Goal: Information Seeking & Learning: Learn about a topic

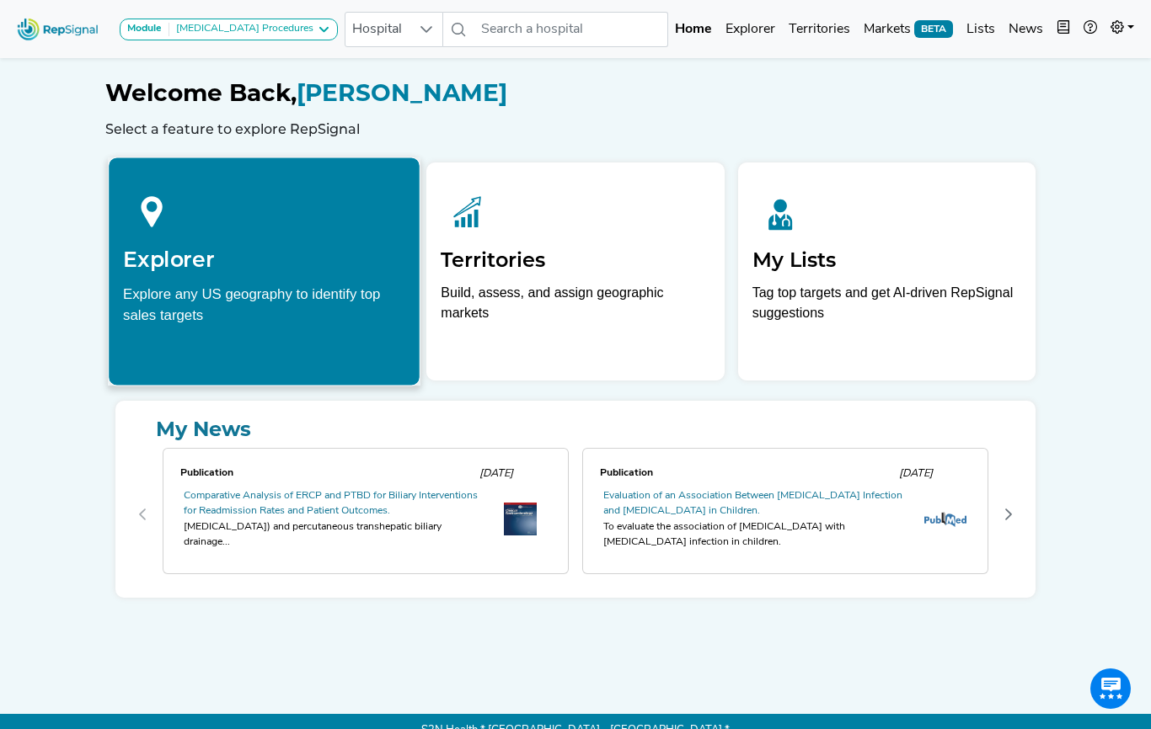
click at [200, 247] on h2 "Explorer" at bounding box center [264, 259] width 282 height 25
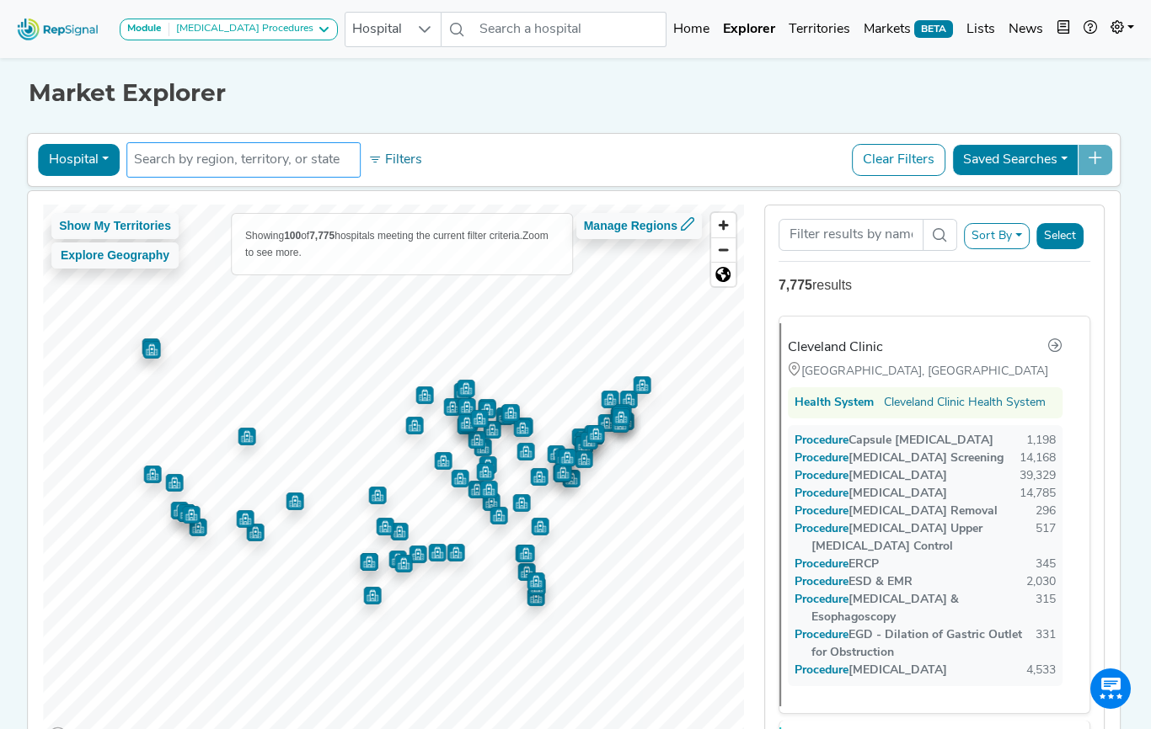
click at [220, 156] on input "text" at bounding box center [243, 160] width 219 height 20
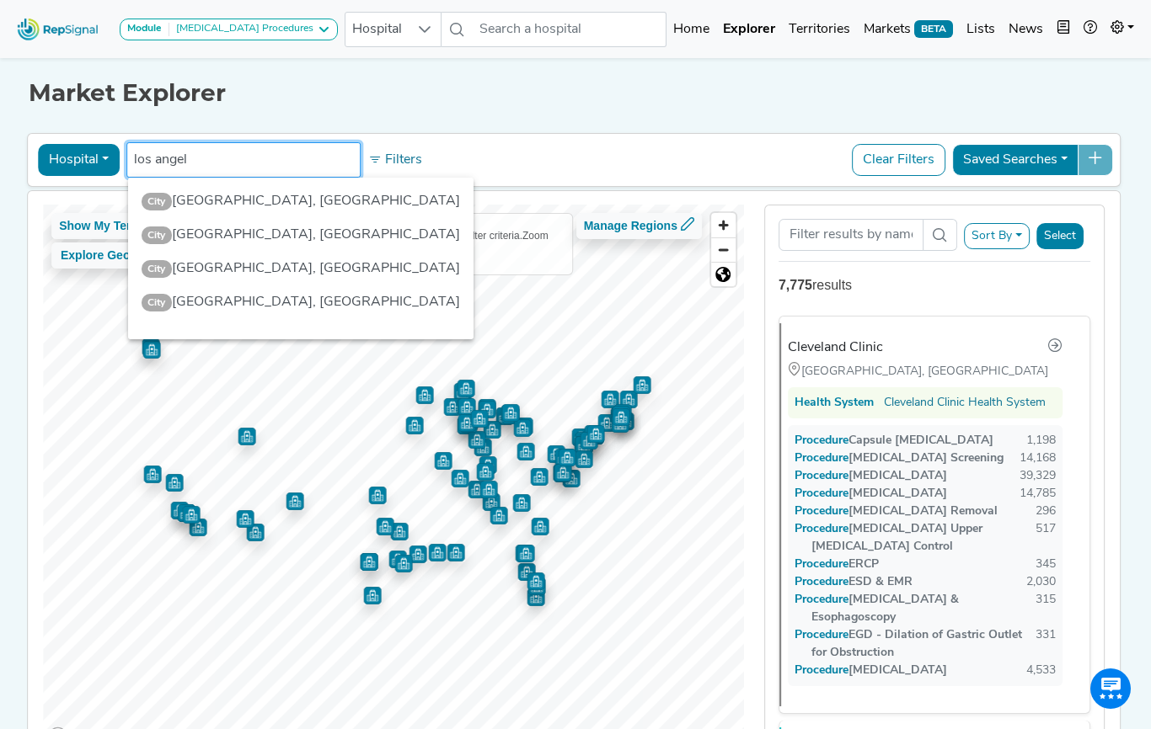
type input "los angele"
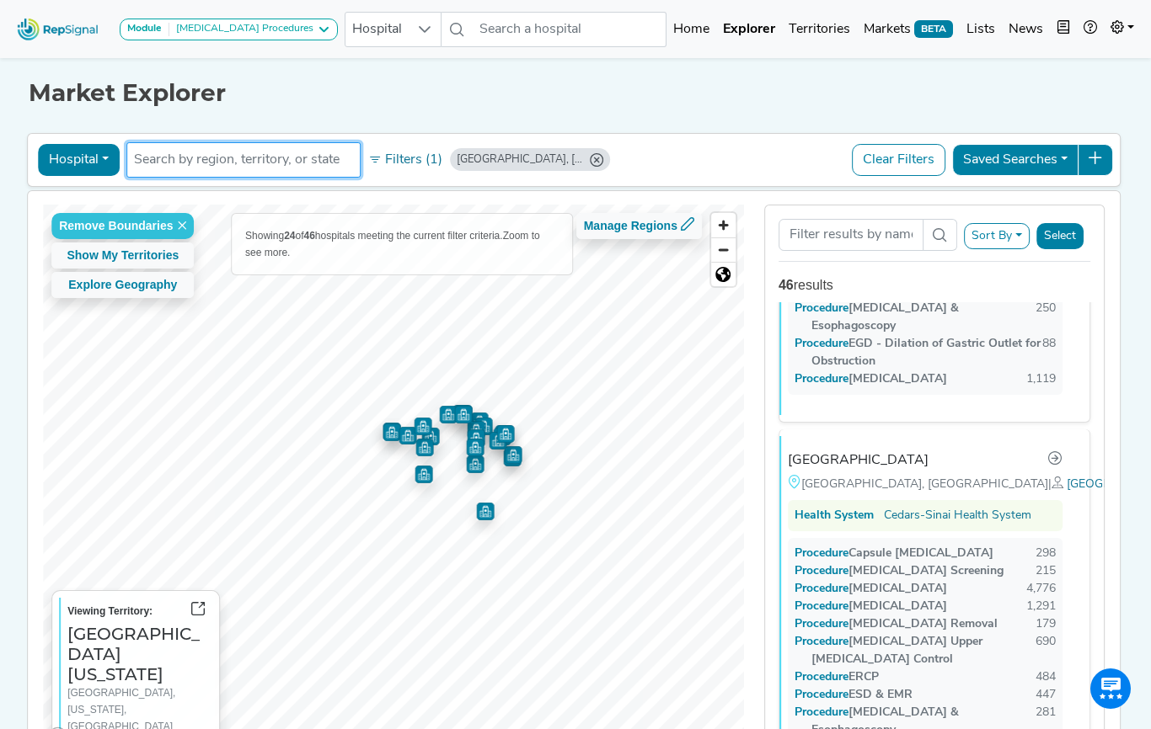
scroll to position [312, 0]
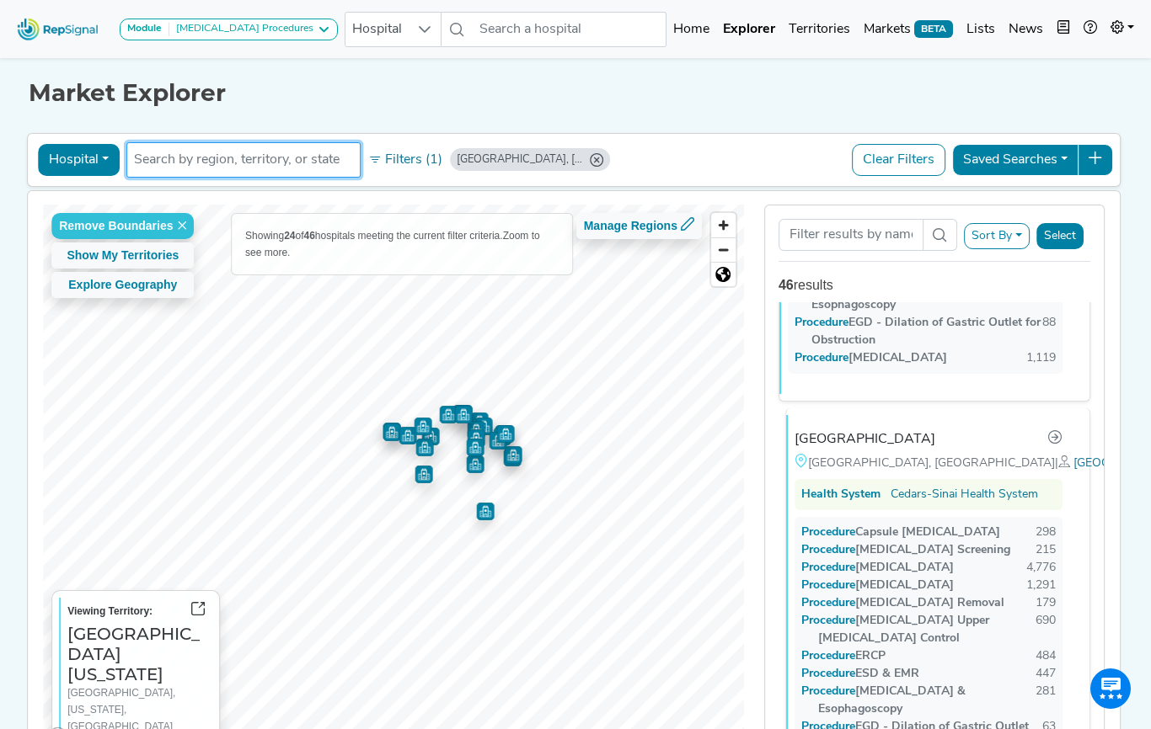
click at [861, 430] on div "Cedars-Sinai Medical Center" at bounding box center [864, 440] width 141 height 20
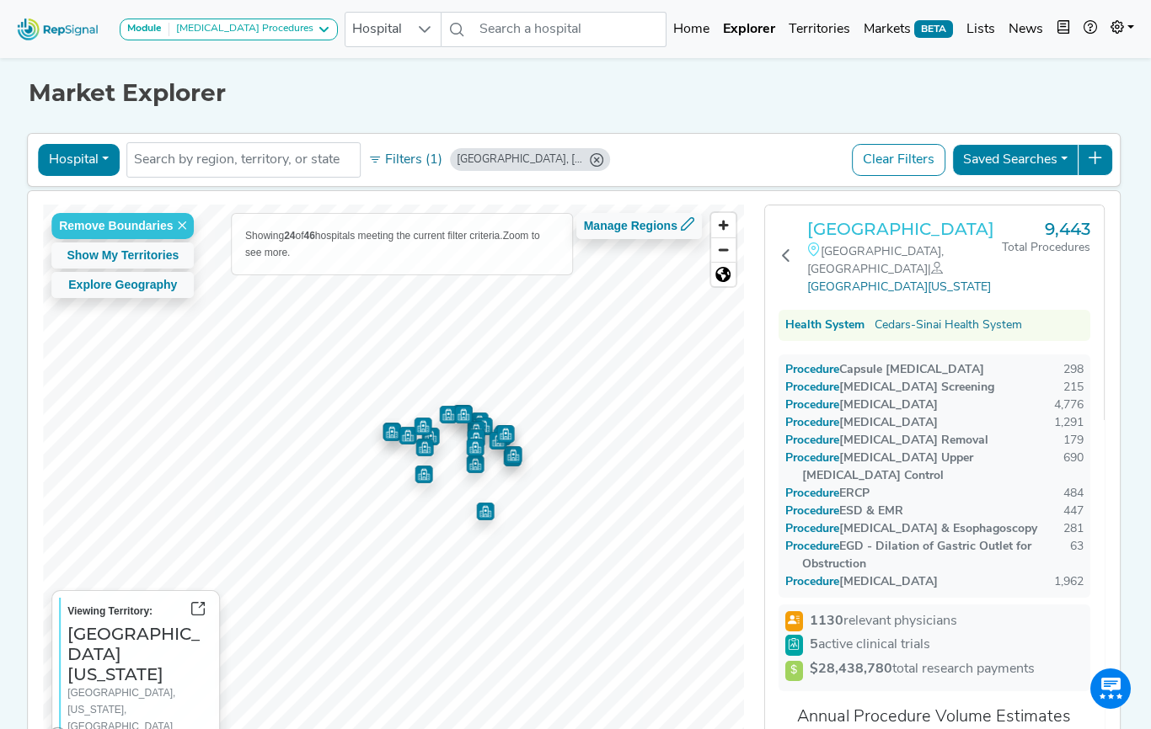
click at [852, 239] on h3 "Cedars-Sinai Medical Center" at bounding box center [904, 229] width 195 height 20
click at [82, 30] on img at bounding box center [58, 29] width 96 height 36
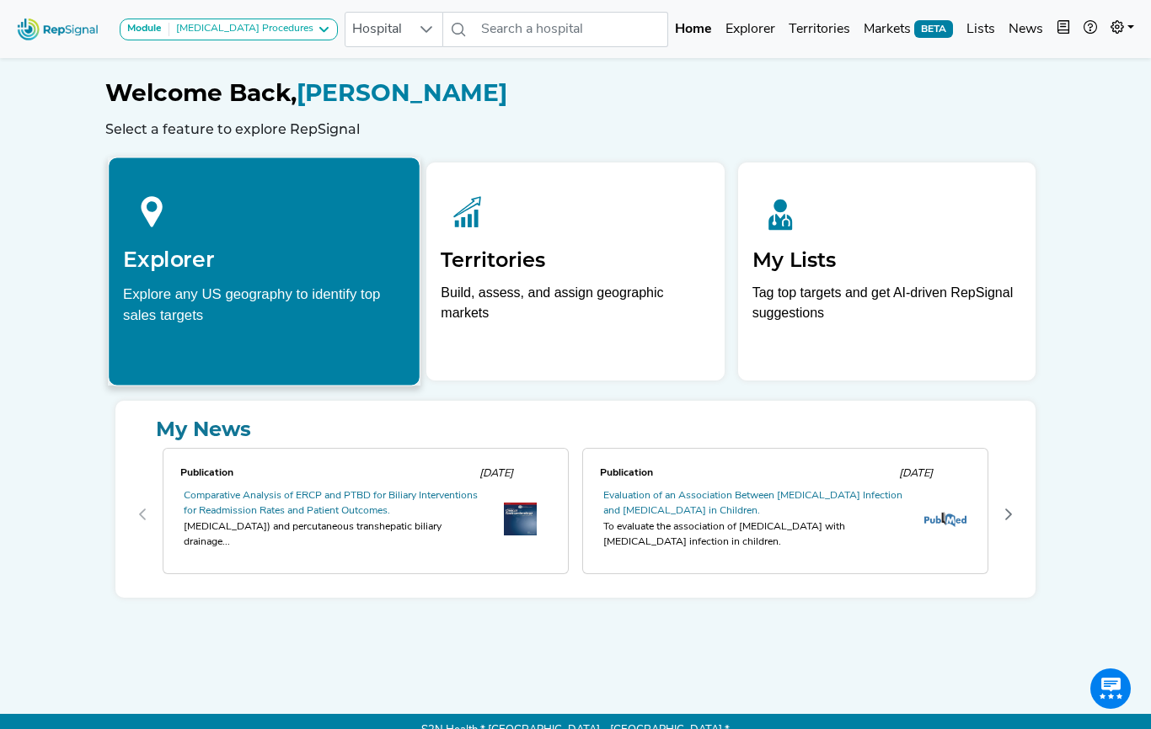
click at [216, 280] on div "Explorer Explore any US geography to identify top sales targets" at bounding box center [264, 254] width 311 height 192
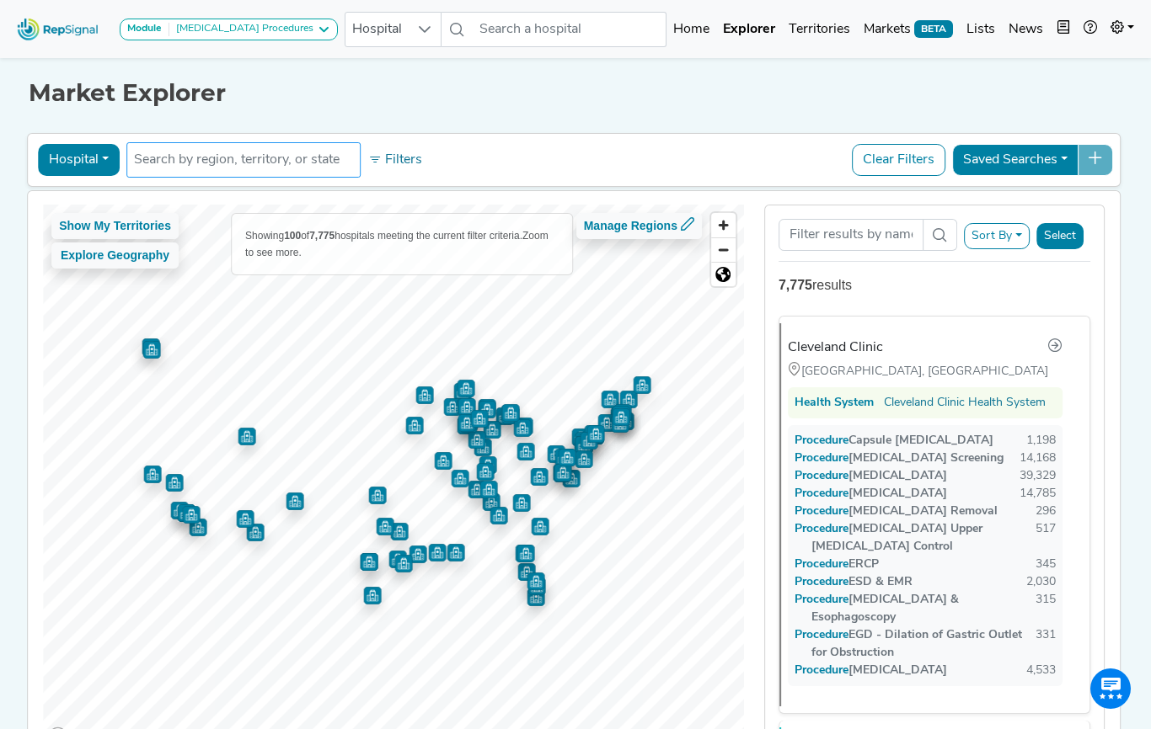
click at [286, 161] on input "text" at bounding box center [243, 160] width 219 height 20
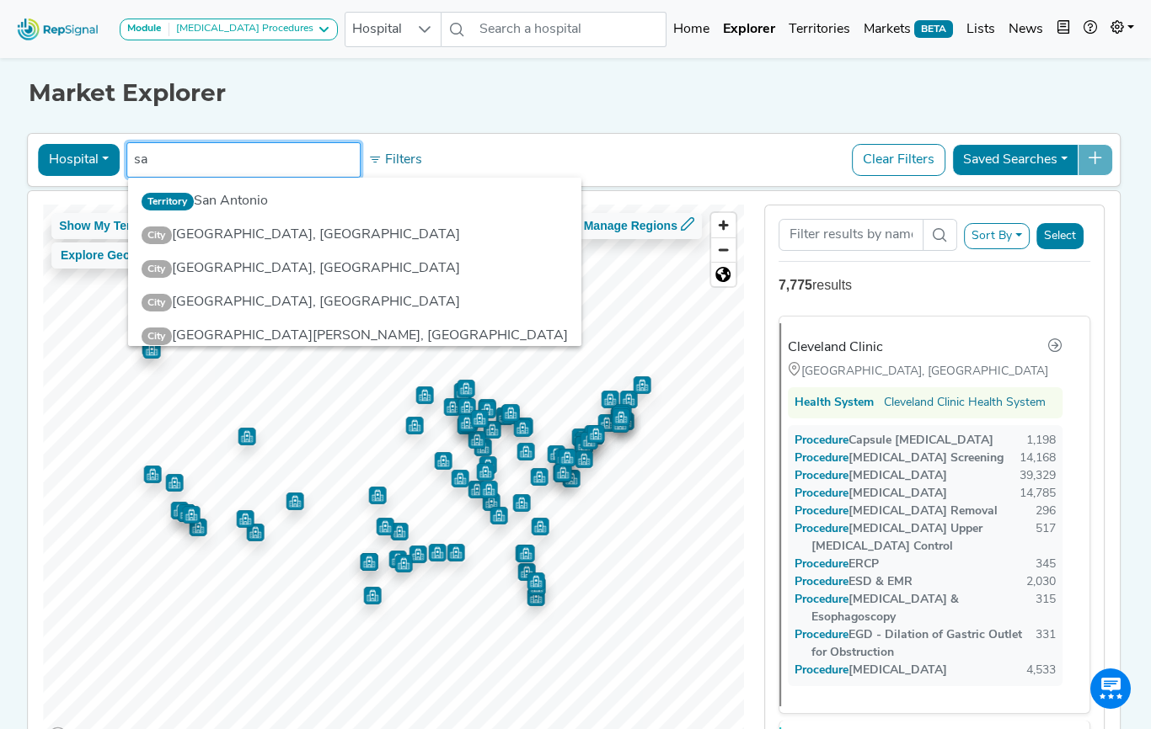
type input "s"
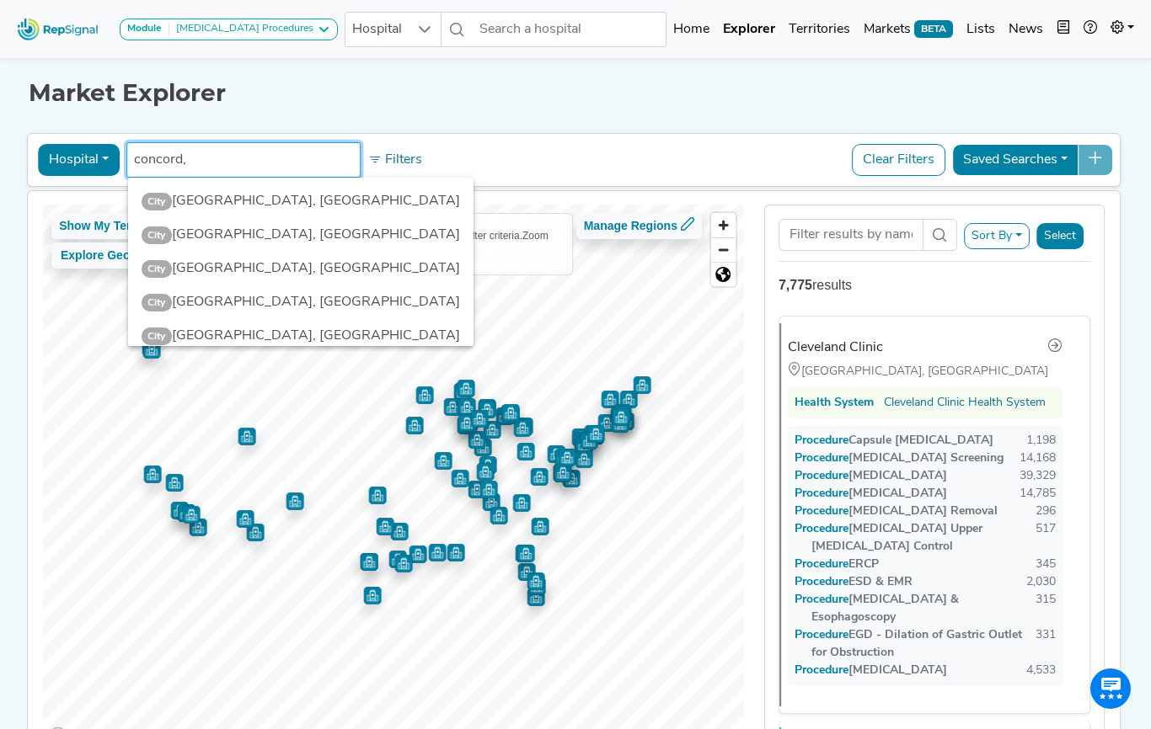
type input "concord,"
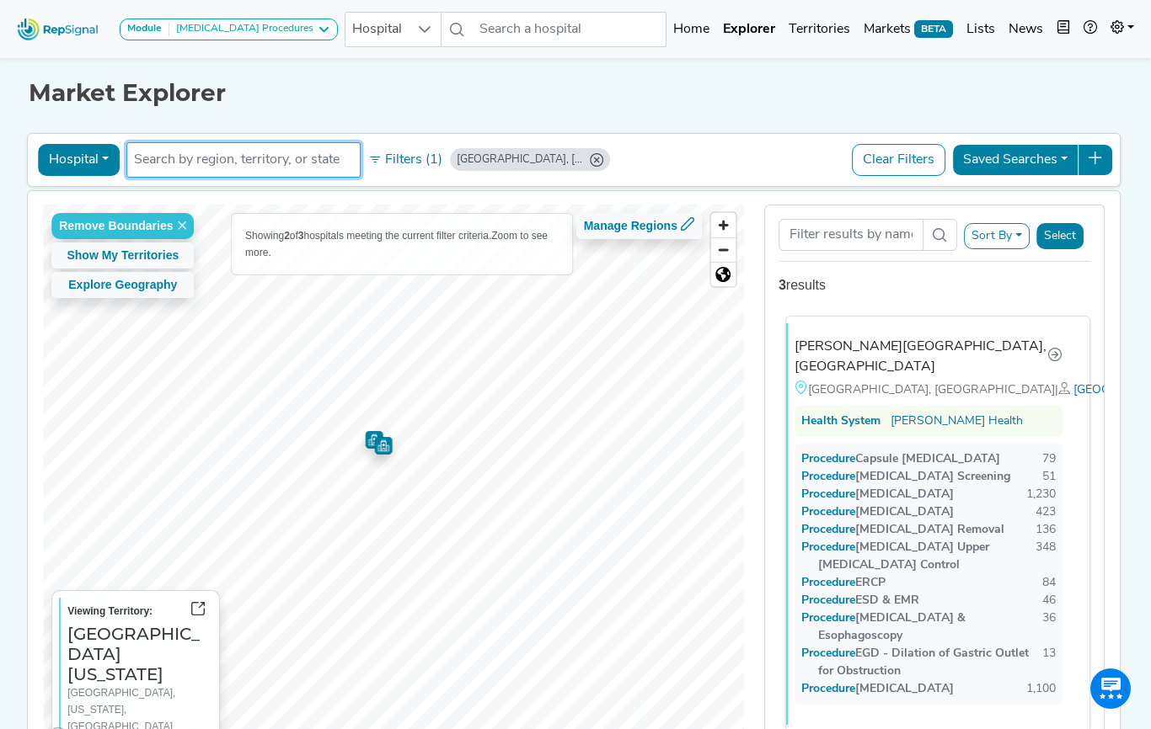
click at [872, 350] on div "John Muir Medical Center, Concord" at bounding box center [920, 357] width 253 height 40
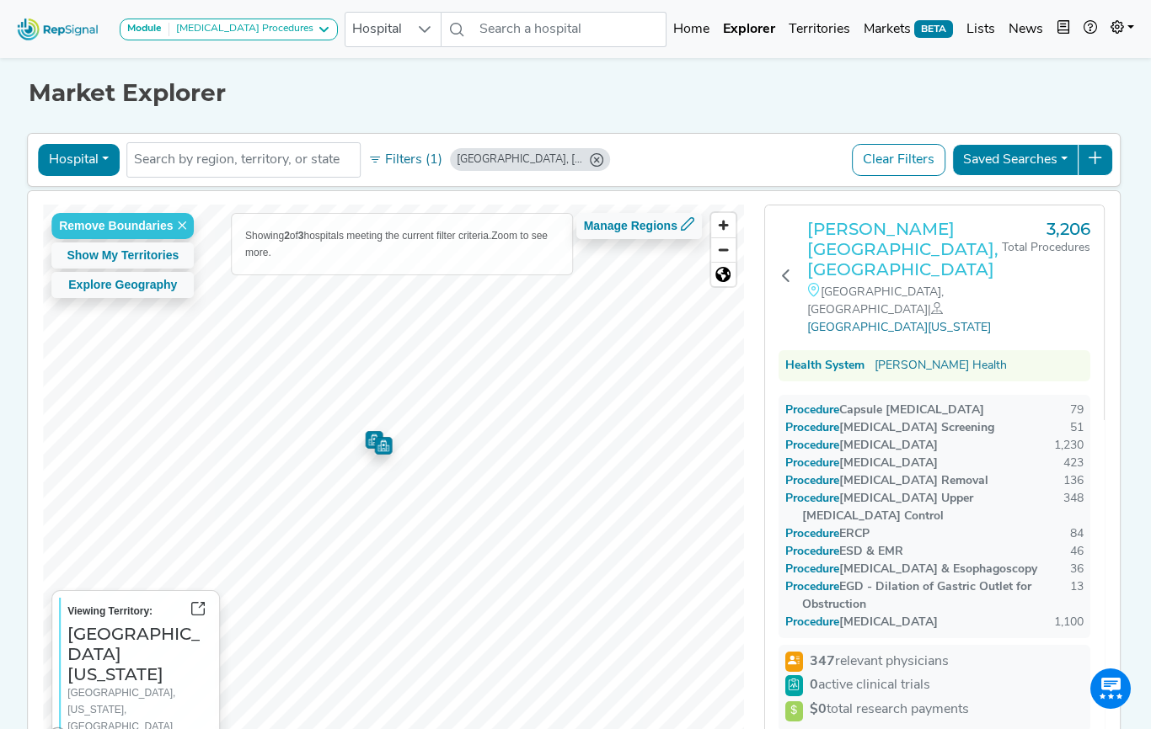
click at [847, 240] on h3 "John Muir Medical Center, Concord" at bounding box center [904, 249] width 195 height 61
click at [238, 158] on input "text" at bounding box center [243, 160] width 219 height 20
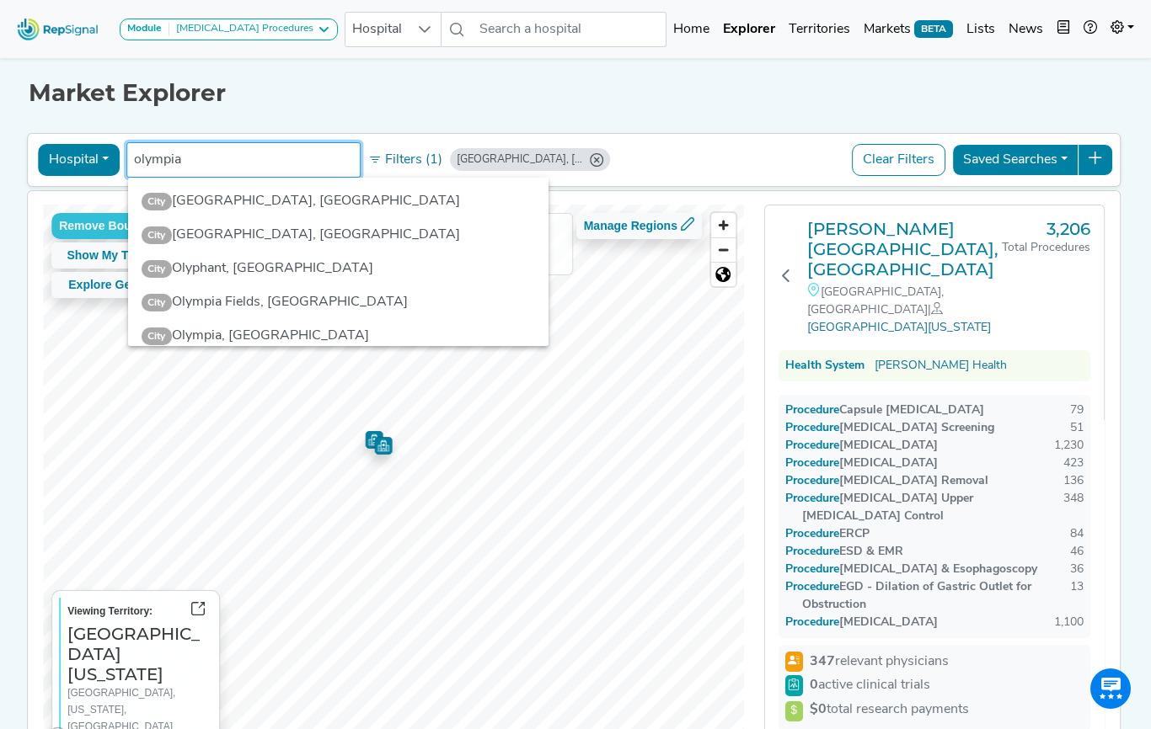
type input "olympia"
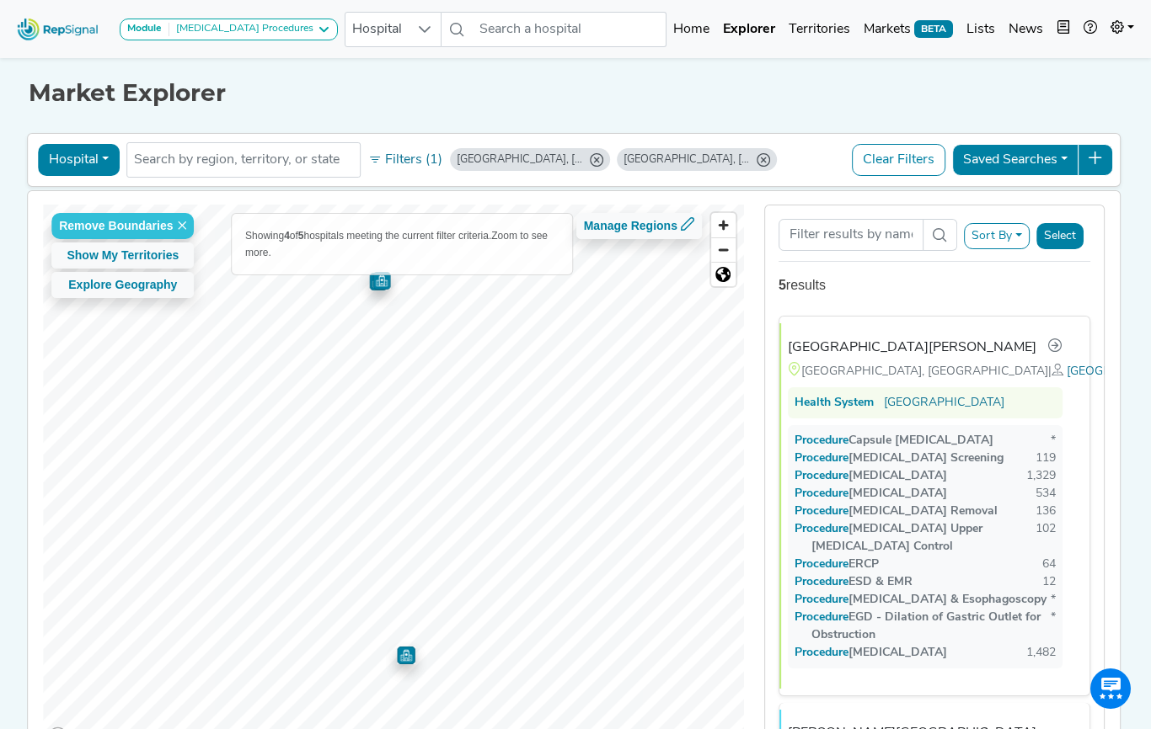
click at [590, 159] on icon "Concord, CA" at bounding box center [596, 159] width 13 height 13
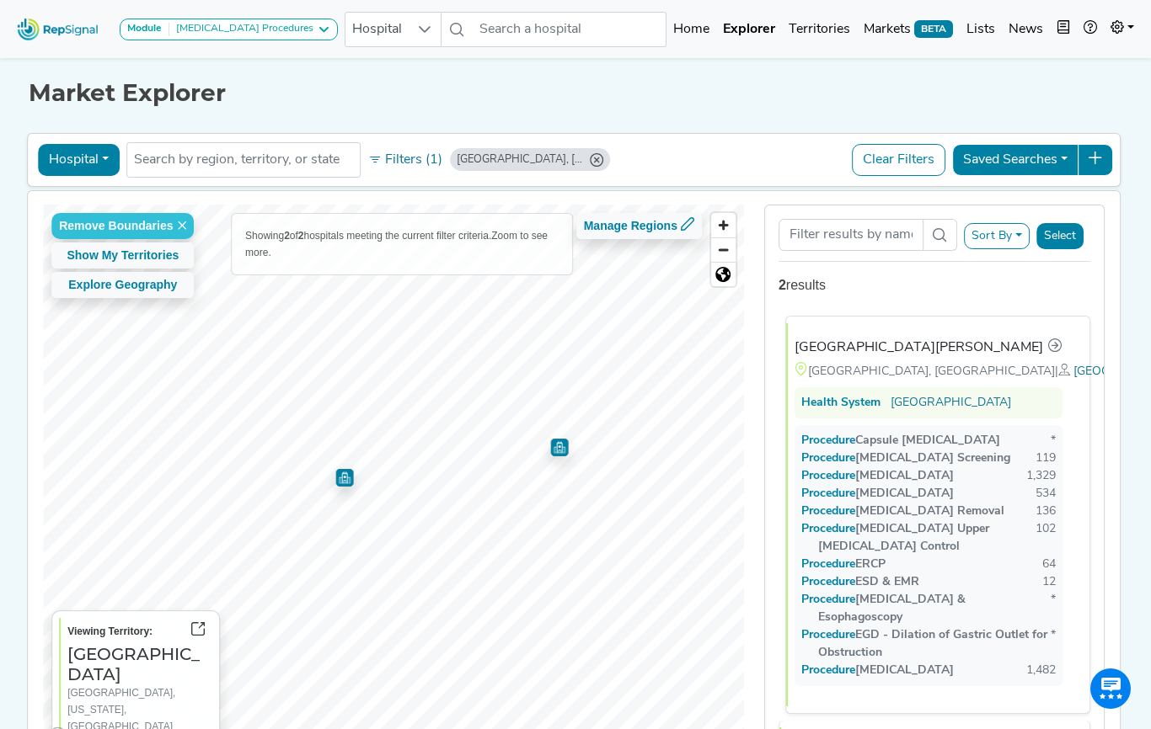
click at [815, 349] on div "[GEOGRAPHIC_DATA][PERSON_NAME]" at bounding box center [918, 348] width 248 height 20
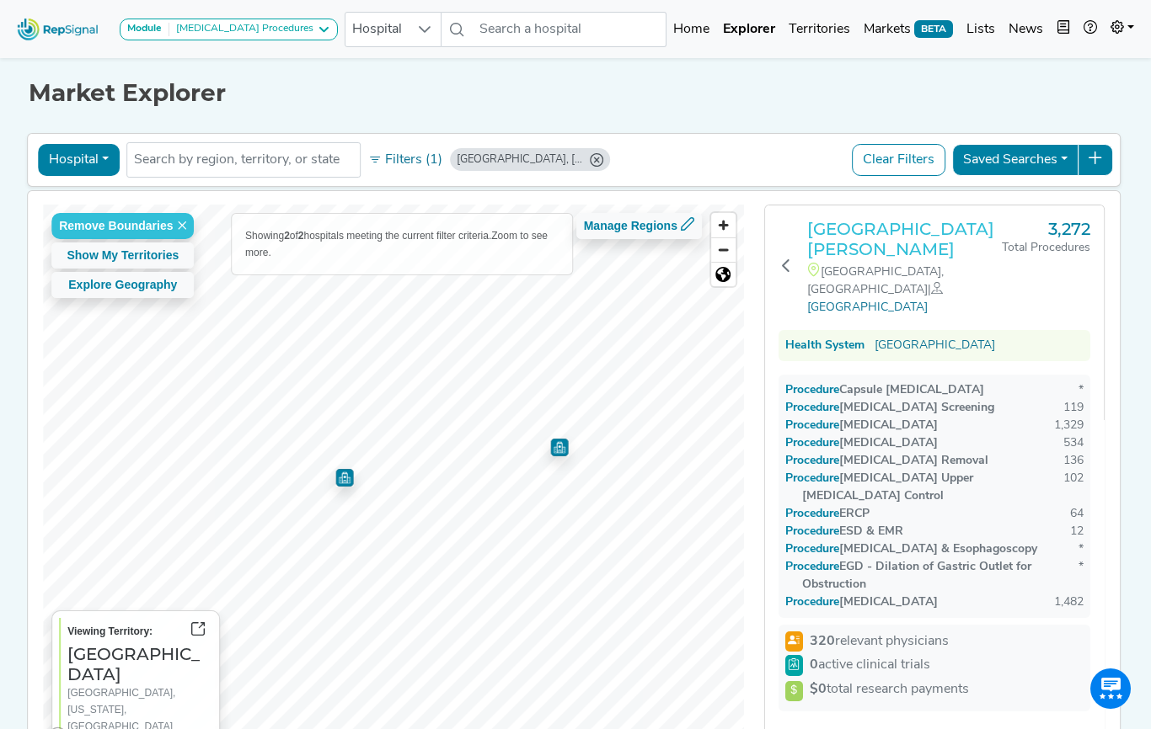
click at [830, 256] on h3 "[GEOGRAPHIC_DATA][PERSON_NAME]" at bounding box center [904, 239] width 195 height 40
click at [195, 162] on input "text" at bounding box center [243, 160] width 219 height 20
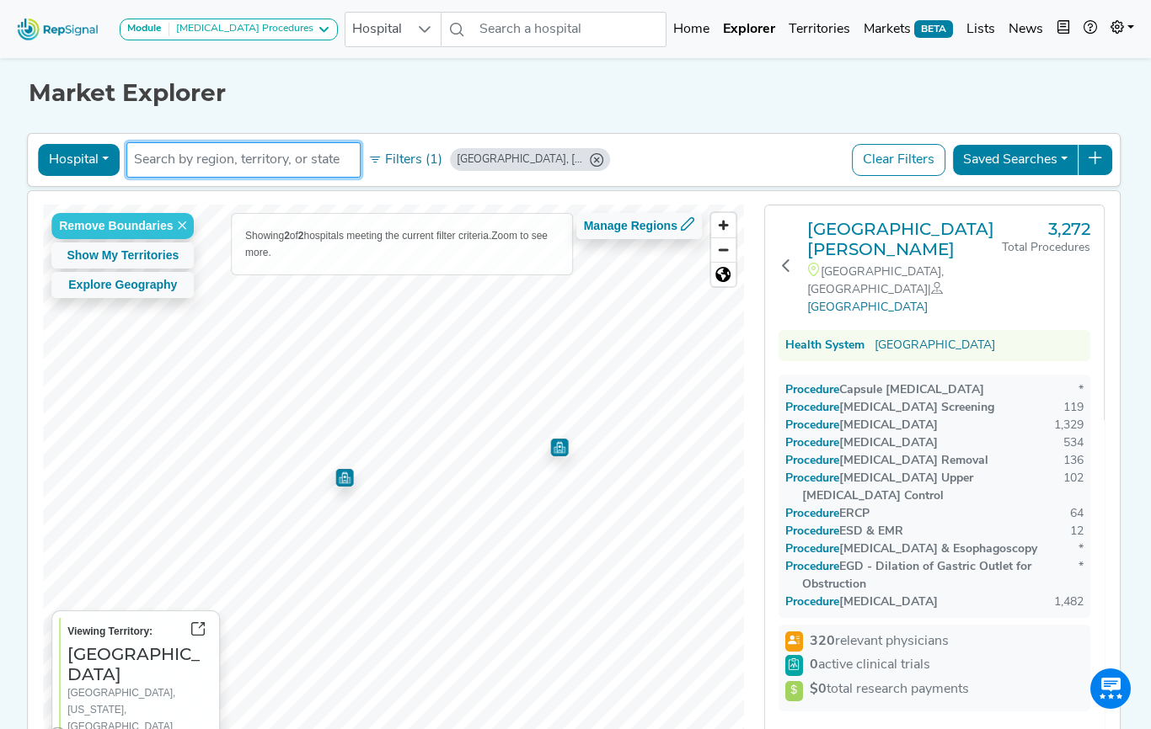
click at [590, 158] on icon "Olympia, WA" at bounding box center [596, 159] width 13 height 13
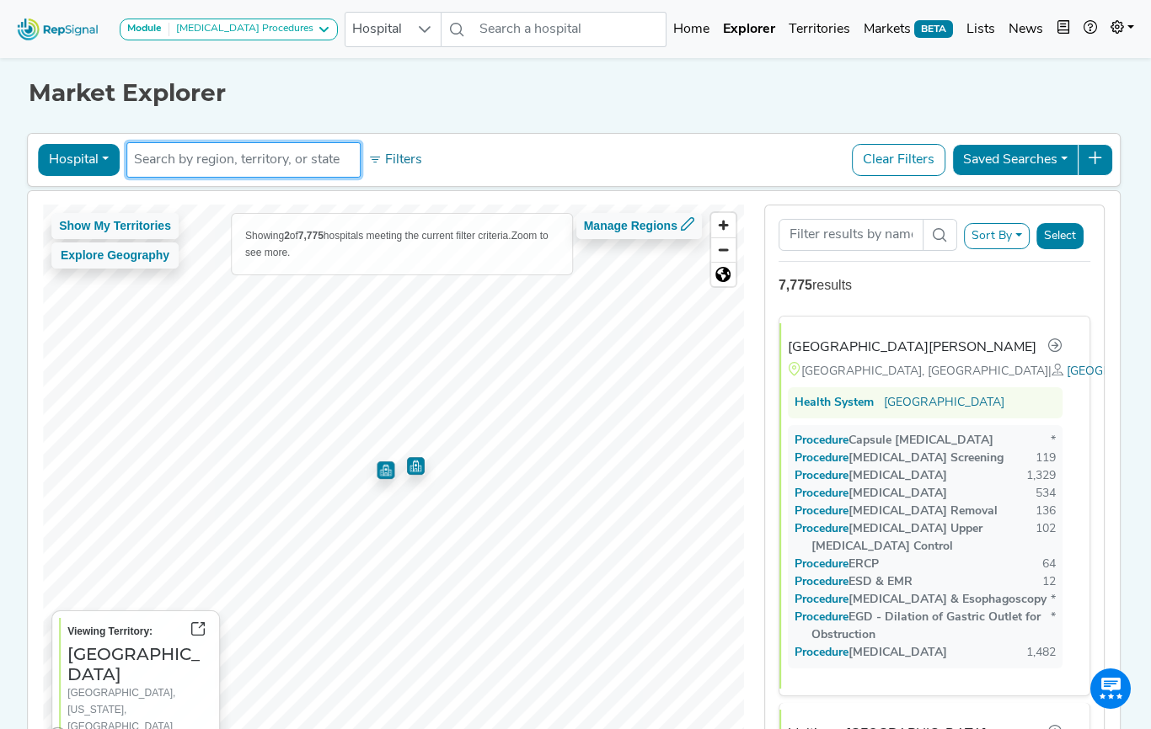
click at [217, 161] on input "text" at bounding box center [243, 160] width 219 height 20
type input "cleveland"
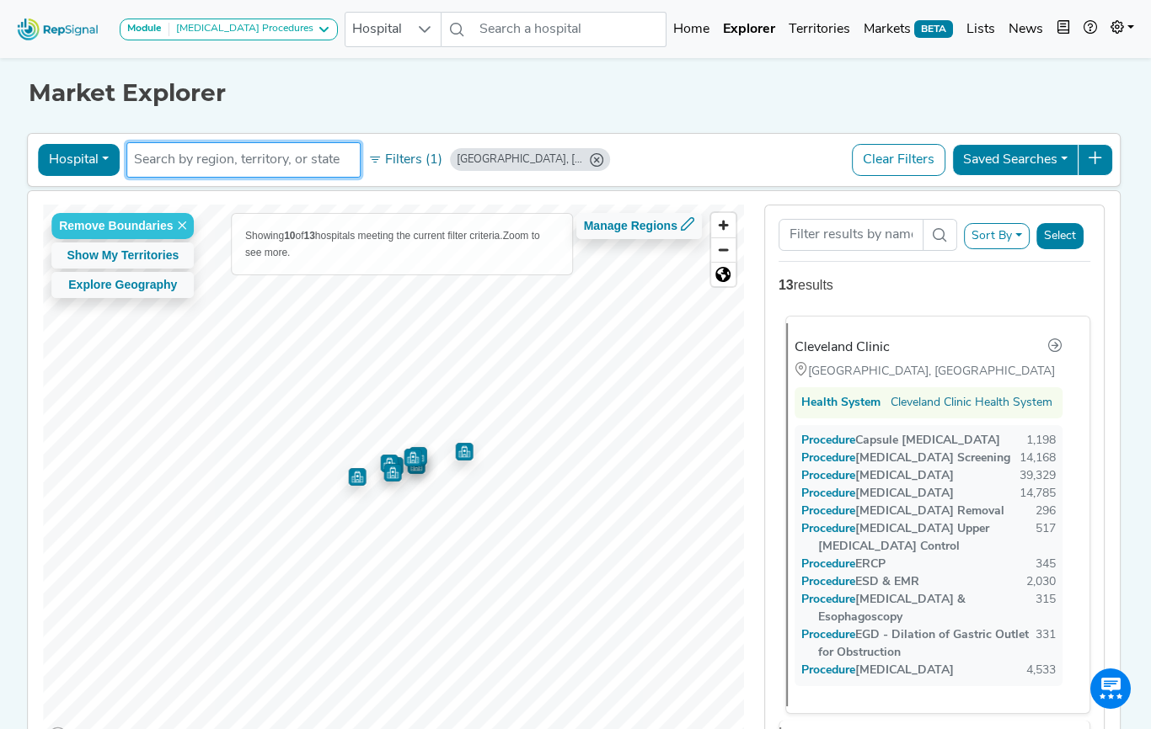
click at [849, 350] on div "Cleveland Clinic" at bounding box center [841, 348] width 95 height 20
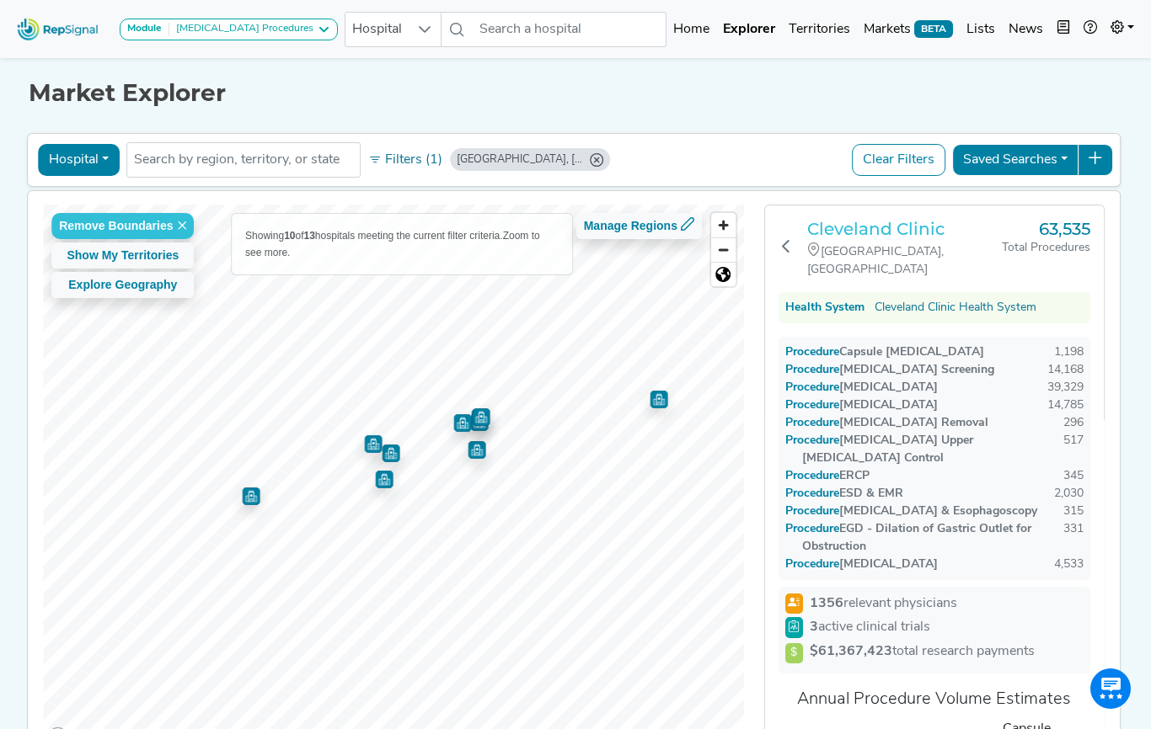
click at [841, 222] on h3 "Cleveland Clinic" at bounding box center [904, 229] width 195 height 20
drag, startPoint x: 537, startPoint y: 158, endPoint x: 327, endPoint y: 163, distance: 209.8
click at [590, 158] on icon "Cleveland, OH" at bounding box center [596, 159] width 13 height 13
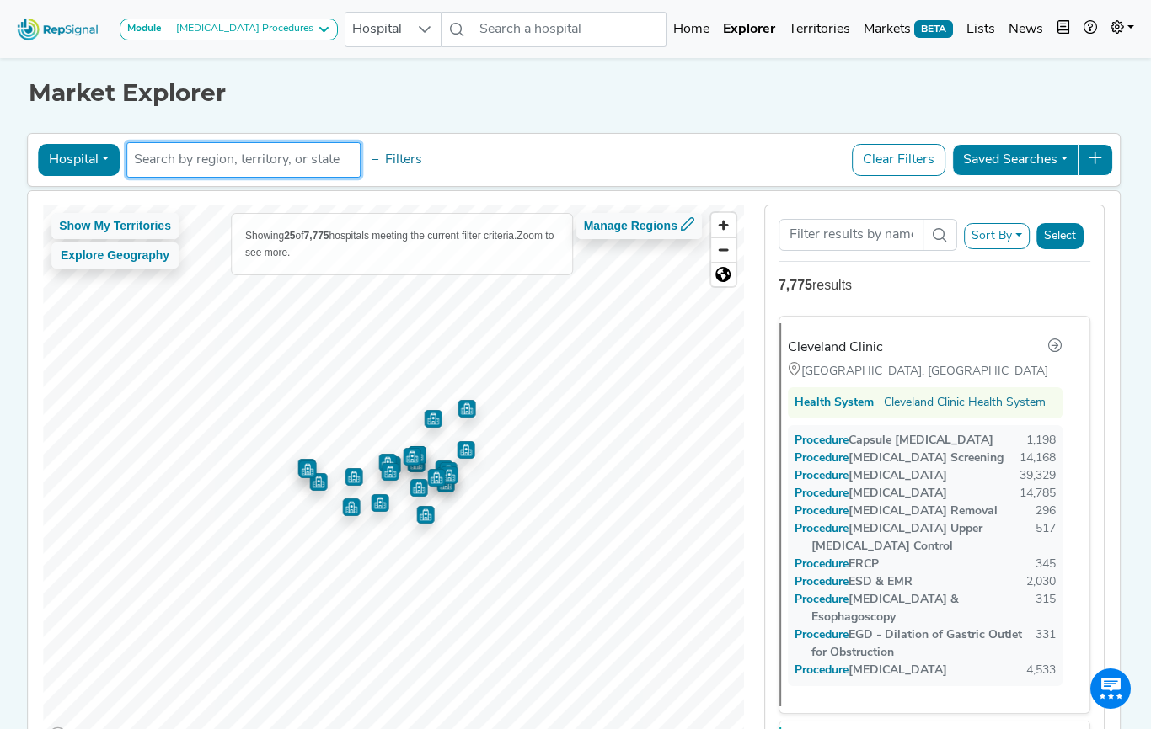
click at [270, 168] on input "text" at bounding box center [243, 160] width 219 height 20
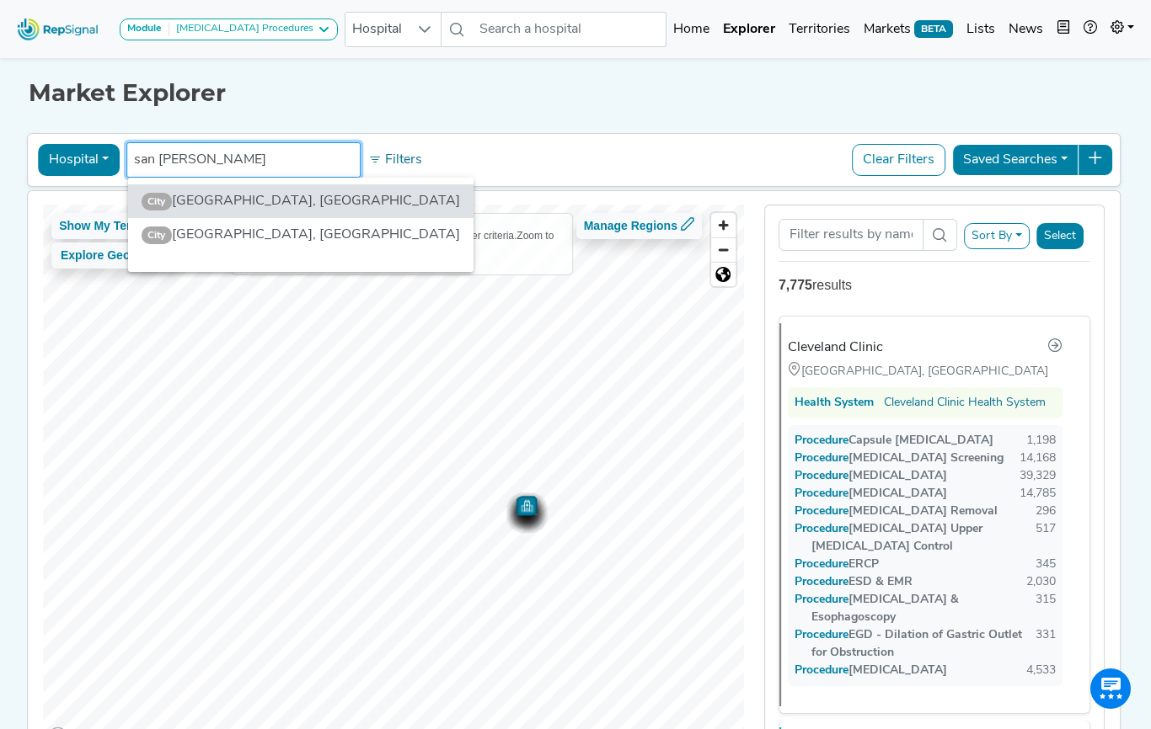
type input "san francisco"
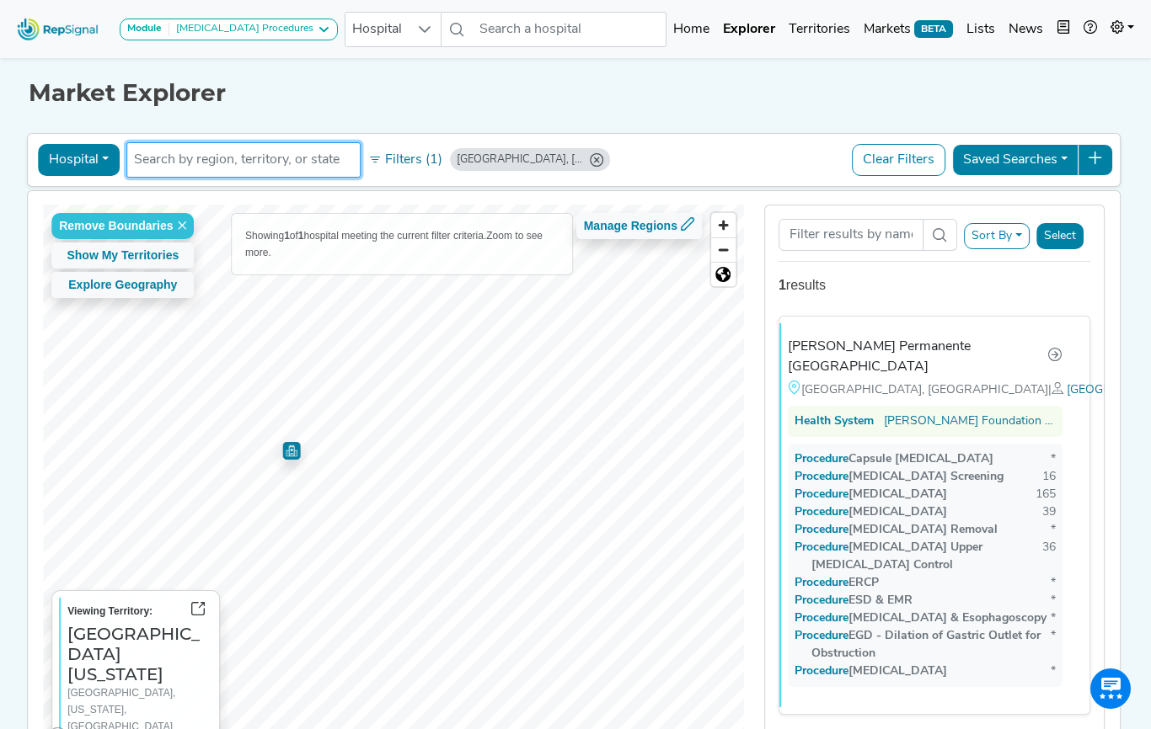
click at [590, 158] on icon "South San Francisco, CA" at bounding box center [596, 159] width 13 height 13
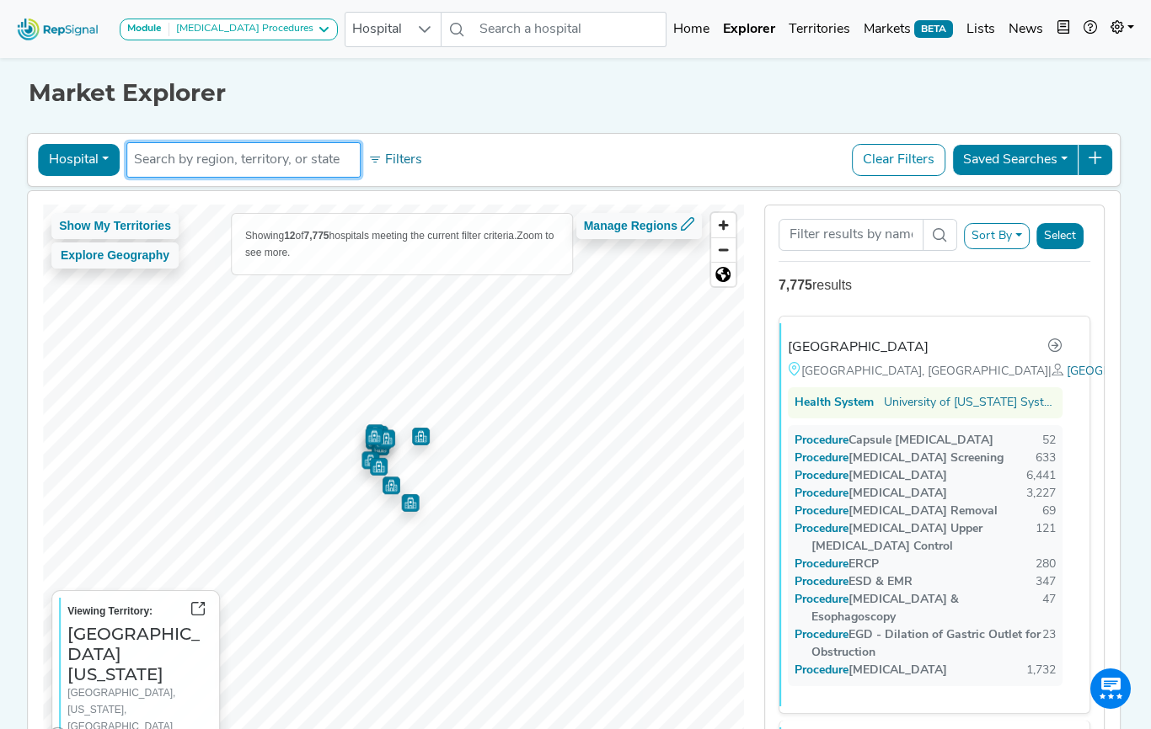
click at [278, 171] on li at bounding box center [243, 160] width 219 height 27
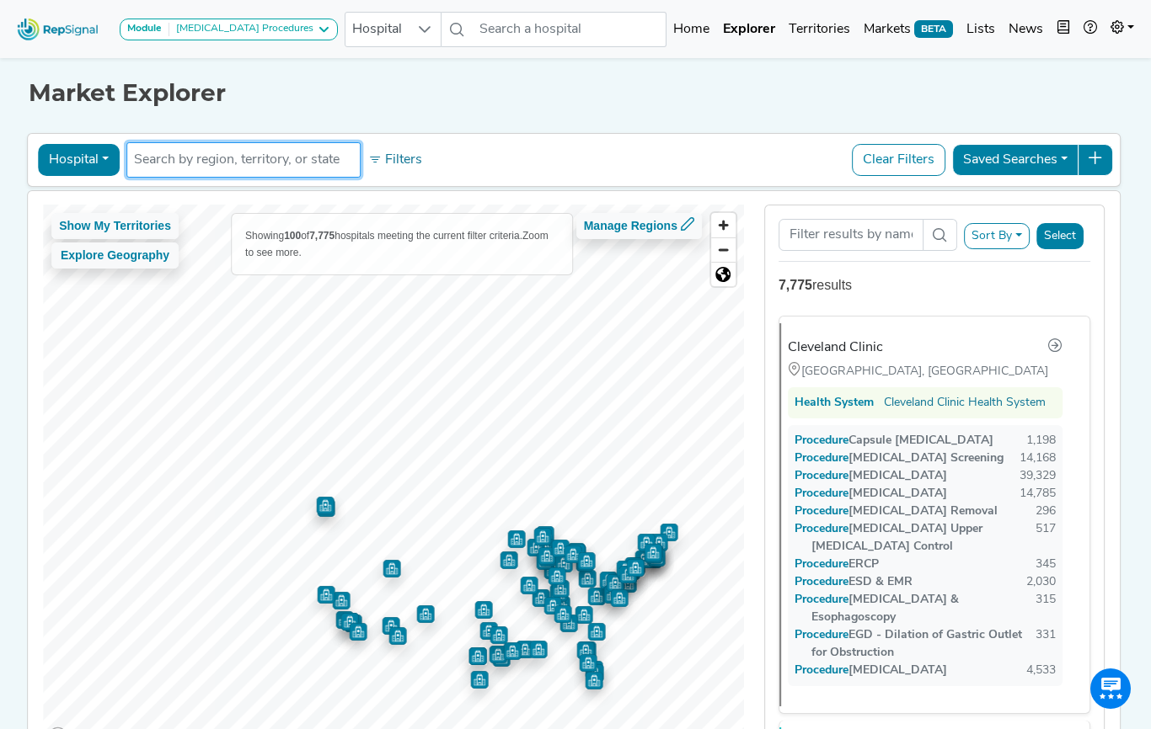
click at [154, 159] on input "text" at bounding box center [243, 160] width 219 height 20
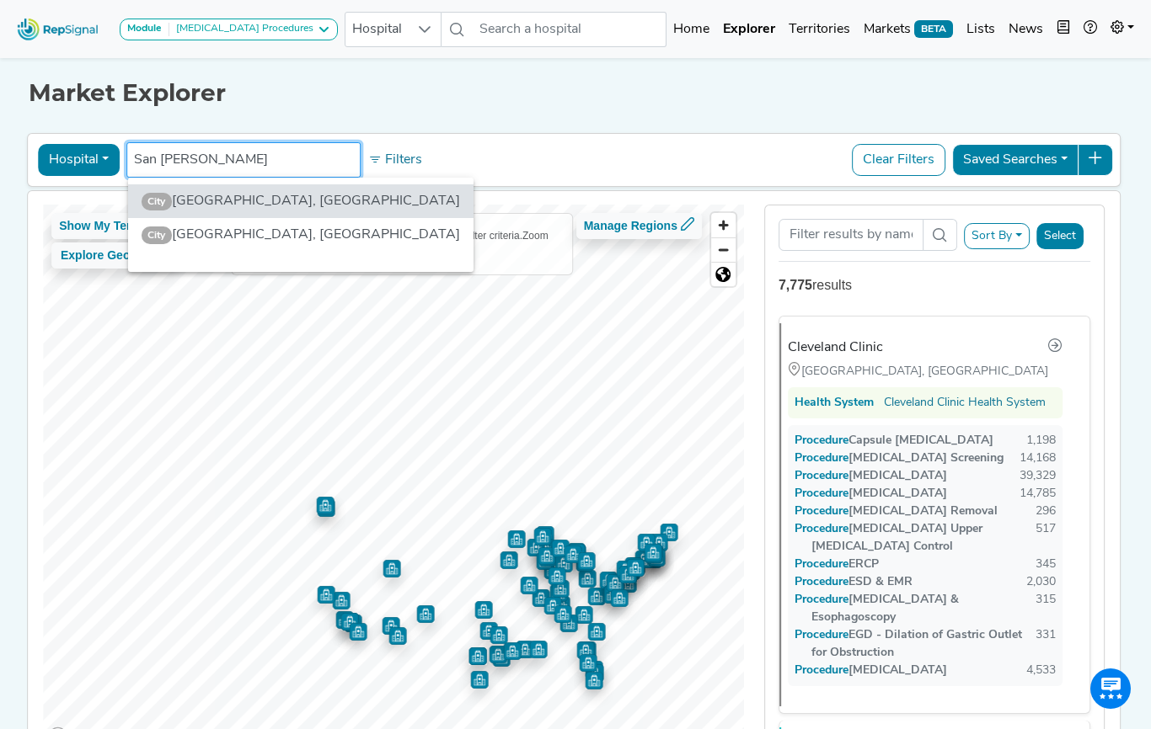
type input "San Francisco"
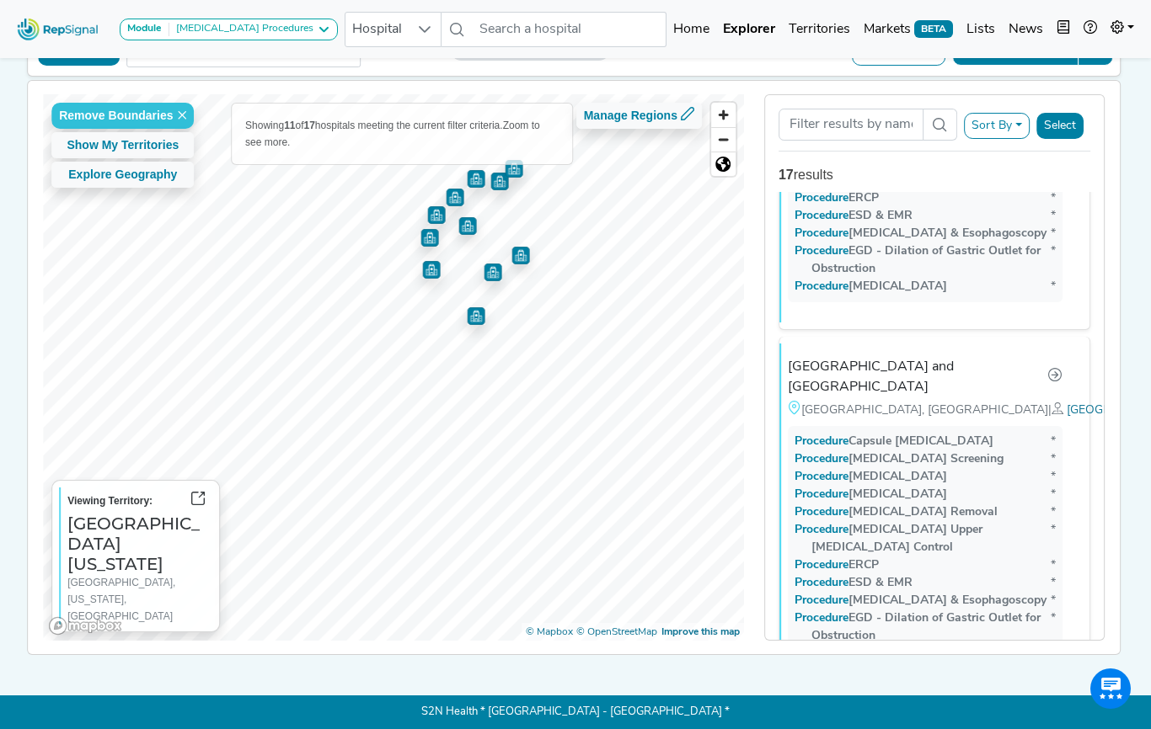
scroll to position [3769, 0]
click at [65, 30] on img at bounding box center [58, 29] width 96 height 36
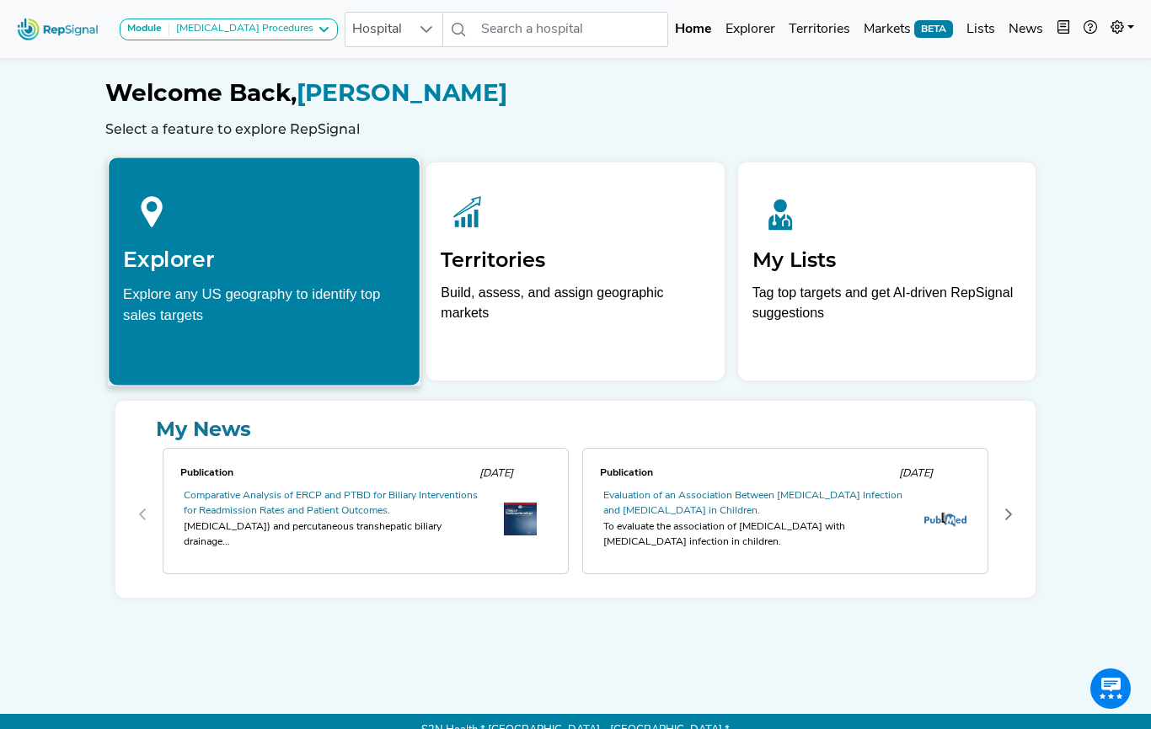
click at [199, 262] on h2 "Explorer" at bounding box center [264, 259] width 282 height 25
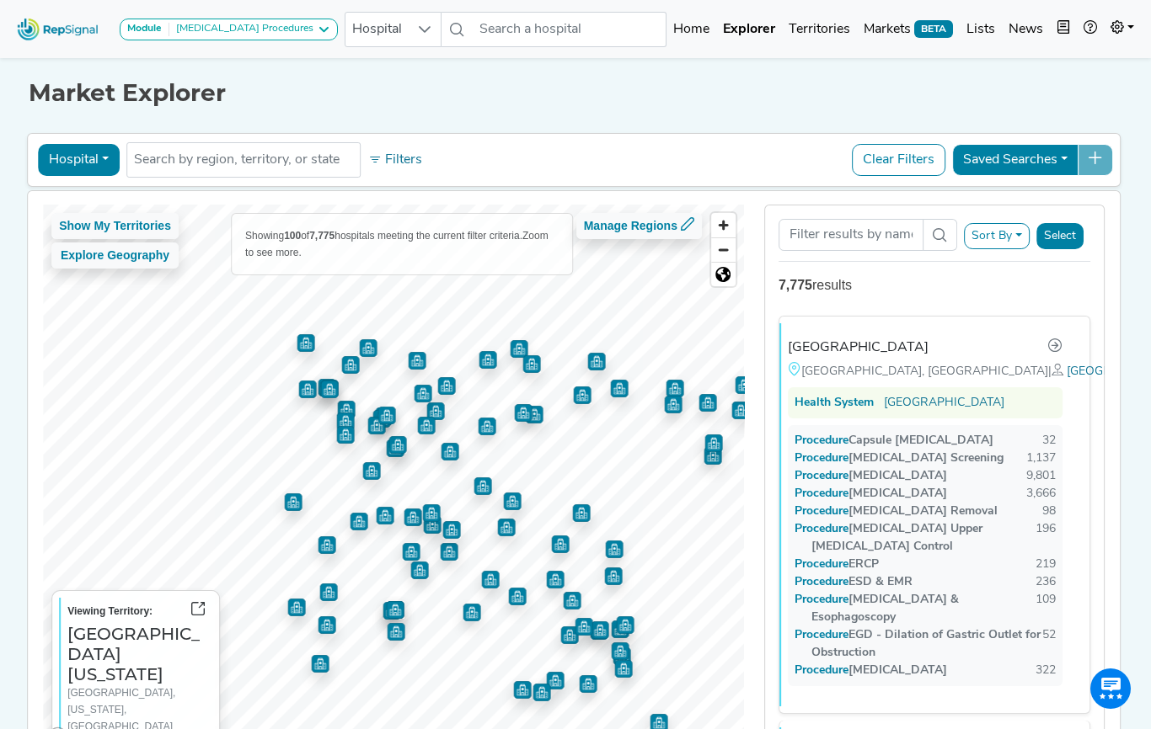
click at [515, 205] on div at bounding box center [393, 205] width 701 height 0
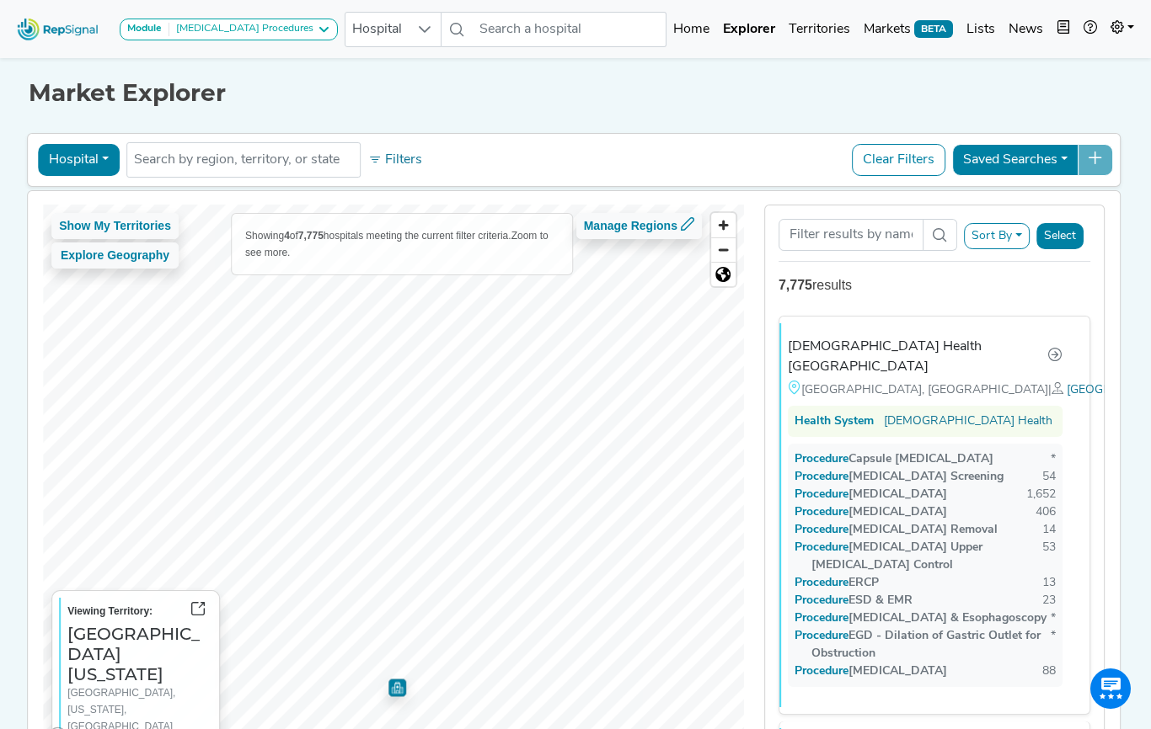
click at [752, 729] on html "Module Gastrointestinal Procedures Gastrointestinal Procedures Upper GI Bleedin…" at bounding box center [575, 420] width 1151 height 840
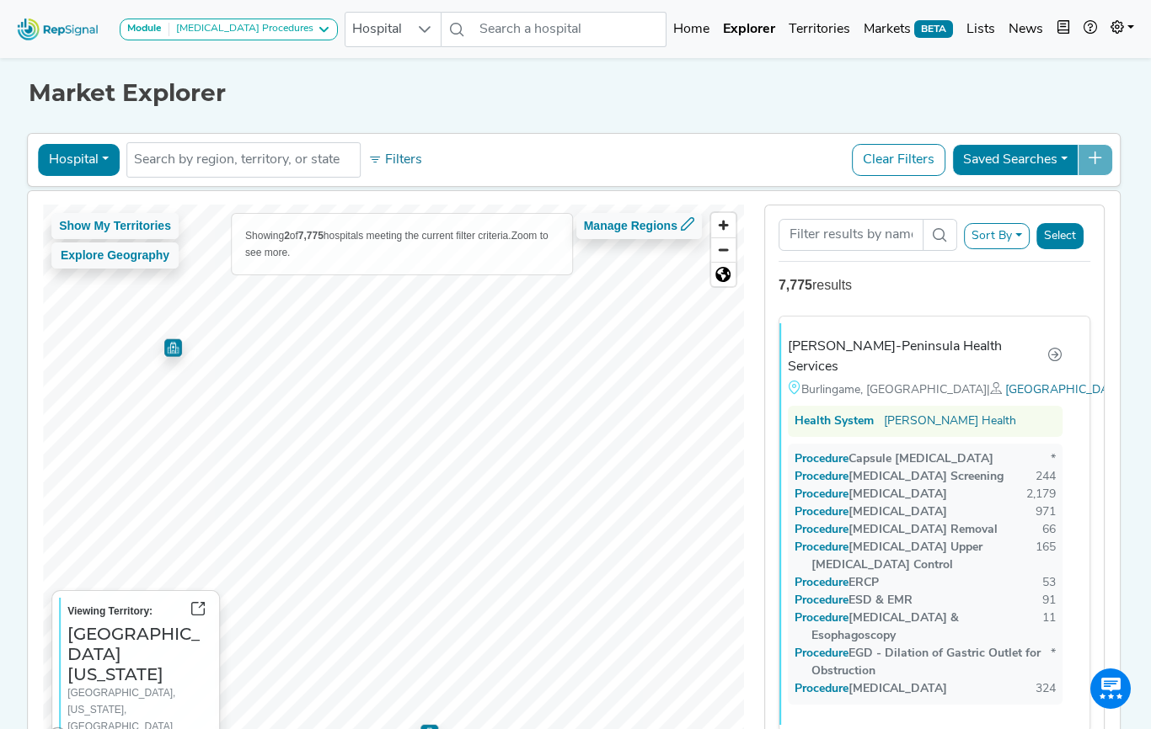
click at [393, 729] on html "Module Gastrointestinal Procedures Gastrointestinal Procedures Upper GI Bleedin…" at bounding box center [575, 420] width 1151 height 840
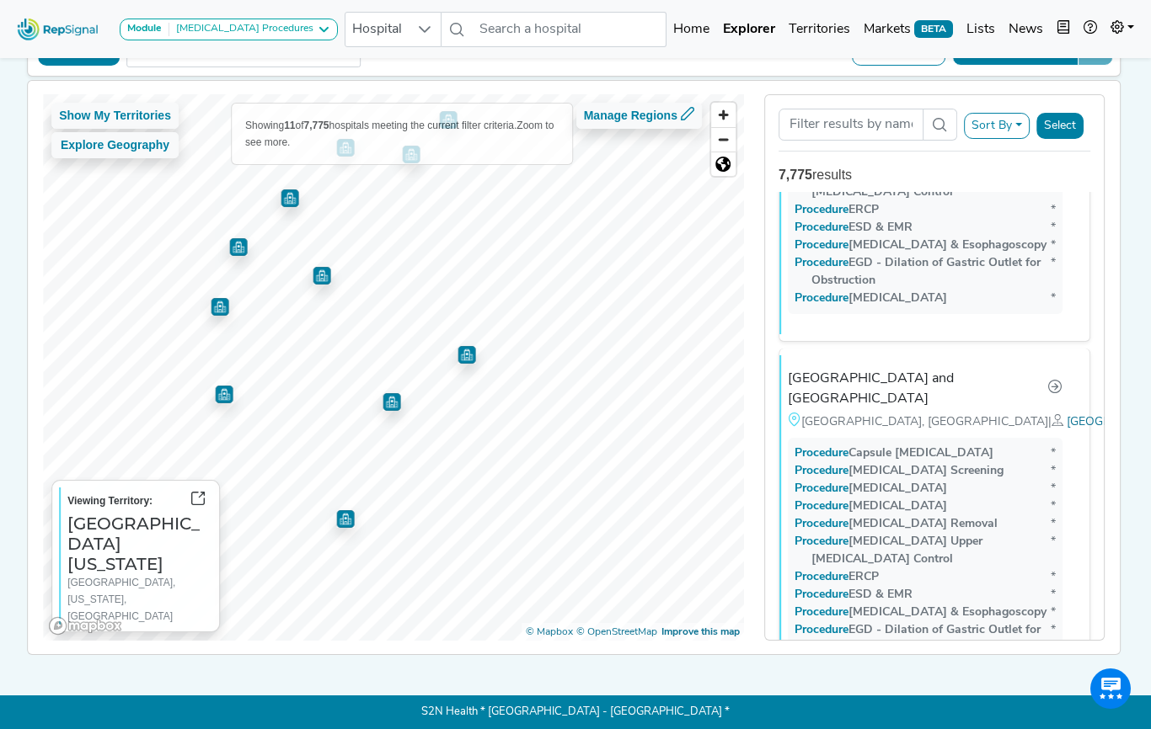
scroll to position [3769, 0]
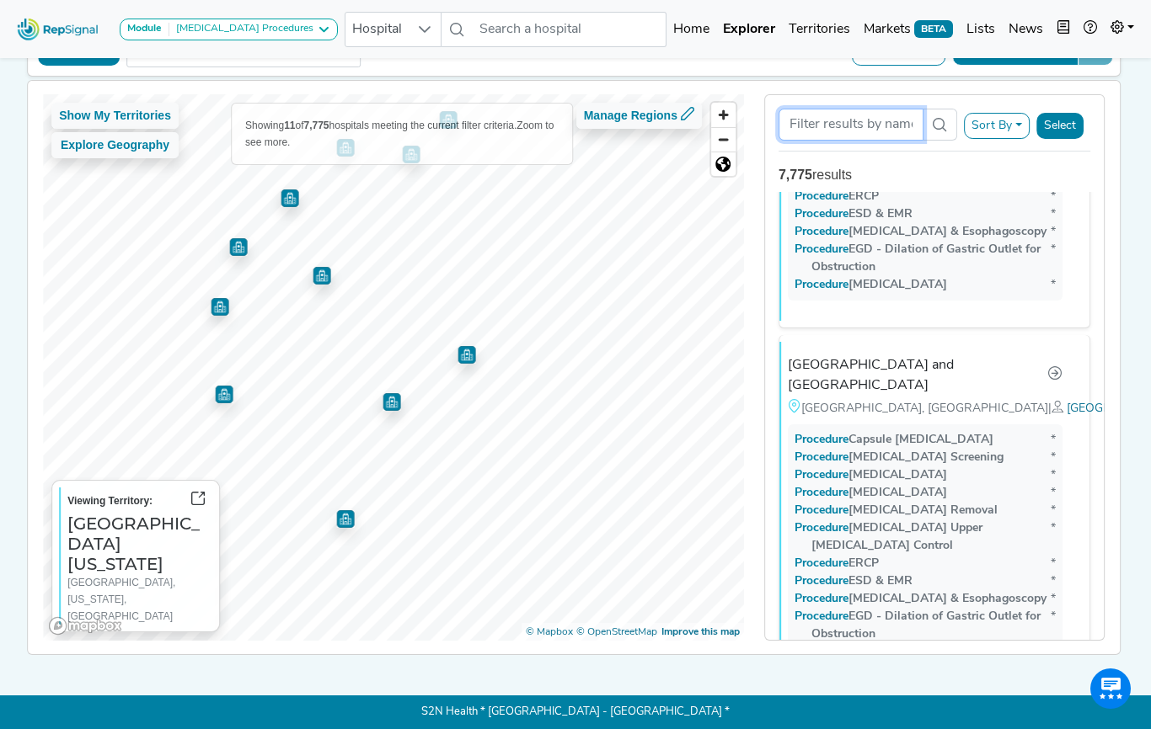
click at [820, 133] on input "Search Term" at bounding box center [850, 125] width 145 height 32
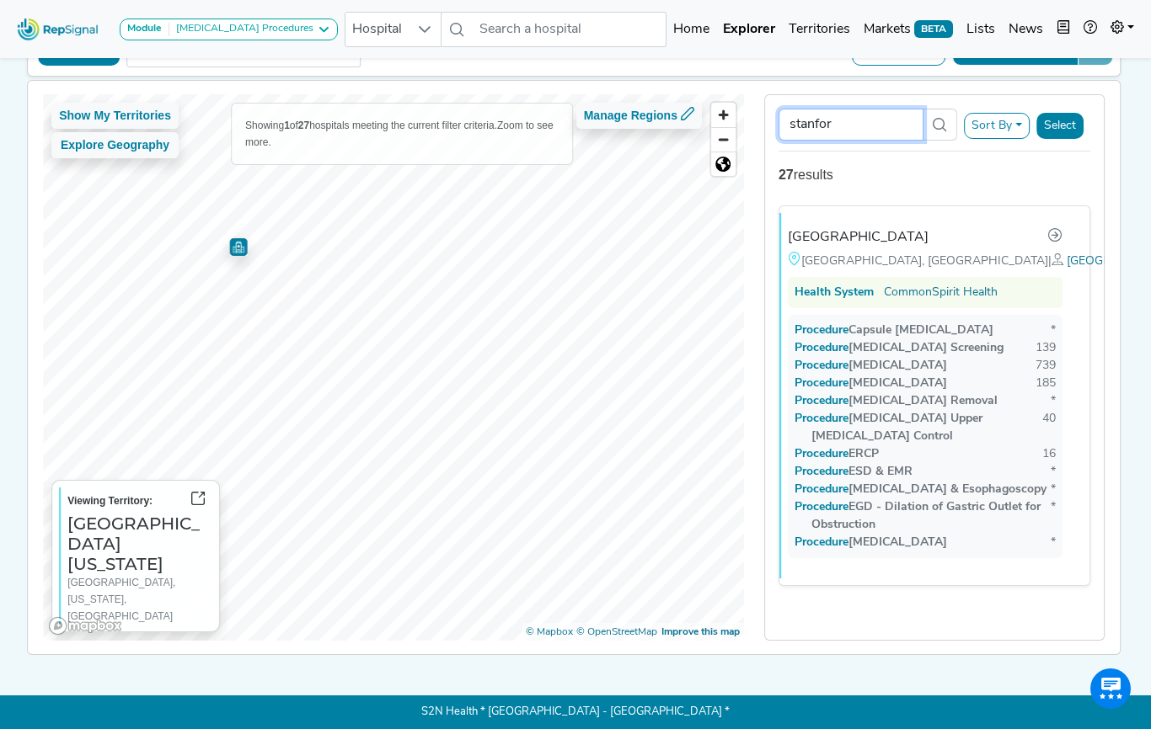
scroll to position [0, 0]
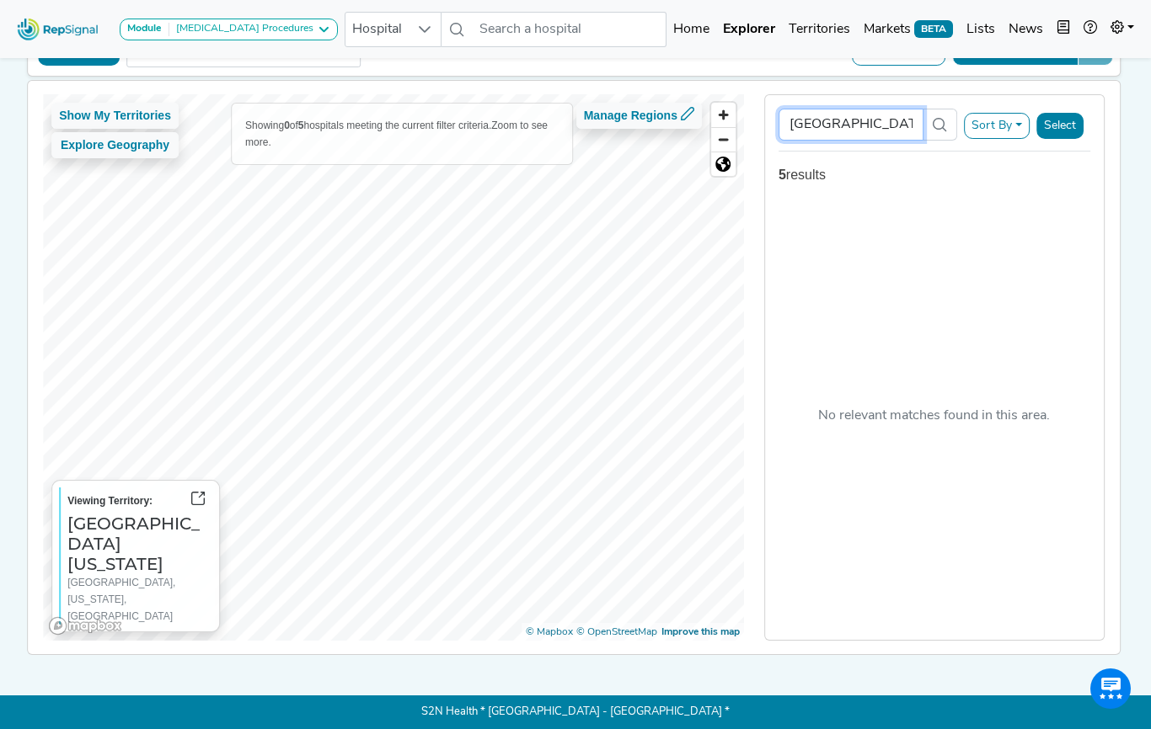
type input "stanford"
click at [813, 176] on div "5 results" at bounding box center [934, 175] width 312 height 20
click at [1106, 120] on div "stanford Sort By RepSignal Annual Procedure Volume Estimate Capsule Endoscopy C…" at bounding box center [934, 368] width 361 height 548
click at [1047, 121] on button "Select" at bounding box center [1059, 126] width 47 height 26
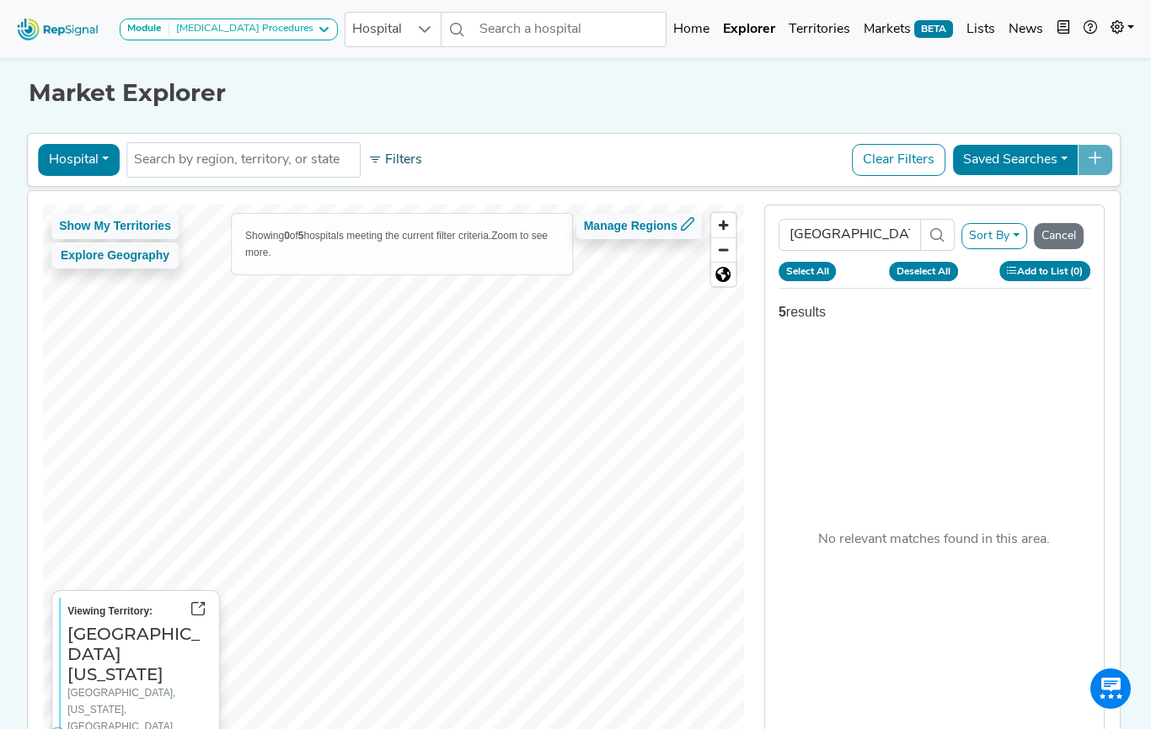
click at [398, 151] on button "Filters" at bounding box center [395, 160] width 62 height 29
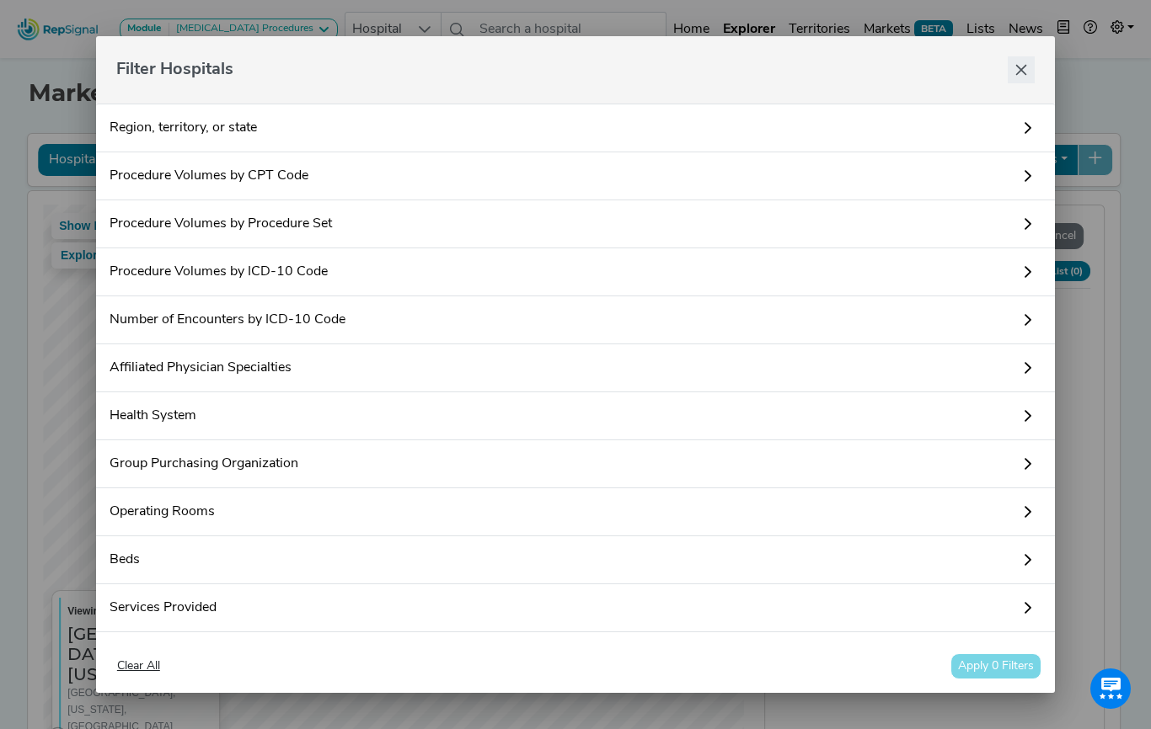
click at [1023, 70] on icon "Close" at bounding box center [1020, 69] width 13 height 13
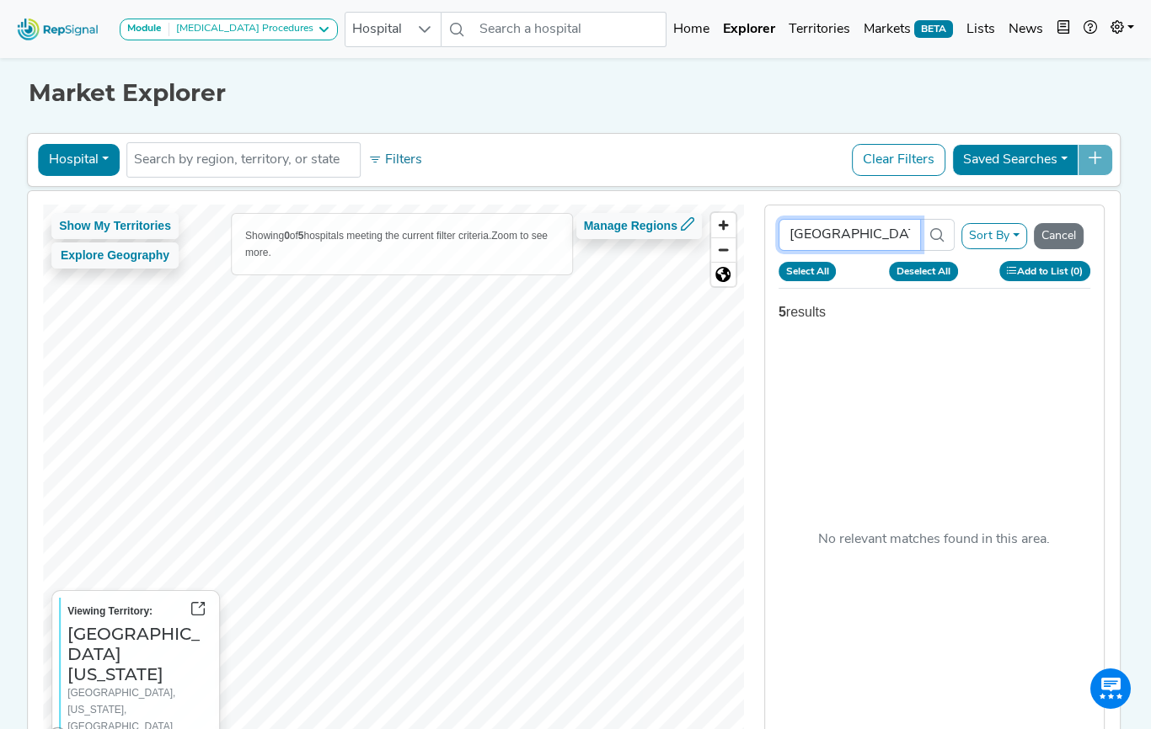
click at [866, 231] on input "stanford" at bounding box center [849, 235] width 142 height 32
drag, startPoint x: 866, startPoint y: 231, endPoint x: 780, endPoint y: 231, distance: 85.9
click at [780, 231] on input "stanford" at bounding box center [849, 235] width 142 height 32
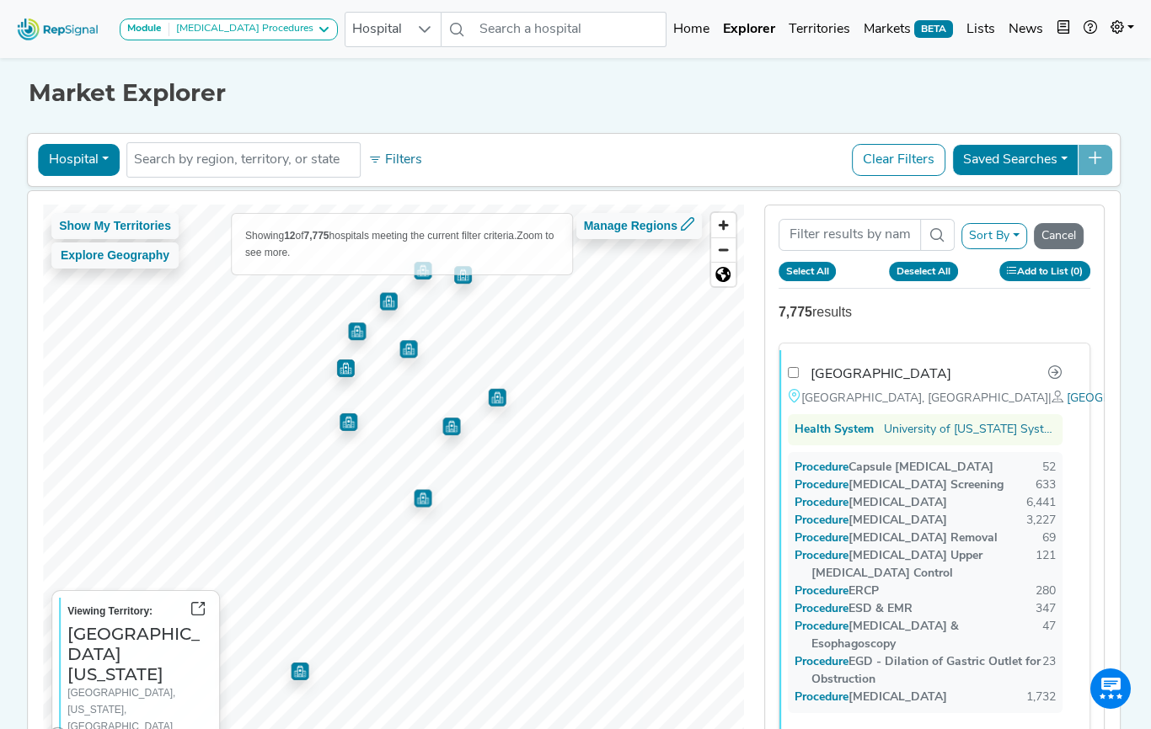
checkbox input "false"
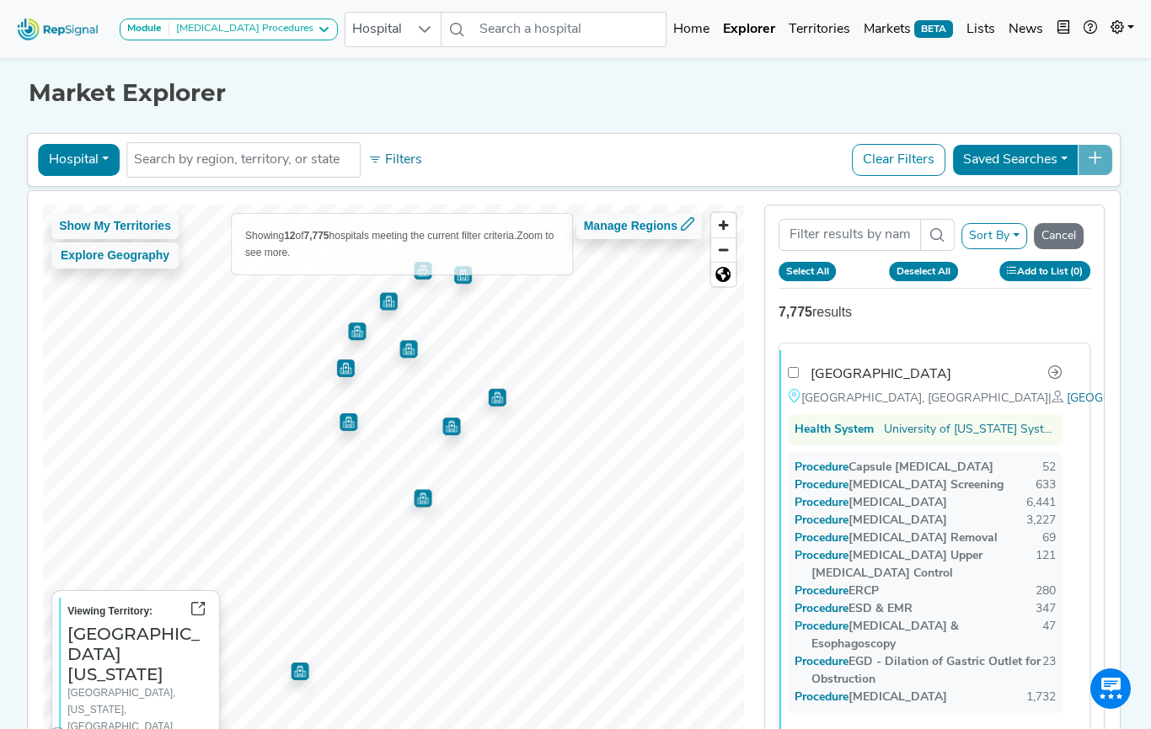
checkbox input "false"
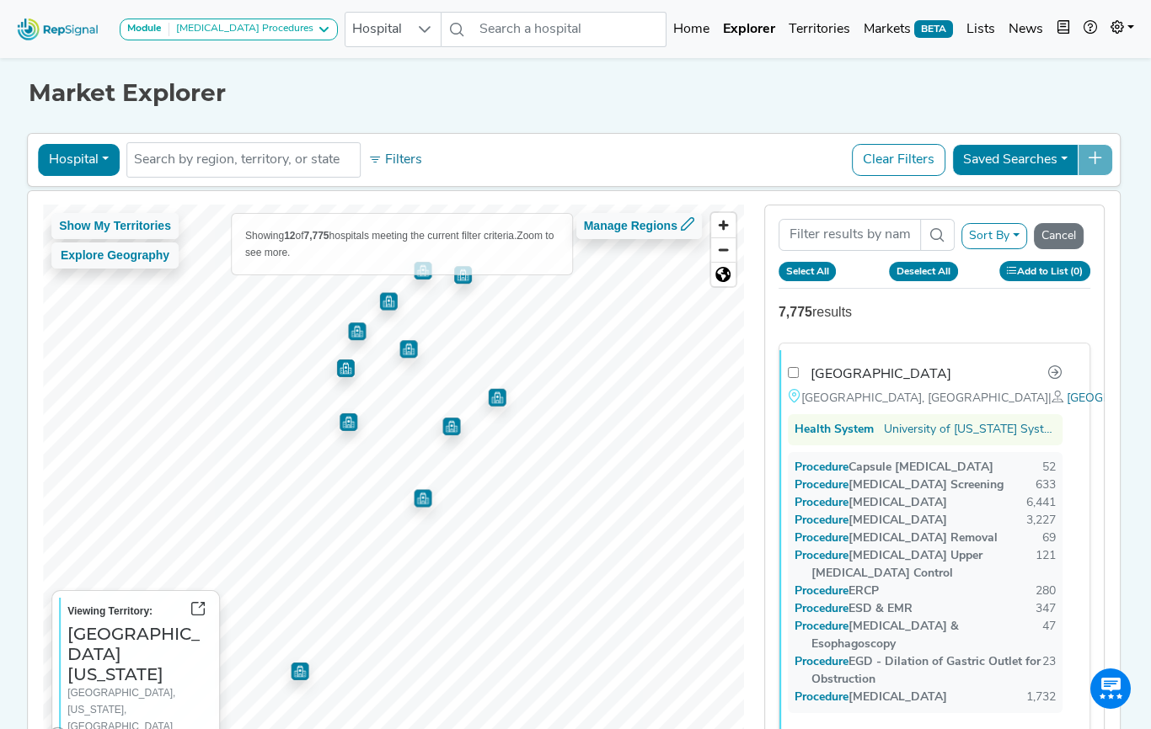
checkbox input "false"
click at [424, 494] on img "Map marker" at bounding box center [423, 498] width 18 height 18
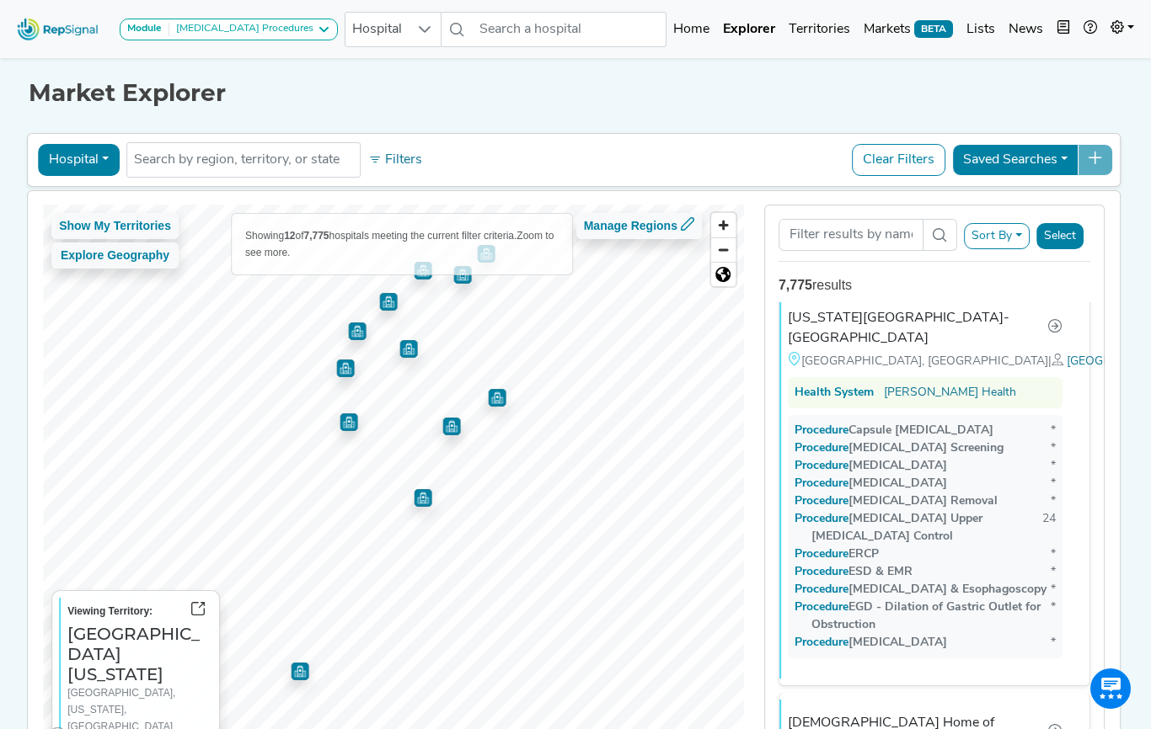
click at [451, 426] on img "Map marker" at bounding box center [452, 427] width 18 height 18
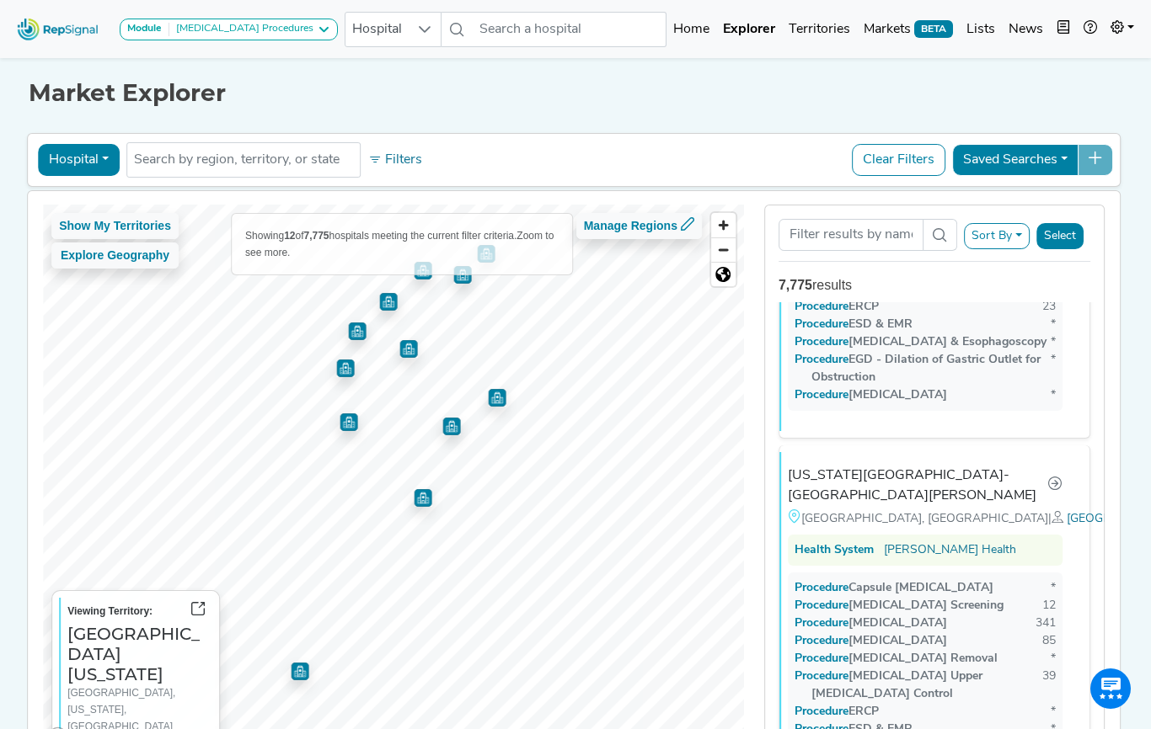
scroll to position [3026, 0]
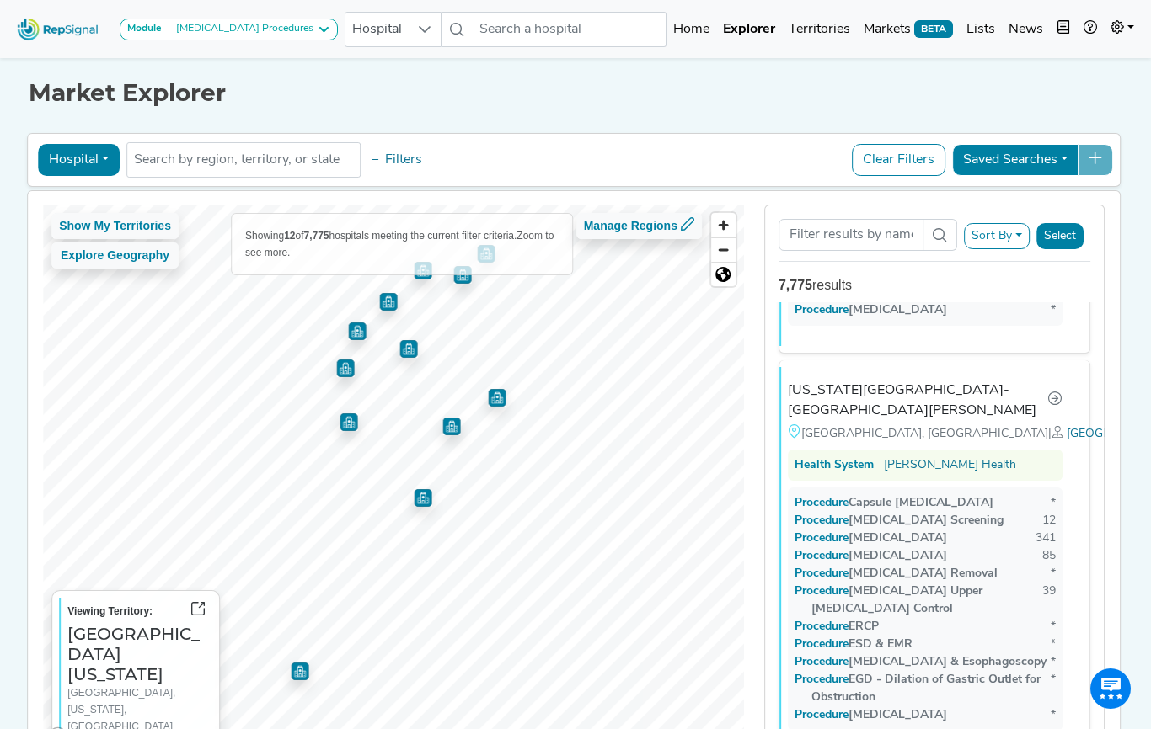
click at [499, 397] on img "Map marker" at bounding box center [498, 398] width 18 height 18
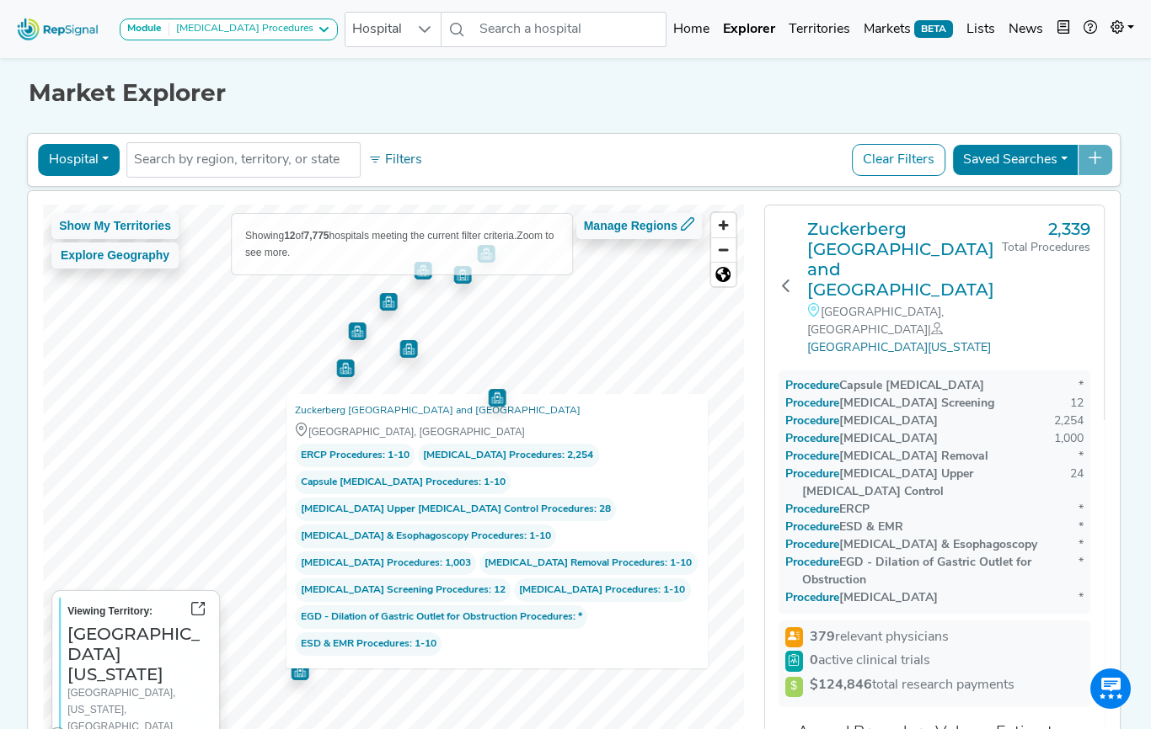
click at [343, 371] on img "Map marker" at bounding box center [346, 369] width 18 height 18
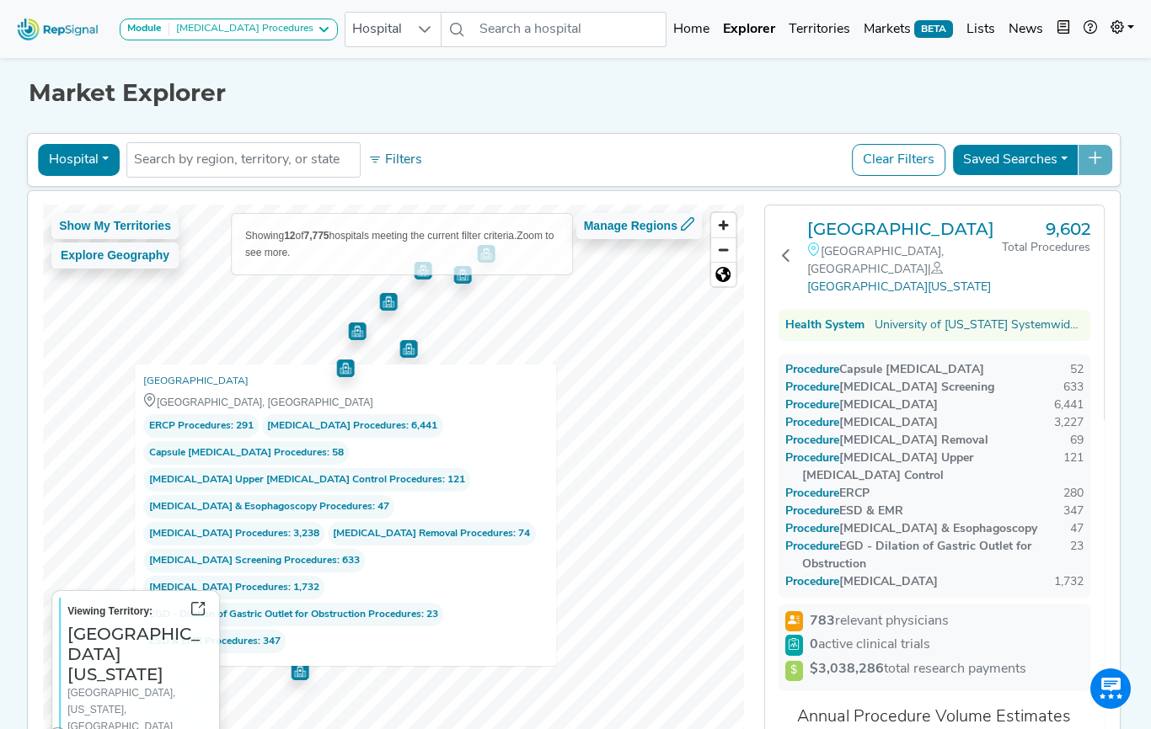
click at [414, 350] on img "Map marker" at bounding box center [409, 349] width 18 height 18
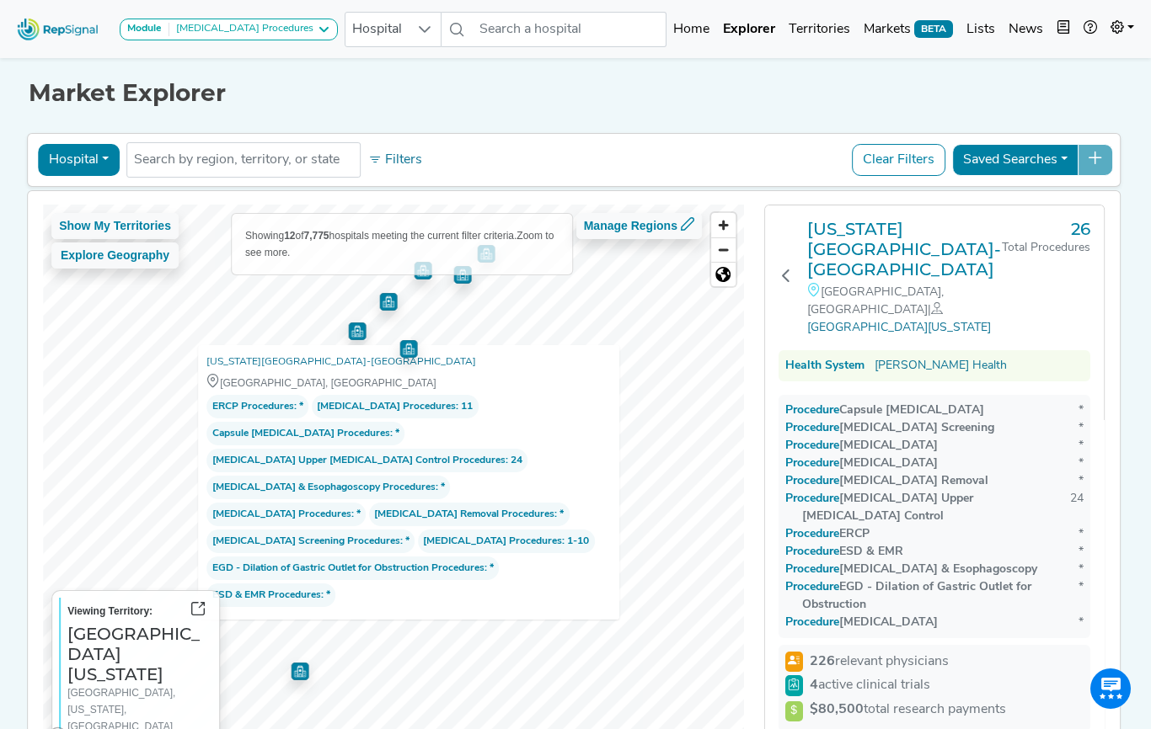
click at [364, 330] on img "Map marker" at bounding box center [358, 332] width 18 height 18
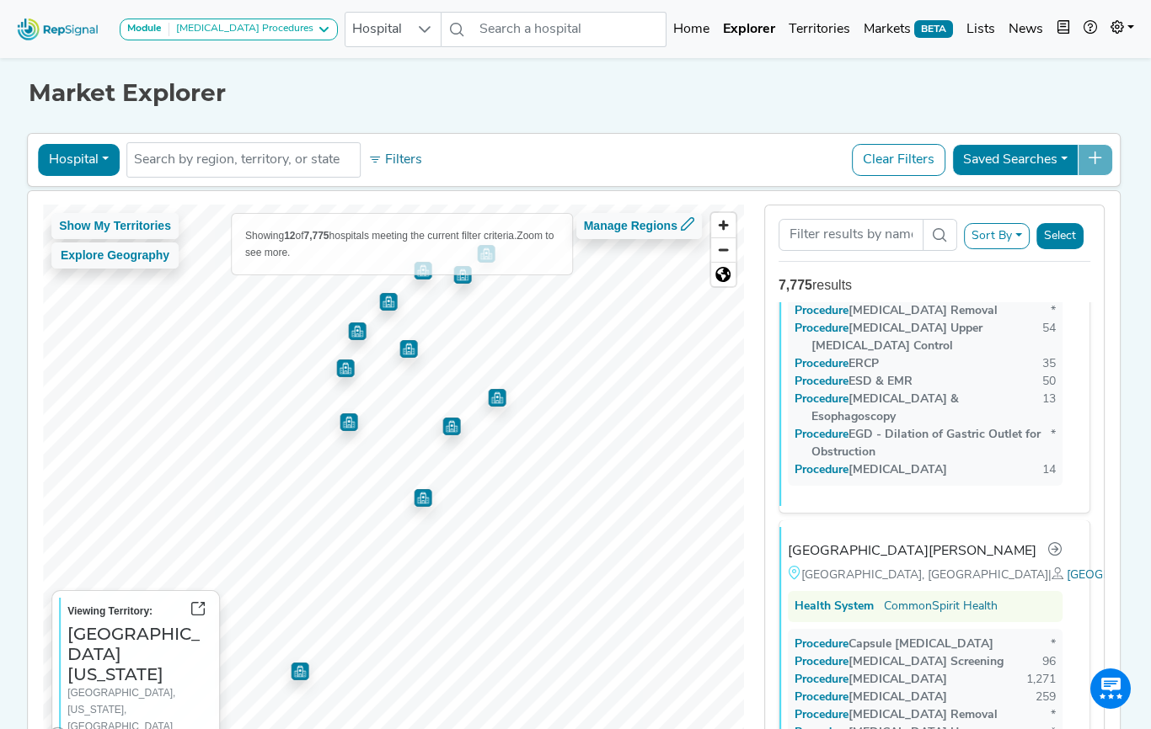
click at [392, 300] on img "Map marker" at bounding box center [389, 302] width 18 height 18
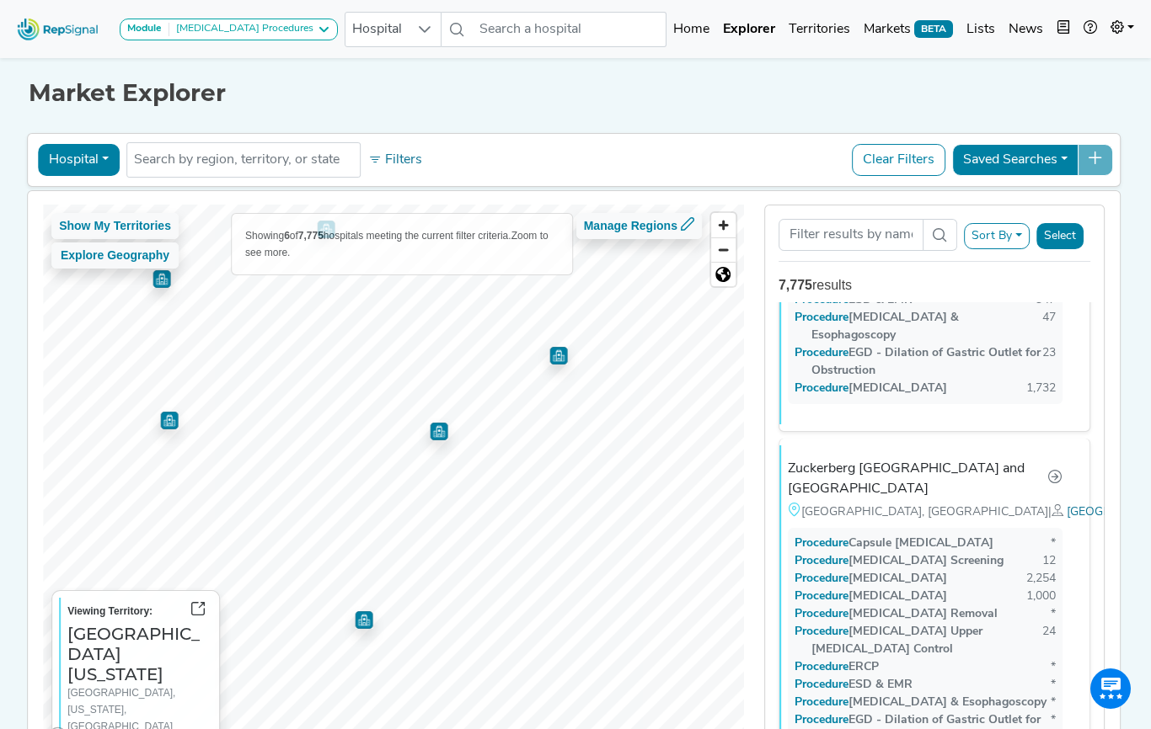
scroll to position [277, 0]
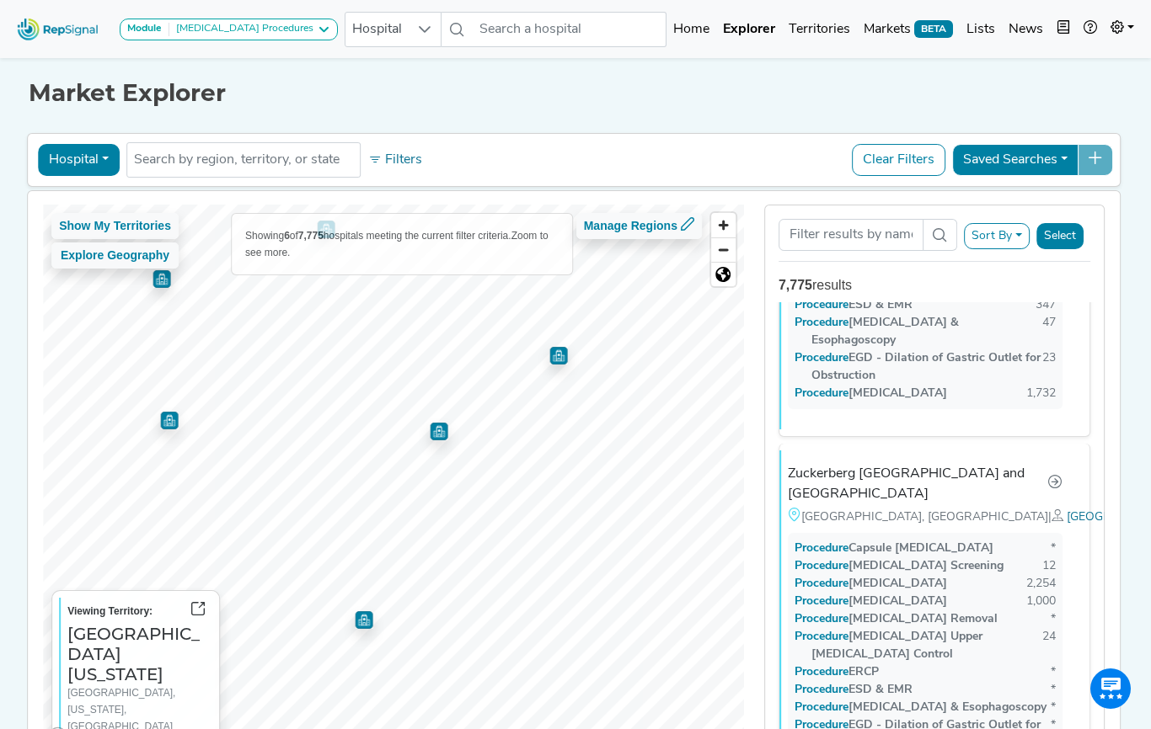
click at [556, 353] on img "Map marker" at bounding box center [559, 356] width 18 height 18
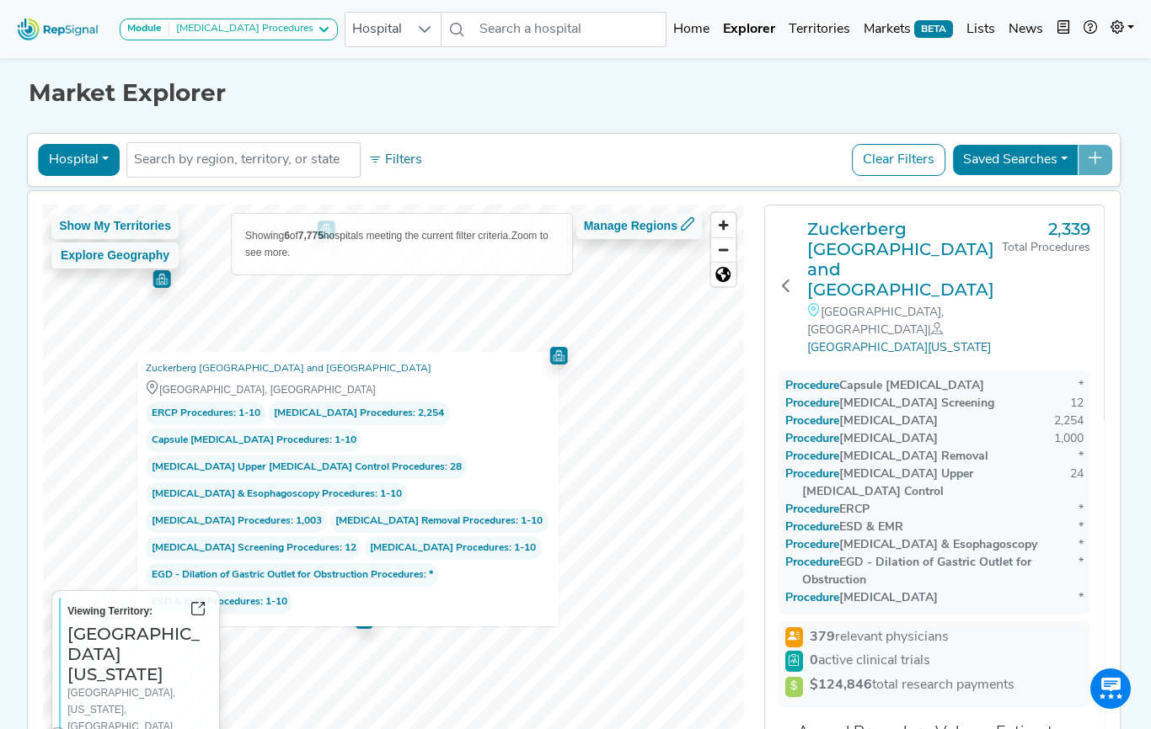
click at [761, 431] on div "Zuckerberg San Francisco General Hospital and Trauma Center San Francisco, CA |…" at bounding box center [934, 479] width 361 height 548
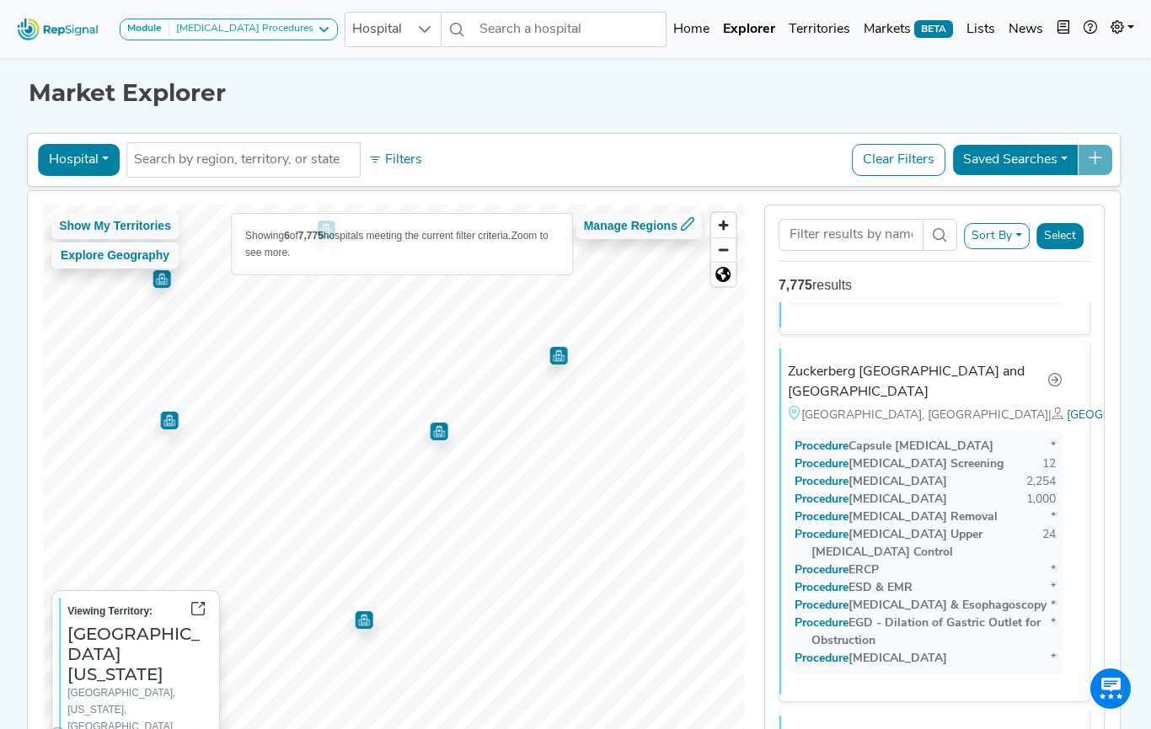
scroll to position [380, 0]
click at [167, 418] on img "Map marker" at bounding box center [170, 421] width 18 height 18
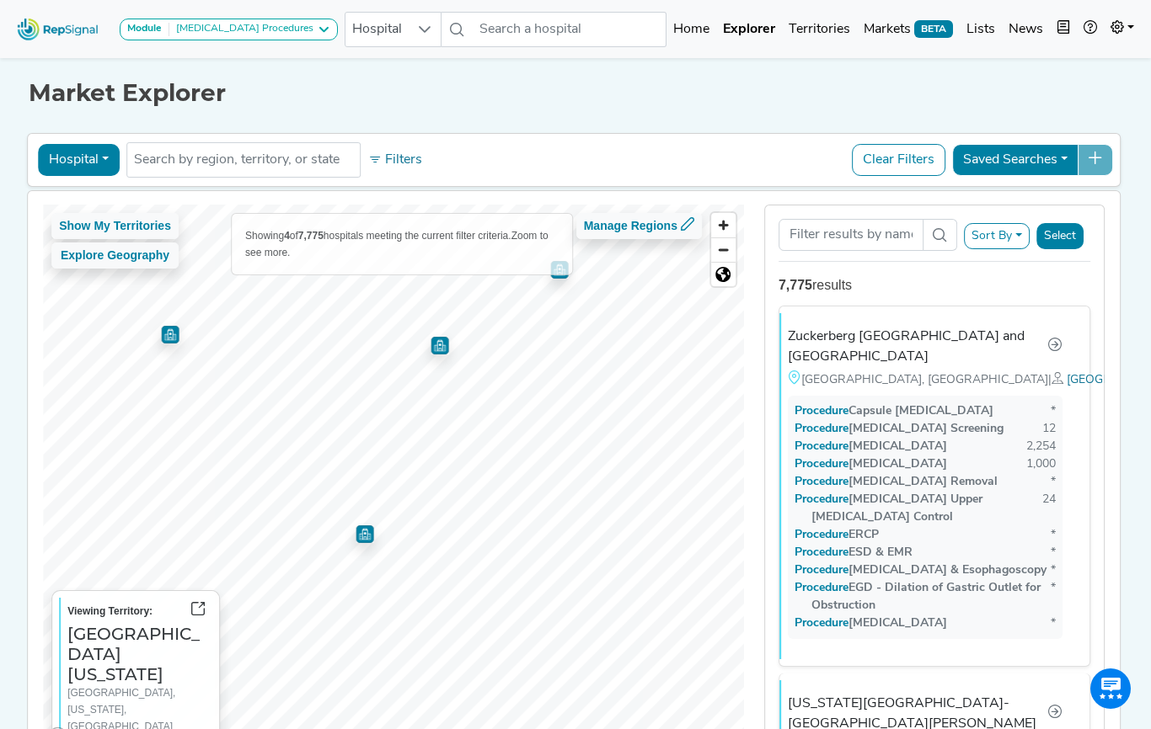
scroll to position [0, 0]
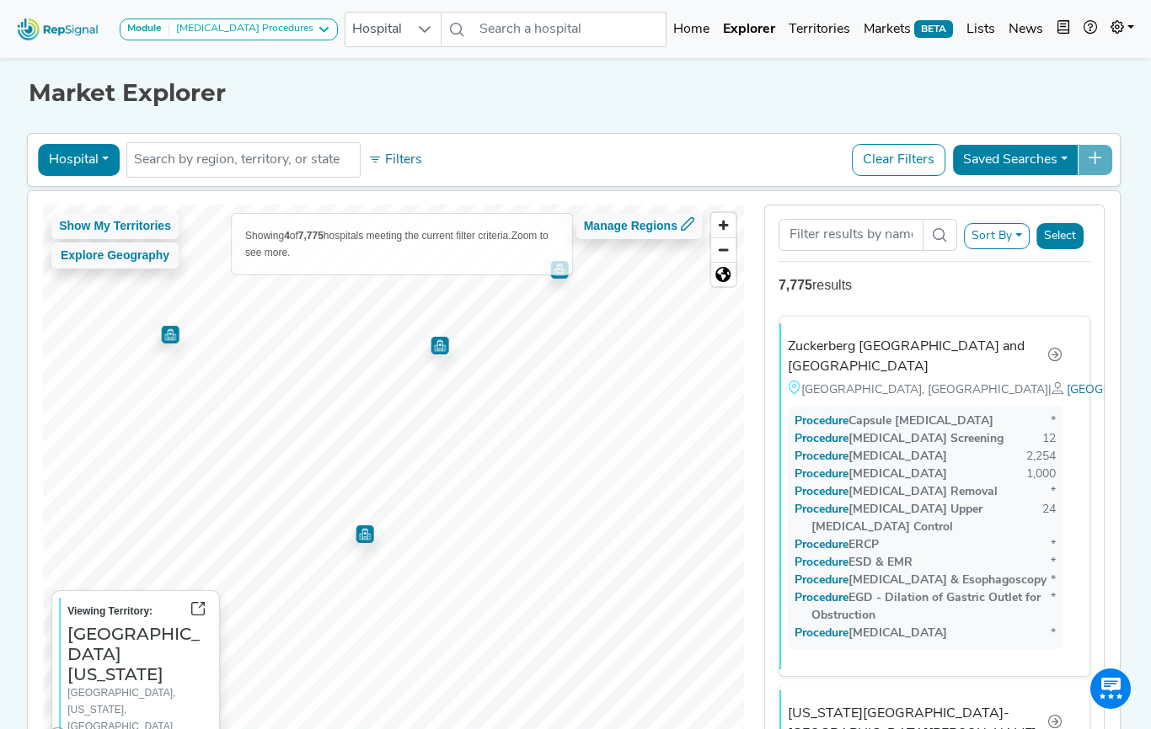
click at [439, 347] on img "Map marker" at bounding box center [440, 346] width 18 height 18
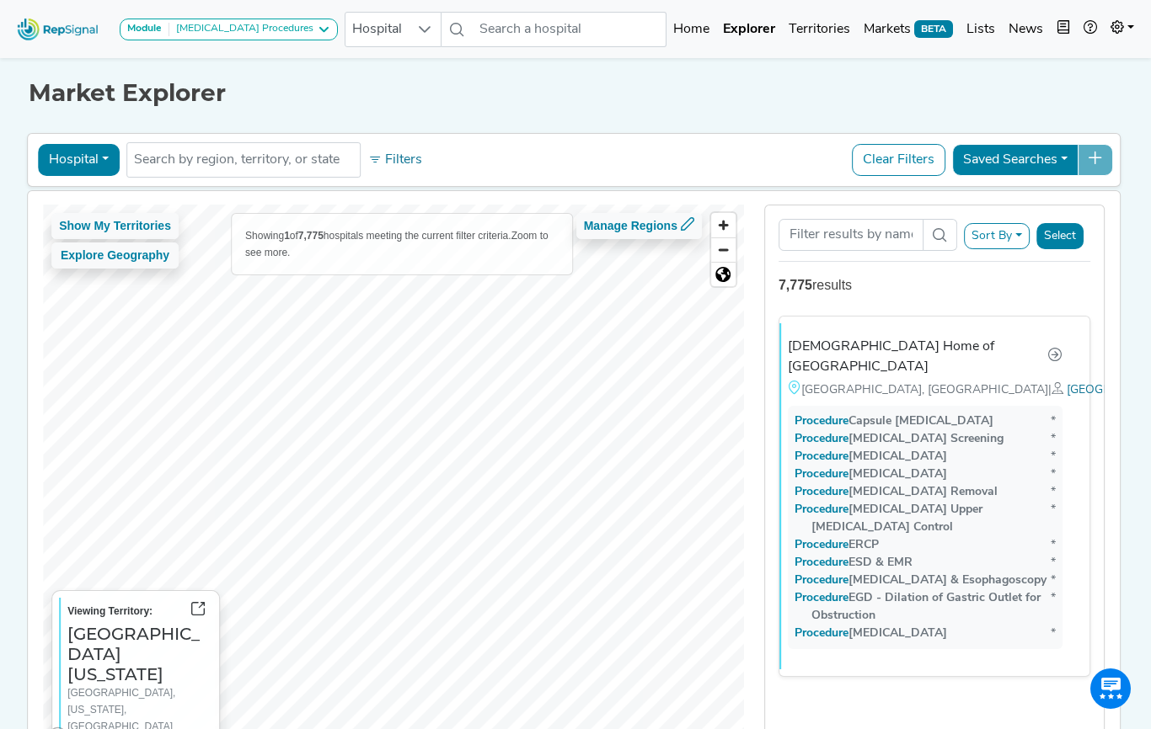
click at [610, 239] on div "Show My Territories Explore Geography Showing 1 of 7,775 hospitals meeting the …" at bounding box center [393, 479] width 701 height 548
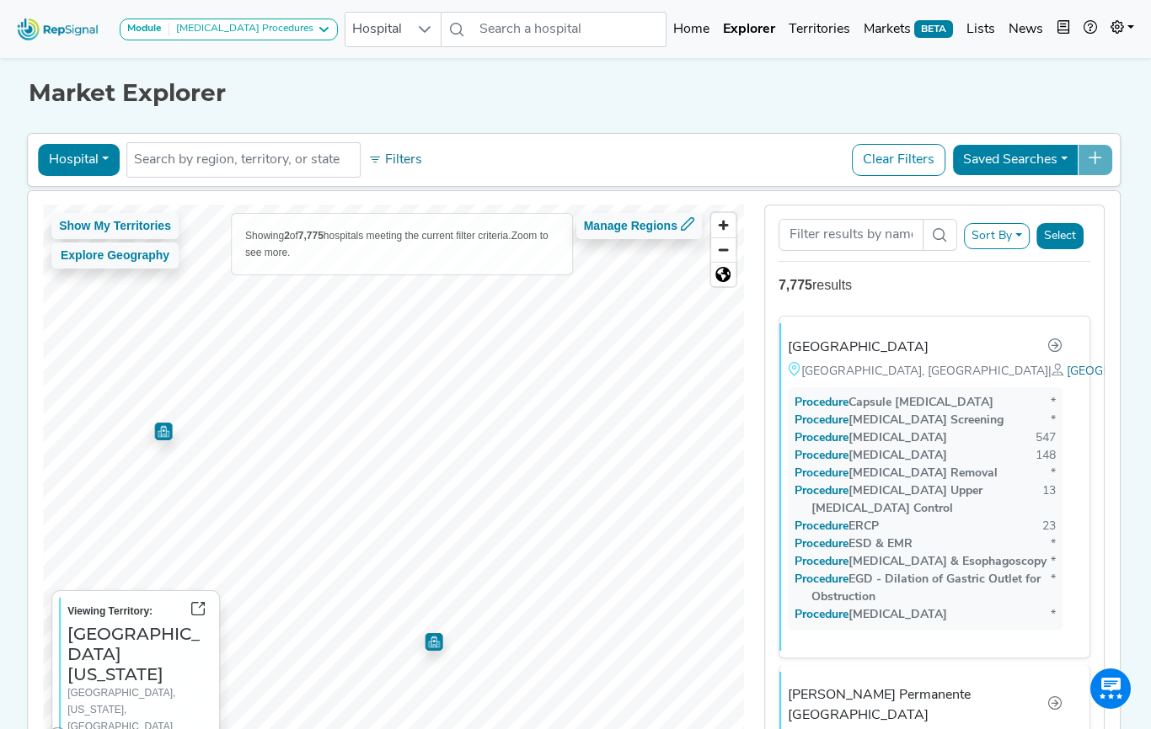
click at [165, 430] on img "Map marker" at bounding box center [164, 432] width 18 height 18
click at [436, 642] on img "Map marker" at bounding box center [434, 642] width 18 height 18
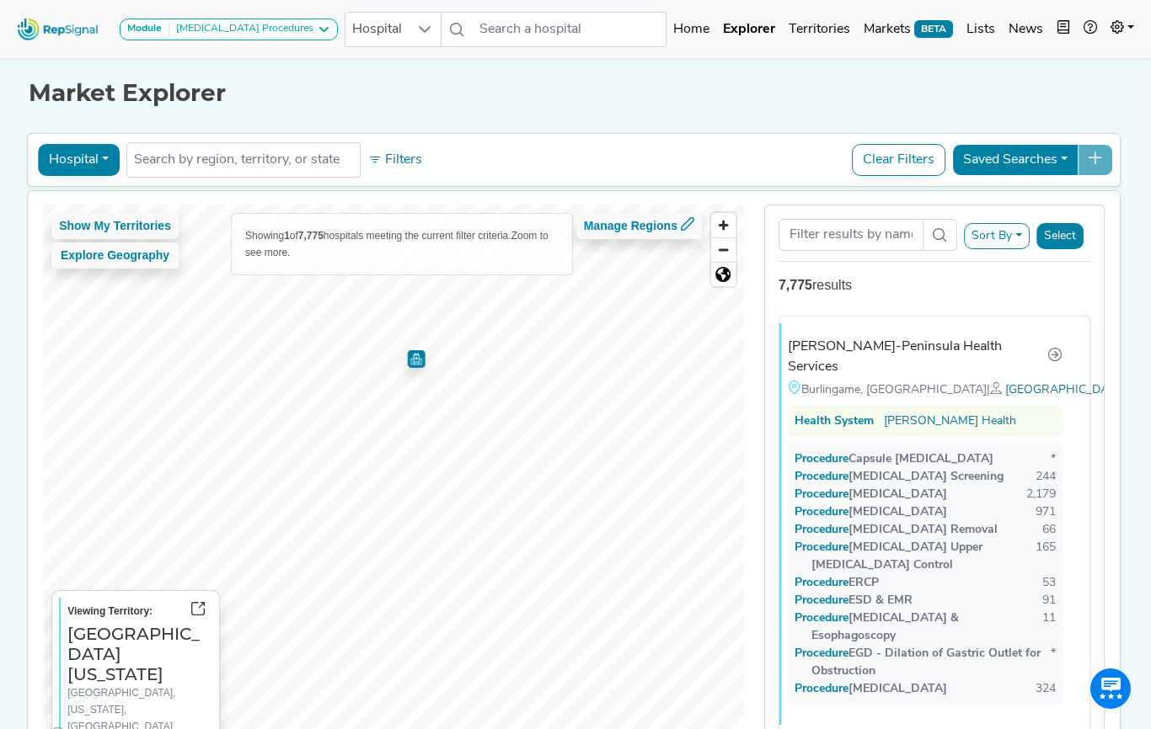
click at [413, 352] on img "Map marker" at bounding box center [417, 359] width 18 height 18
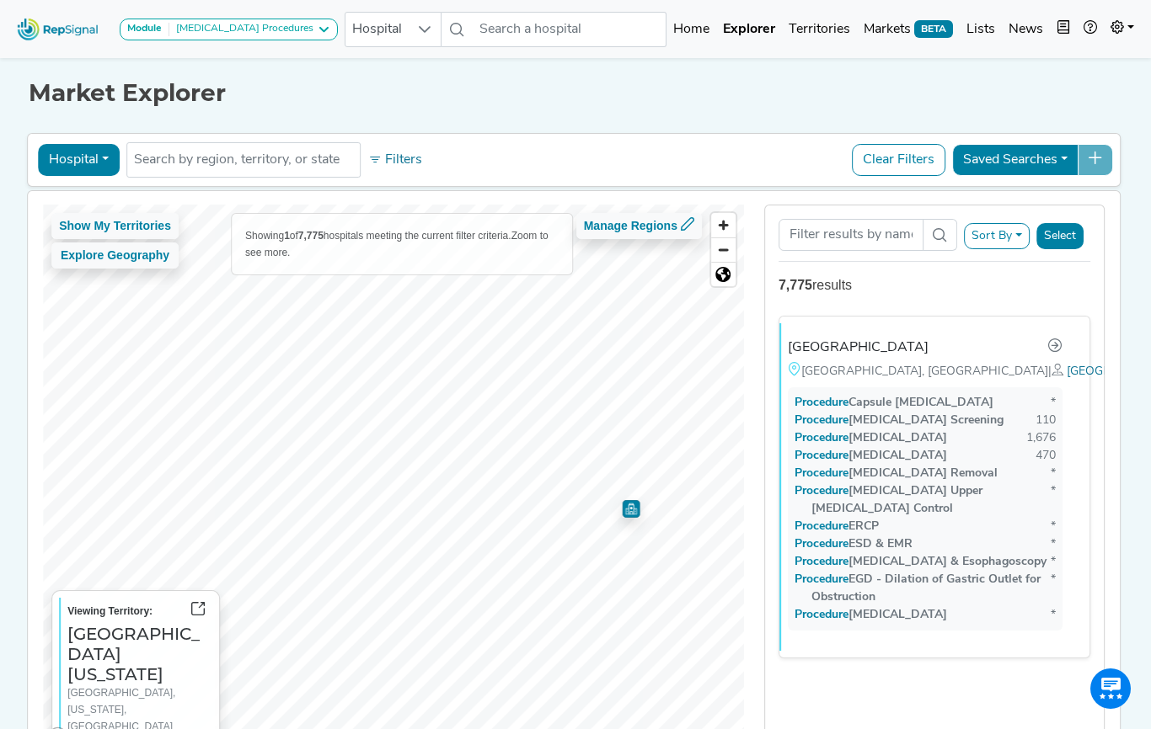
click at [638, 517] on img "Map marker" at bounding box center [631, 509] width 18 height 18
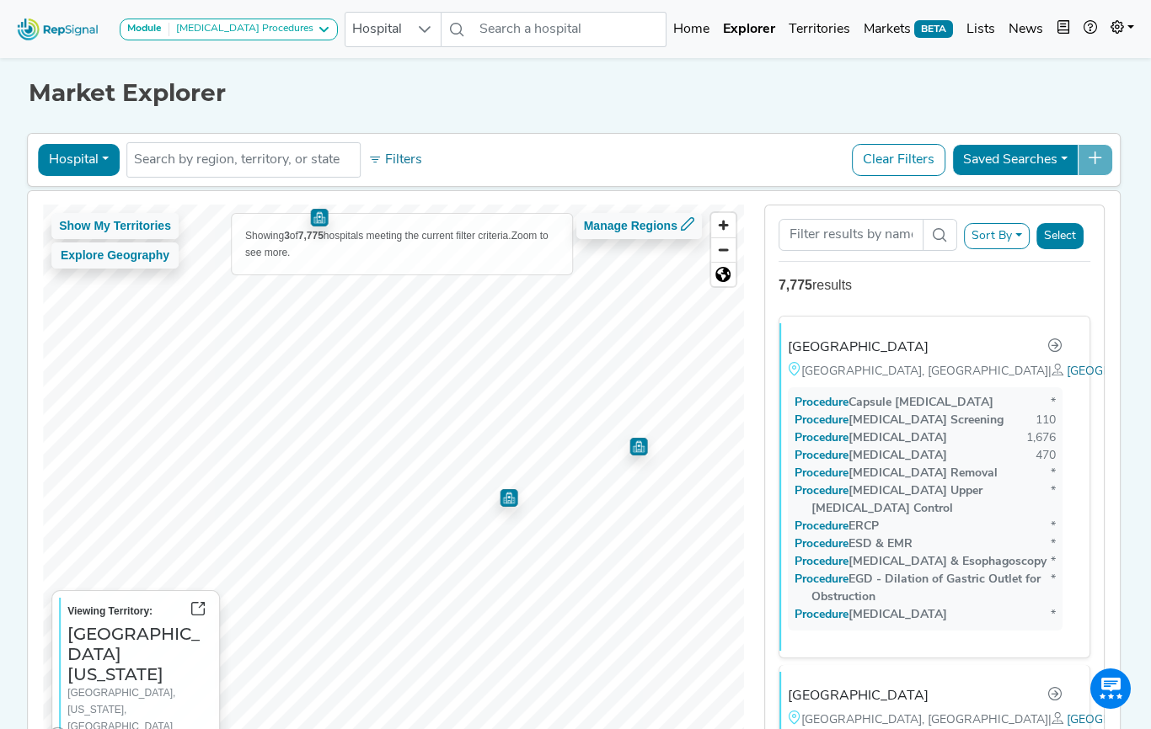
click at [512, 497] on img "Map marker" at bounding box center [509, 498] width 18 height 18
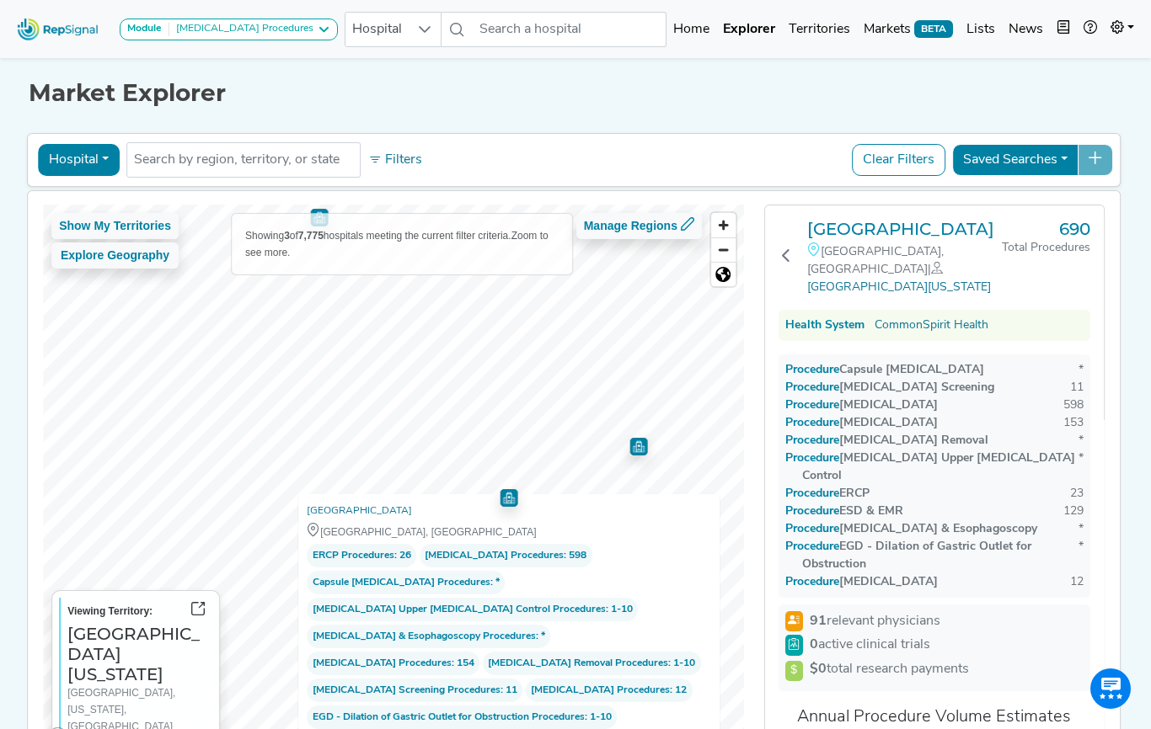
click at [642, 448] on img "Map marker" at bounding box center [639, 447] width 18 height 18
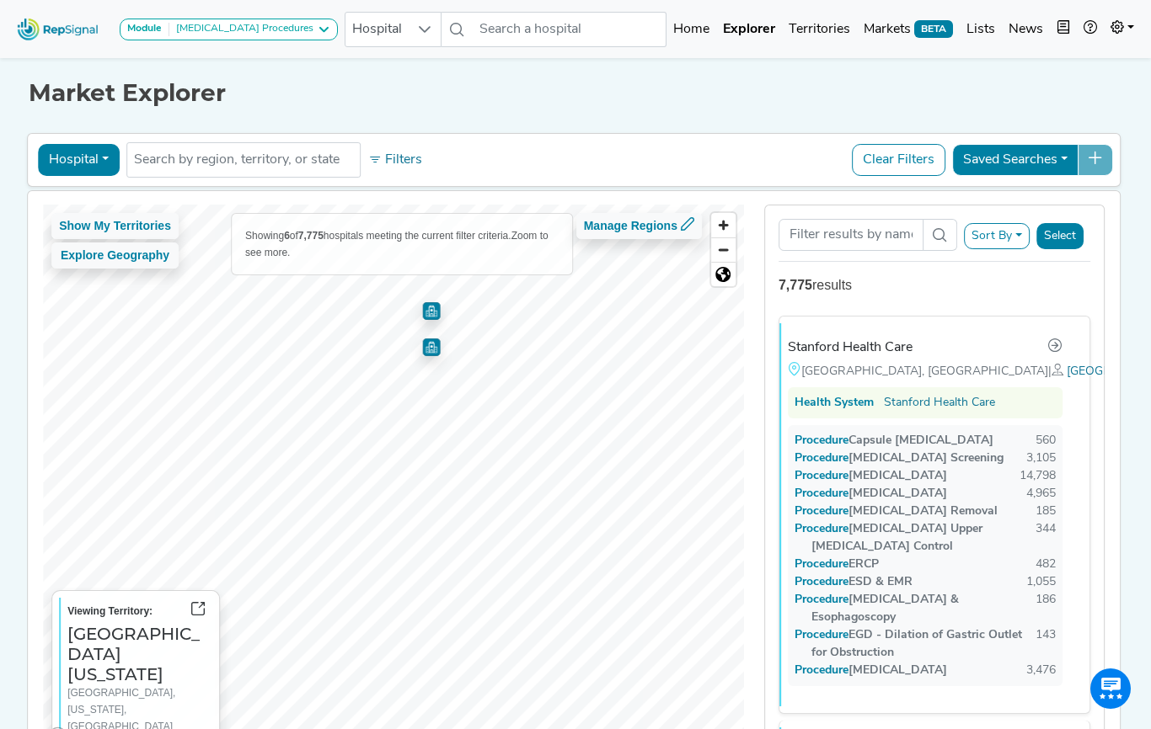
click at [430, 348] on img "Map marker" at bounding box center [432, 348] width 18 height 18
click at [433, 310] on img "Map marker" at bounding box center [432, 311] width 18 height 18
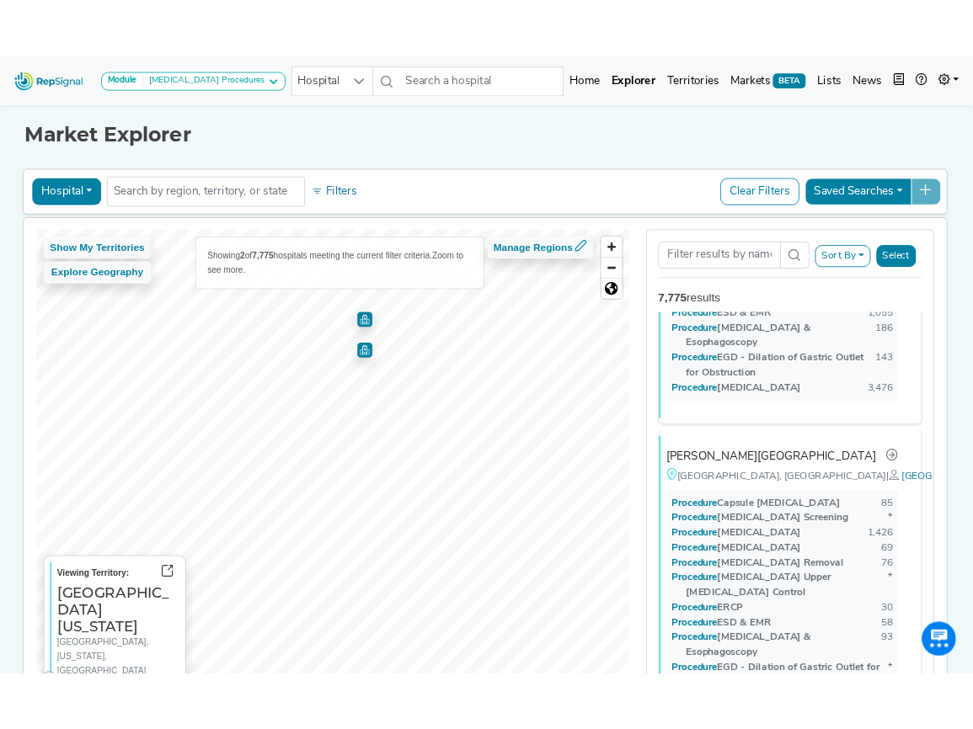
scroll to position [313, 0]
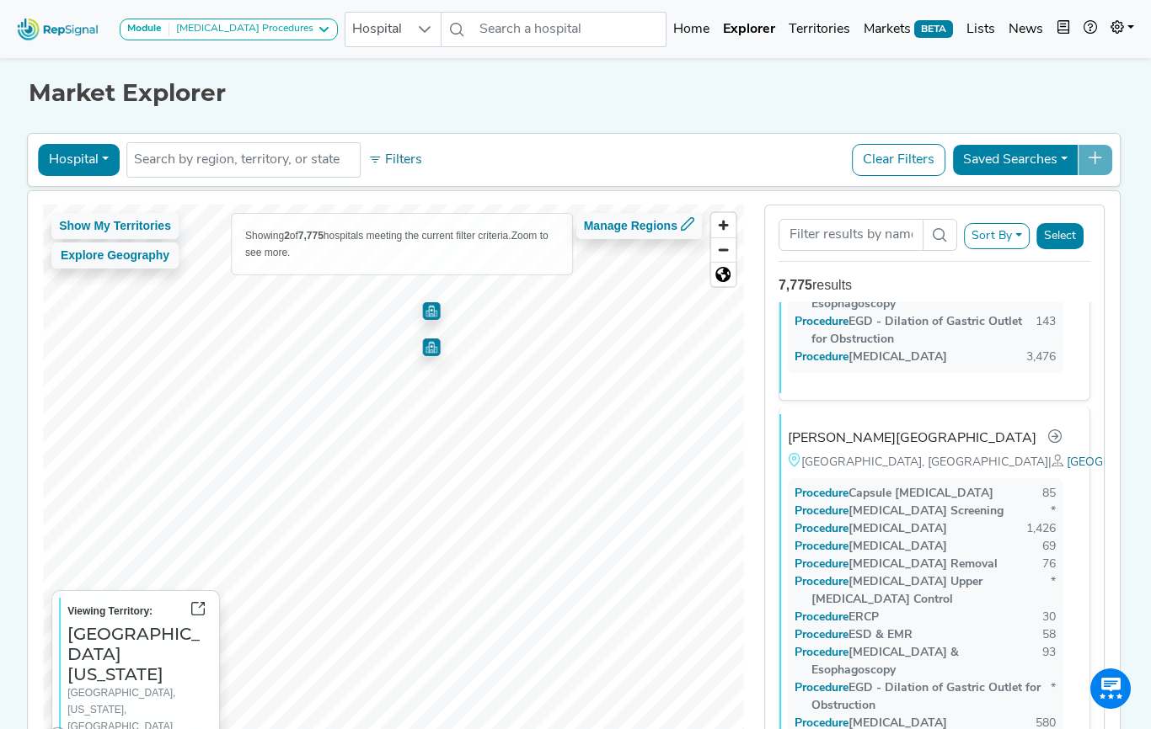
click at [429, 348] on img "Map marker" at bounding box center [432, 348] width 18 height 18
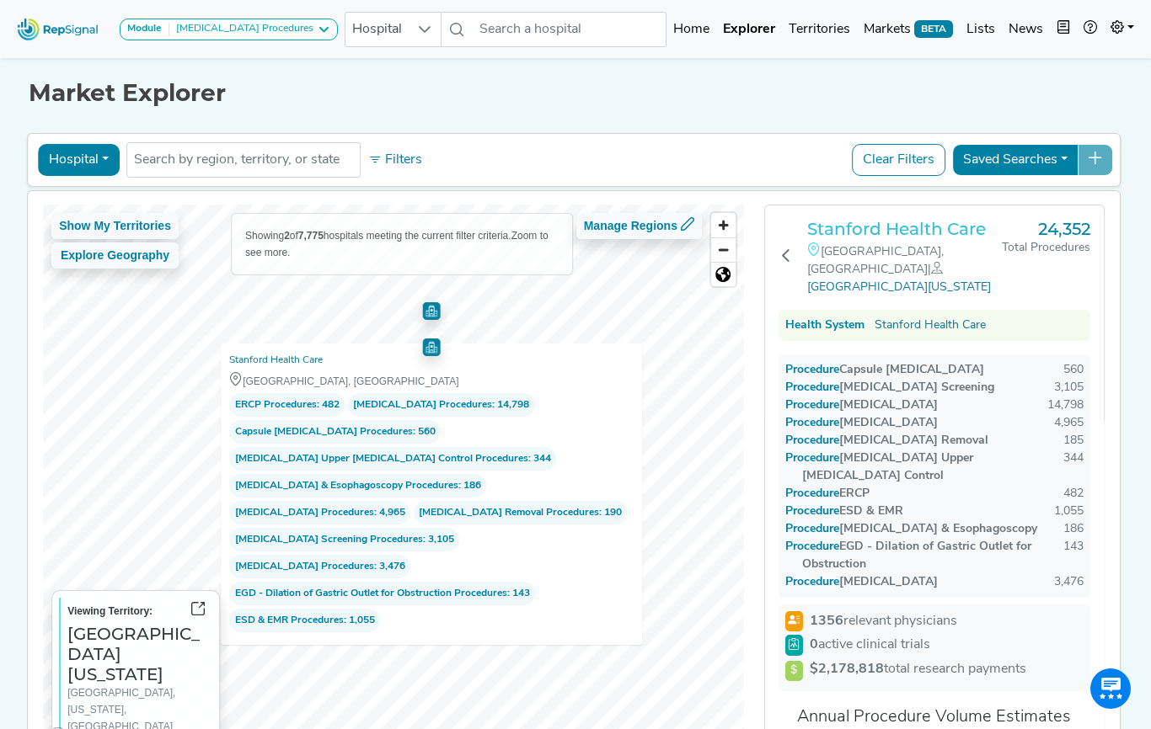
click at [852, 227] on h3 "Stanford Health Care" at bounding box center [904, 229] width 195 height 20
click at [876, 223] on h3 "Stanford Health Care" at bounding box center [904, 229] width 195 height 20
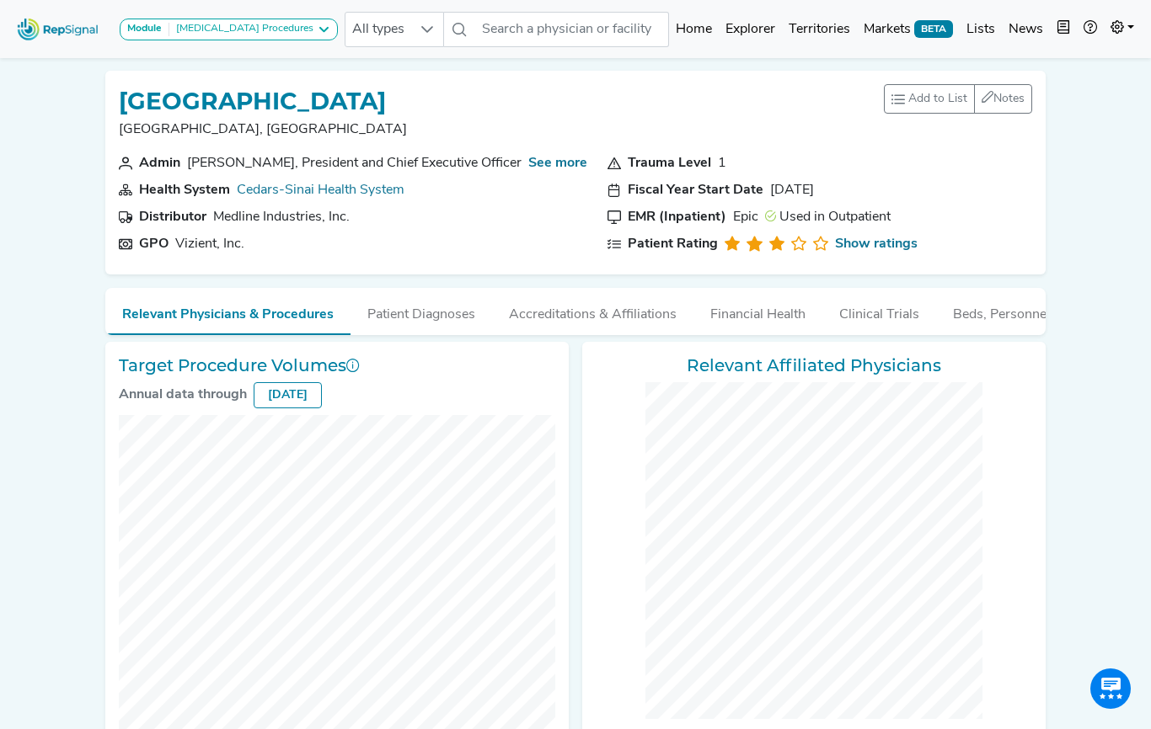
checkbox input "false"
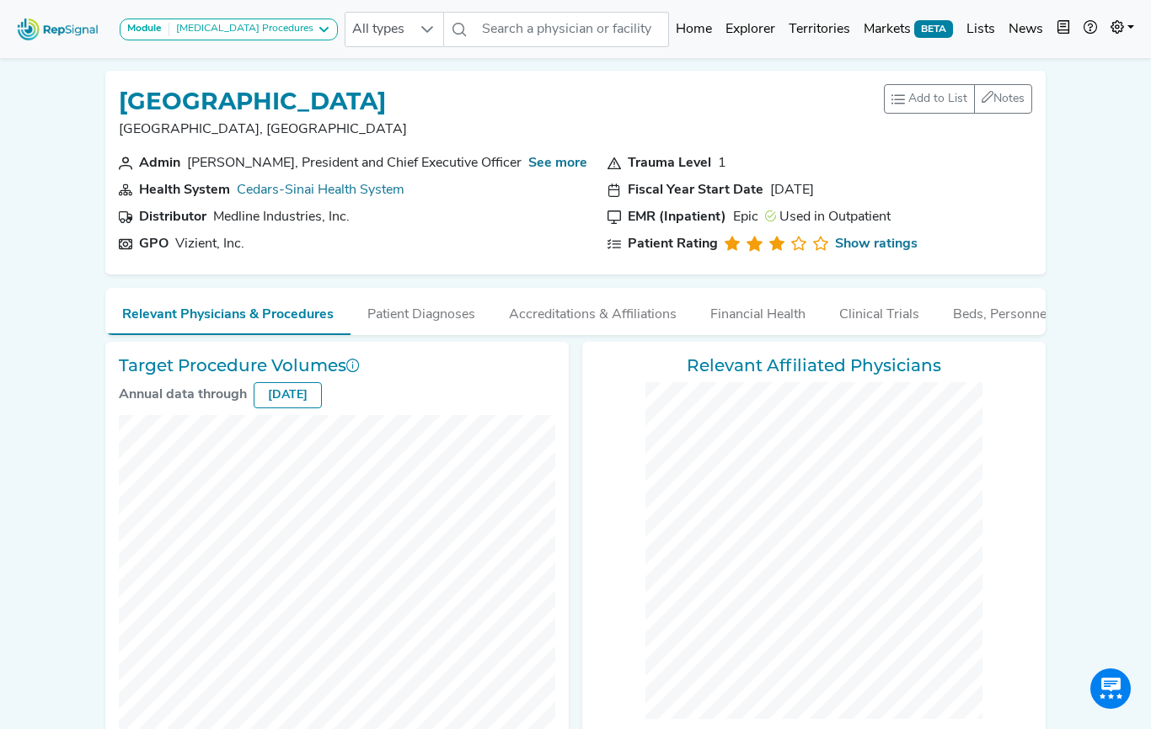
checkbox input "false"
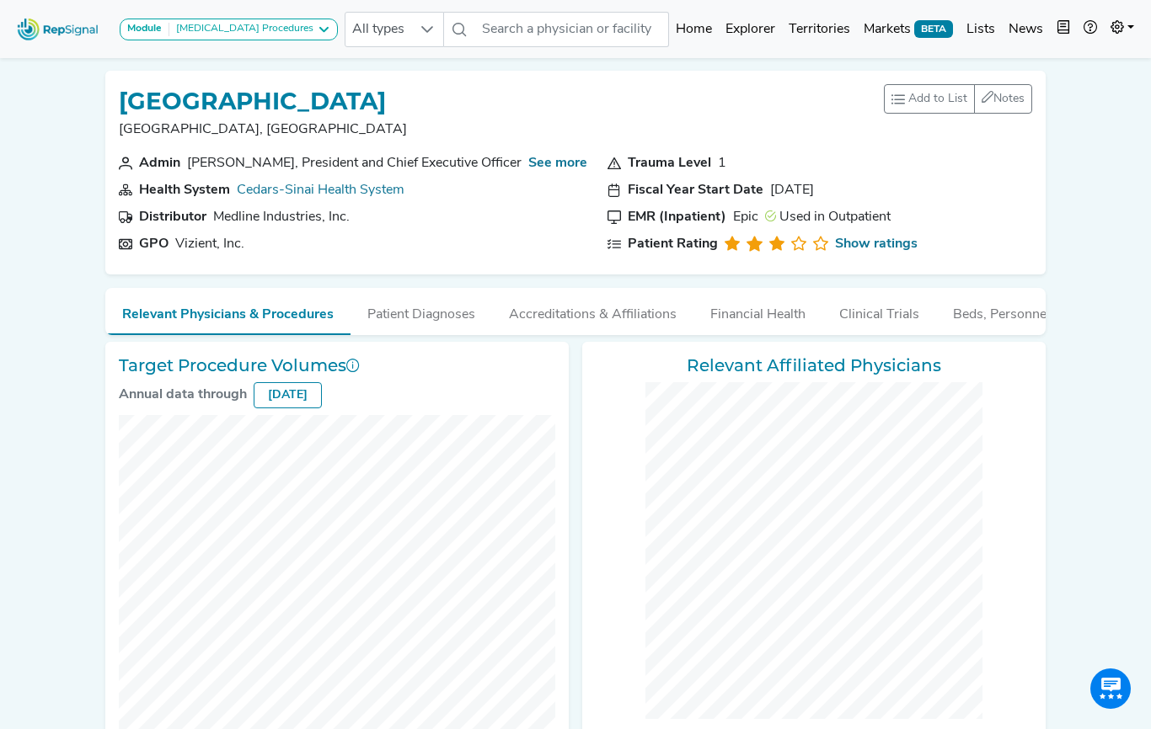
checkbox input "false"
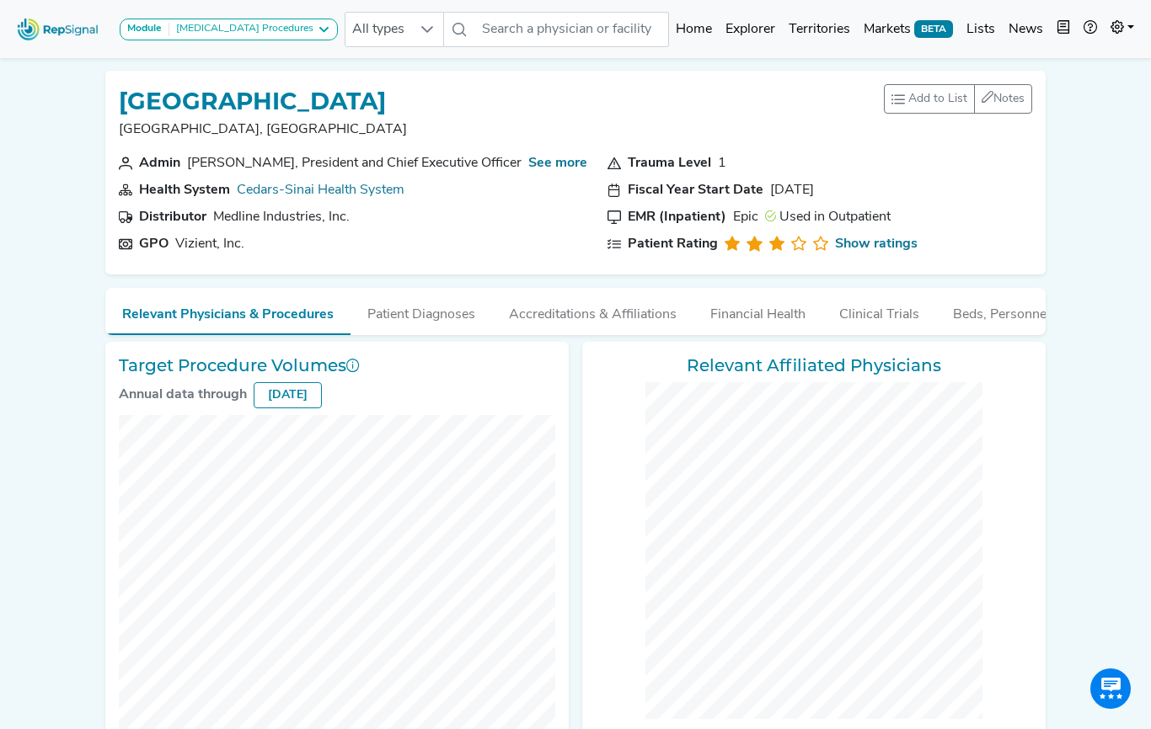
checkbox input "false"
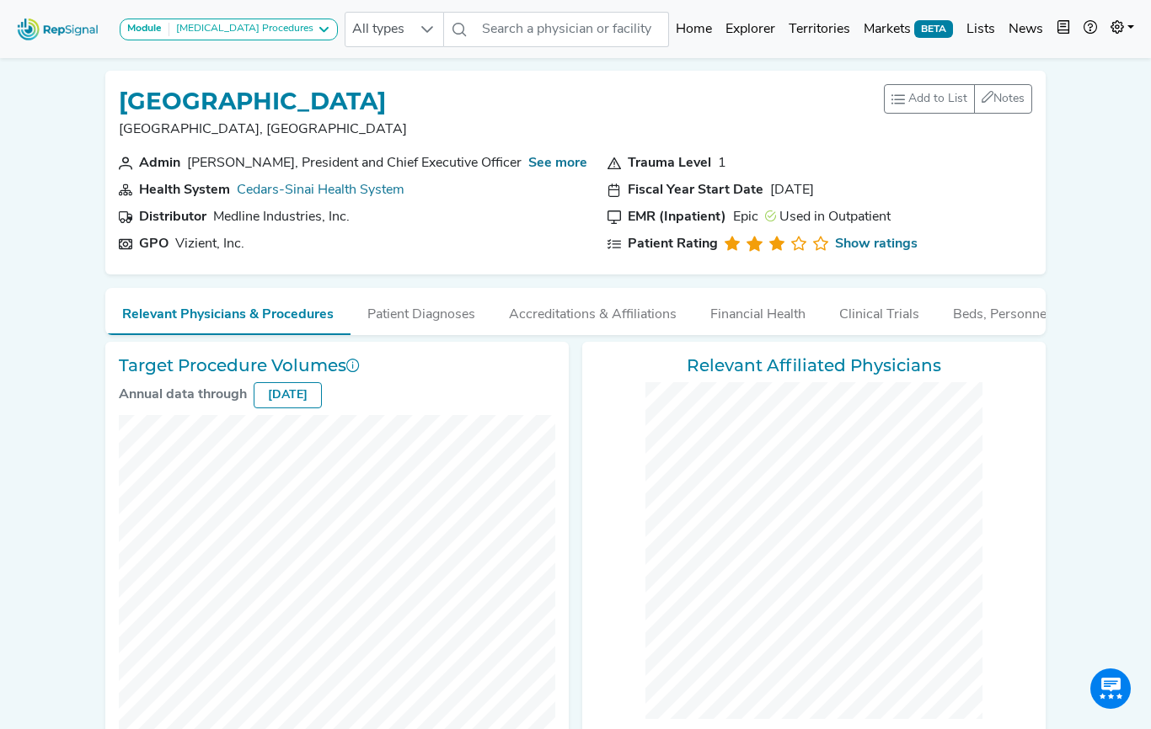
checkbox input "false"
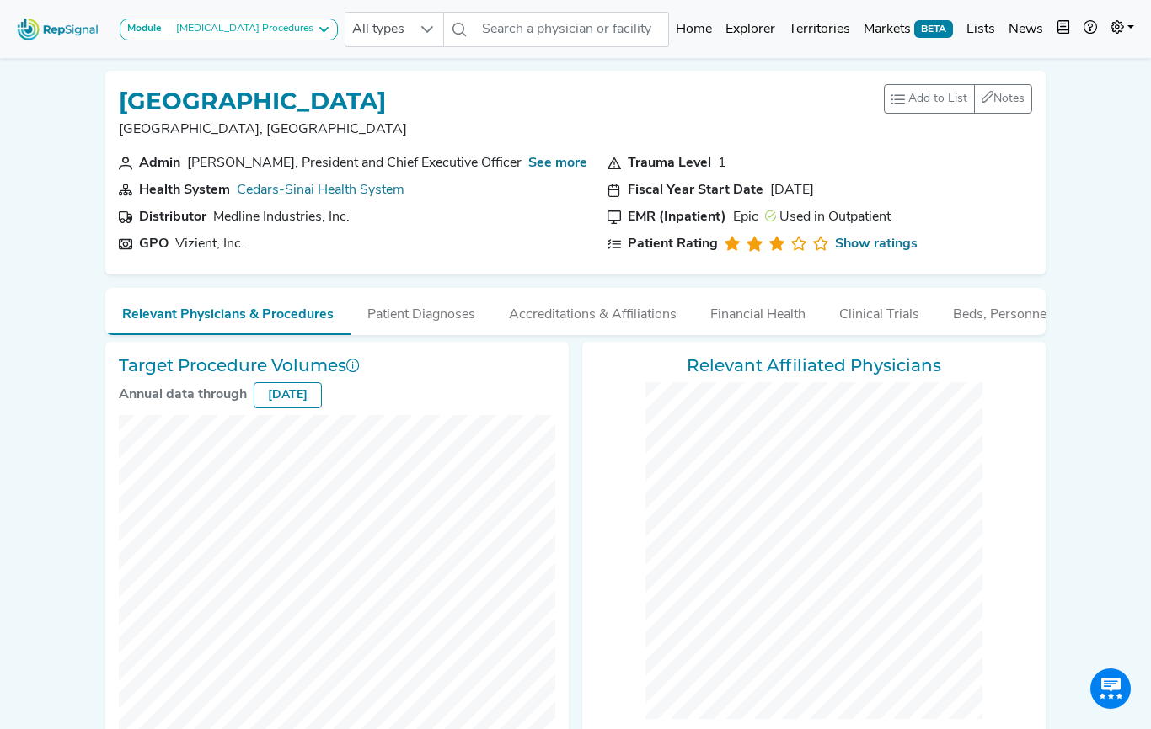
checkbox input "false"
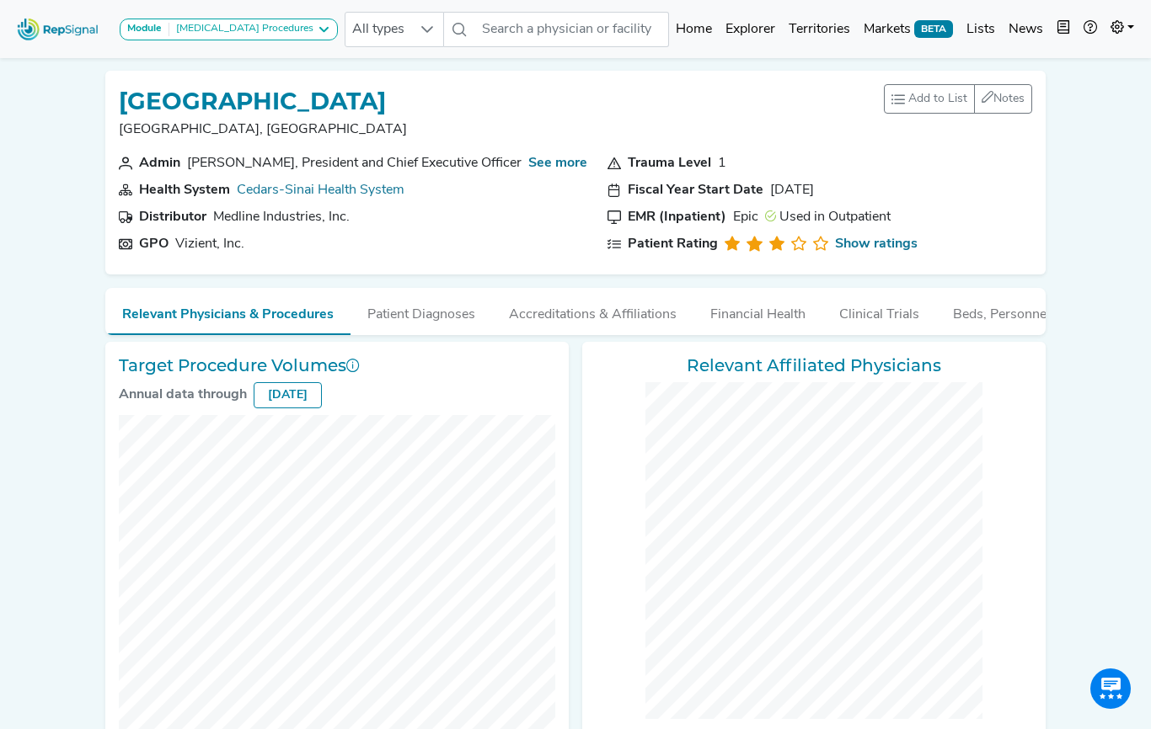
checkbox input "false"
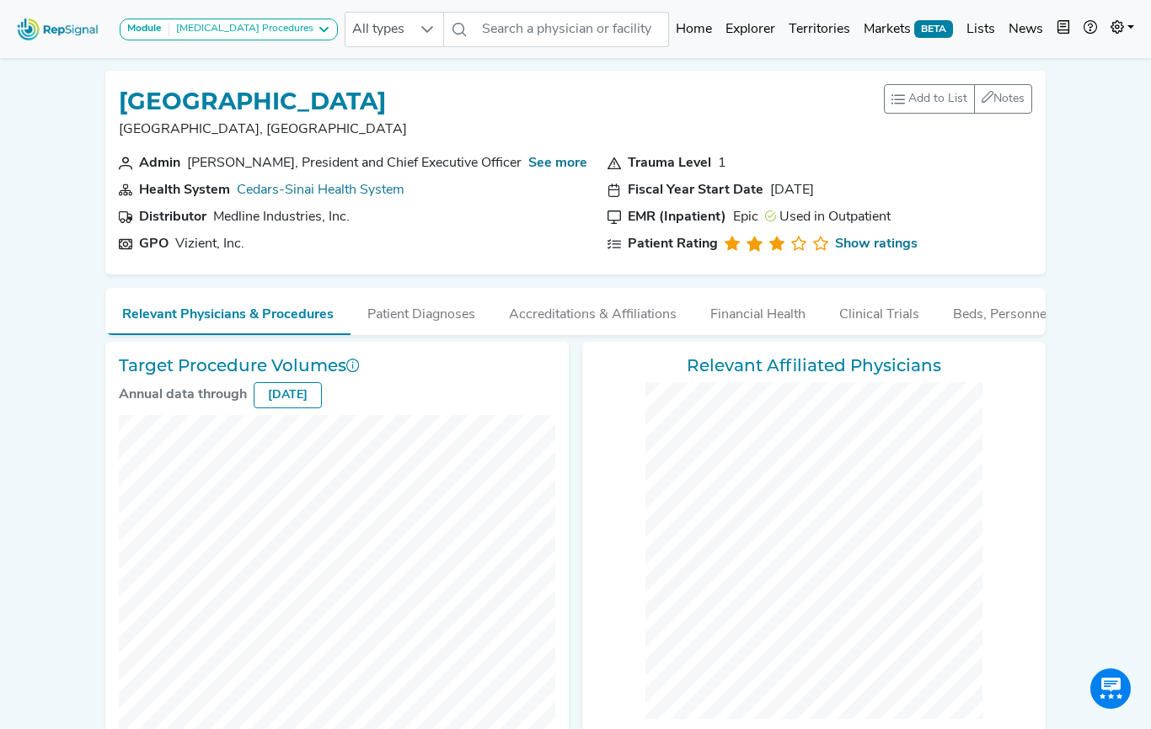
checkbox input "false"
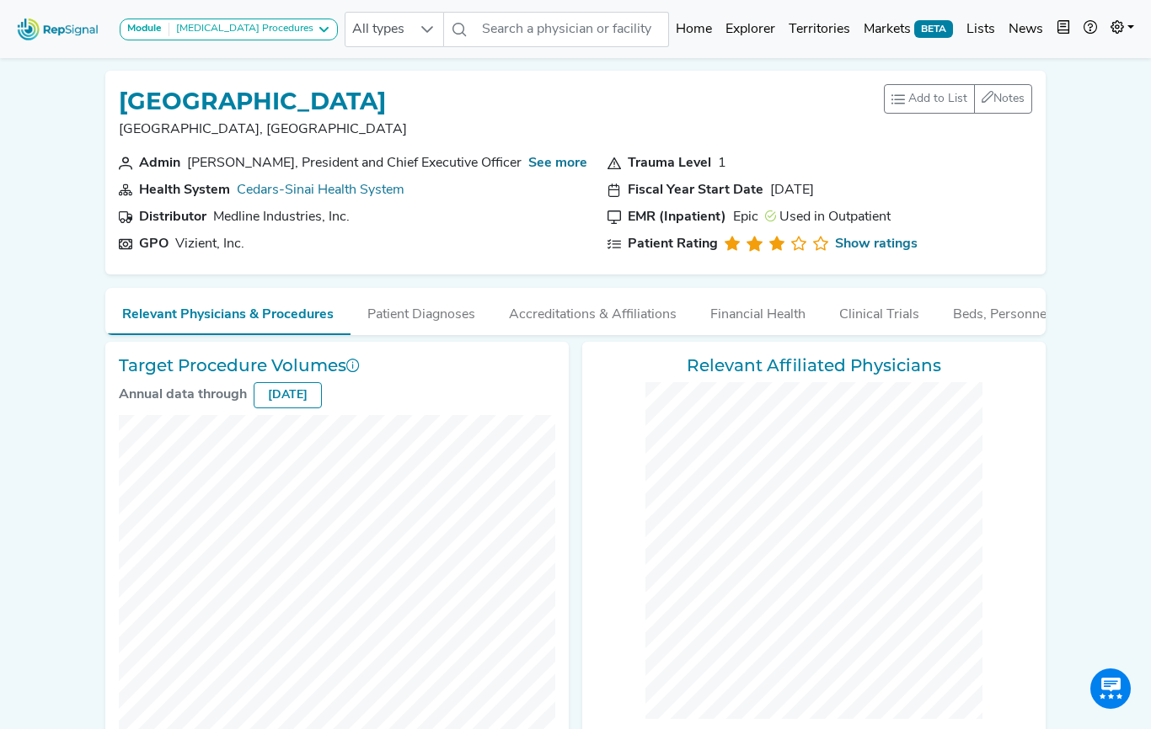
checkbox input "false"
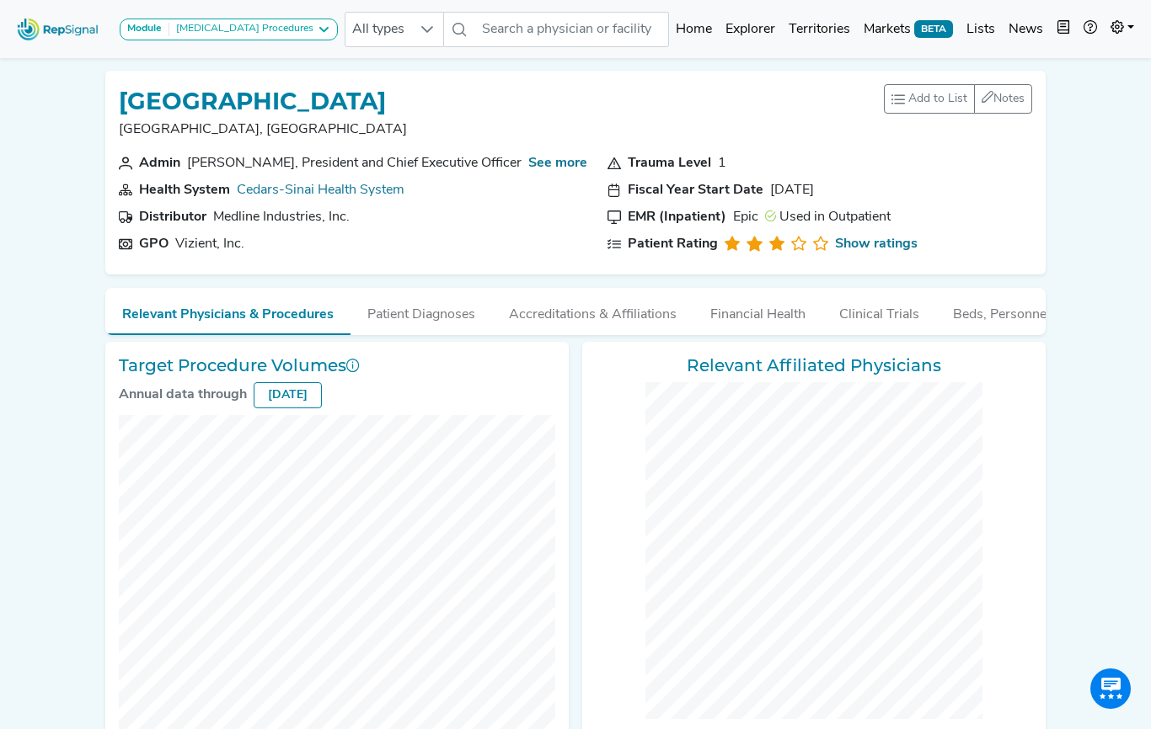
checkbox input "false"
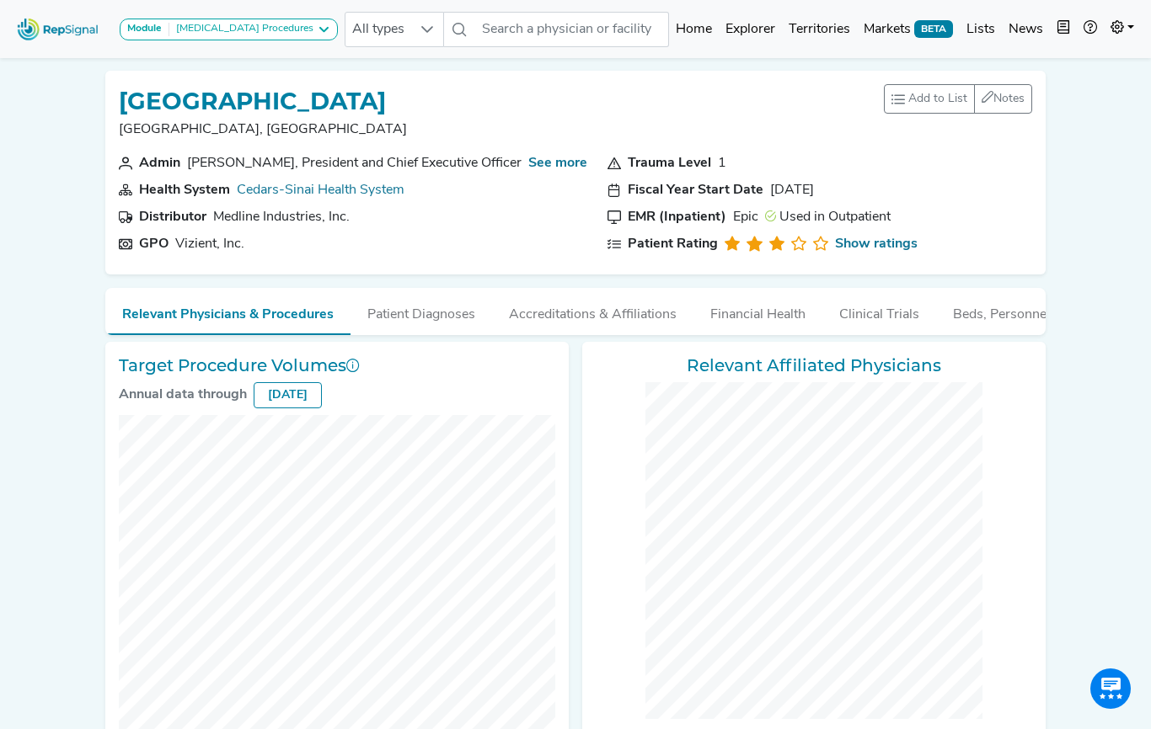
checkbox input "false"
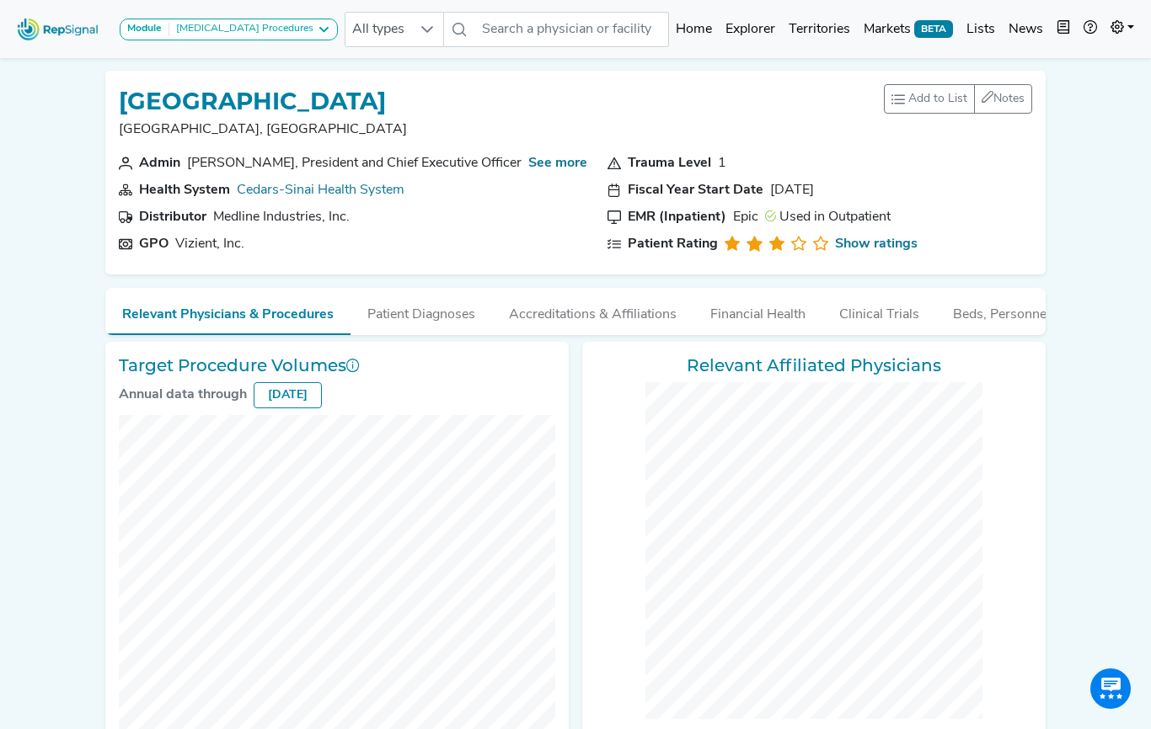
checkbox input "false"
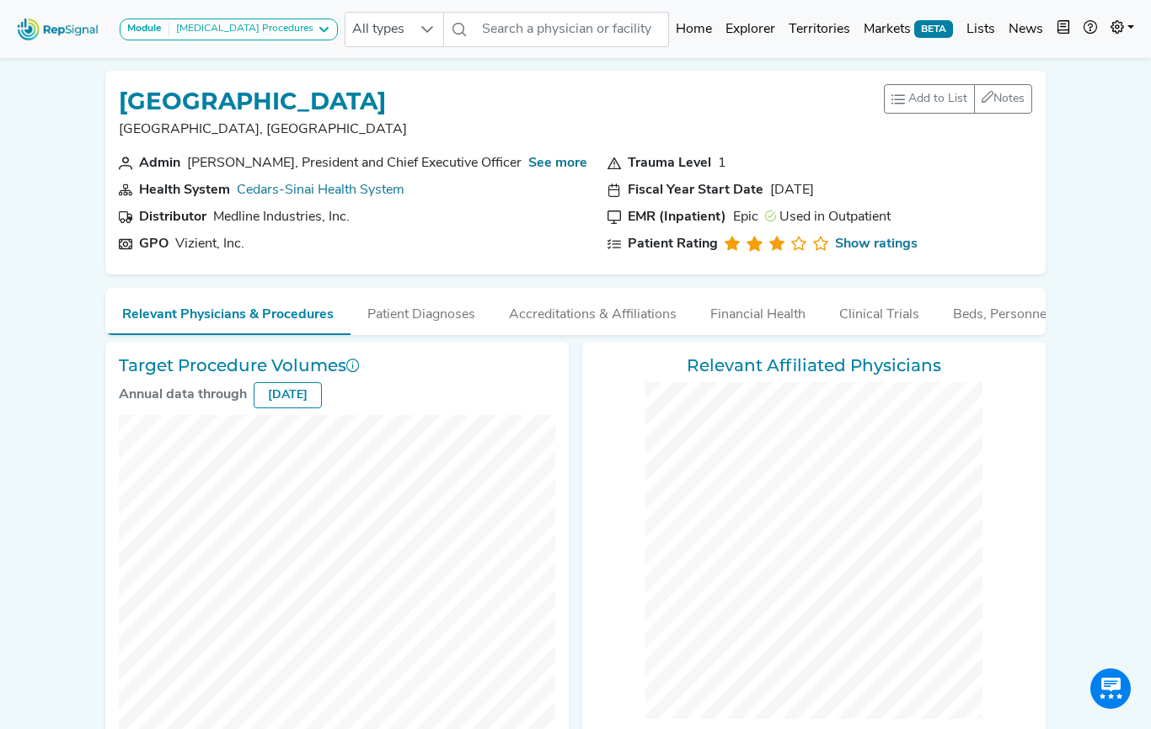
checkbox input "false"
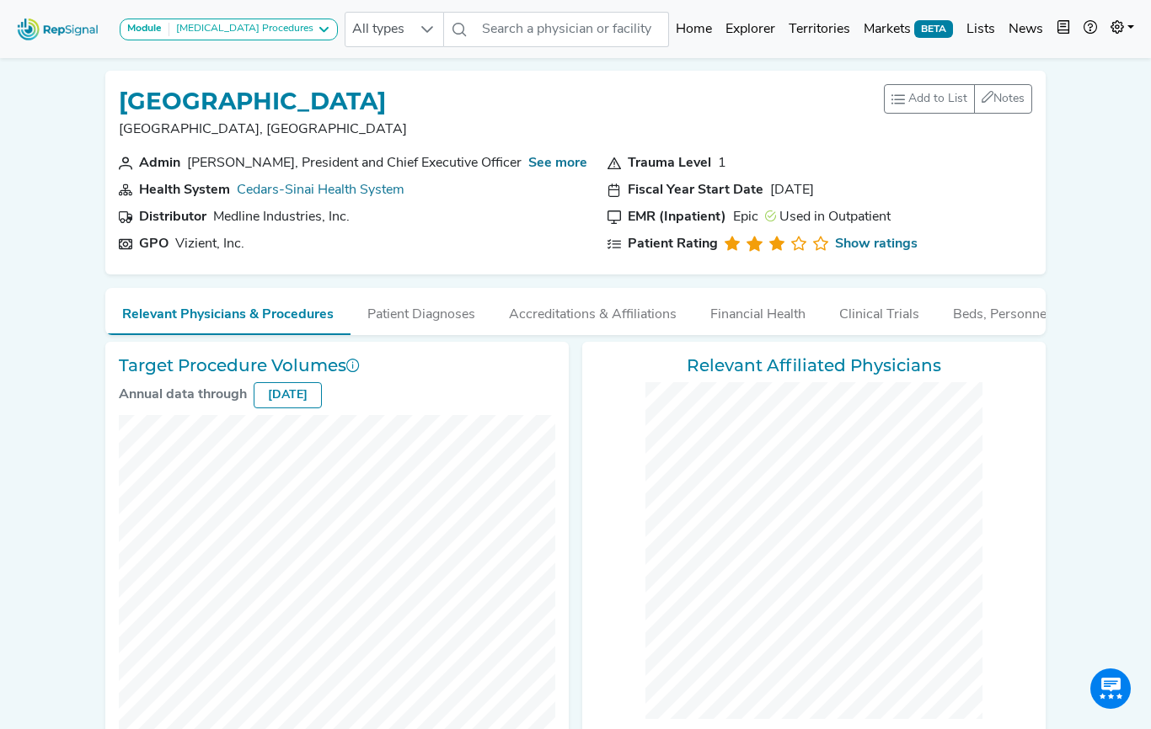
checkbox input "false"
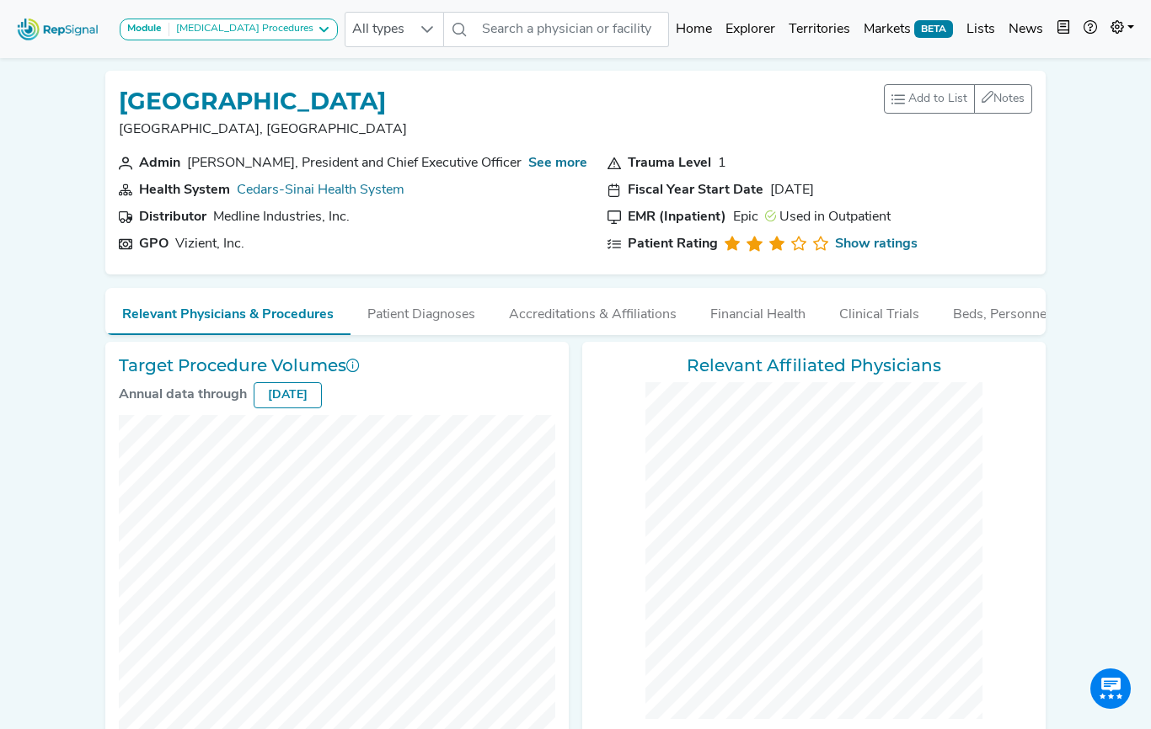
checkbox input "false"
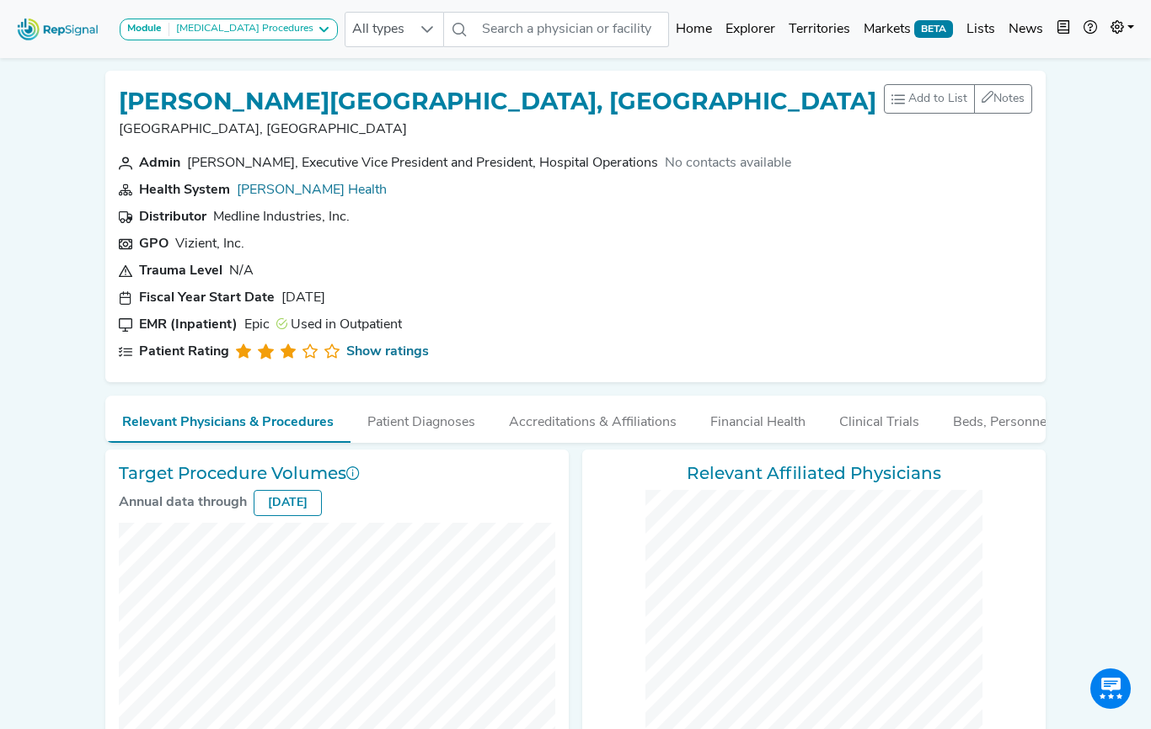
checkbox input "false"
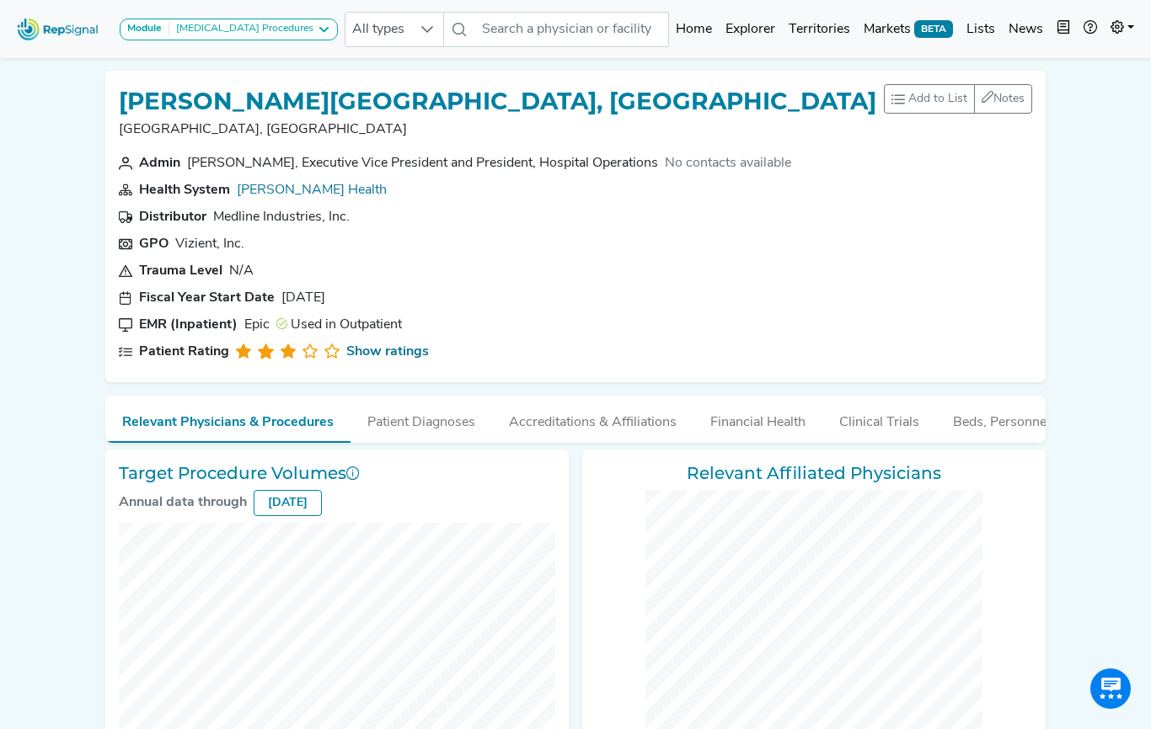
checkbox input "false"
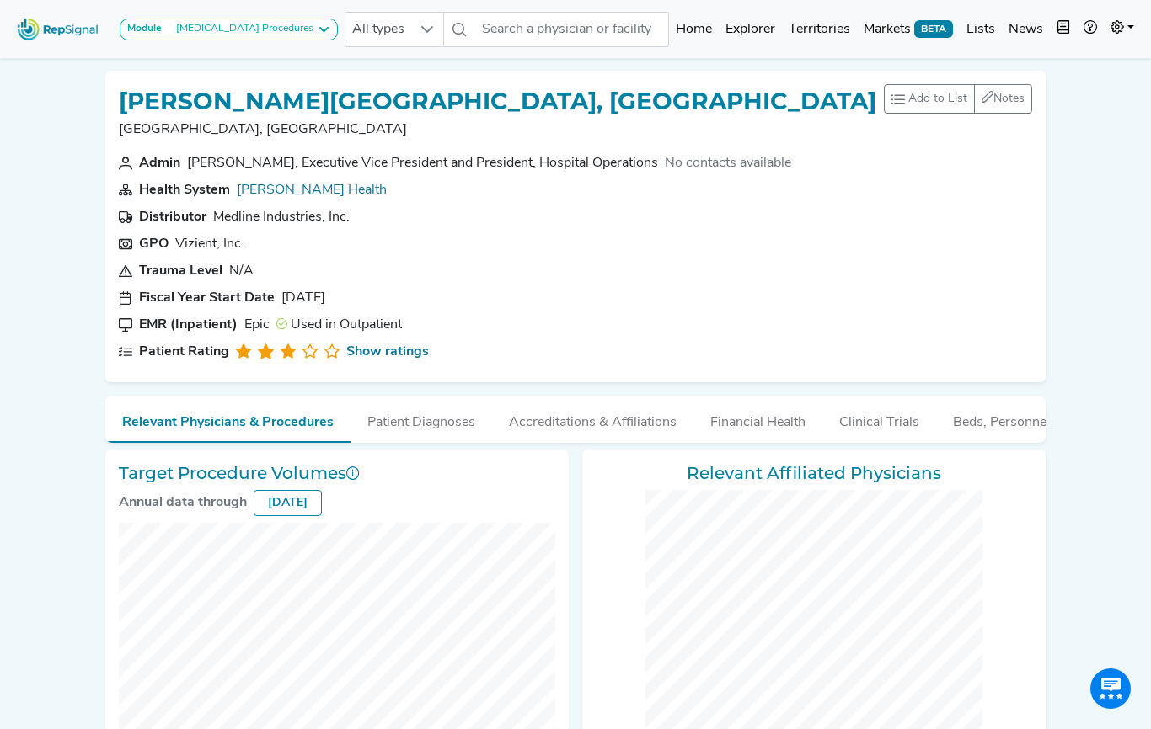
checkbox input "false"
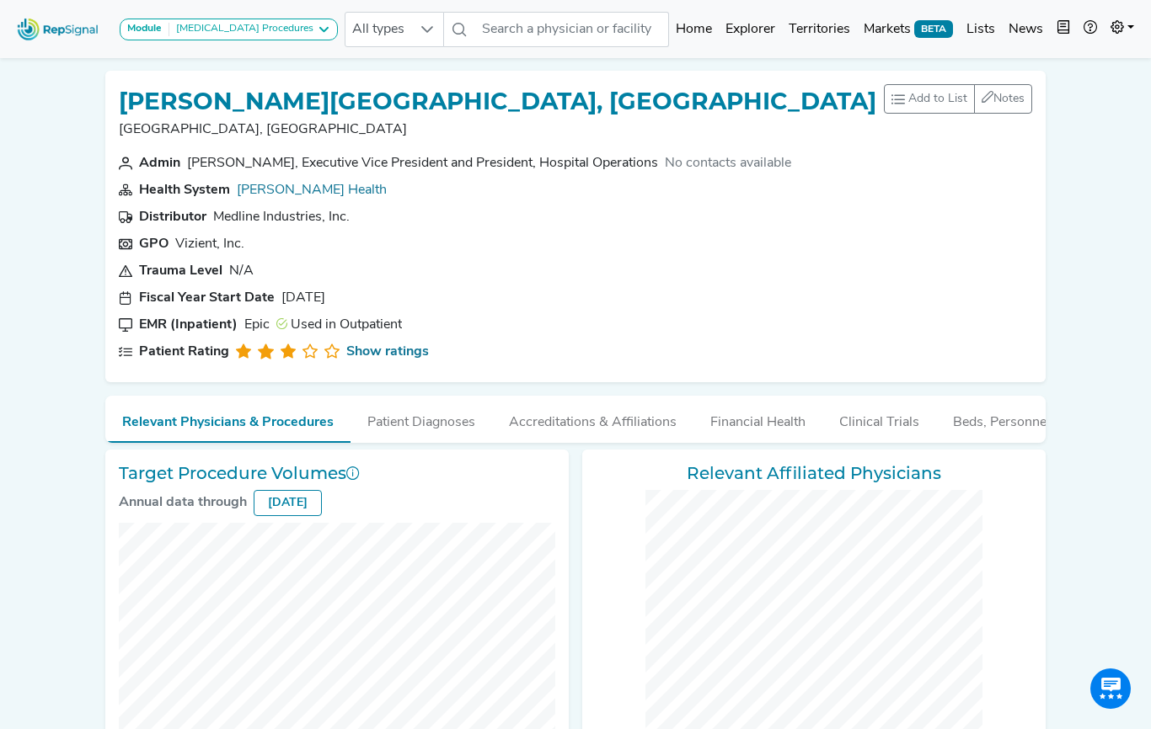
checkbox input "false"
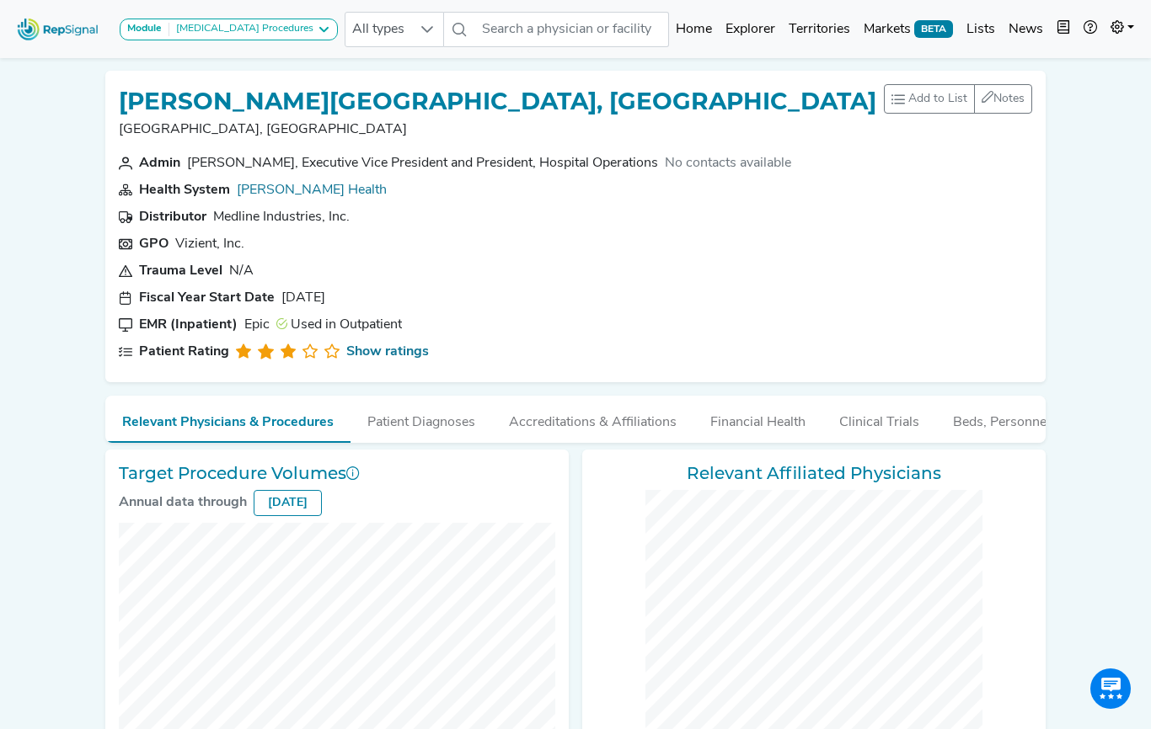
checkbox input "false"
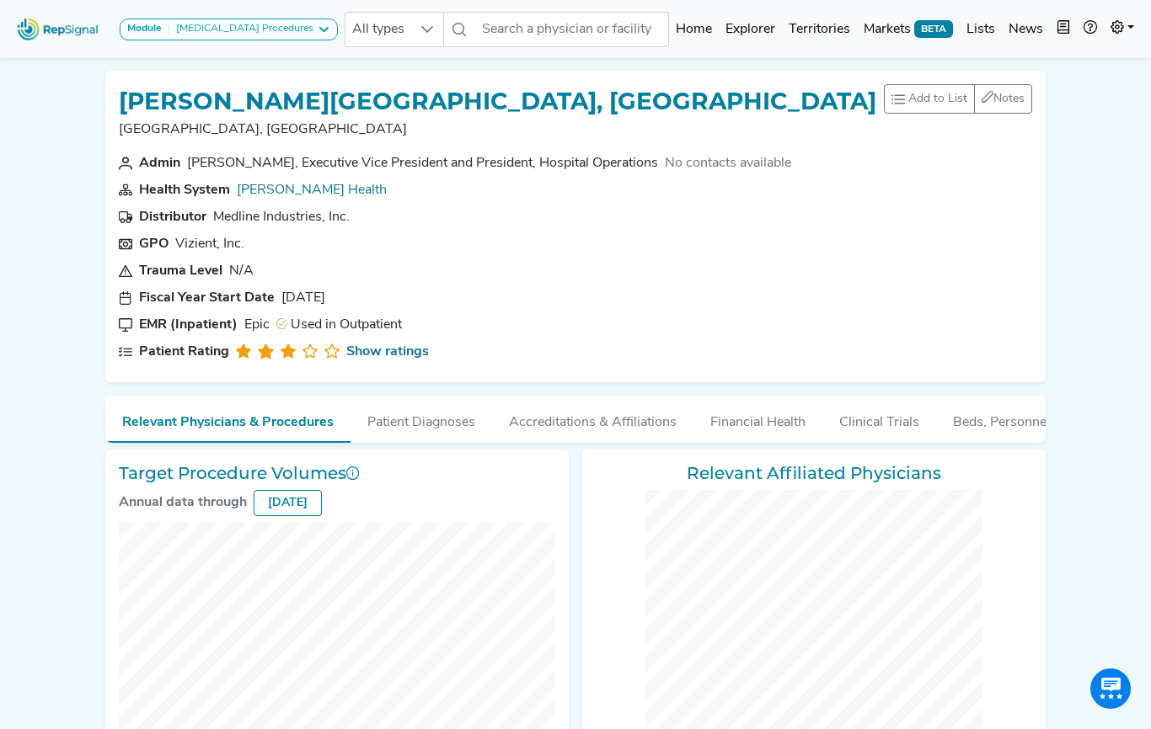
checkbox input "false"
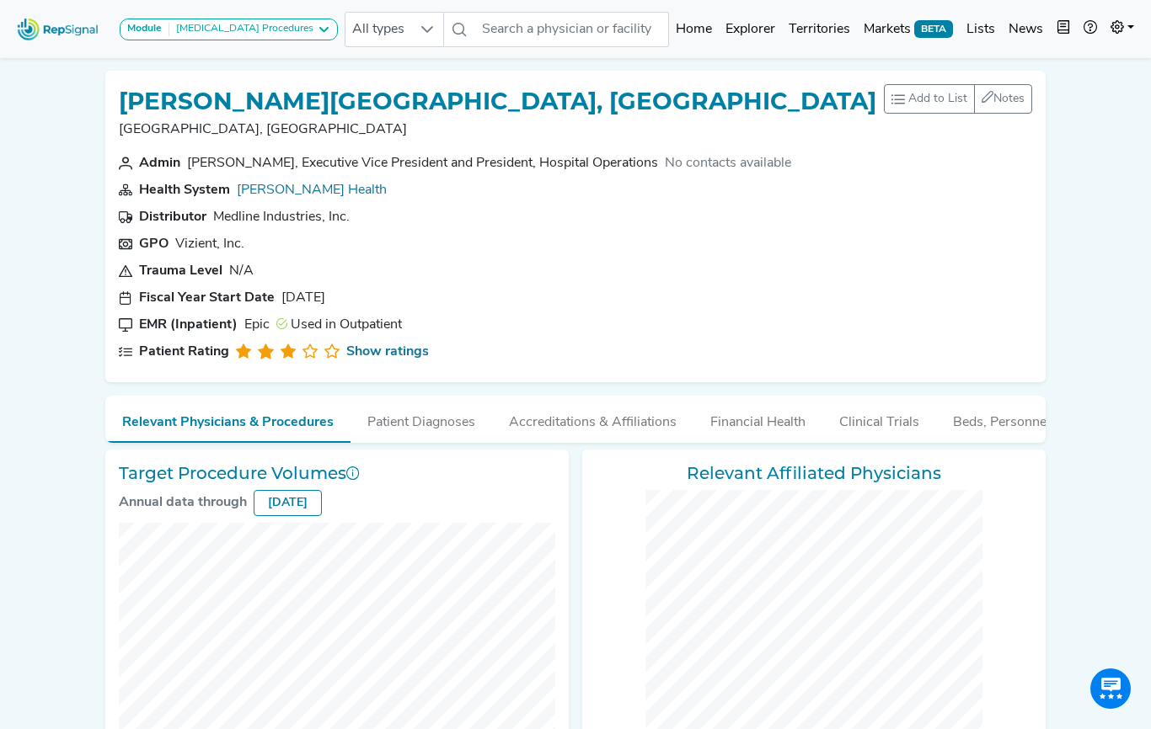
checkbox input "false"
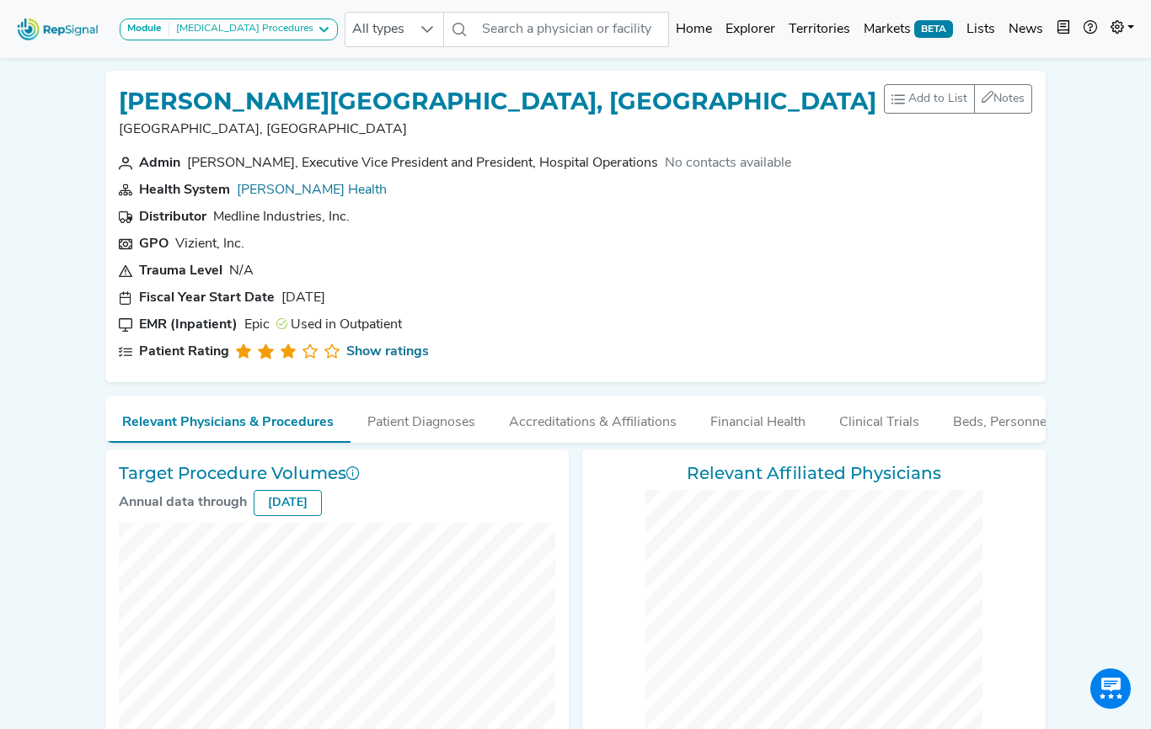
checkbox input "false"
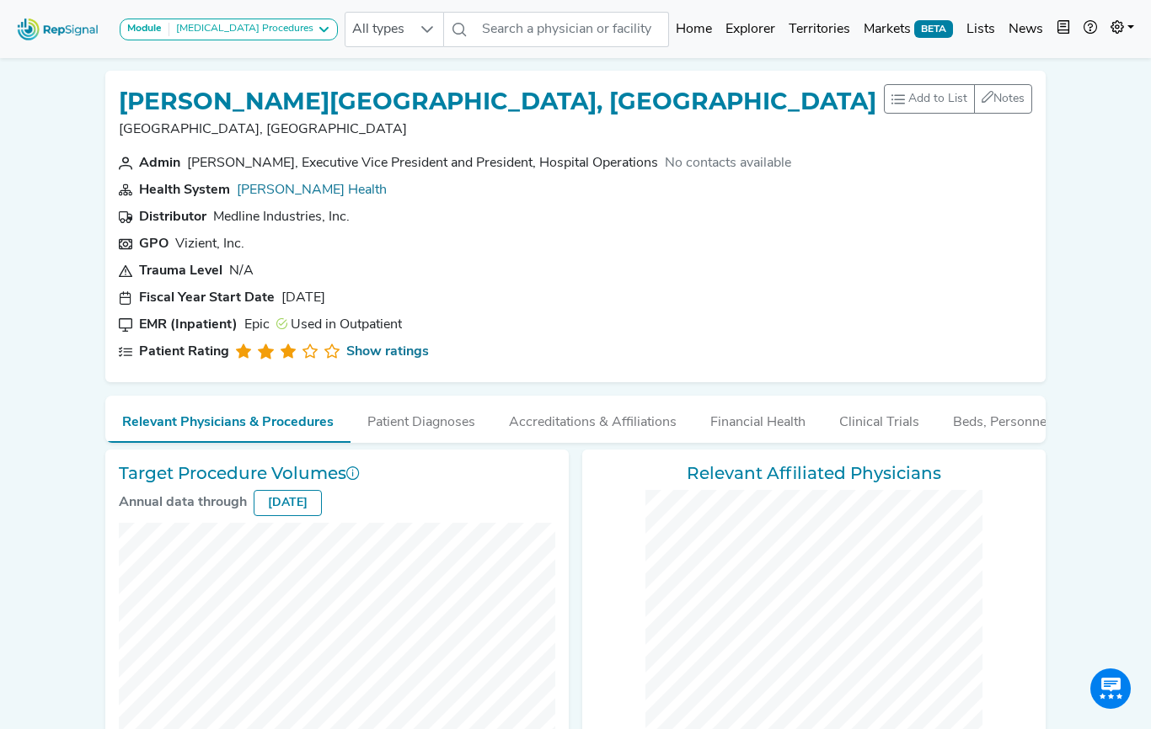
checkbox input "false"
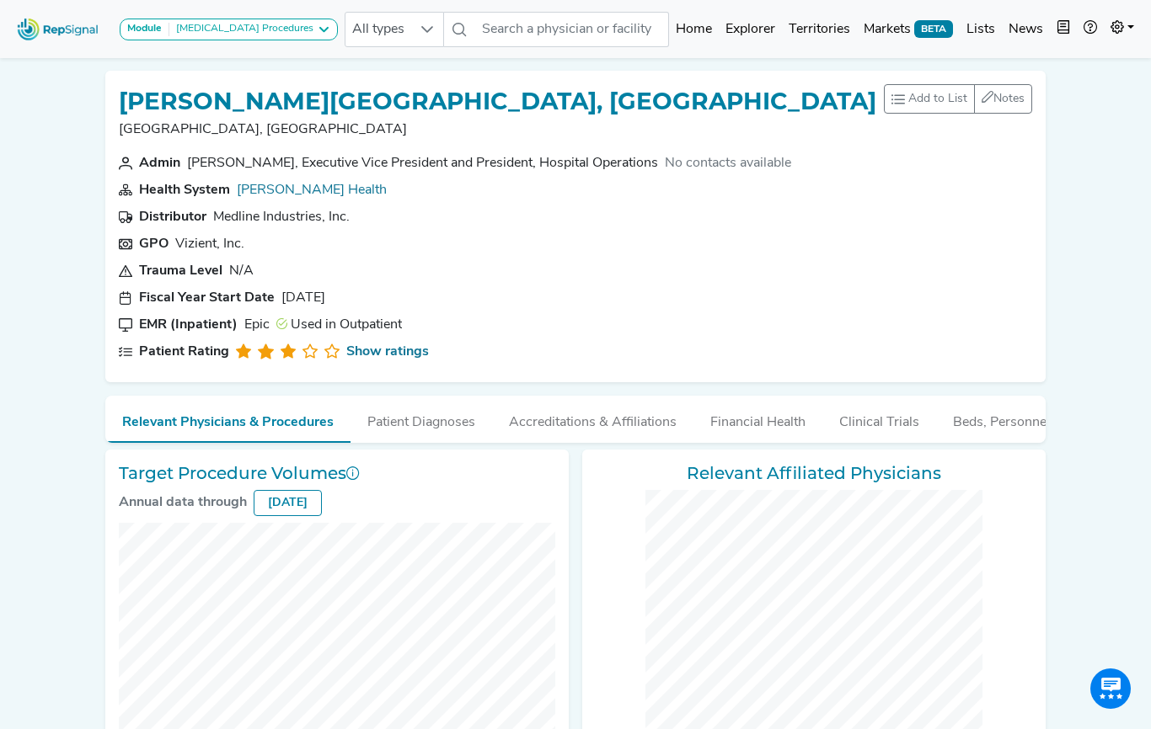
checkbox input "false"
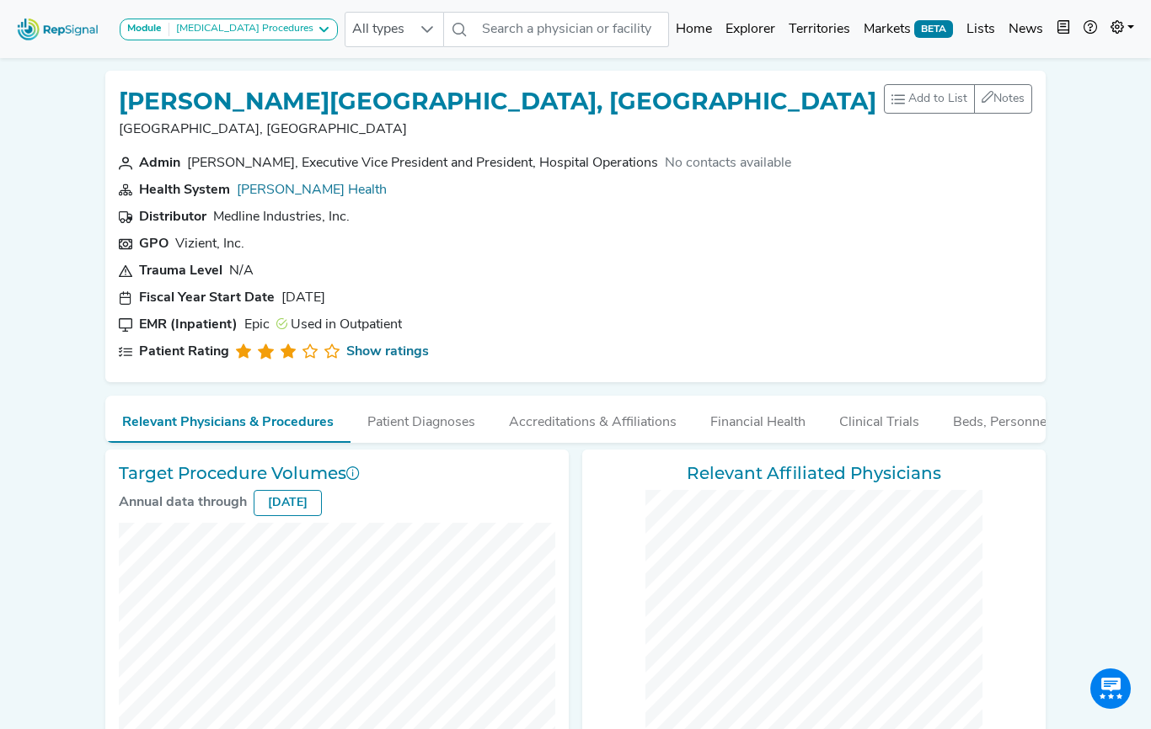
scroll to position [222, 0]
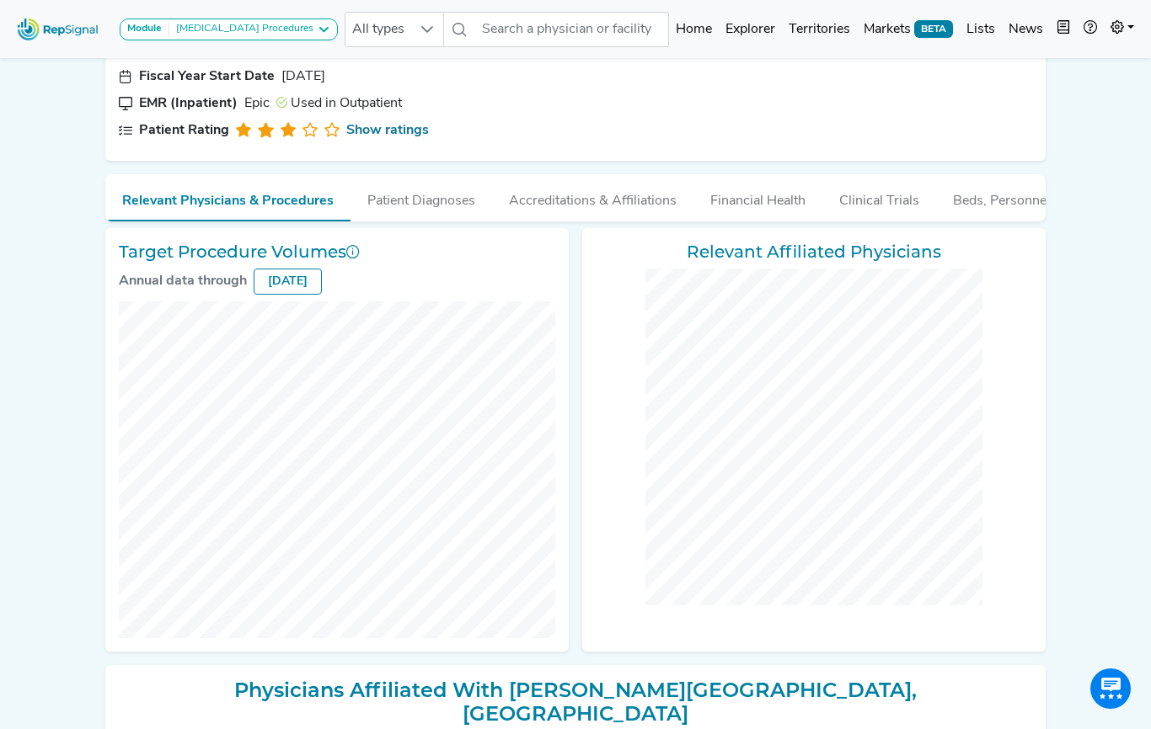
checkbox input "false"
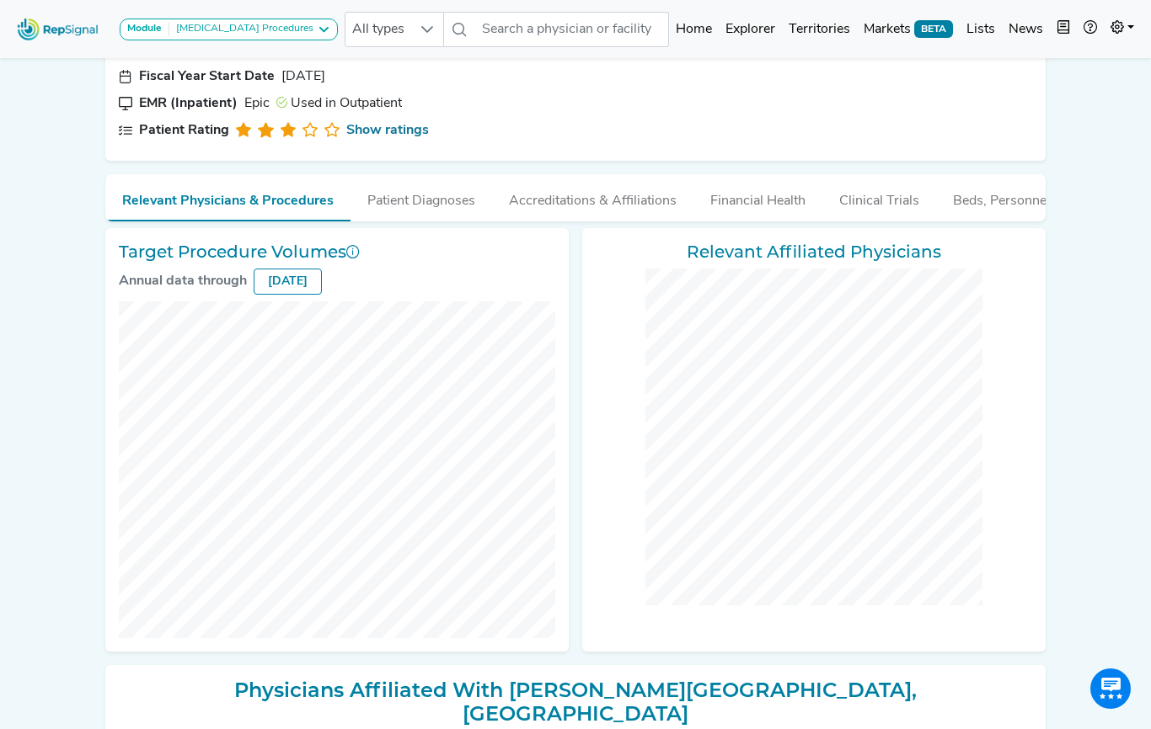
checkbox input "false"
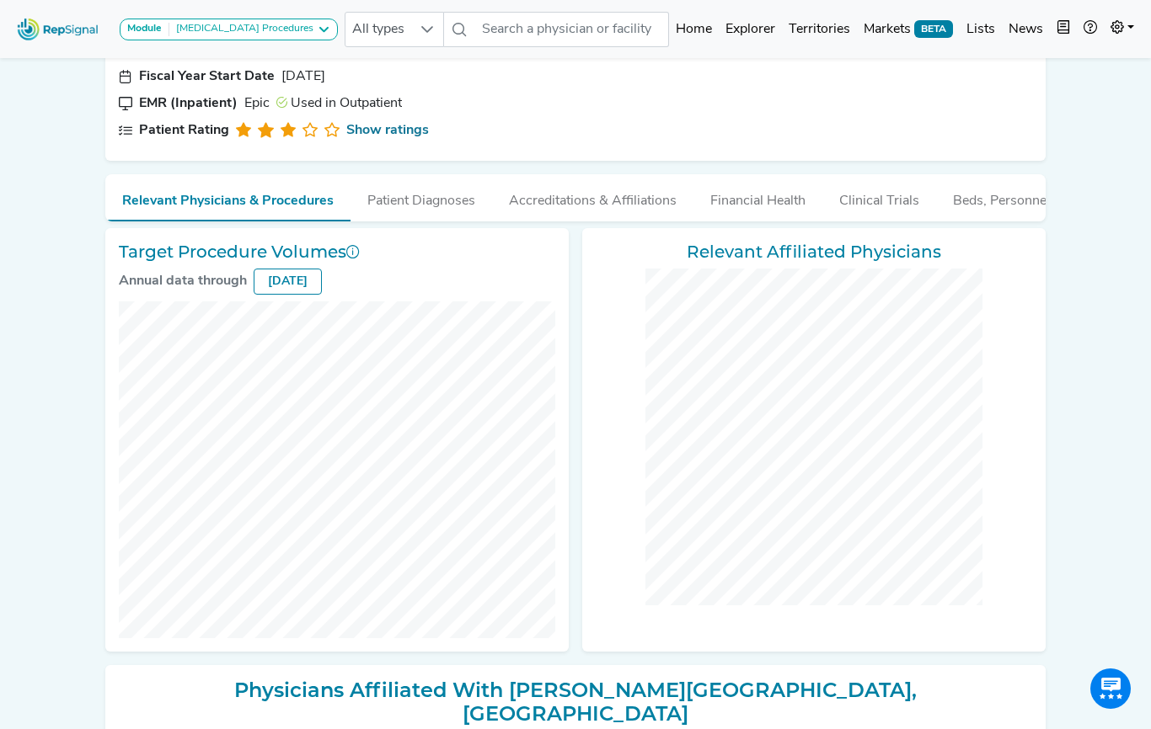
checkbox input "false"
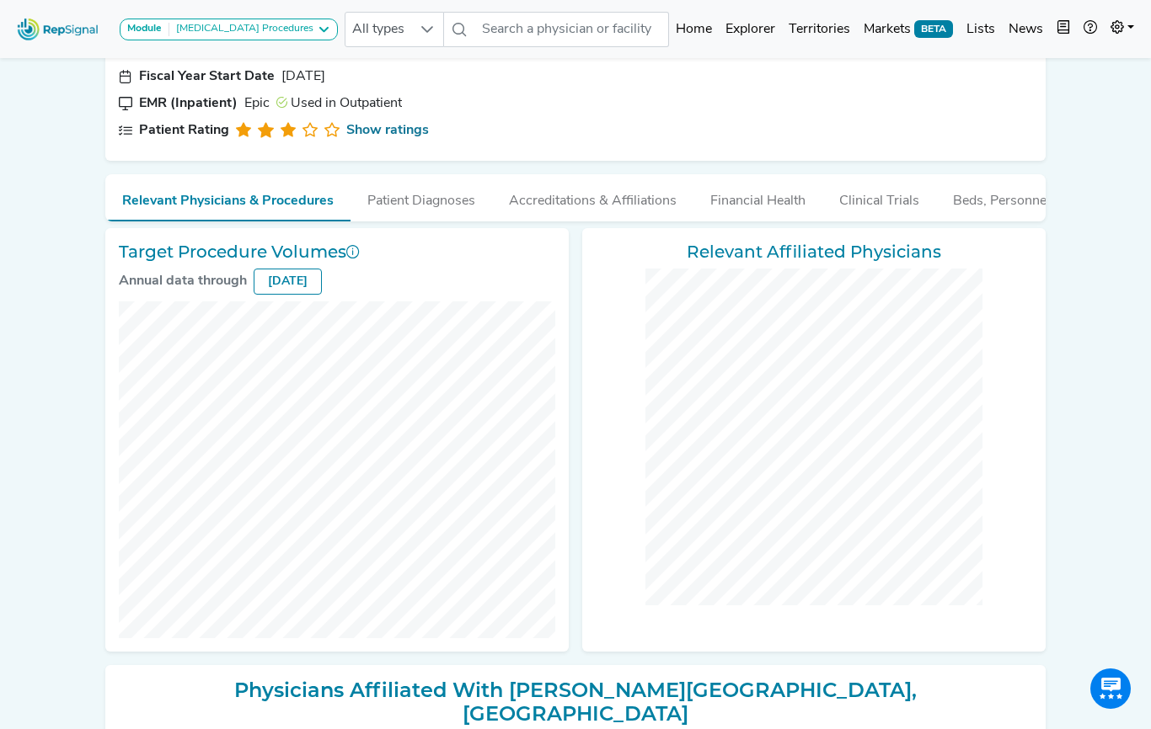
checkbox input "false"
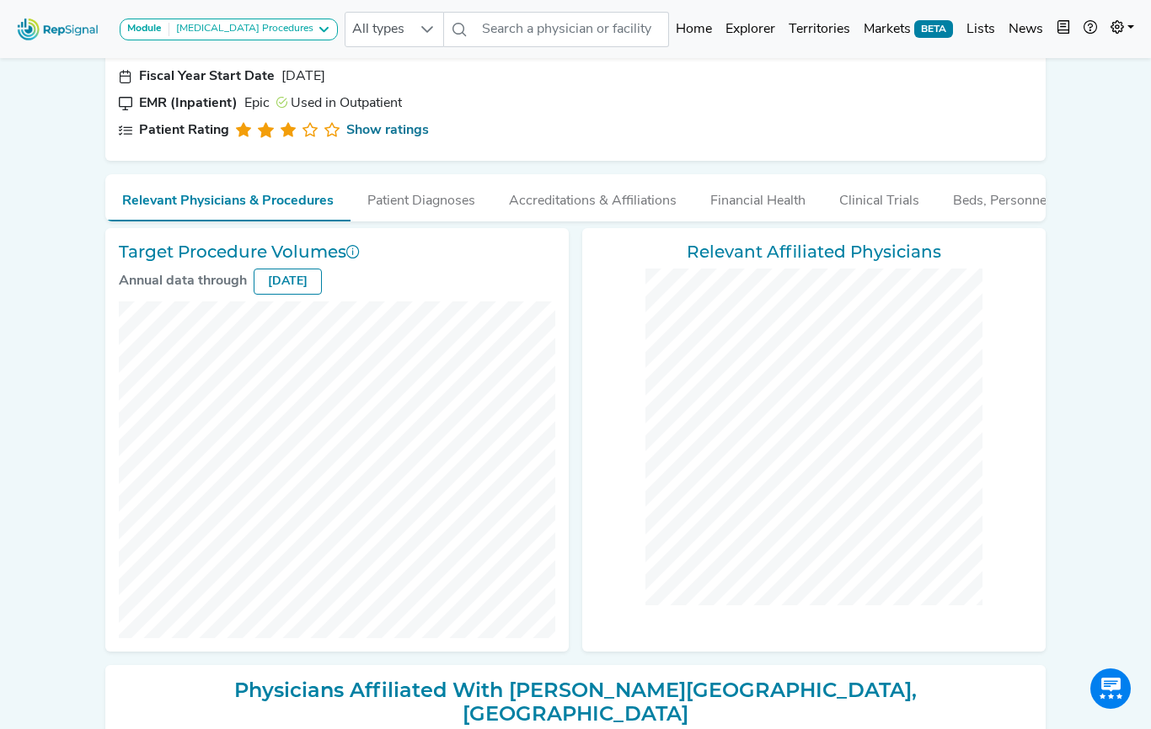
checkbox input "false"
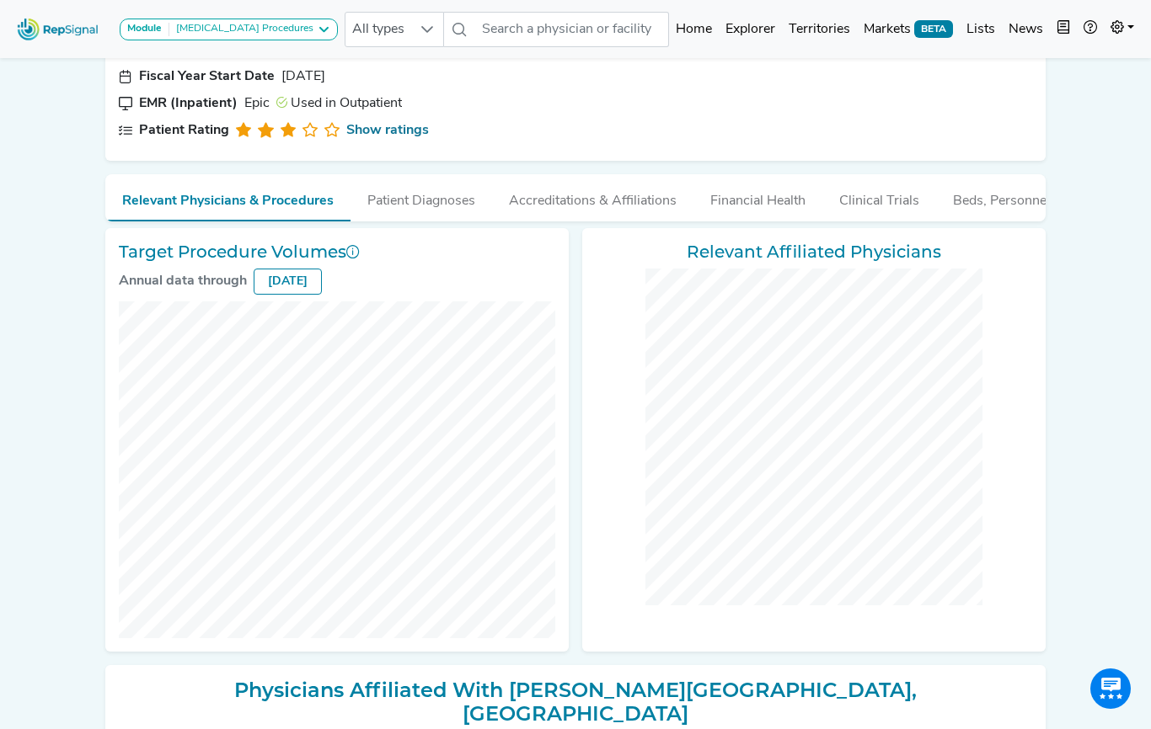
checkbox input "false"
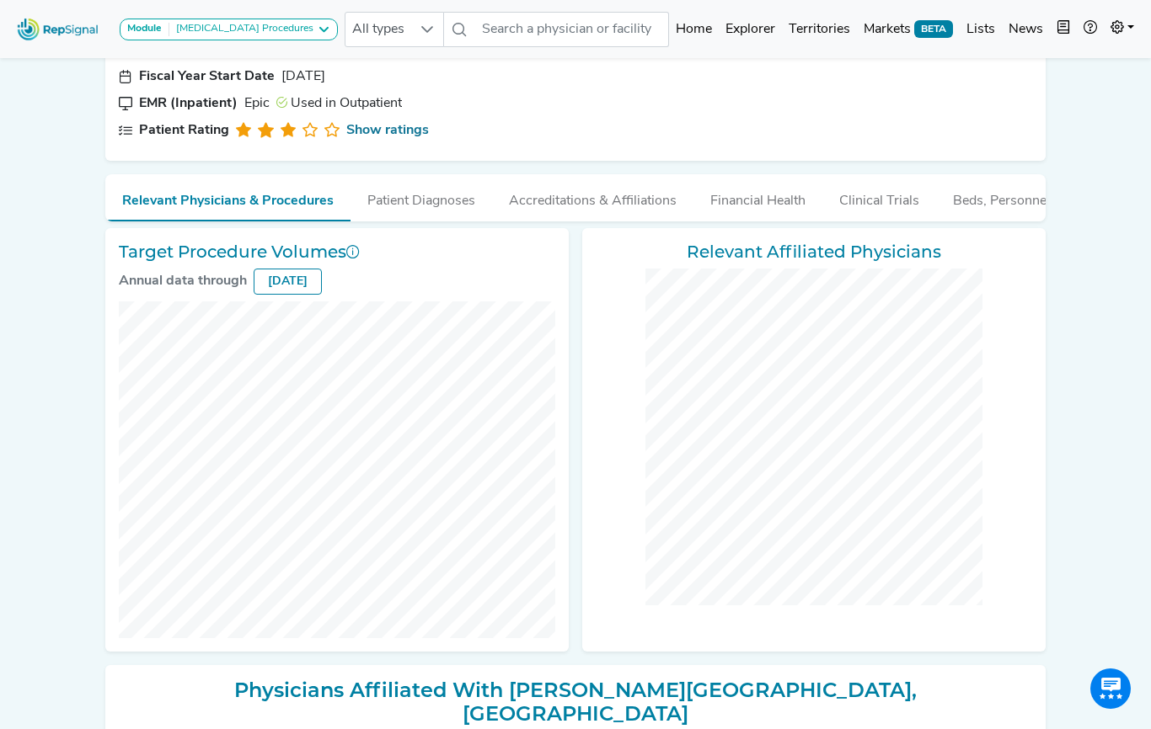
checkbox input "false"
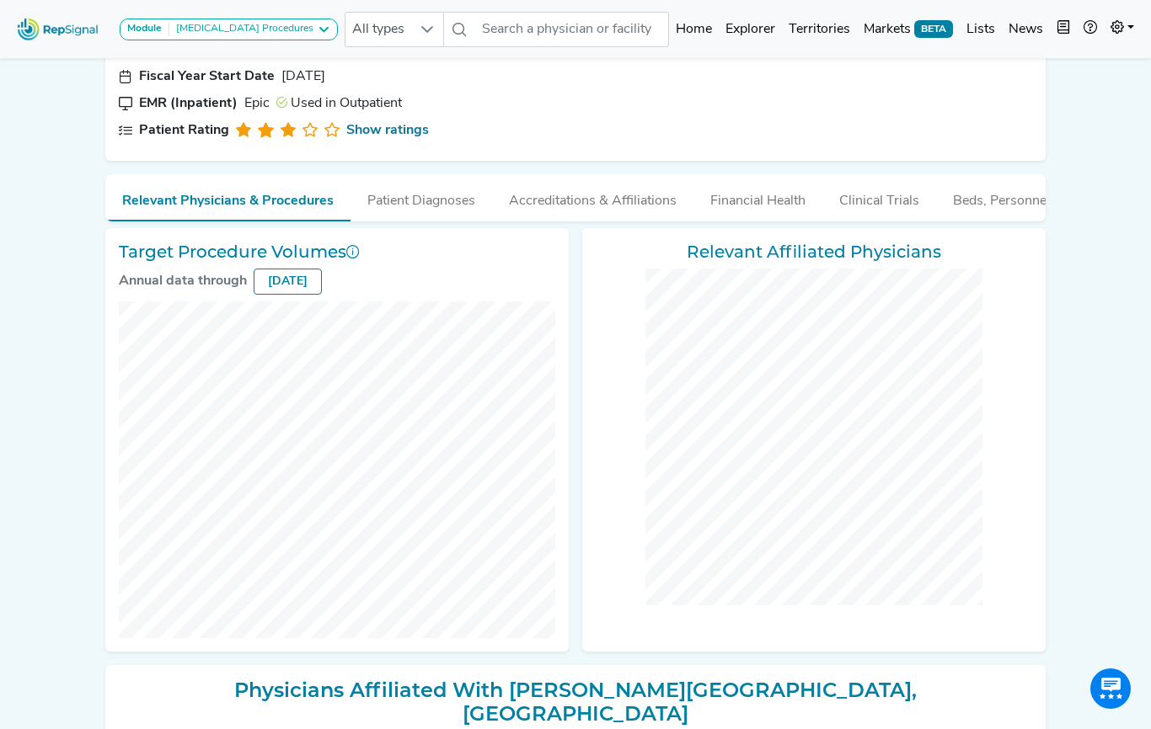
checkbox input "false"
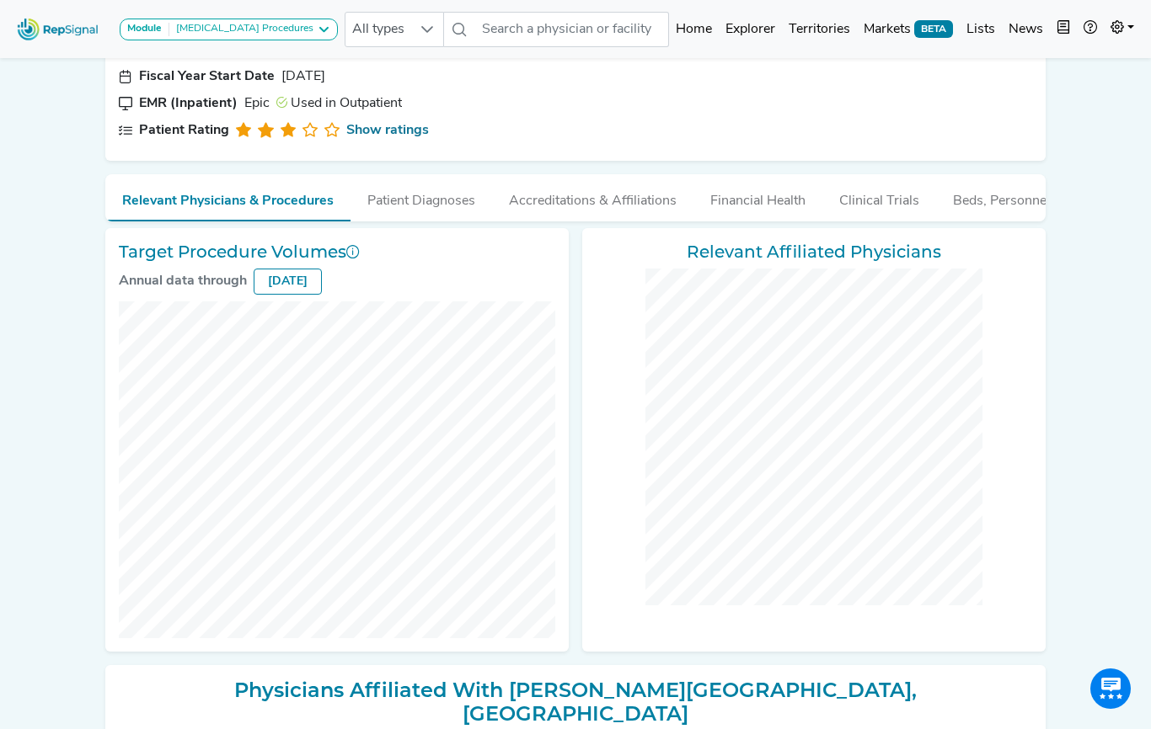
checkbox input "false"
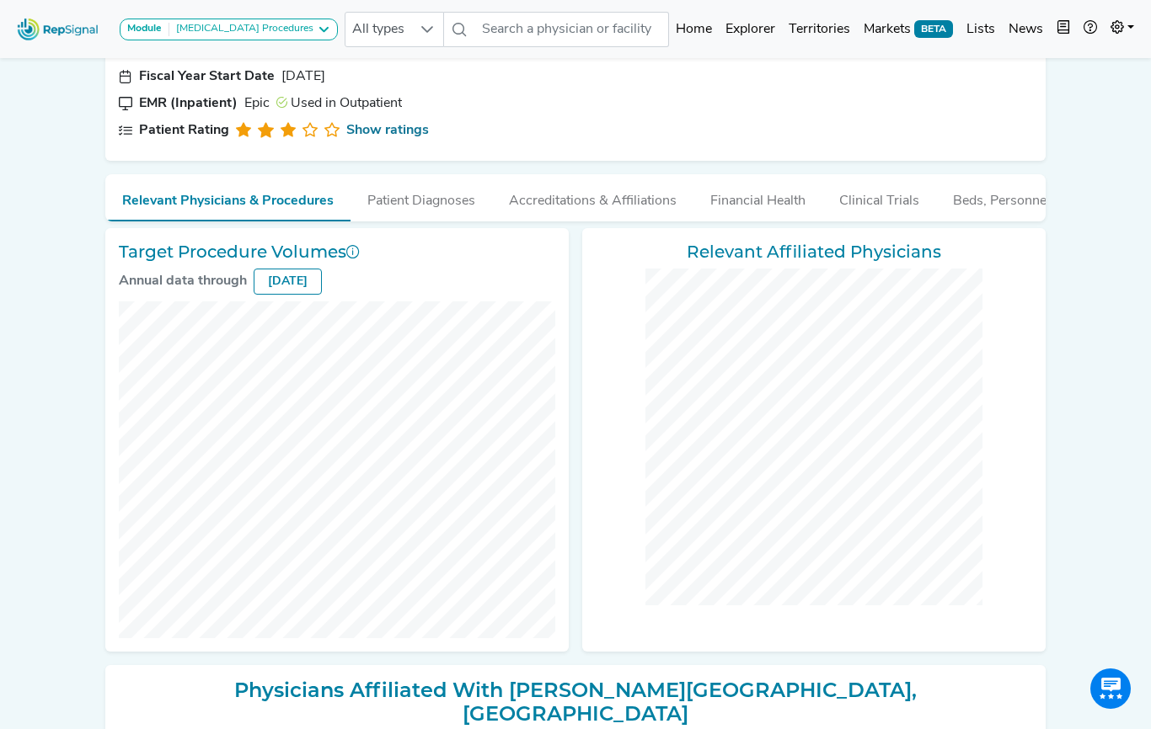
checkbox input "false"
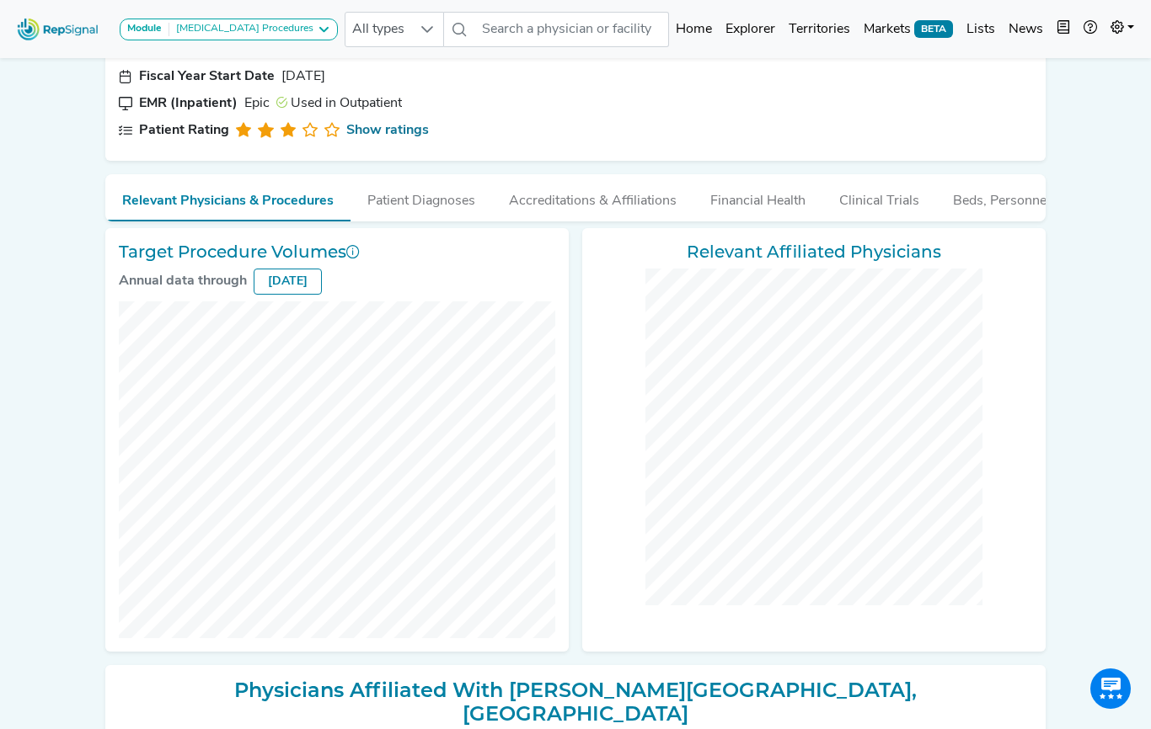
checkbox input "false"
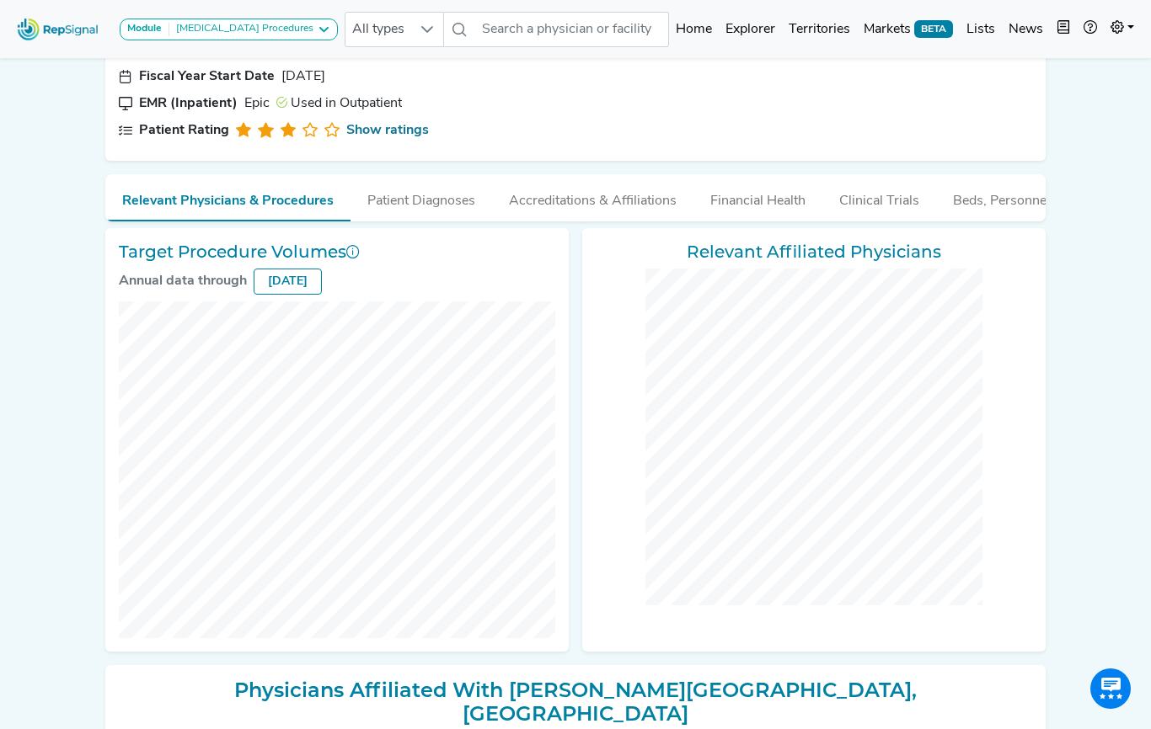
checkbox input "false"
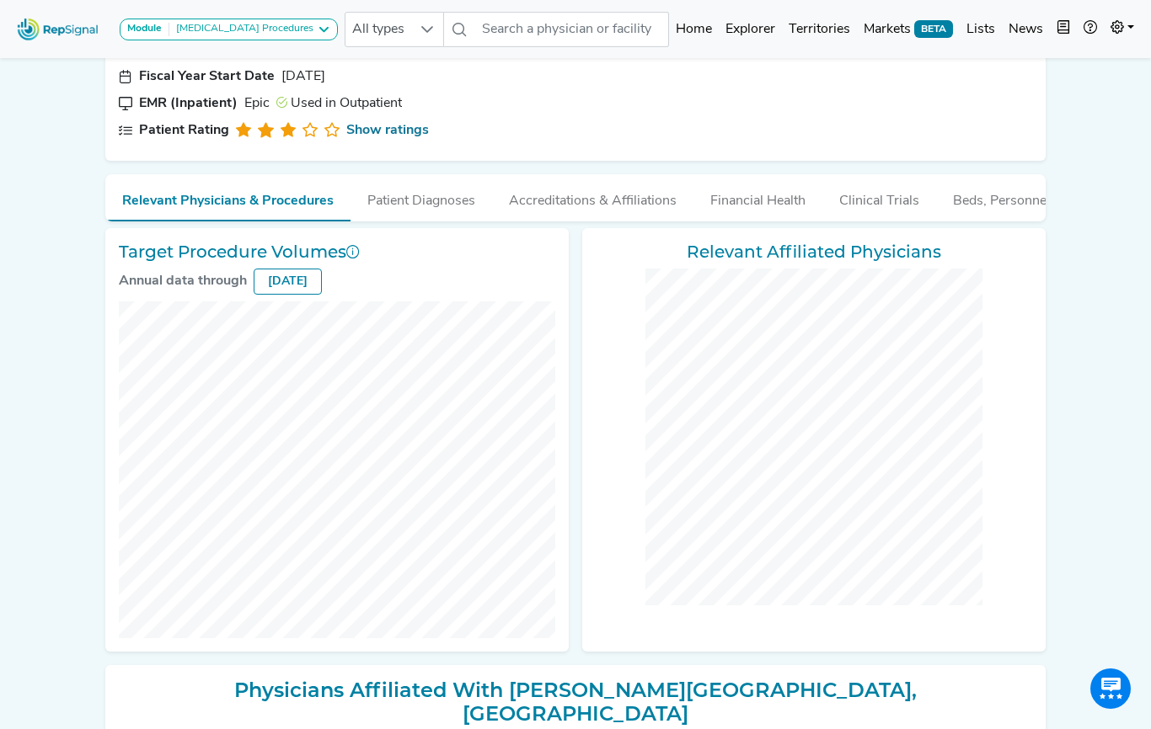
checkbox input "false"
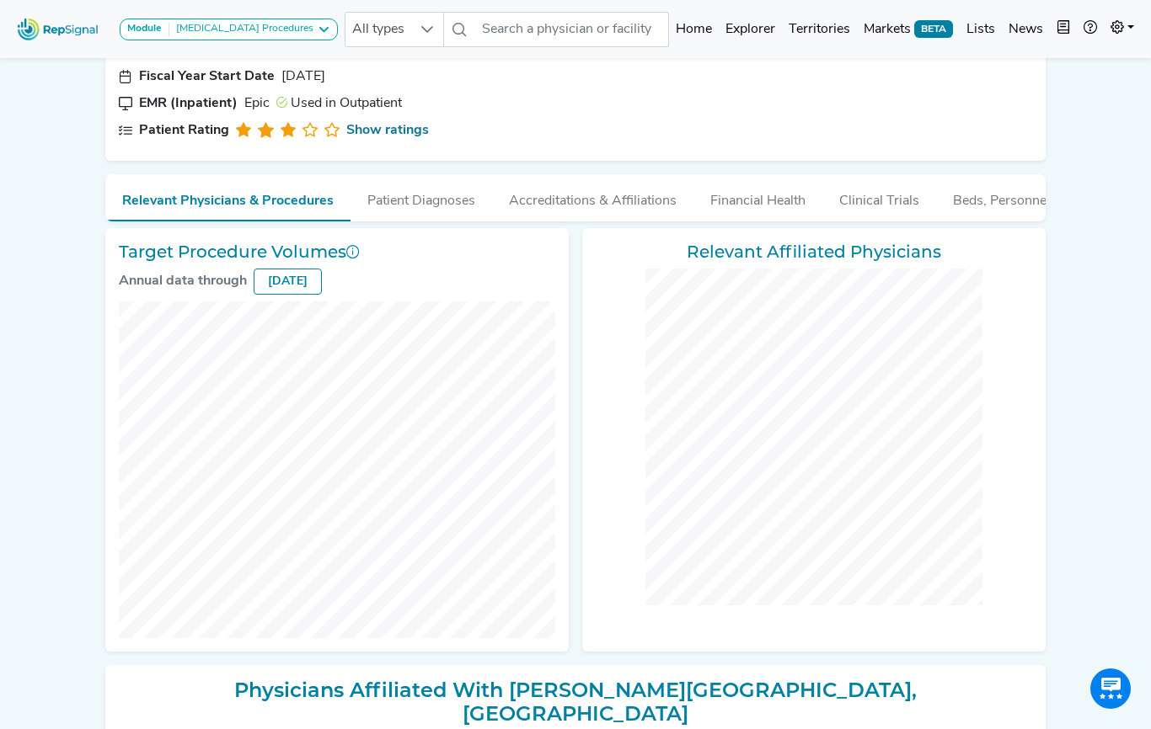
checkbox input "false"
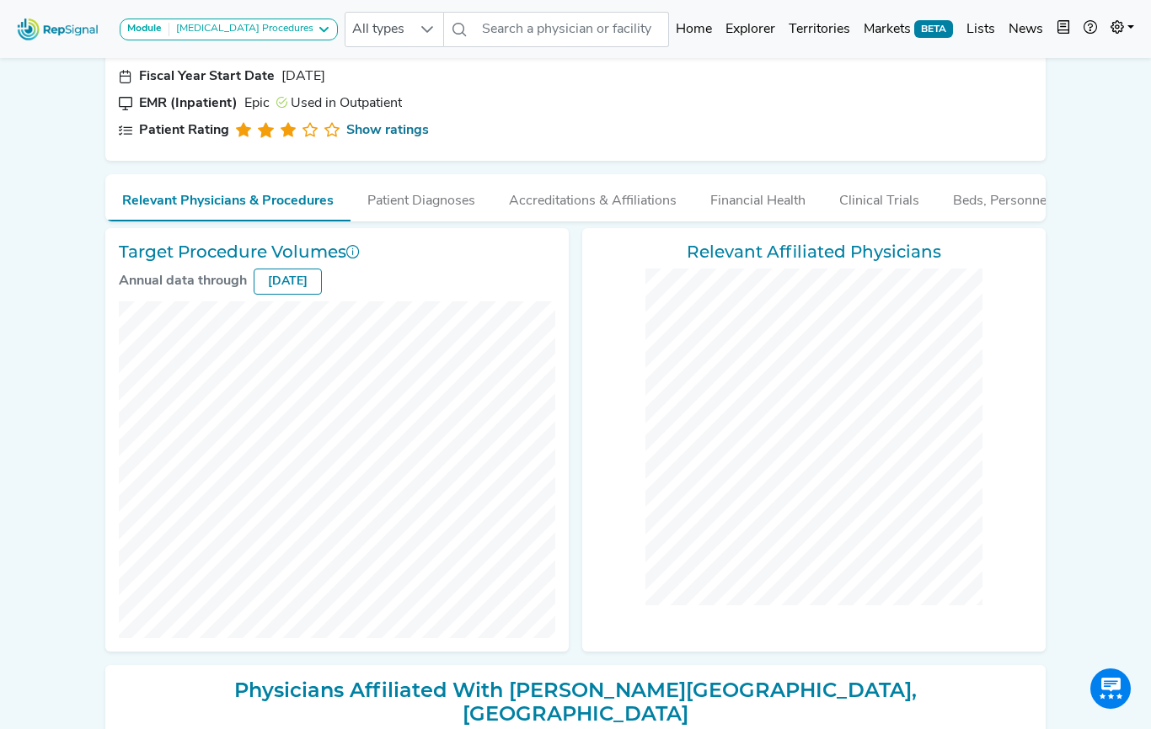
checkbox input "false"
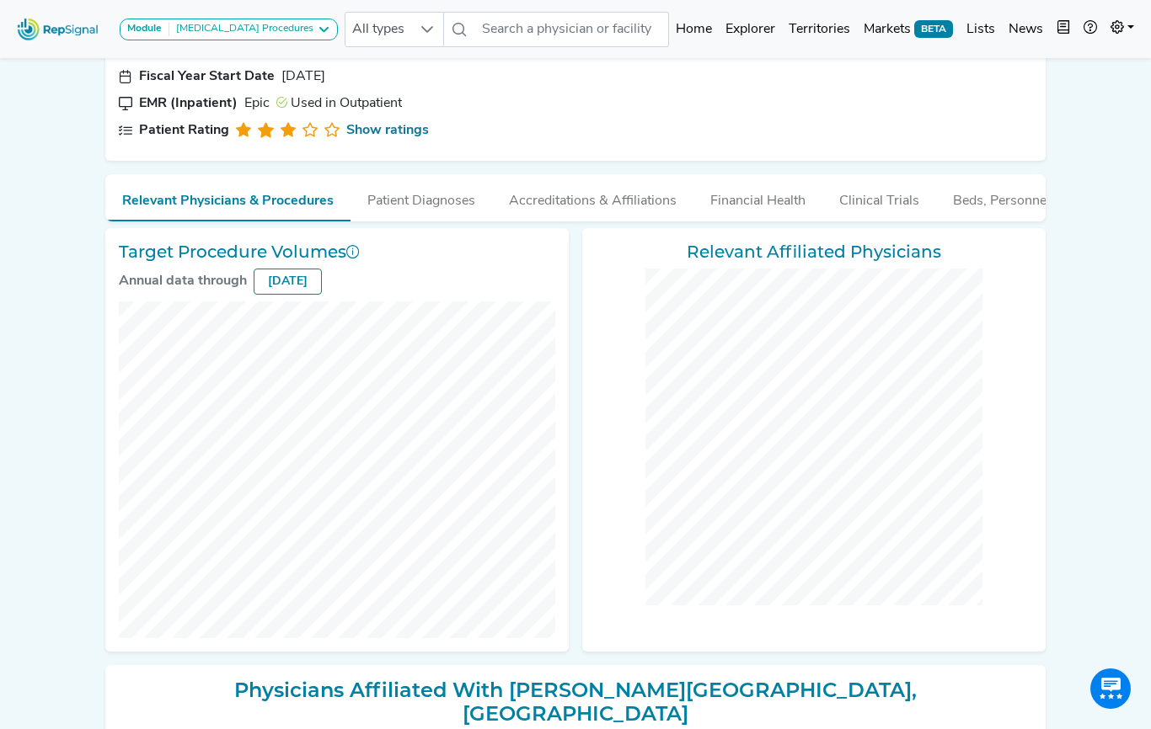
checkbox input "false"
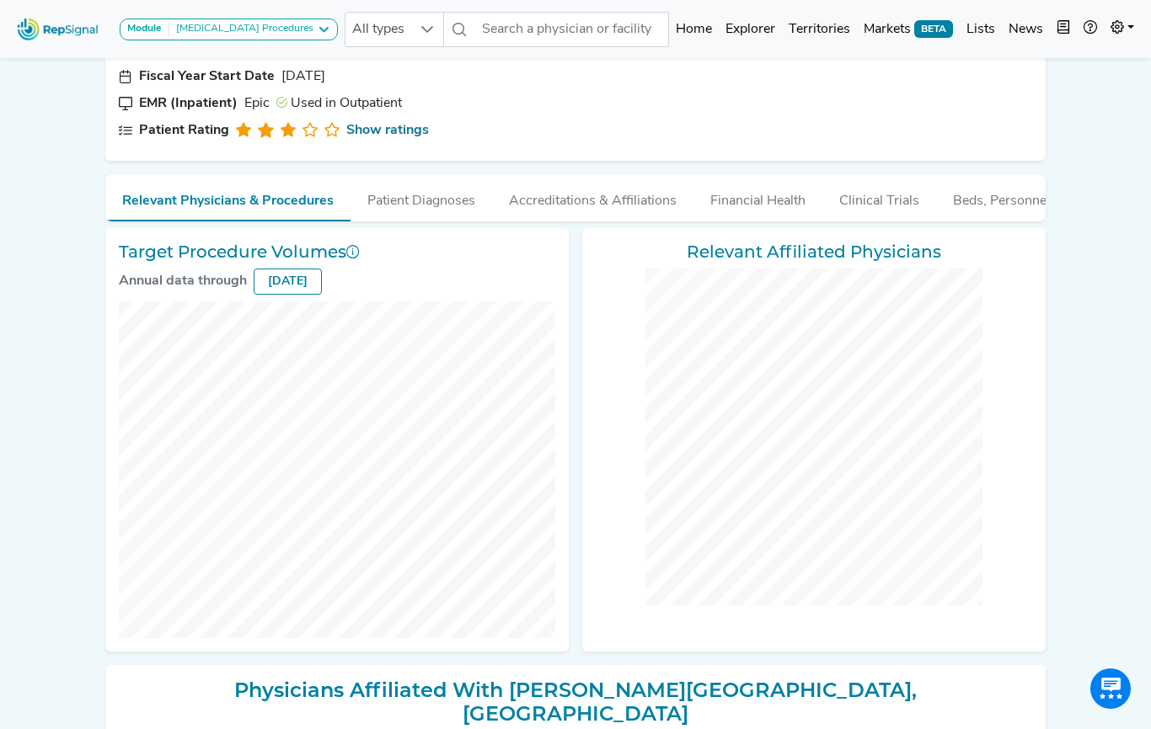
checkbox input "false"
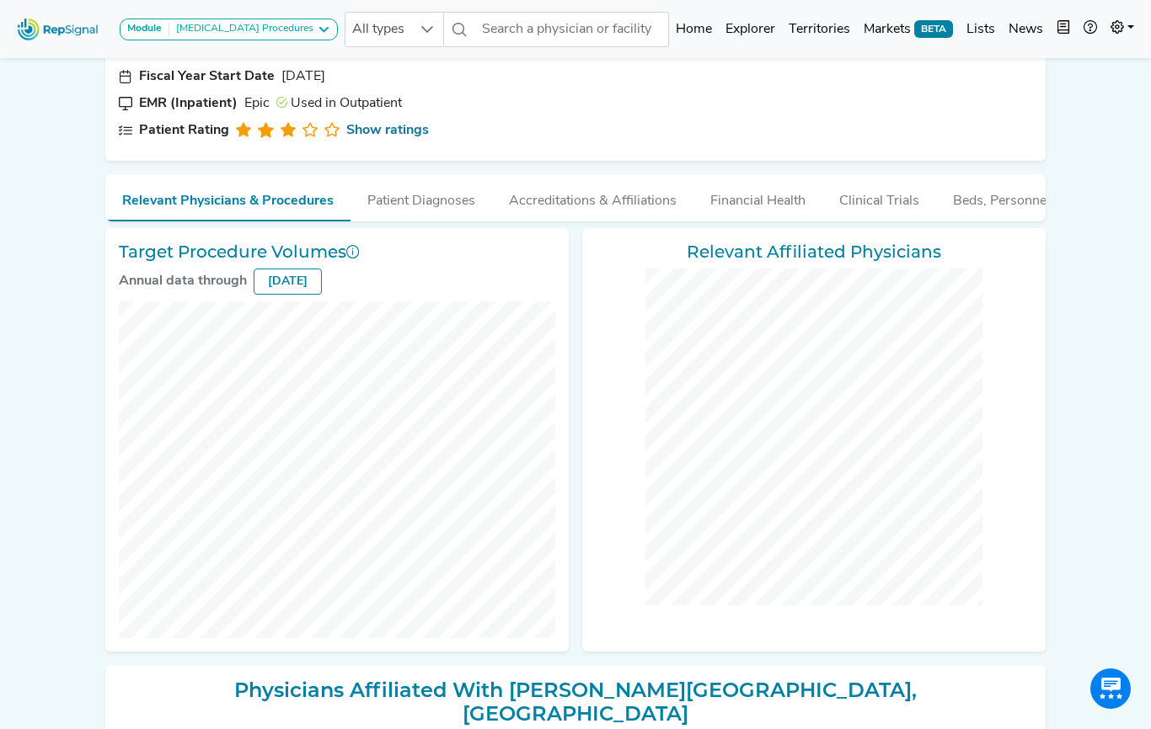
checkbox input "false"
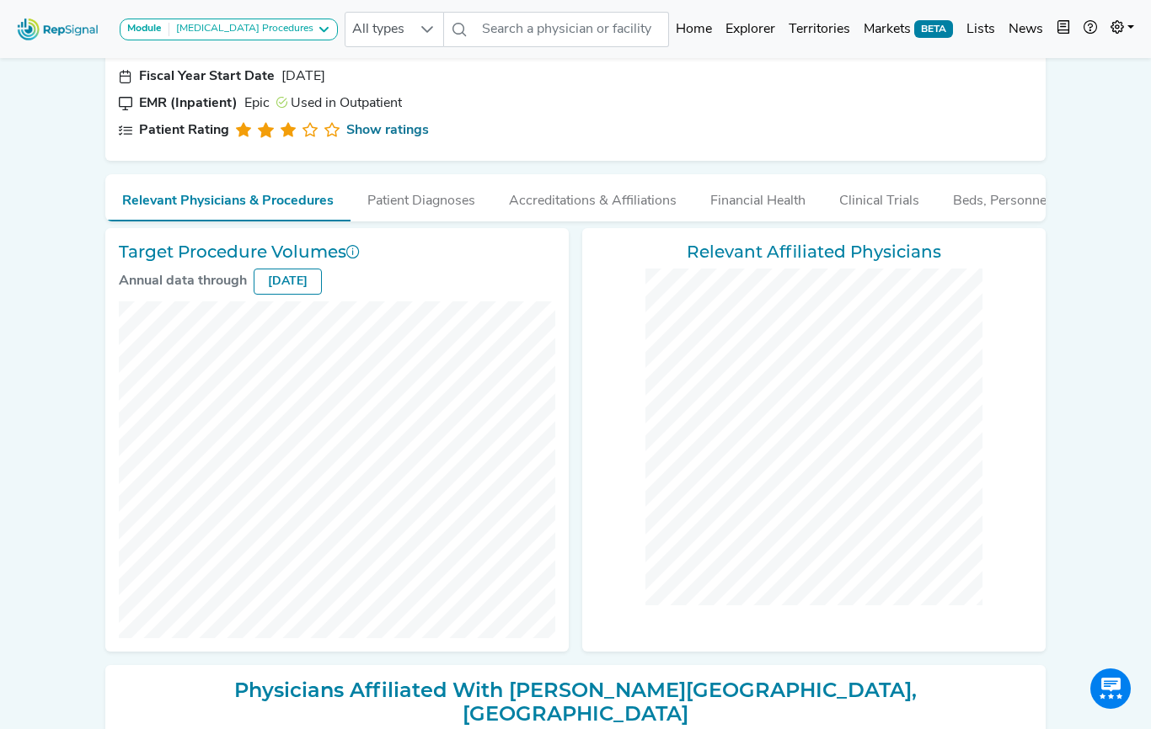
checkbox input "false"
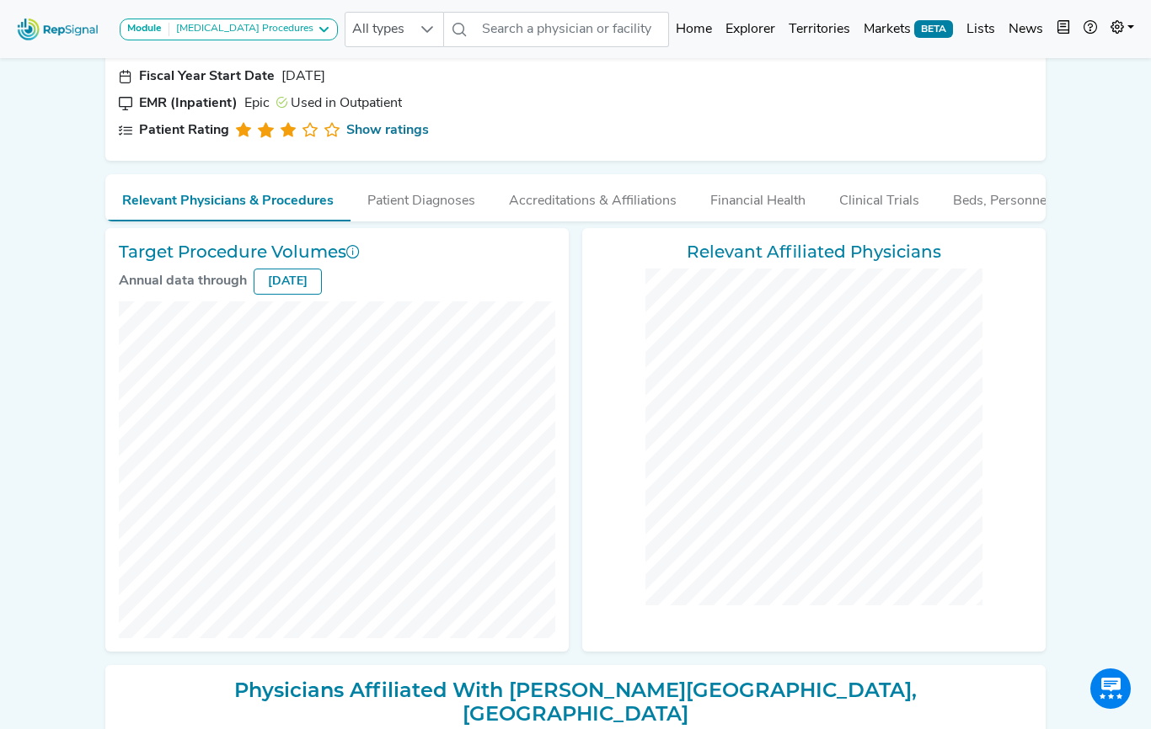
checkbox input "false"
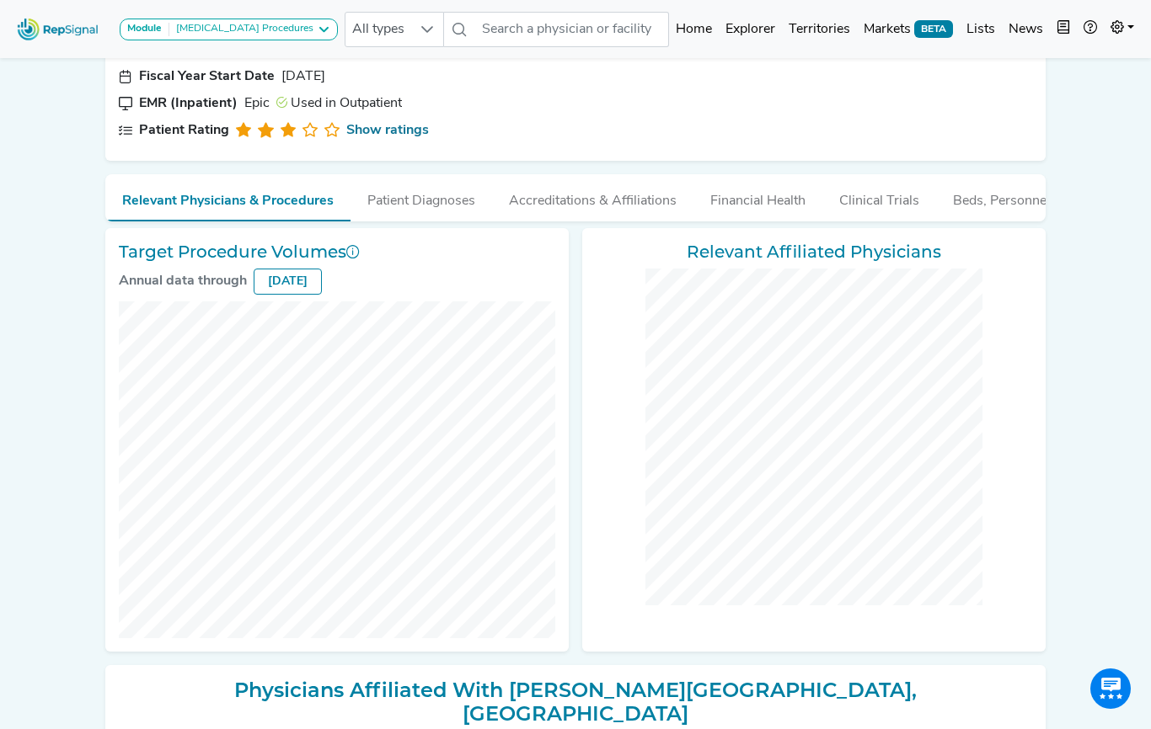
click at [51, 29] on img at bounding box center [58, 29] width 96 height 36
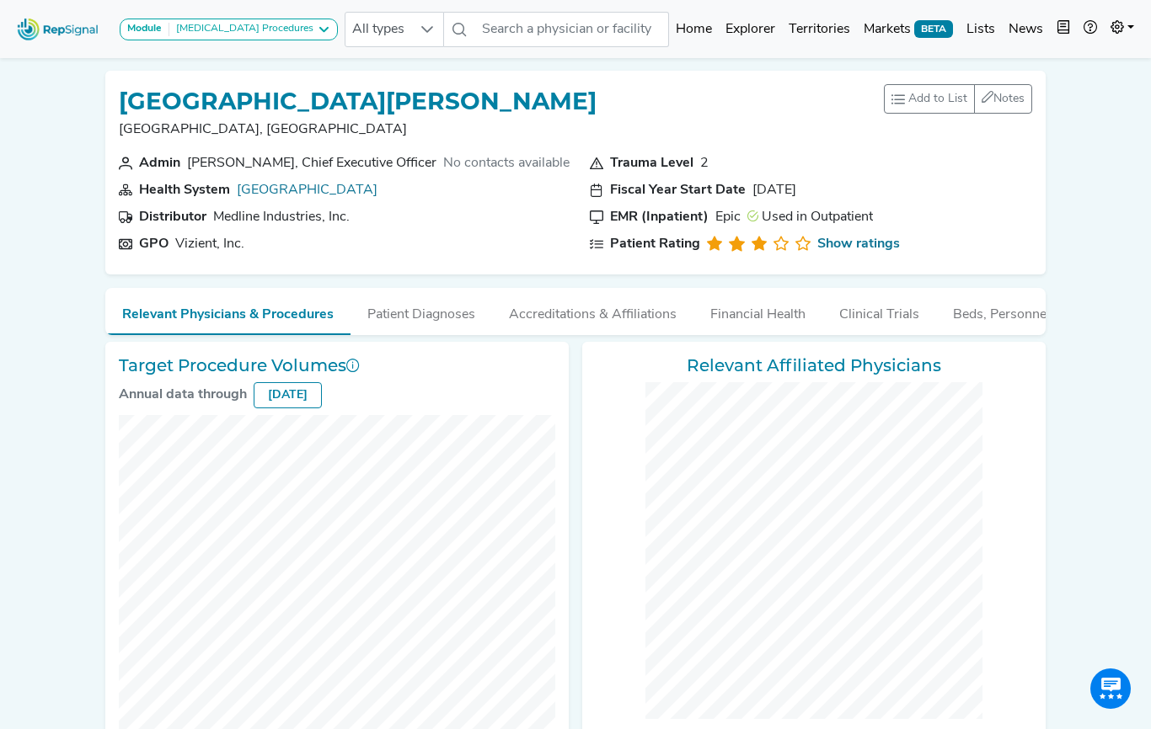
checkbox input "false"
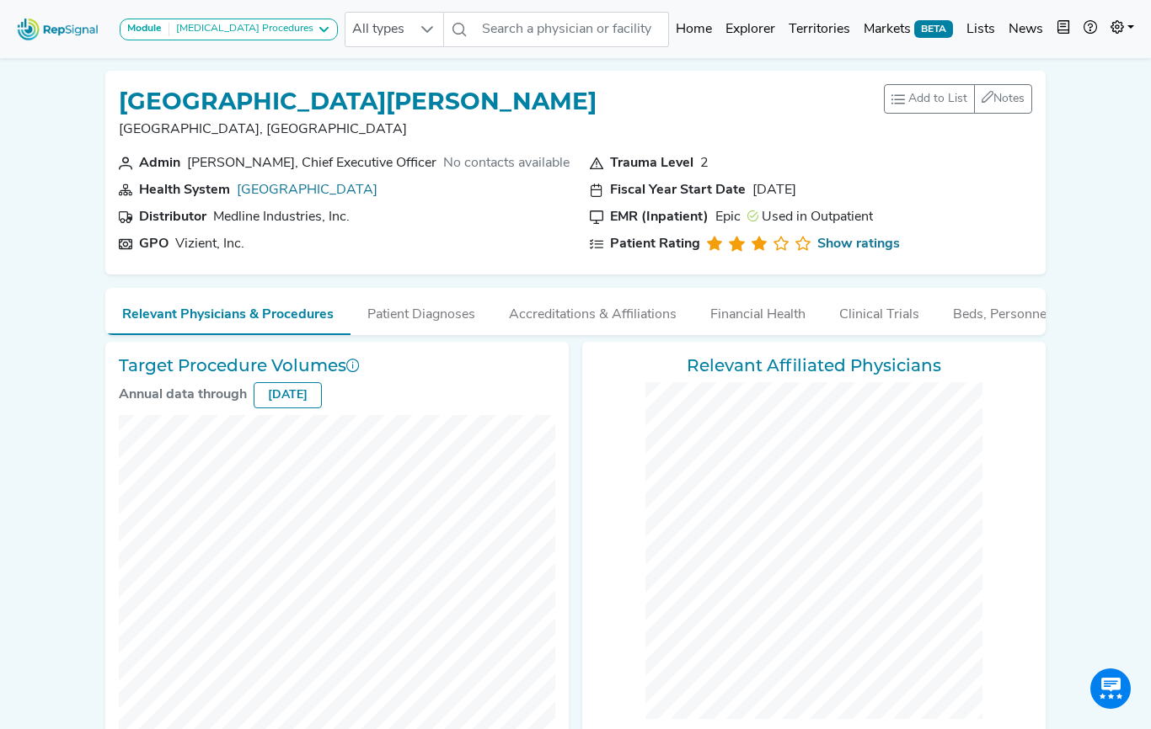
checkbox input "false"
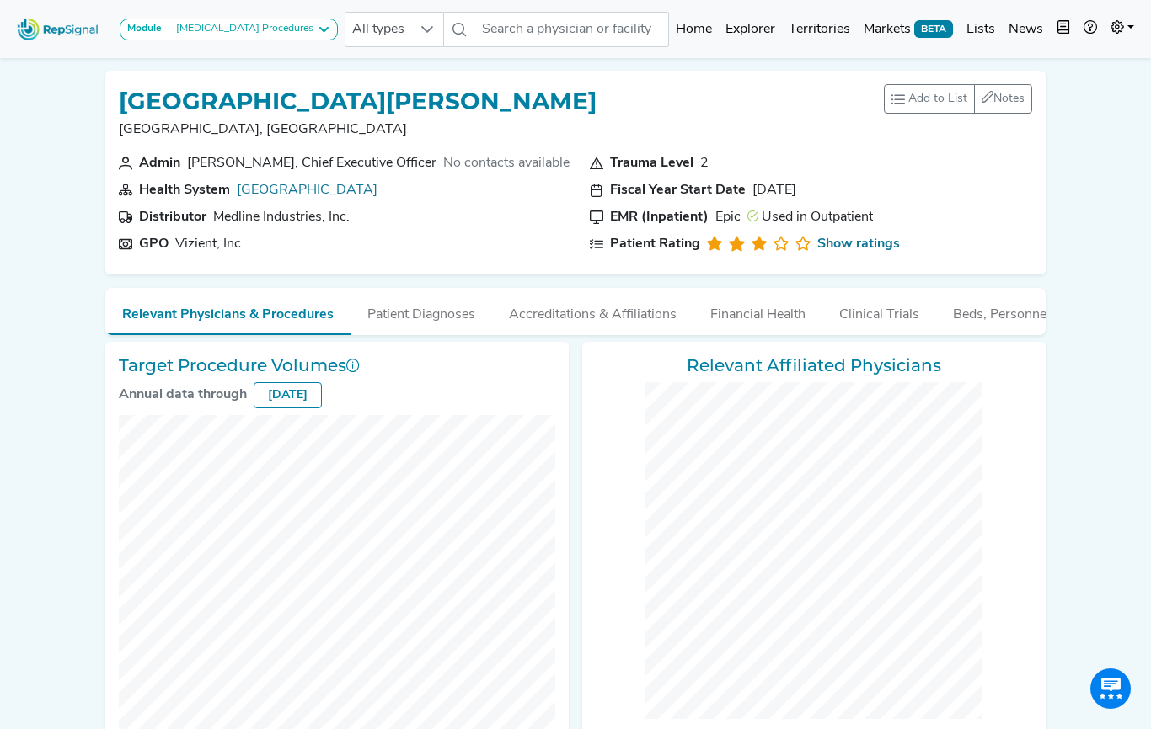
checkbox input "false"
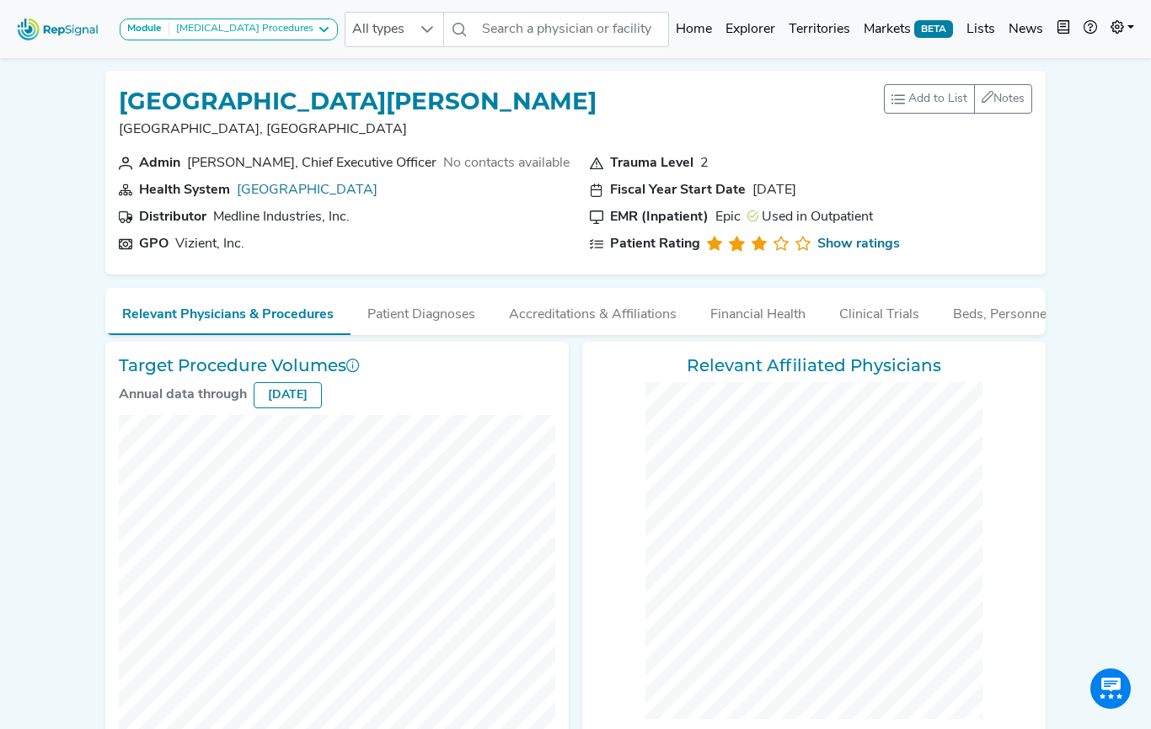
checkbox input "false"
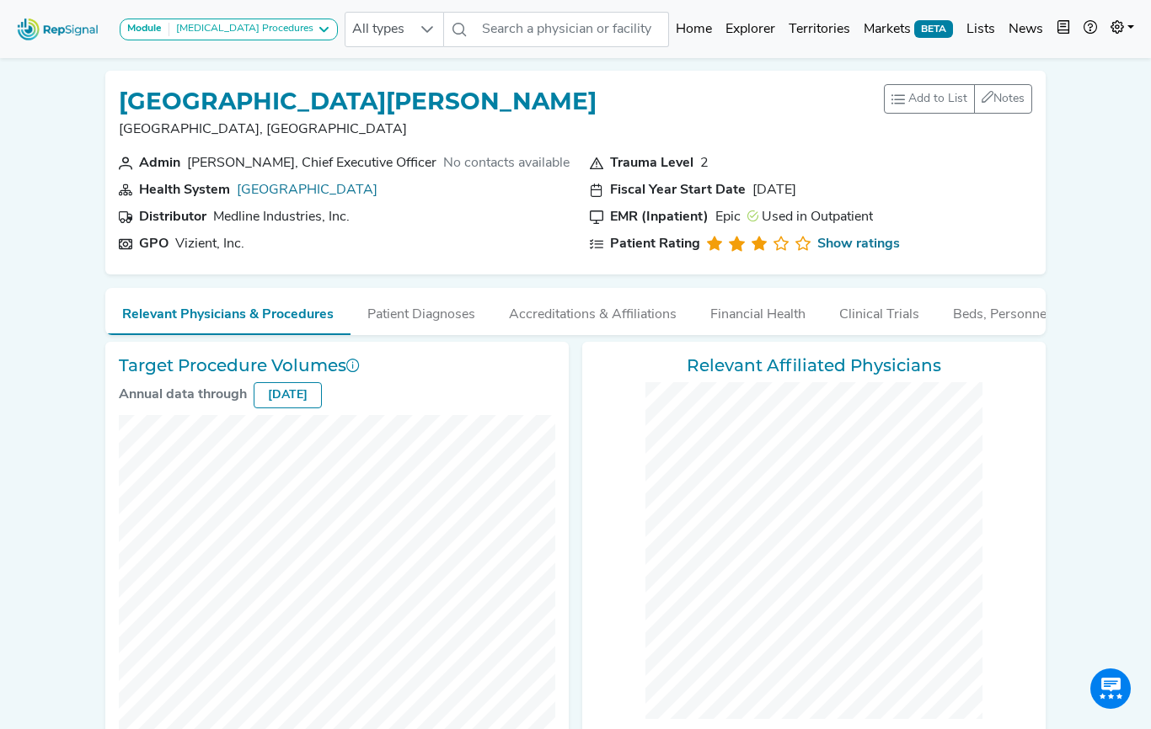
checkbox input "false"
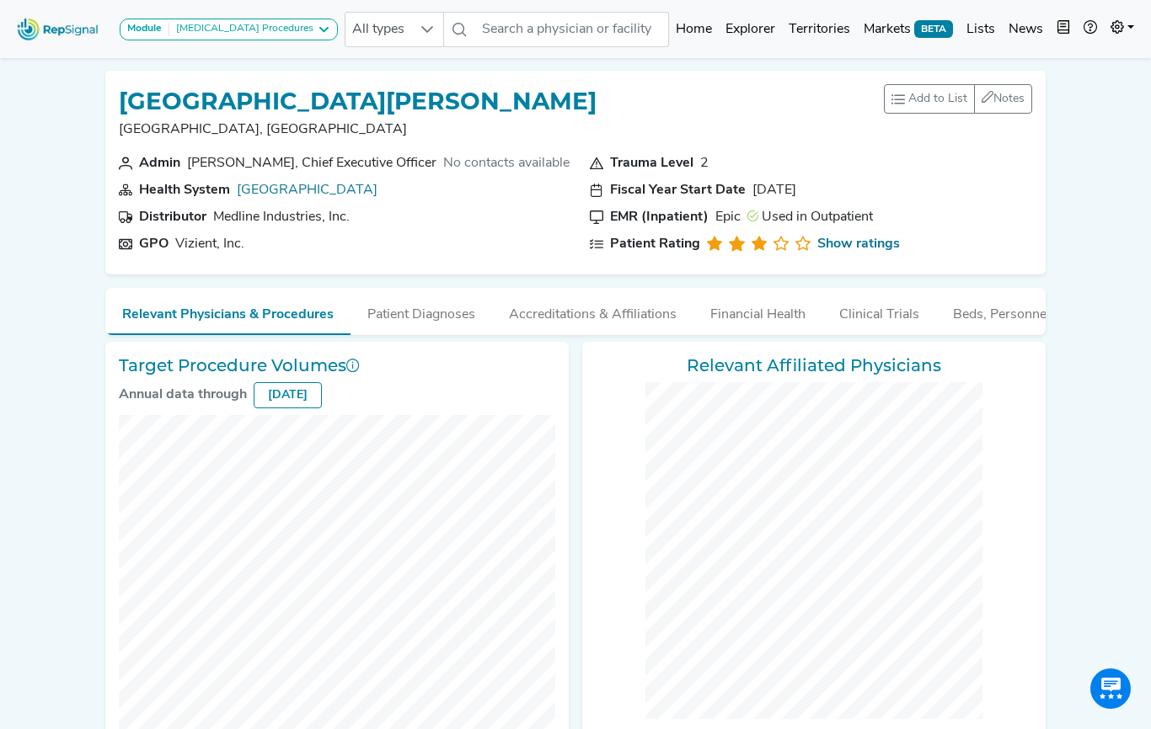
checkbox input "false"
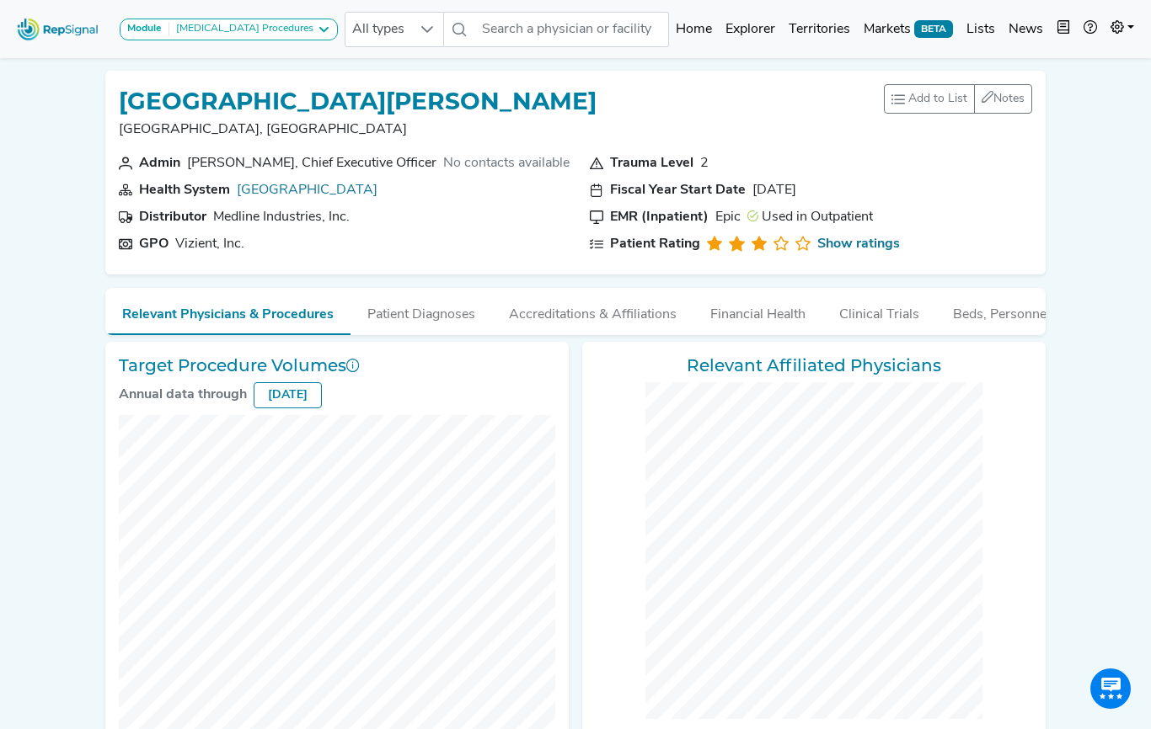
checkbox input "false"
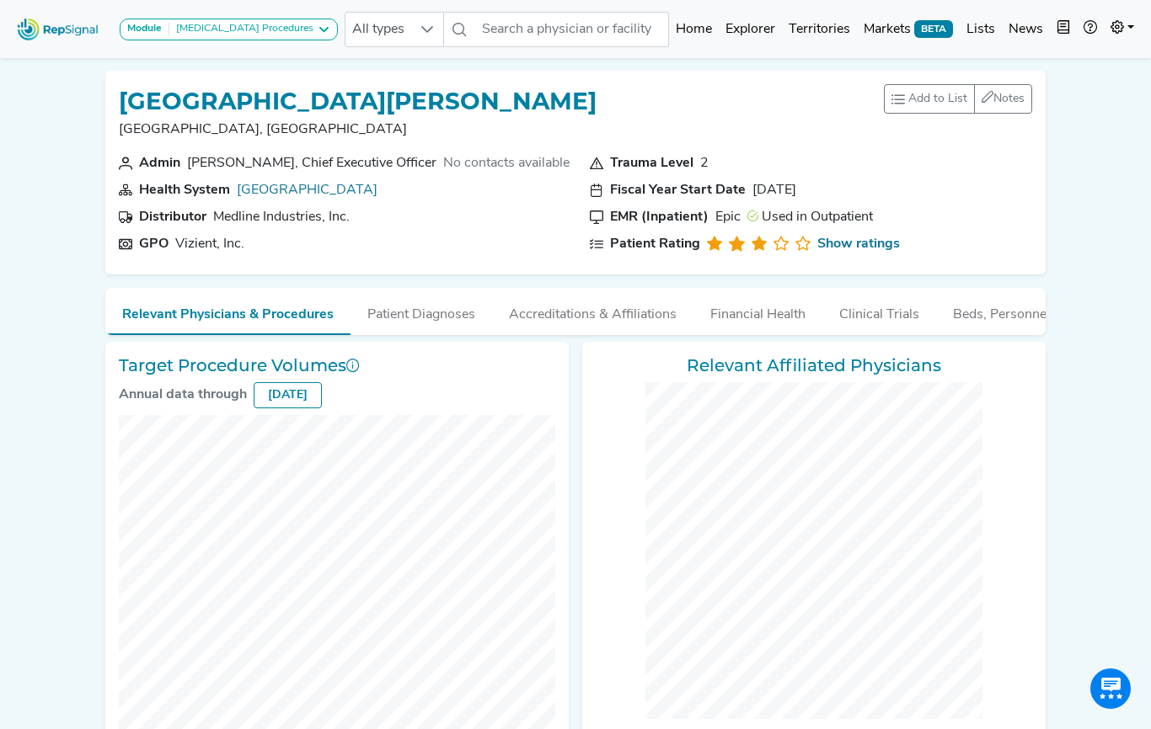
checkbox input "false"
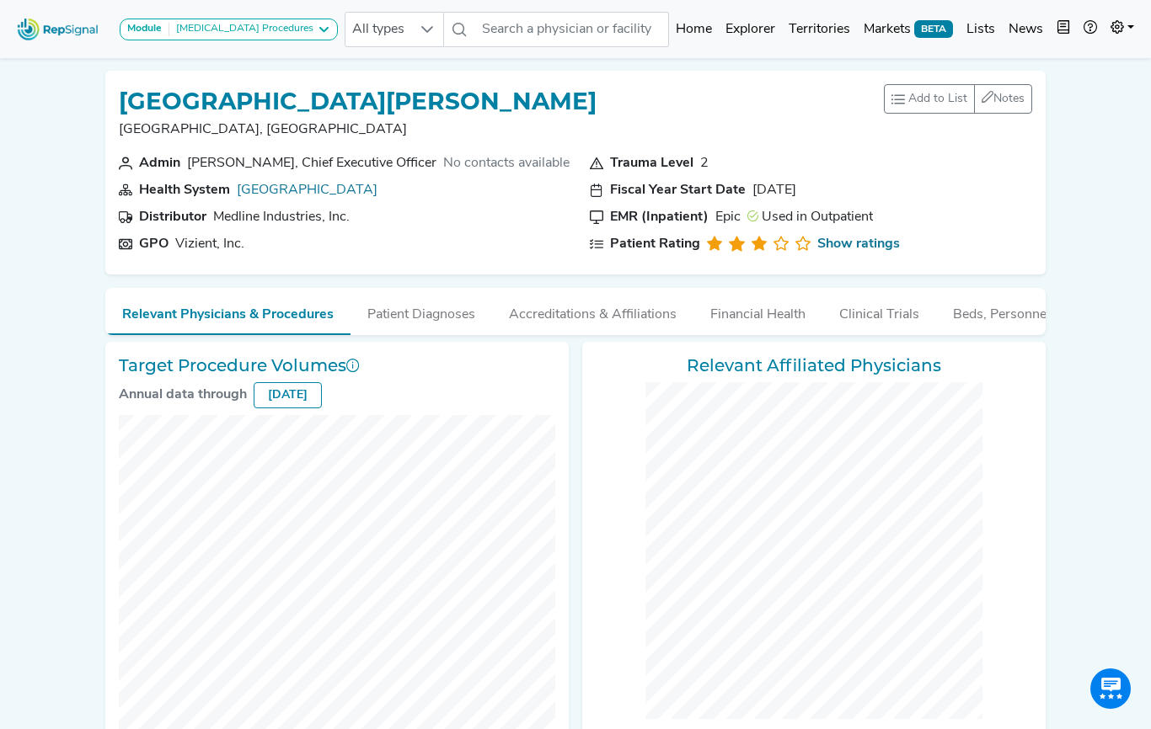
checkbox input "false"
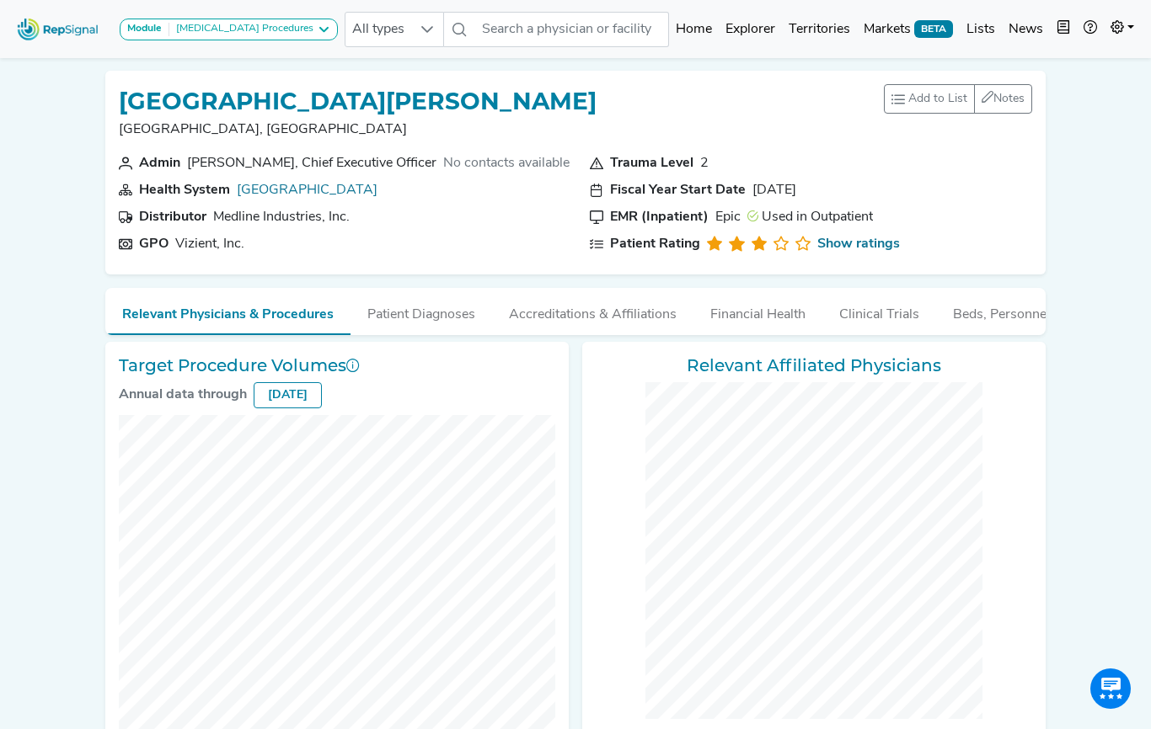
checkbox input "false"
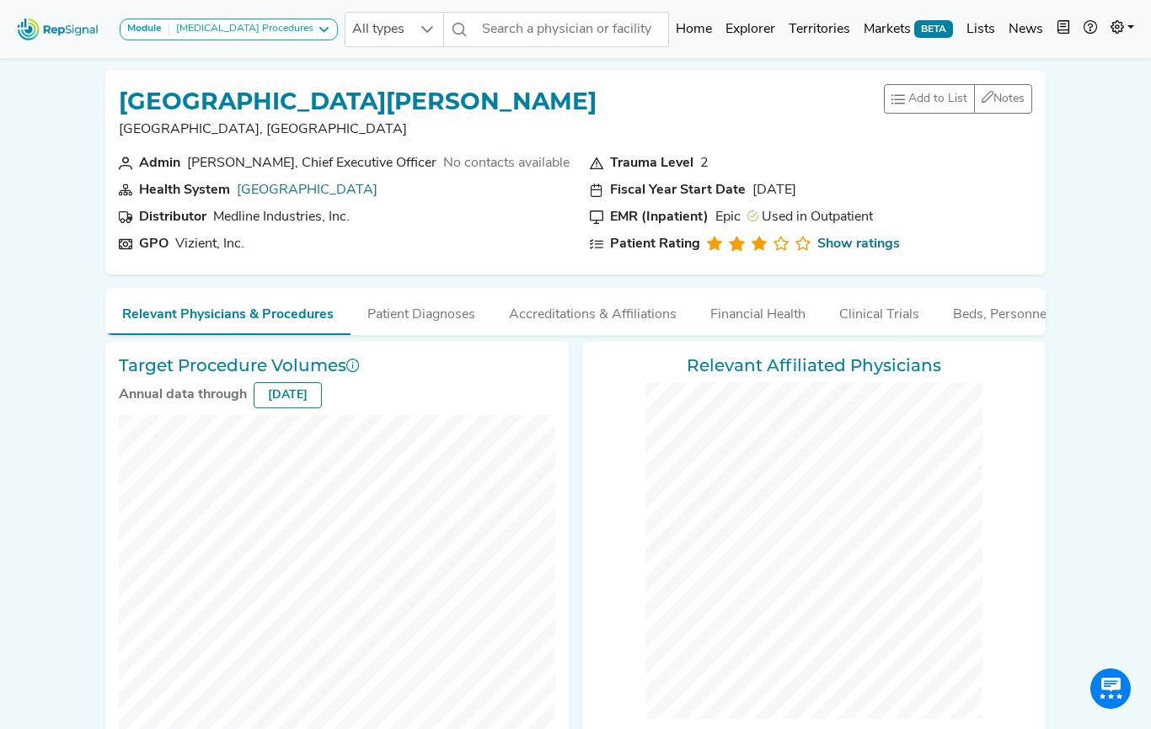
checkbox input "false"
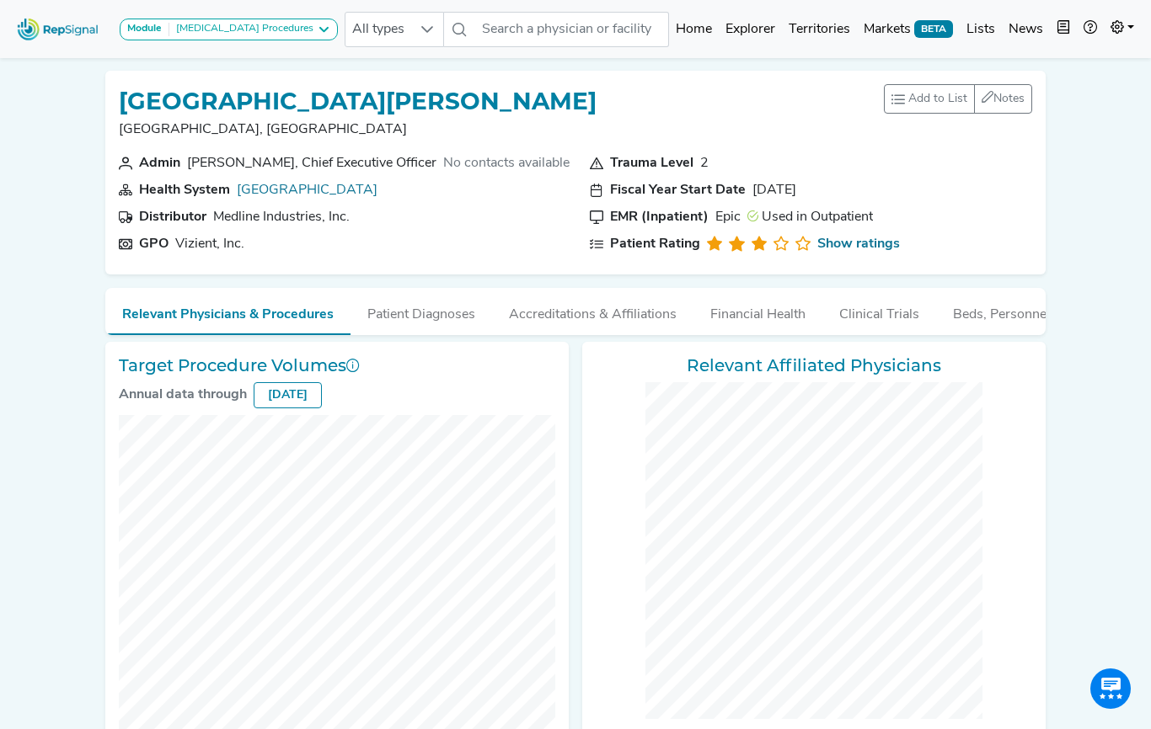
checkbox input "false"
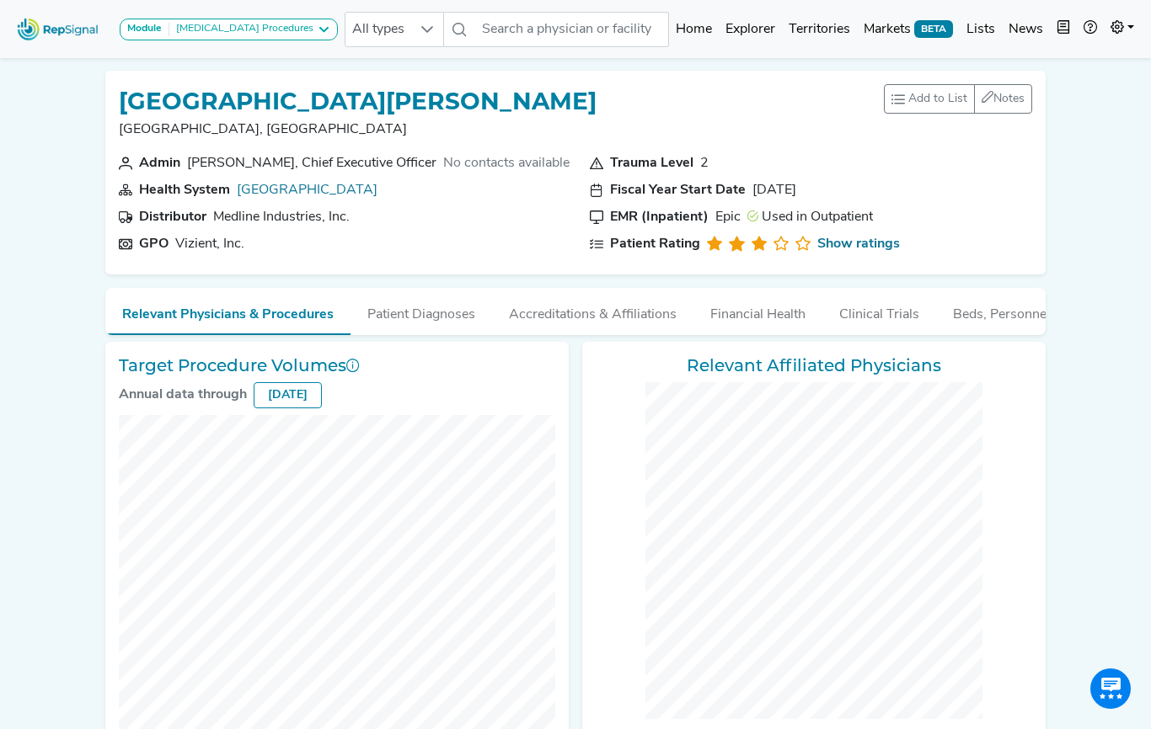
checkbox input "false"
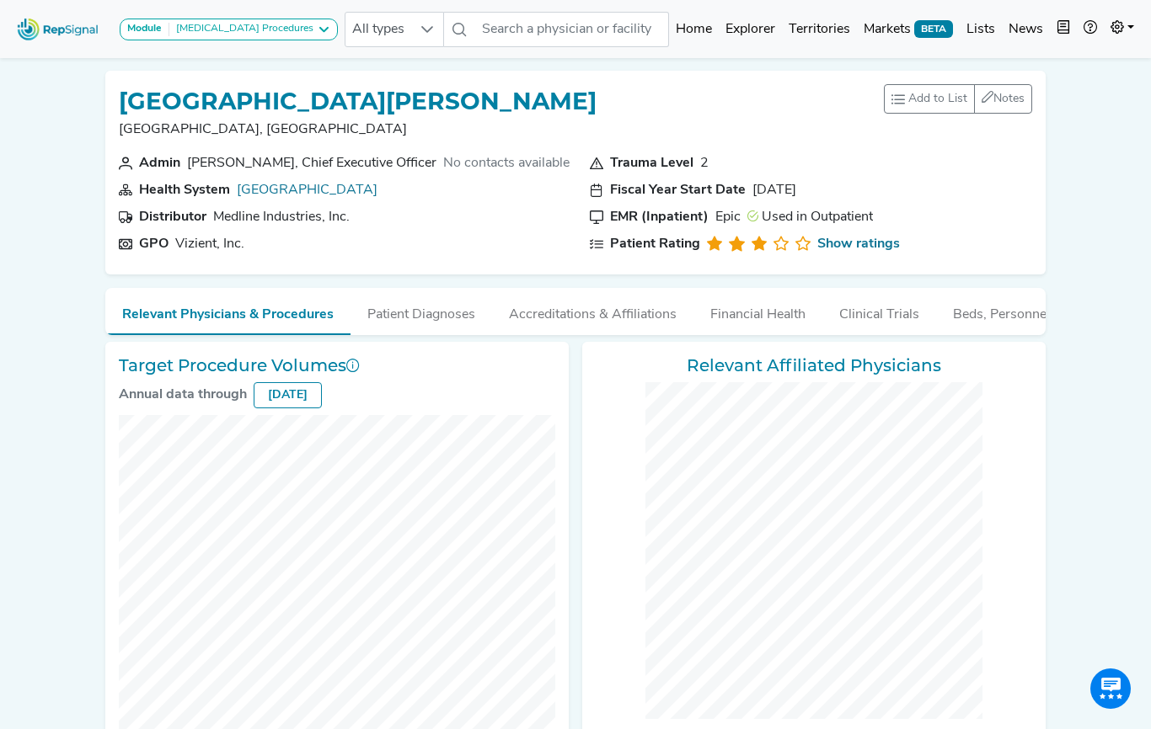
checkbox input "false"
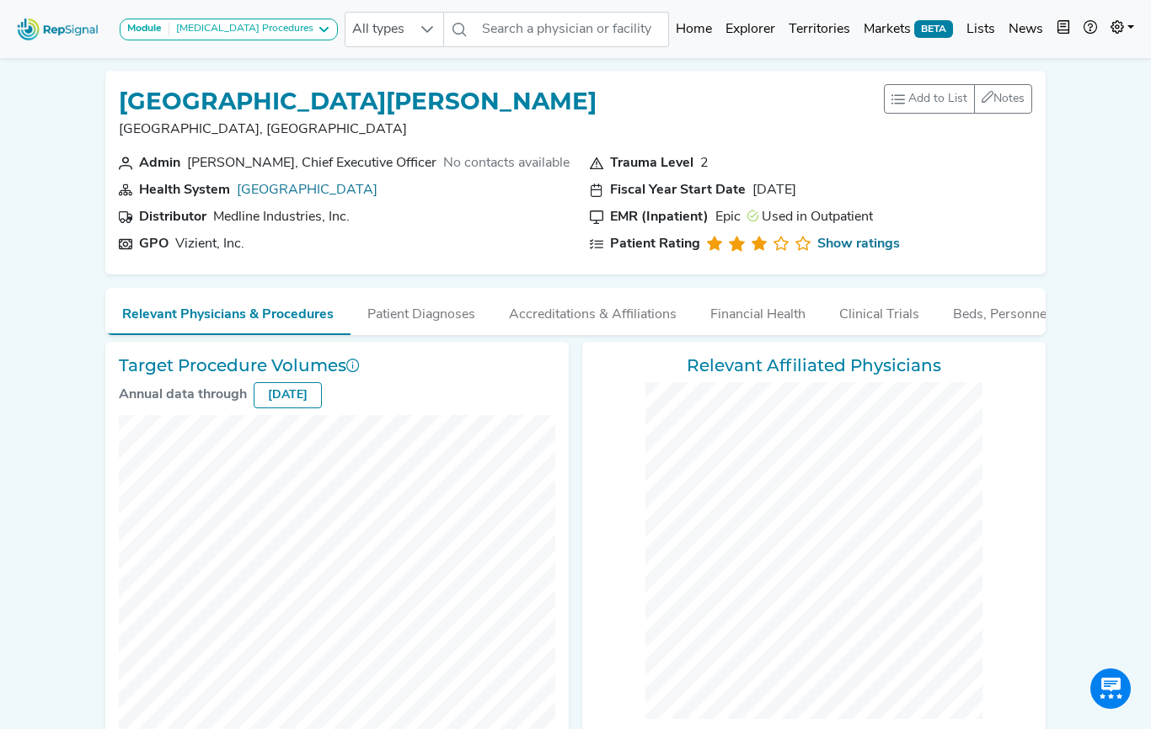
checkbox input "false"
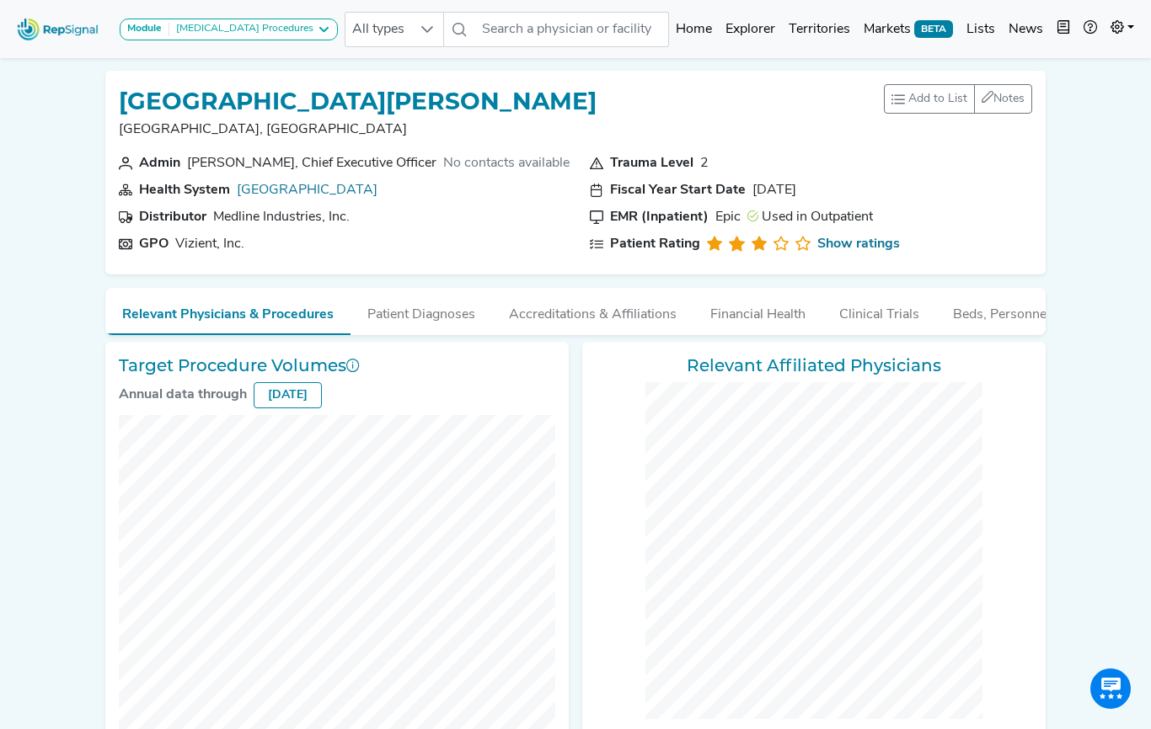
click at [66, 28] on img at bounding box center [58, 29] width 96 height 36
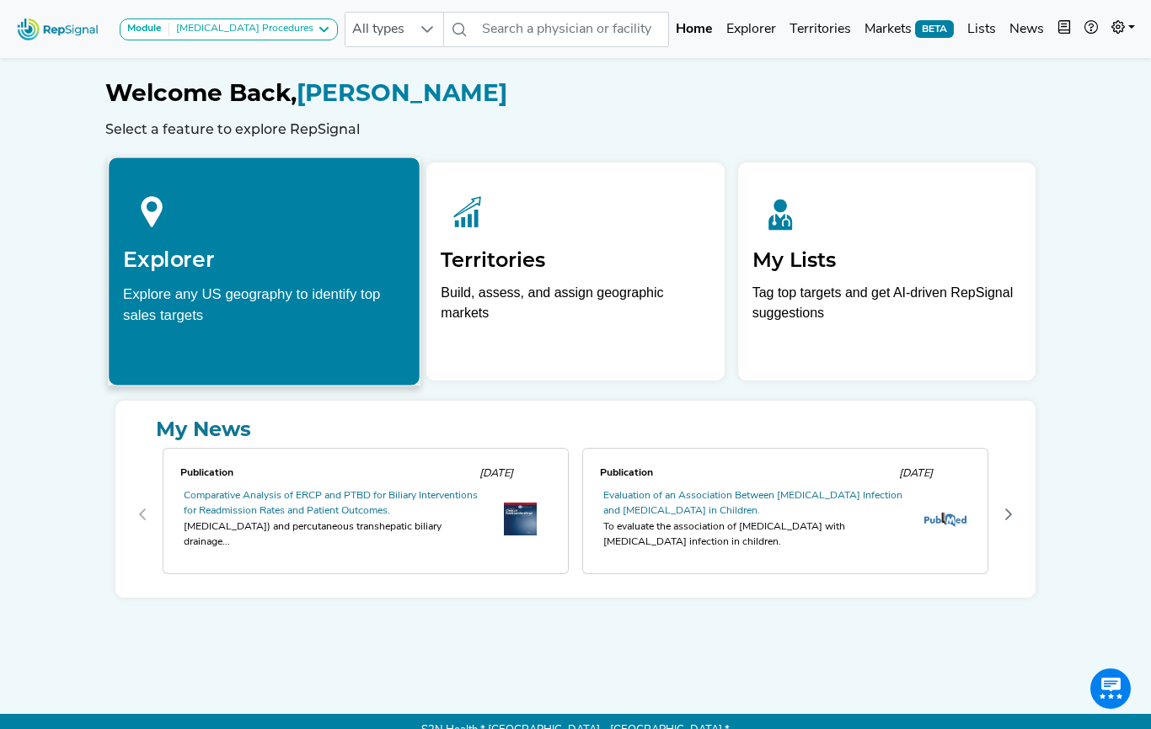
click at [225, 191] on div at bounding box center [264, 209] width 282 height 75
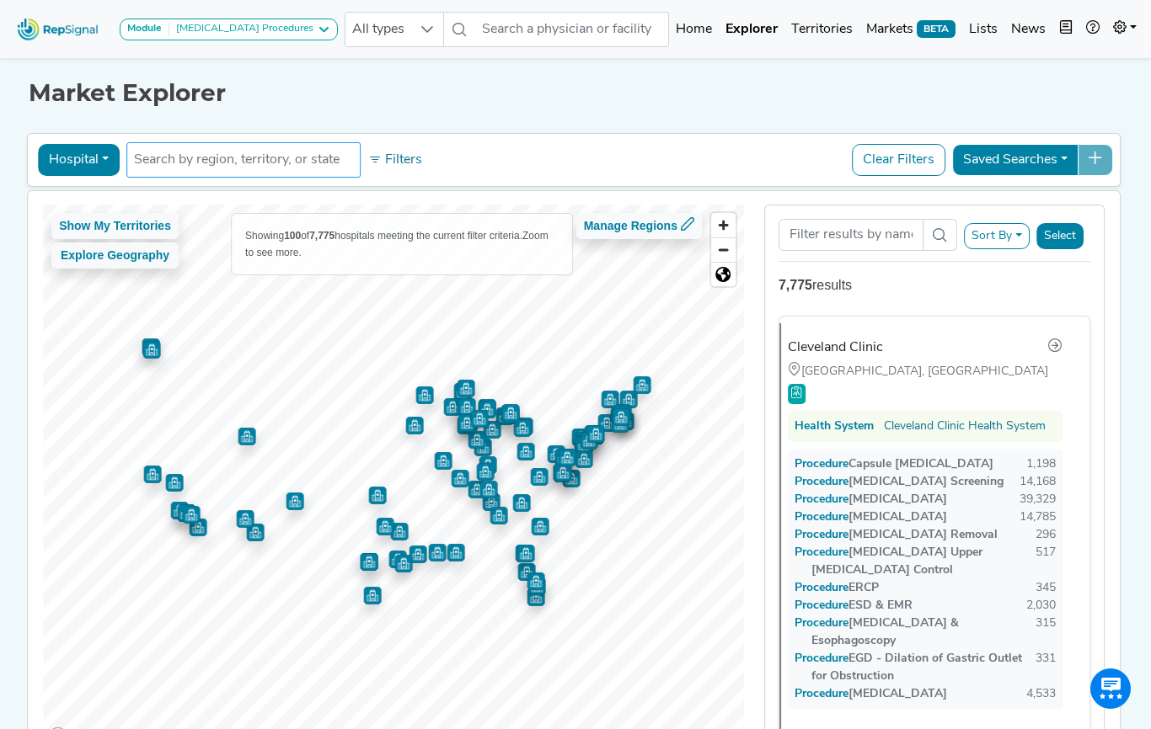
click at [239, 165] on input "text" at bounding box center [243, 160] width 219 height 20
type input "weston"
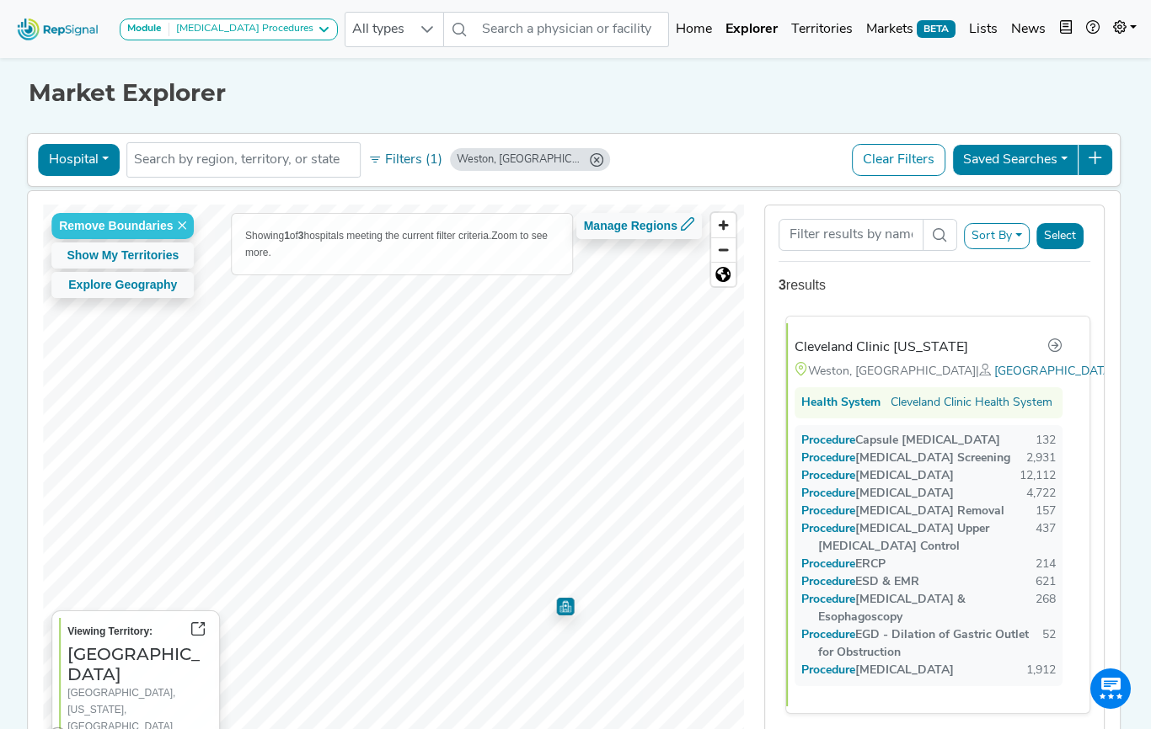
click at [823, 345] on div "Cleveland Clinic [US_STATE]" at bounding box center [881, 348] width 174 height 20
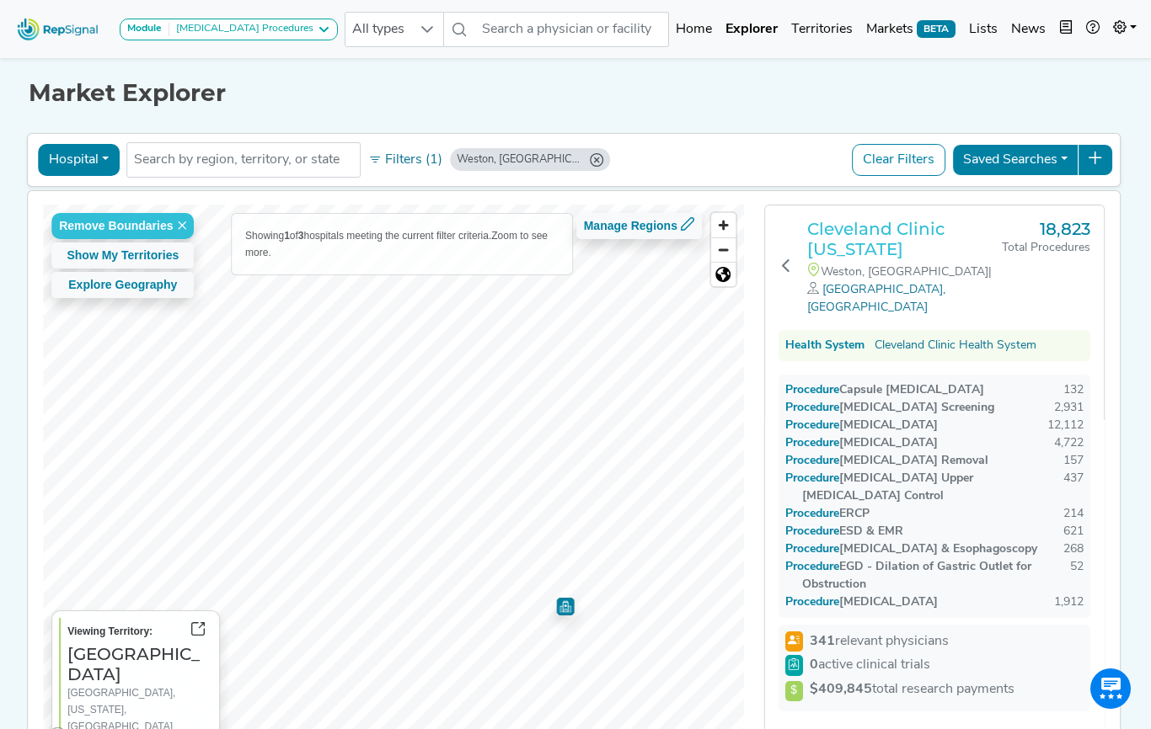
click at [836, 240] on h3 "Cleveland Clinic [US_STATE]" at bounding box center [904, 239] width 195 height 40
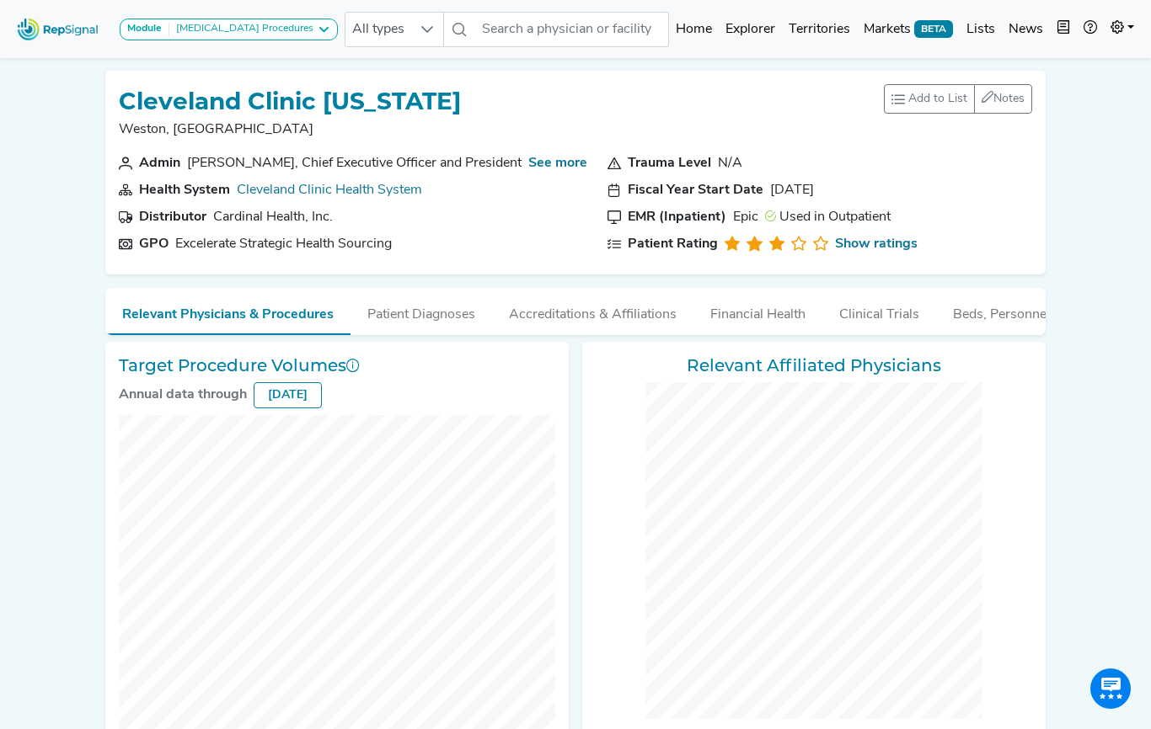
checkbox input "false"
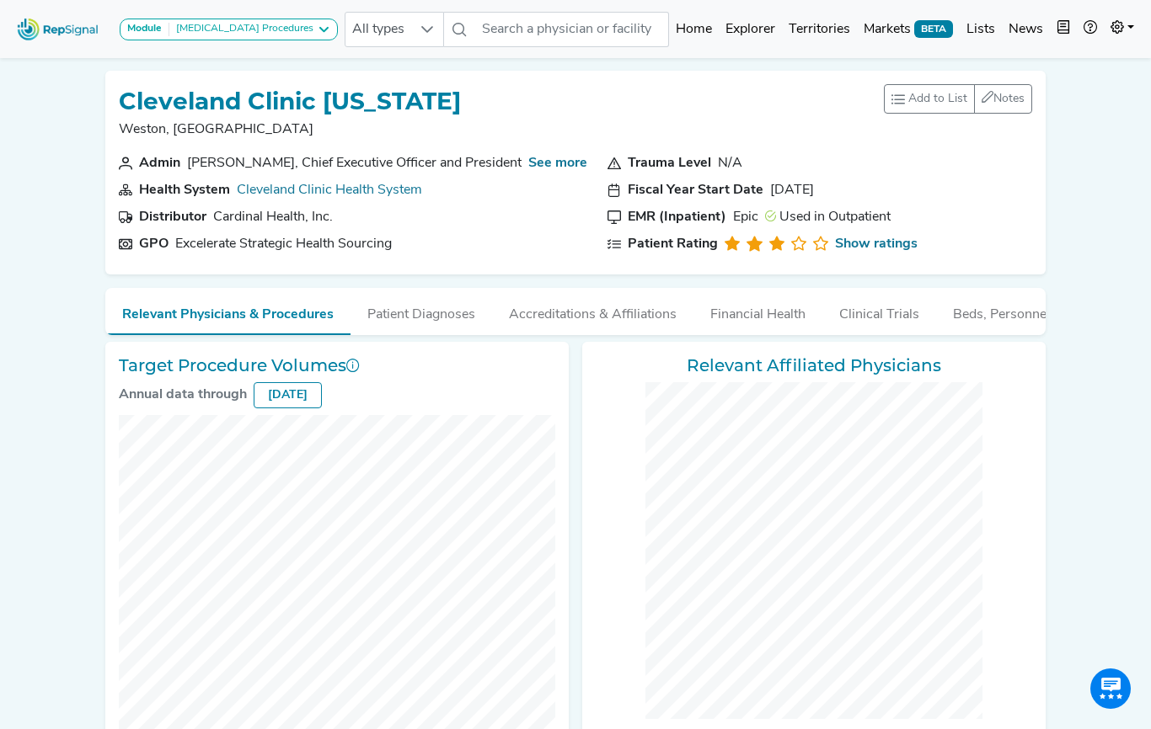
checkbox input "false"
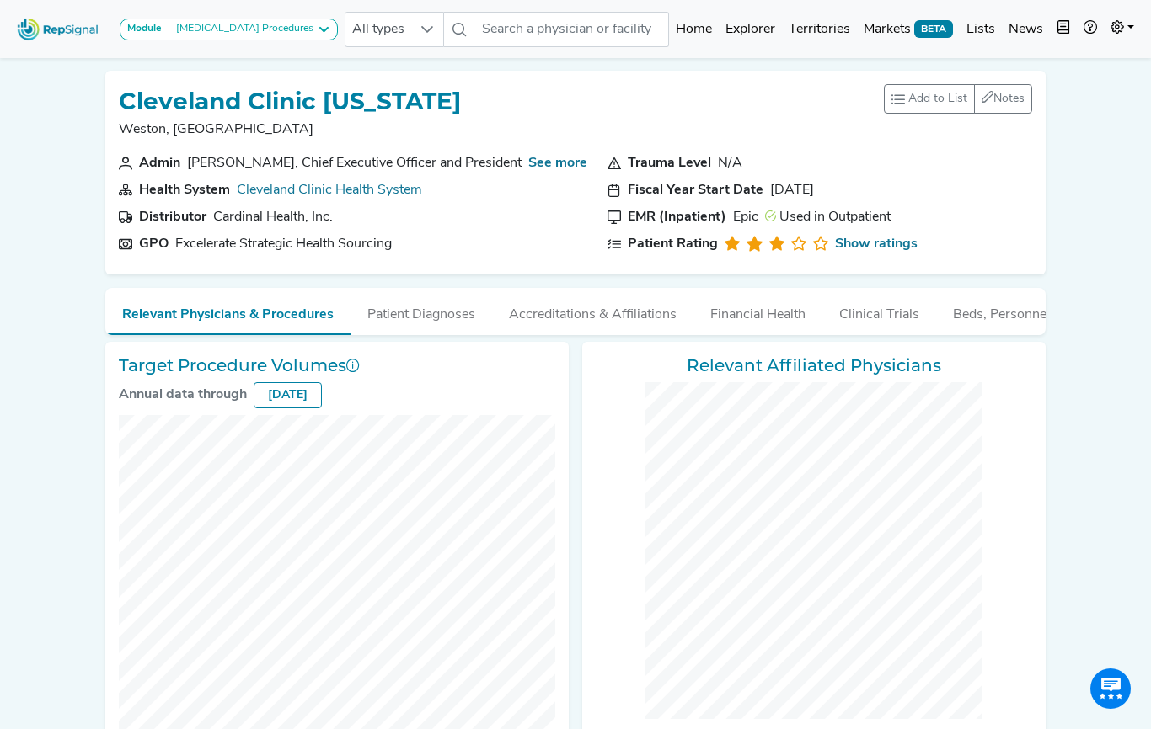
checkbox input "false"
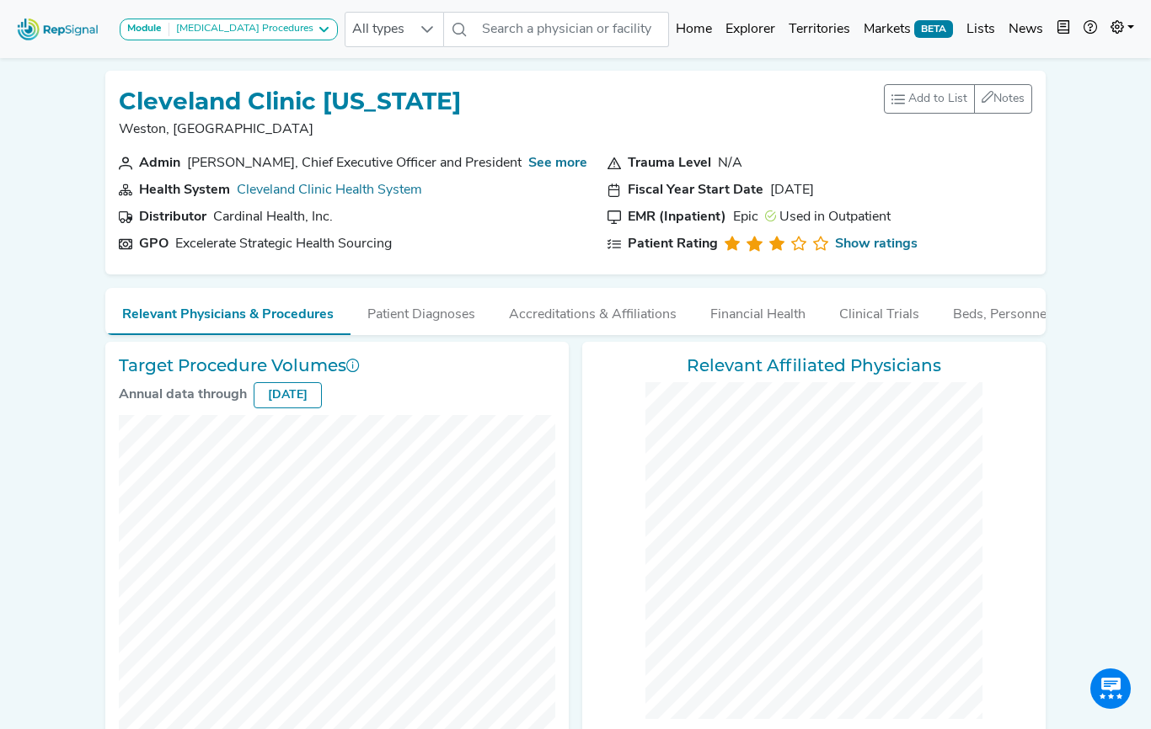
checkbox input "false"
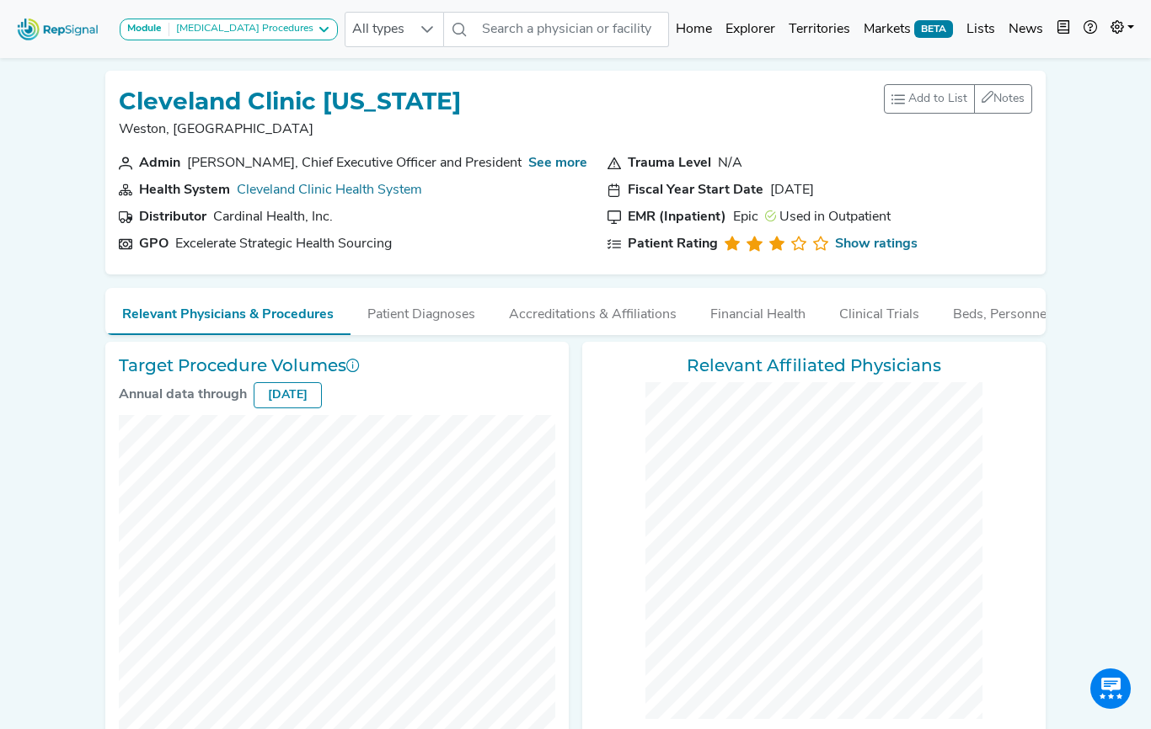
checkbox input "false"
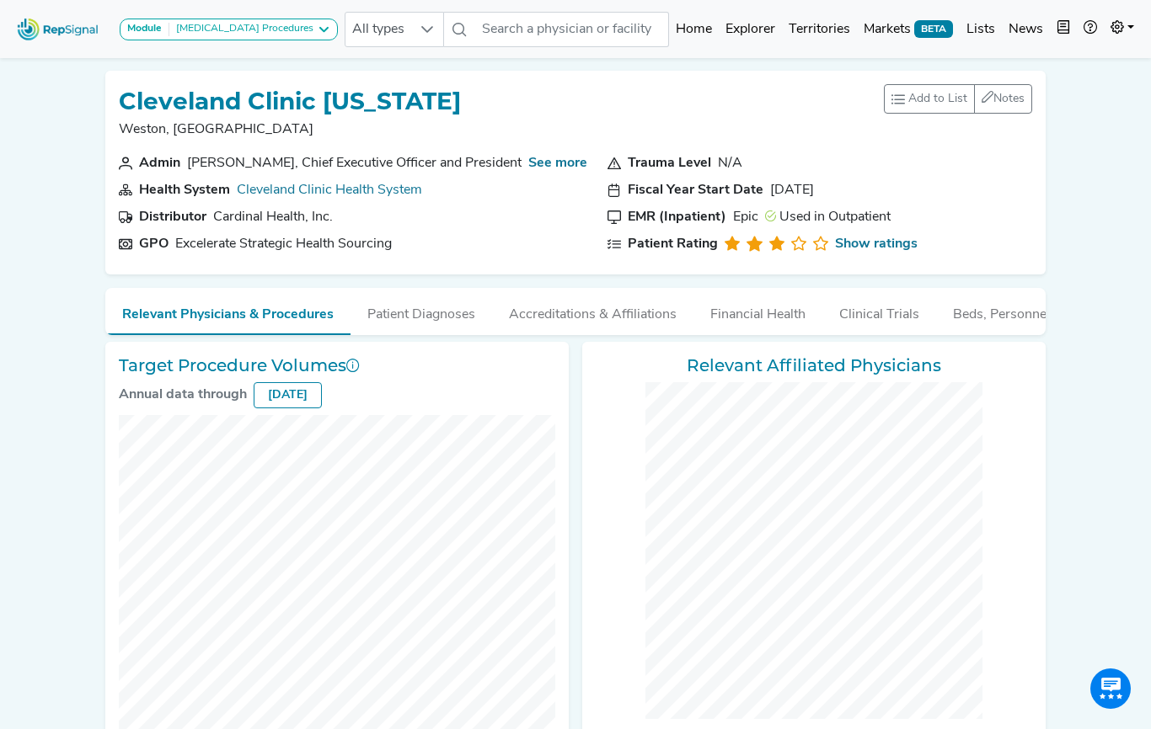
checkbox input "false"
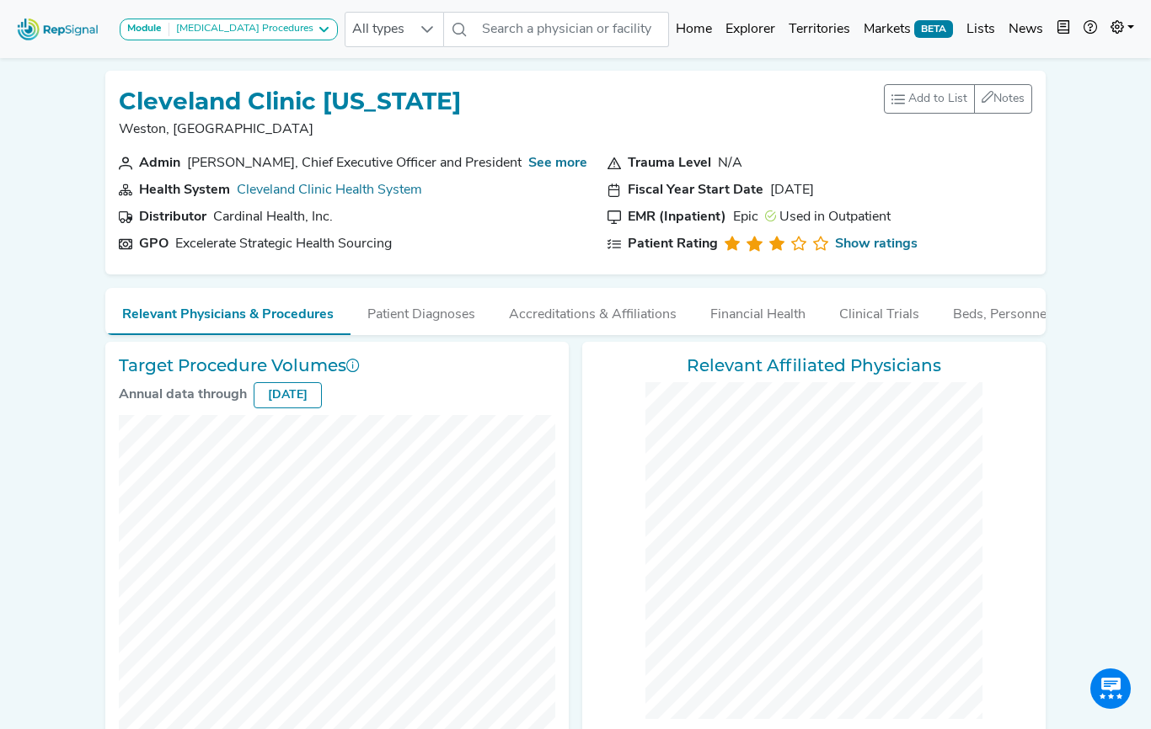
checkbox input "false"
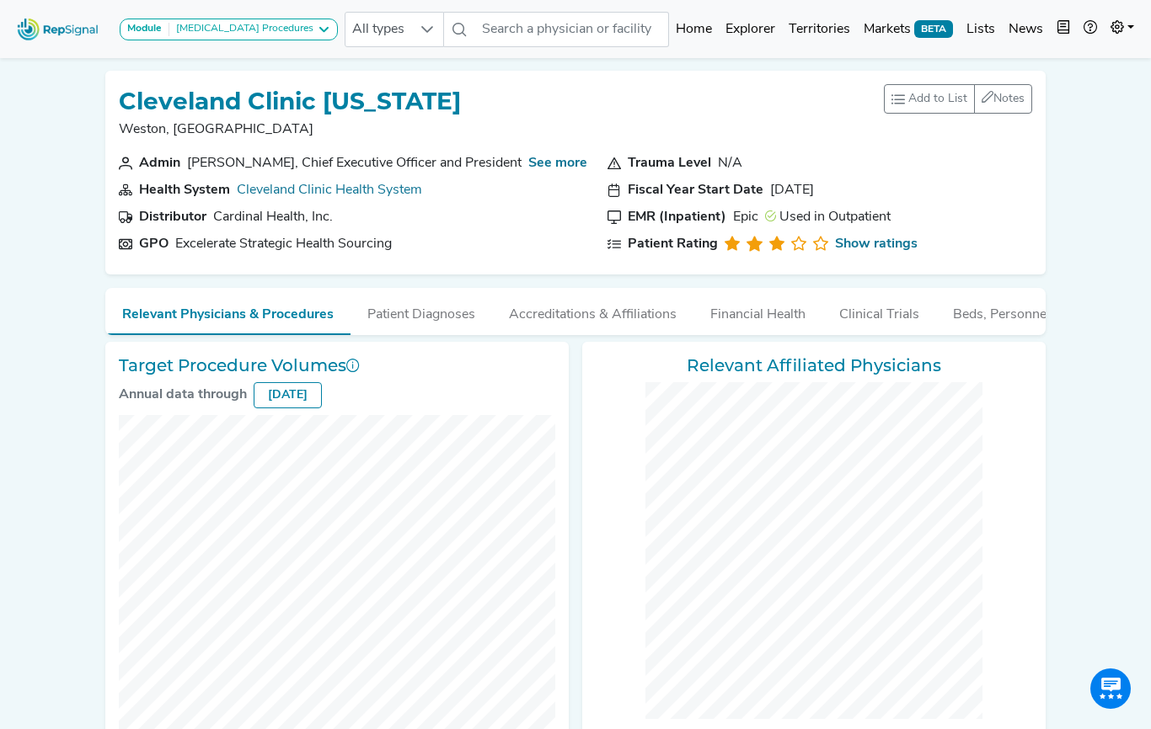
checkbox input "false"
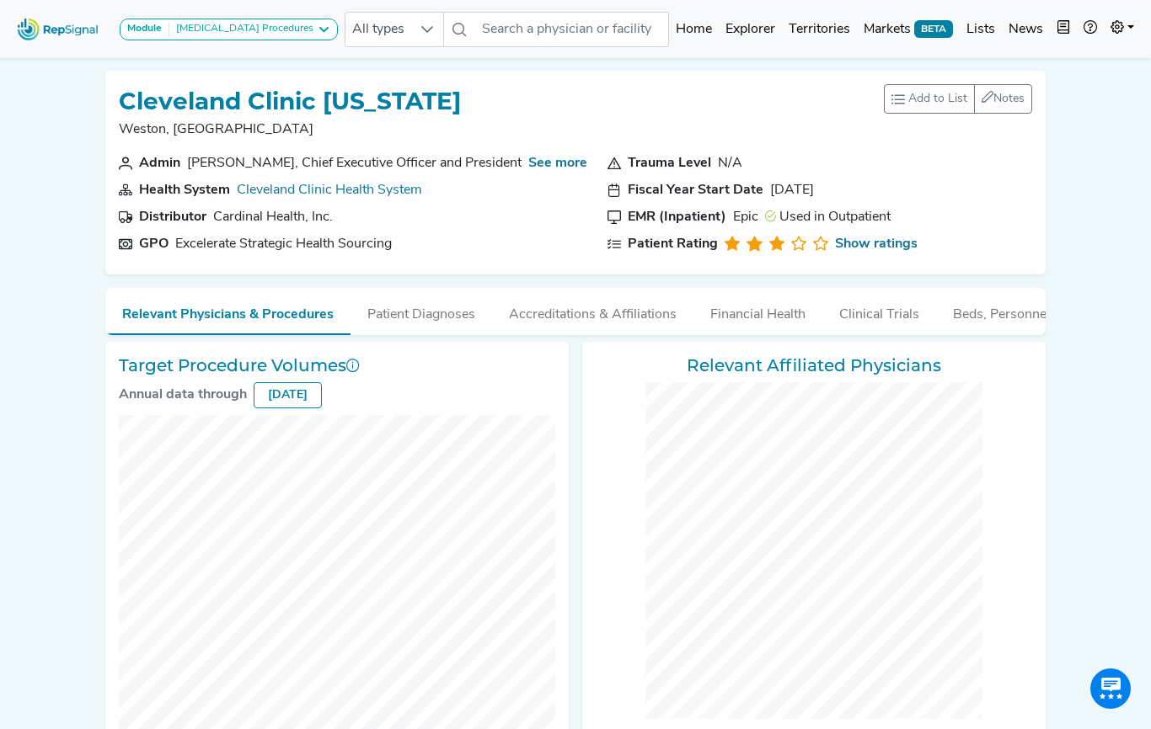
checkbox input "false"
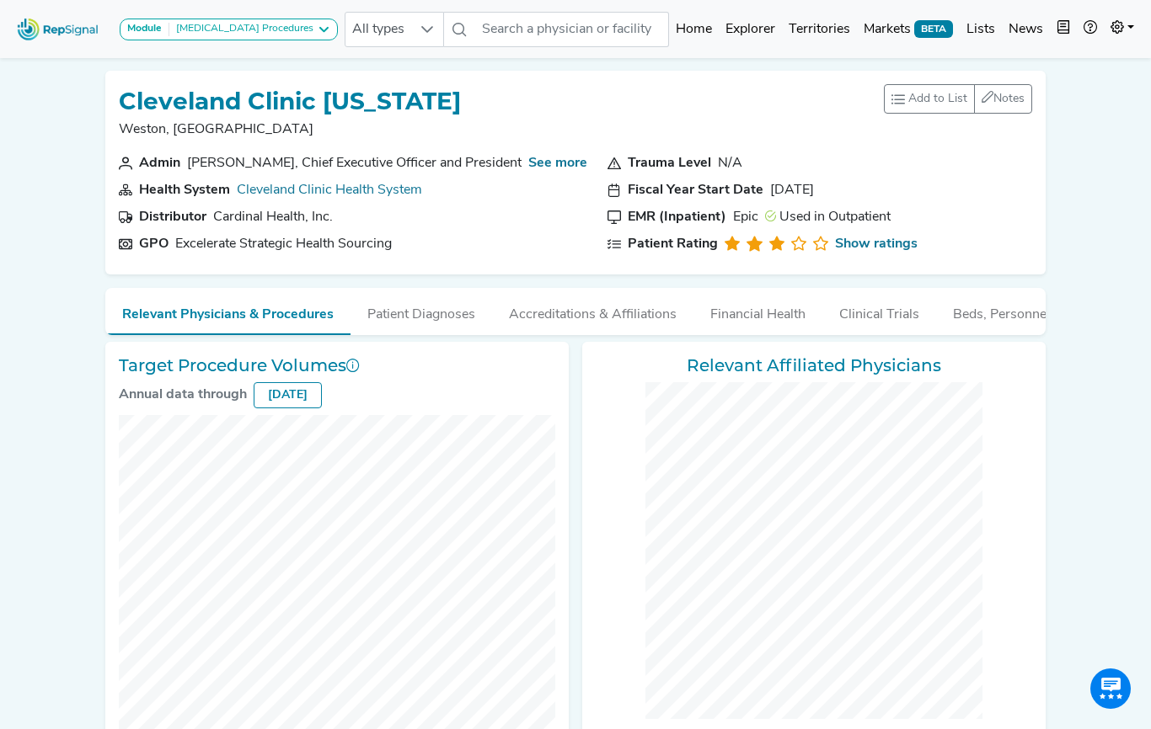
checkbox input "false"
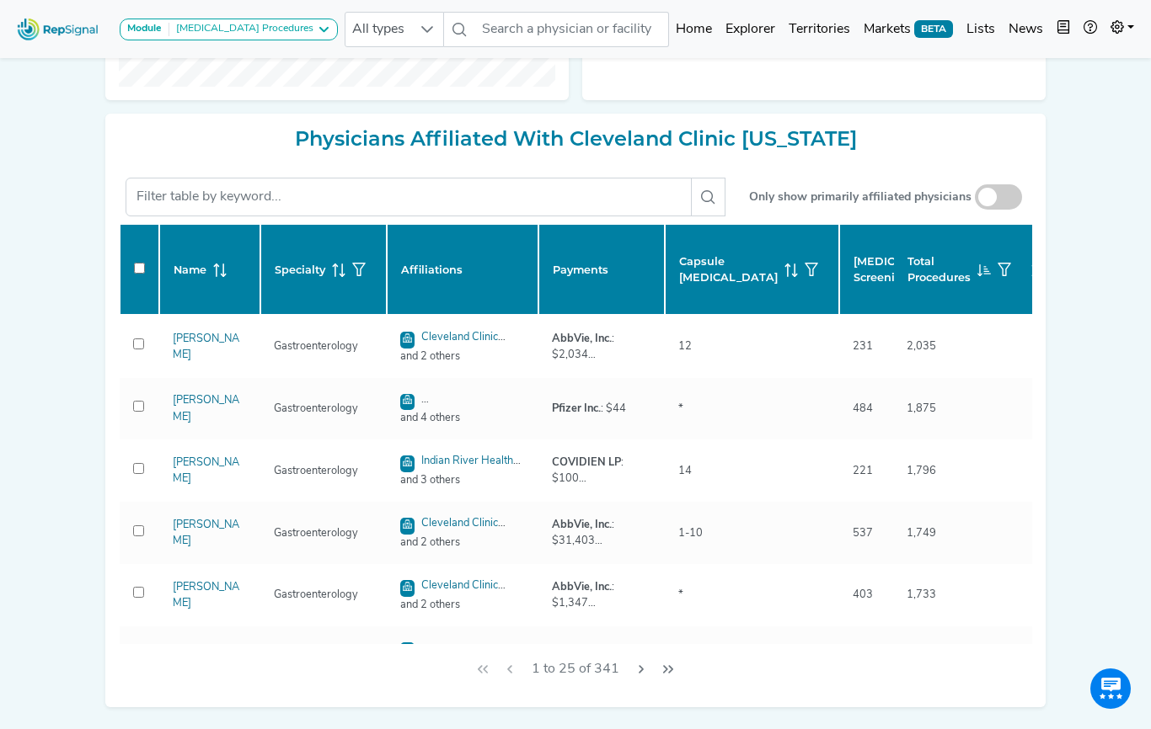
scroll to position [670, 0]
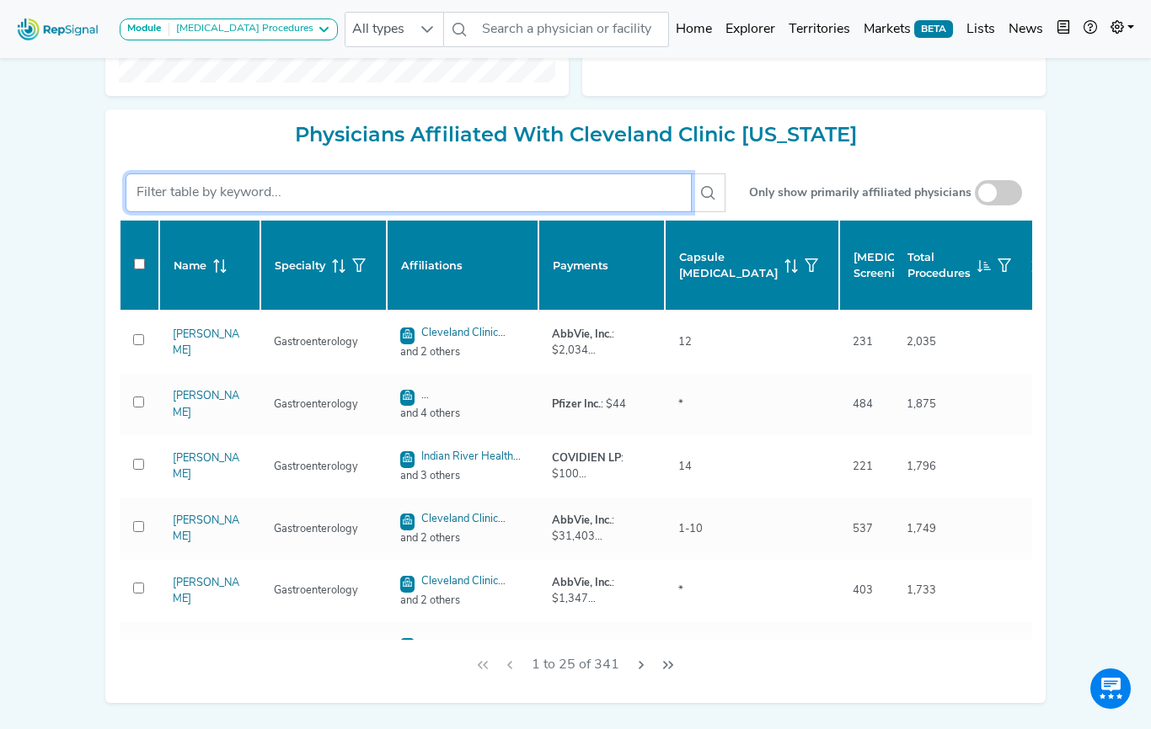
click at [227, 190] on input "text" at bounding box center [409, 193] width 566 height 39
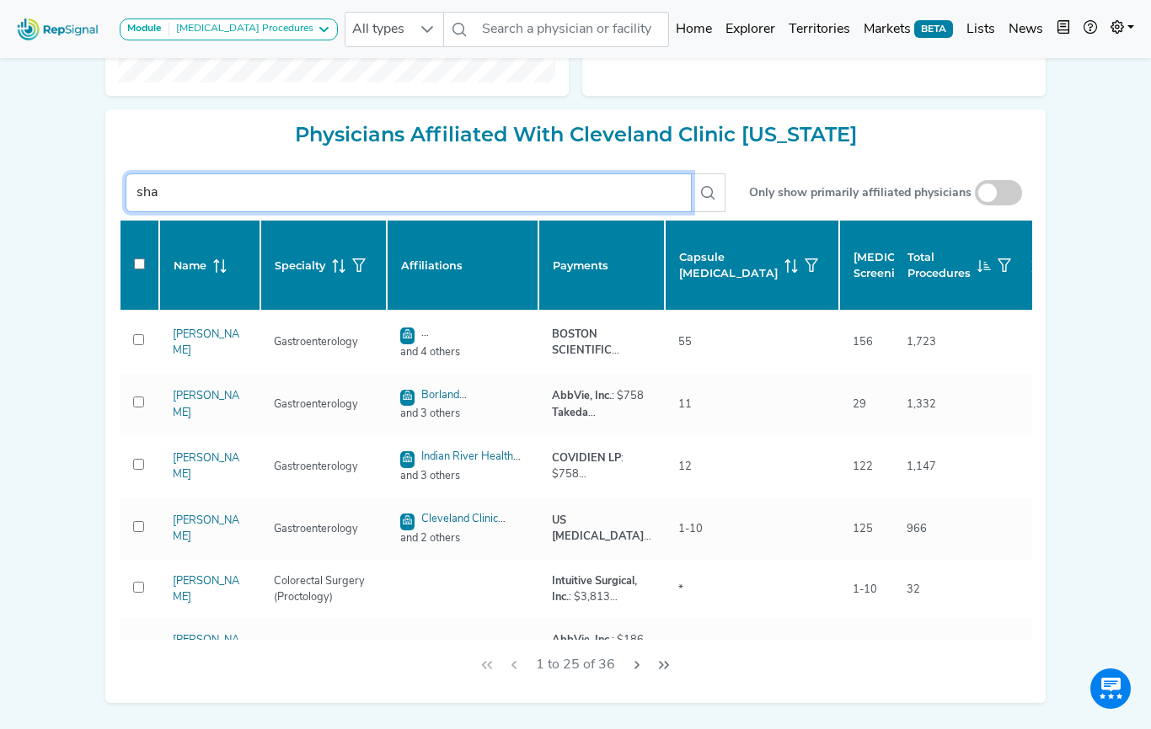
type input "shah"
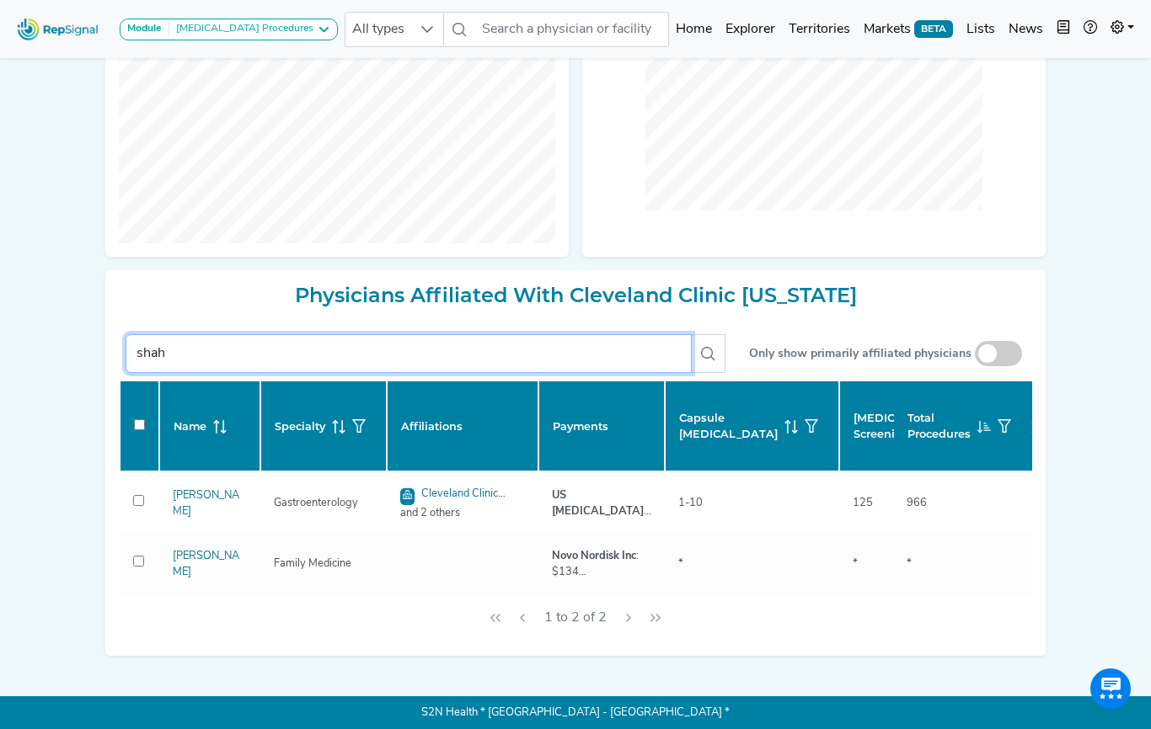
checkbox input "false"
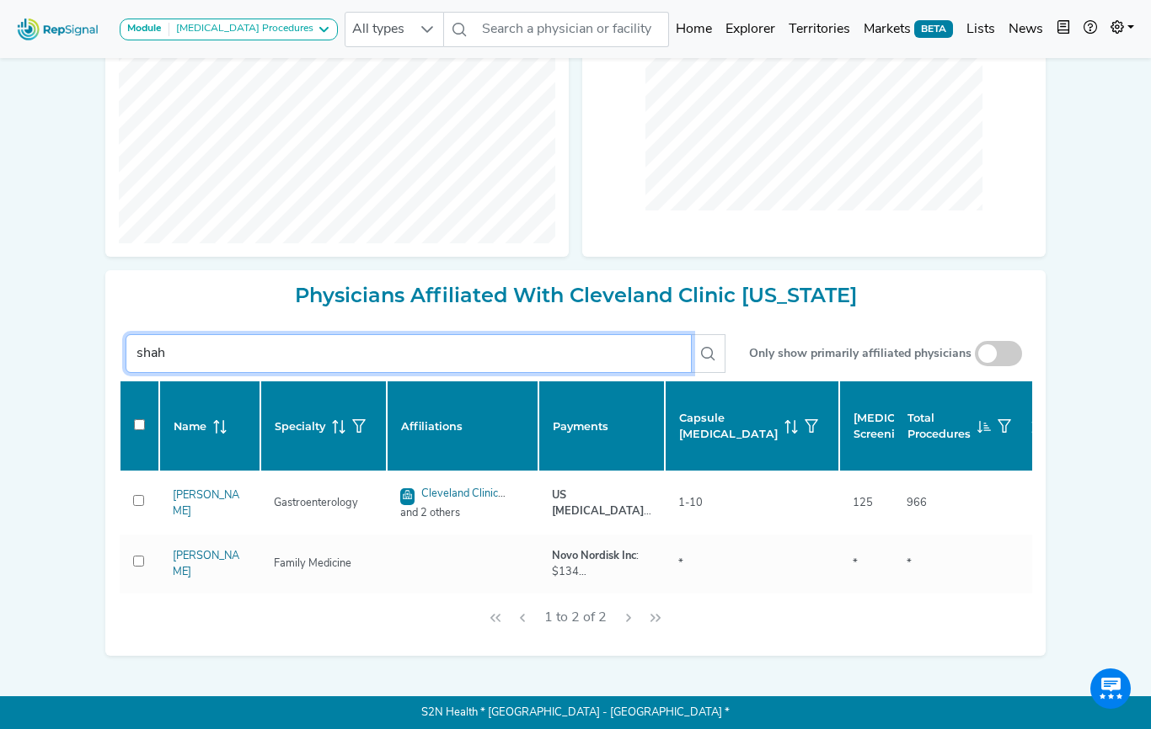
checkbox input "false"
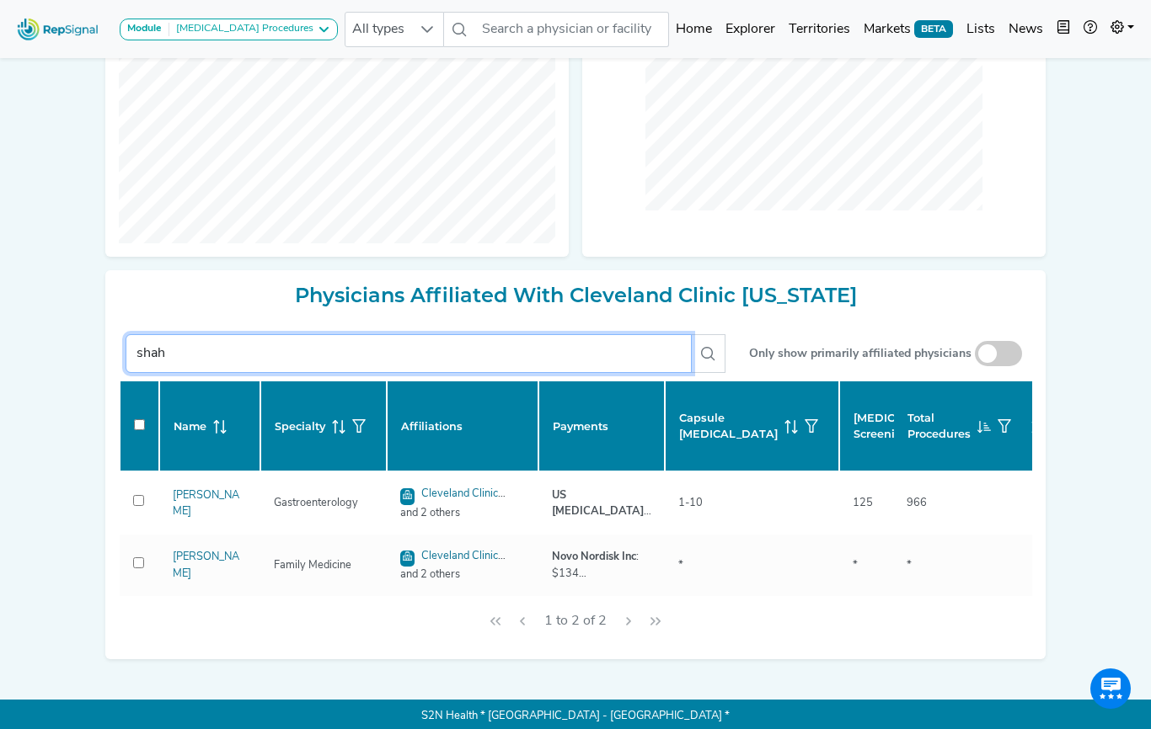
checkbox input "false"
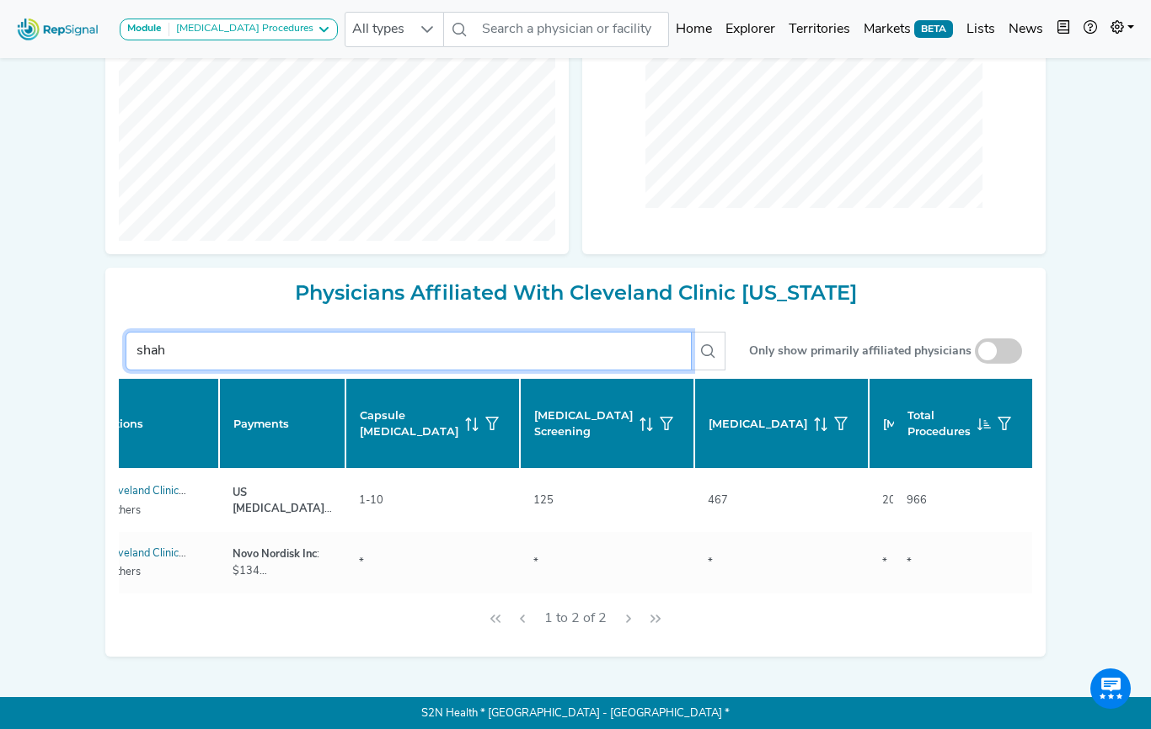
scroll to position [0, 0]
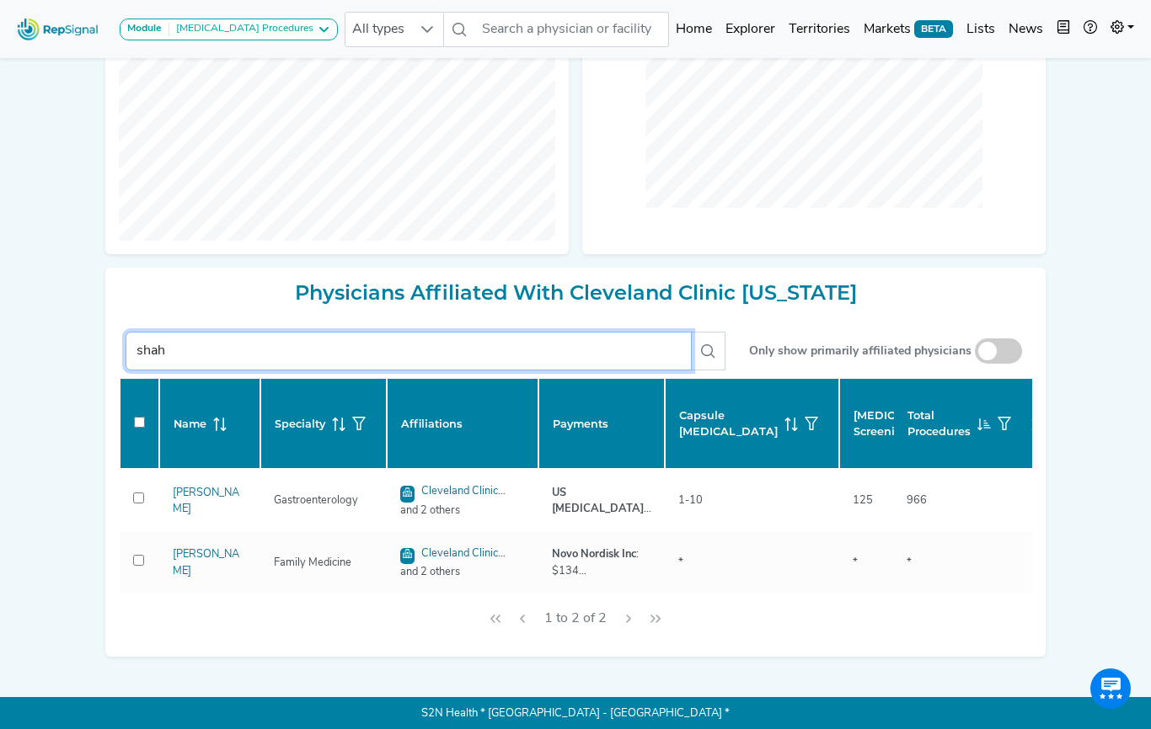
type input "shah"
drag, startPoint x: 175, startPoint y: 351, endPoint x: 131, endPoint y: 351, distance: 43.8
click at [133, 351] on input "shah" at bounding box center [409, 351] width 566 height 39
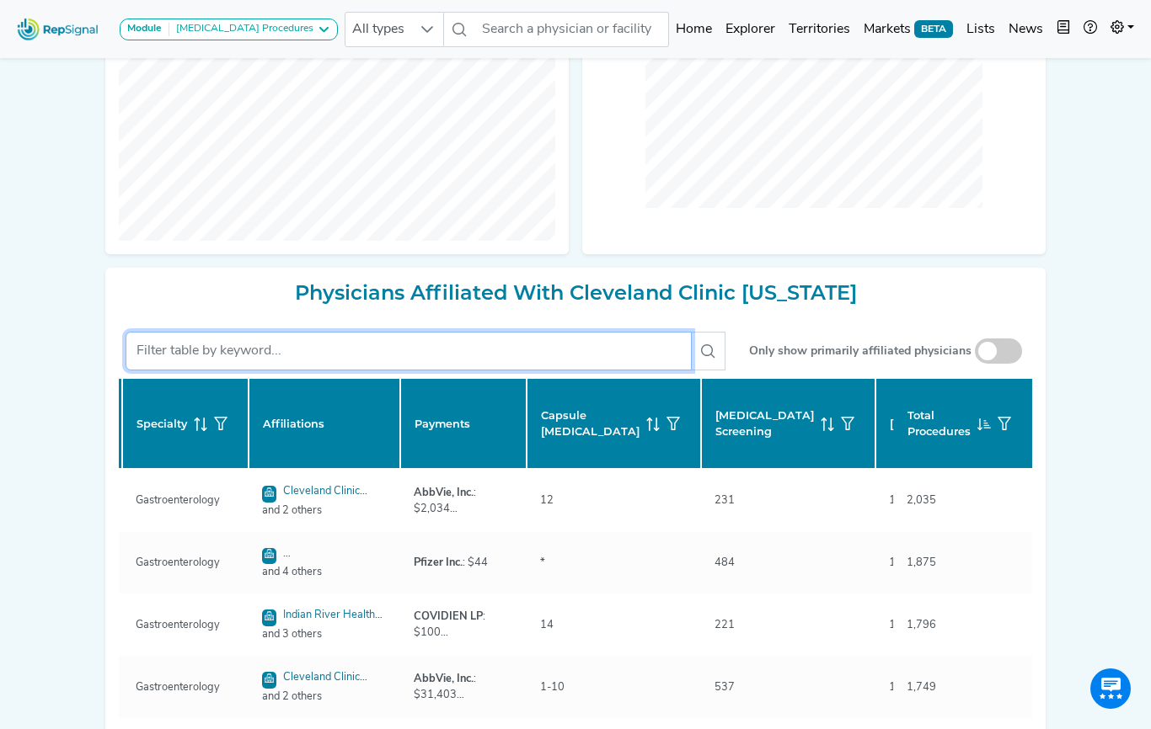
scroll to position [0, 146]
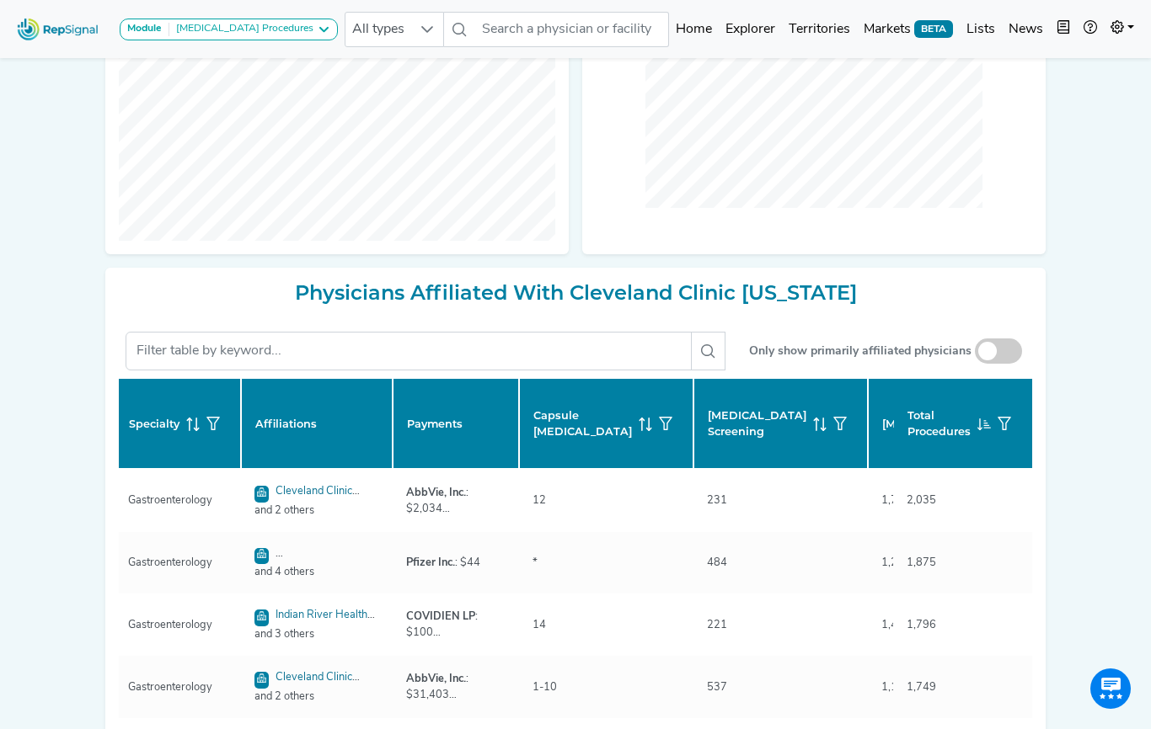
click at [813, 418] on icon at bounding box center [819, 424] width 13 height 13
checkbox input "false"
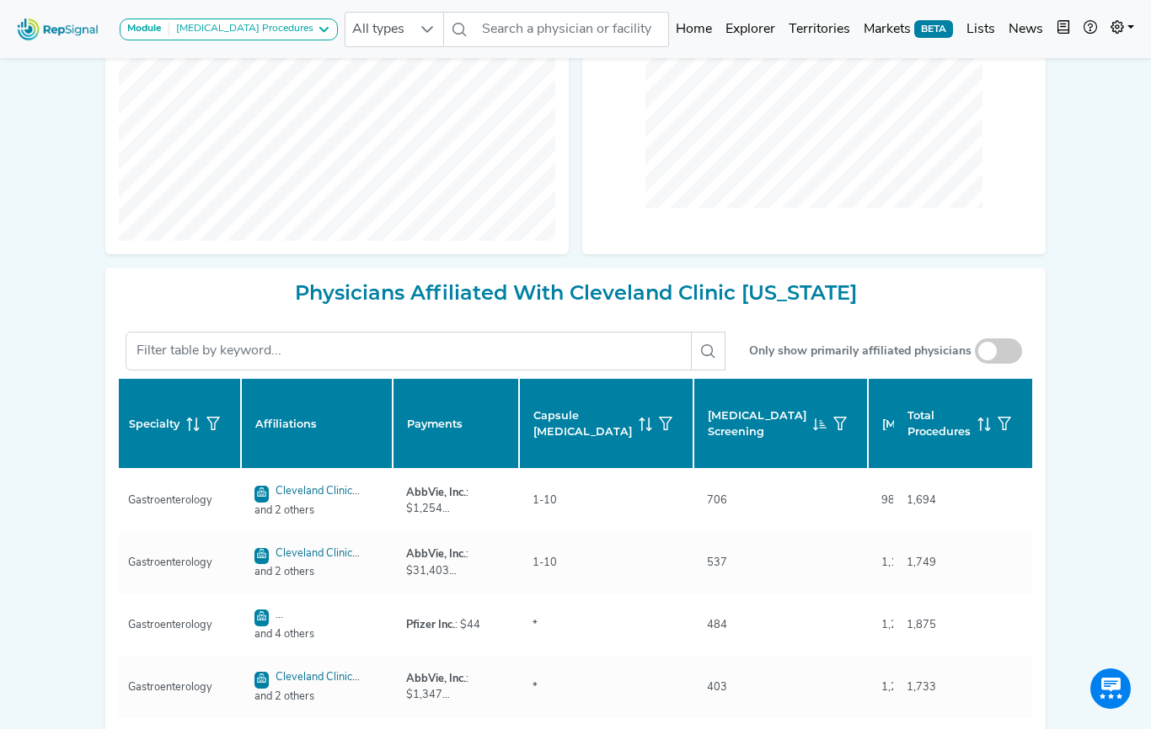
checkbox input "false"
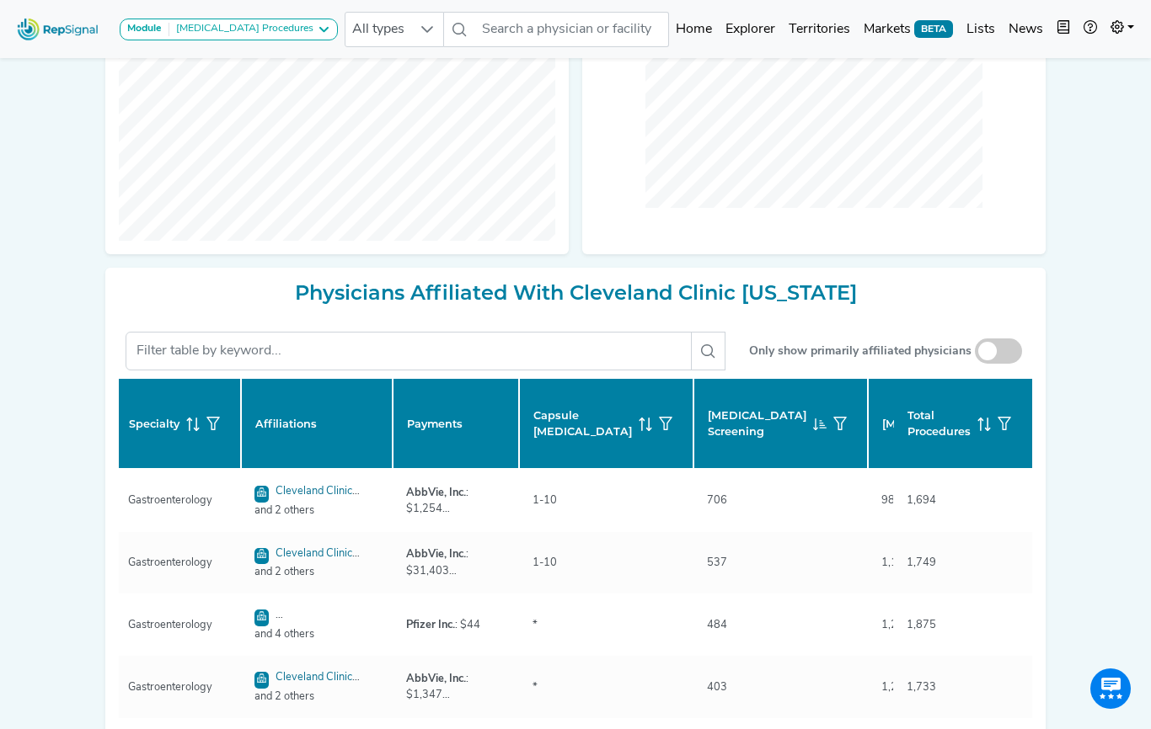
checkbox input "false"
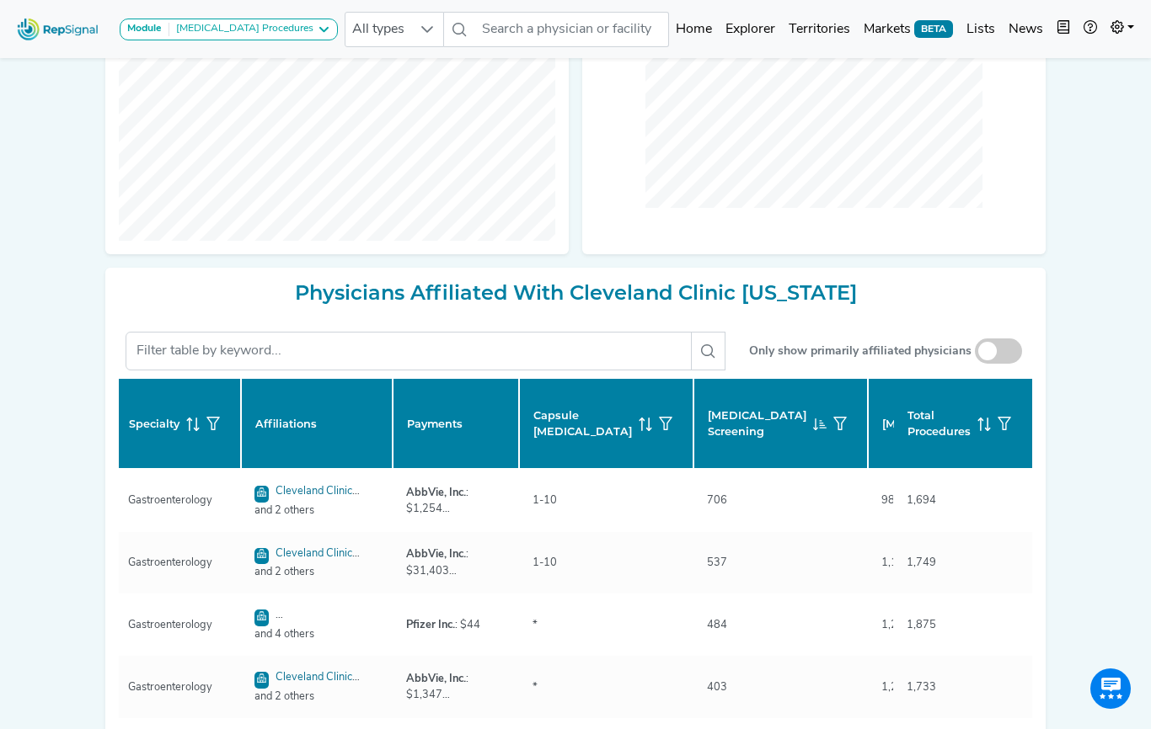
checkbox input "false"
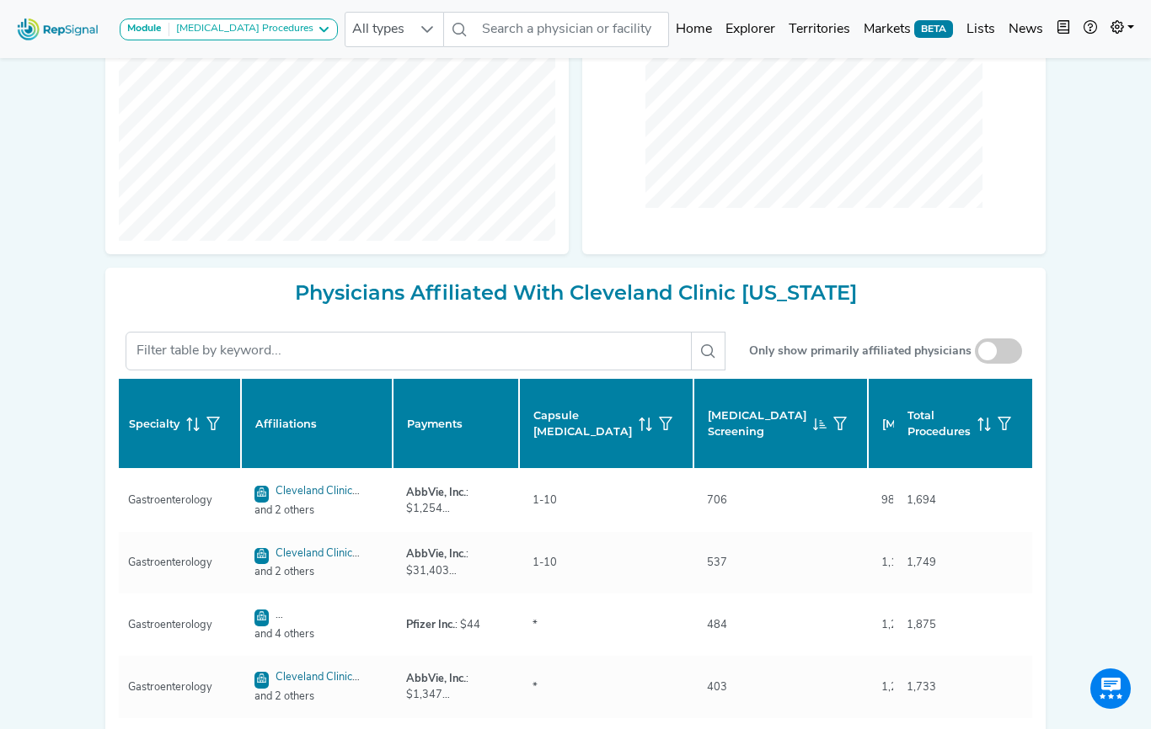
checkbox input "false"
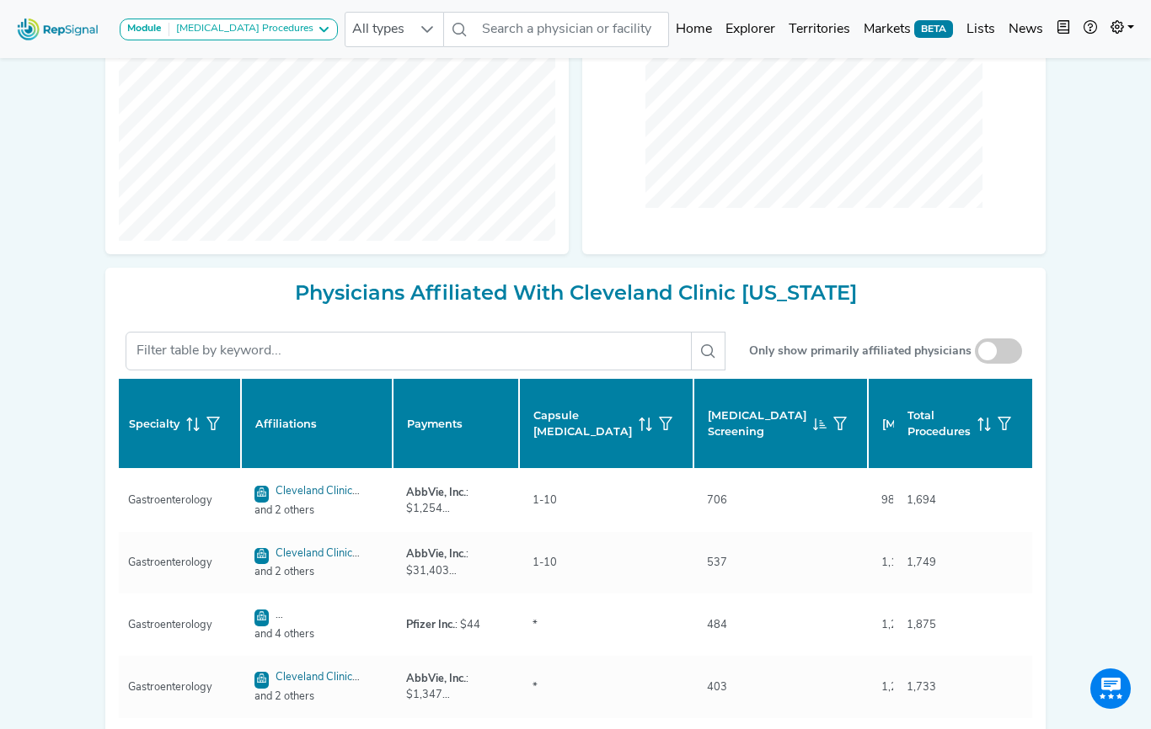
checkbox input "false"
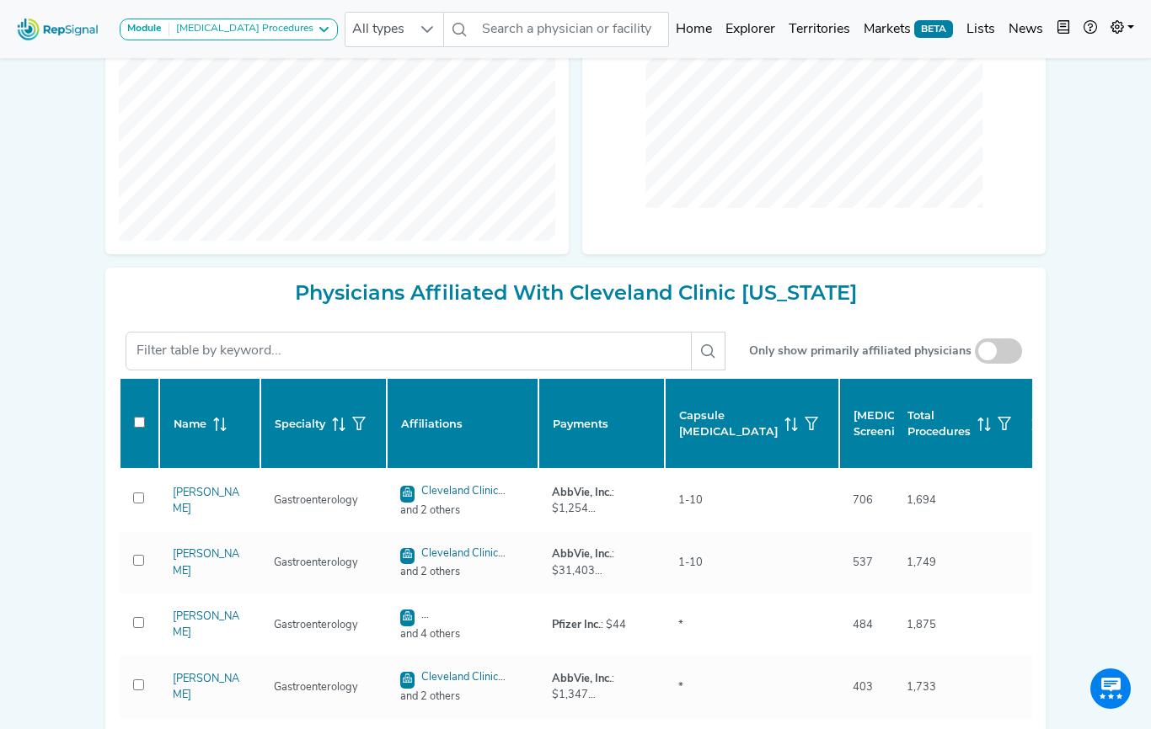
checkbox input "false"
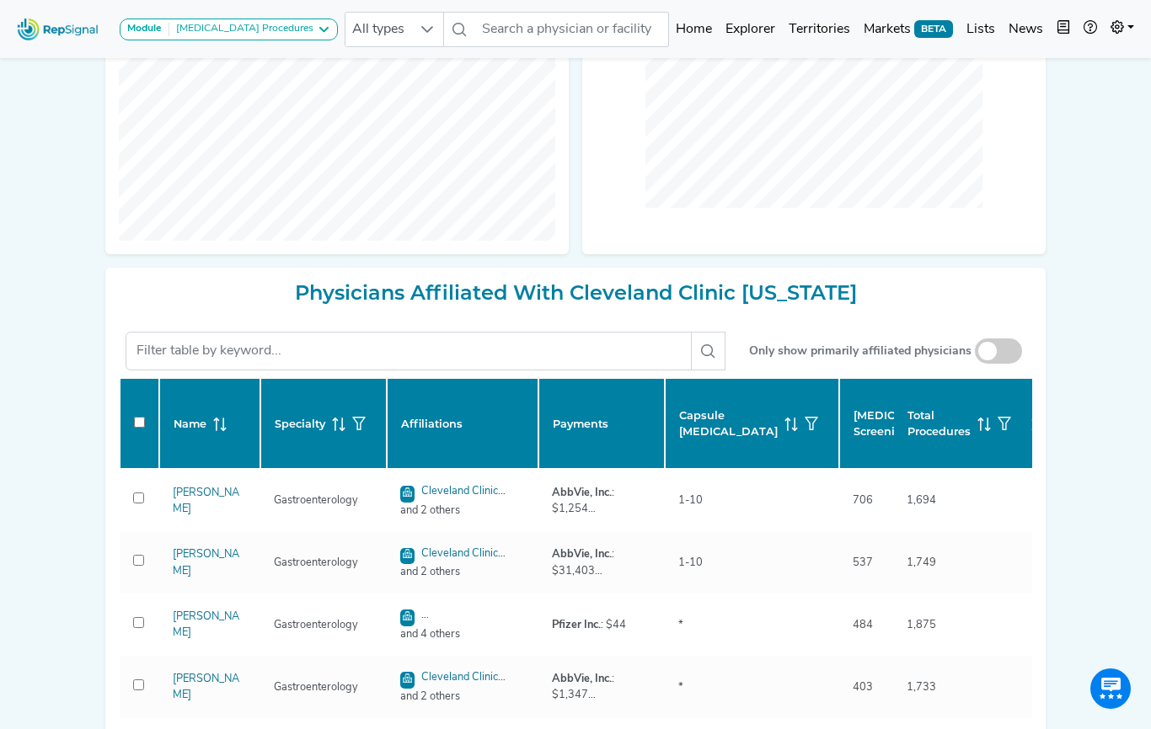
checkbox input "false"
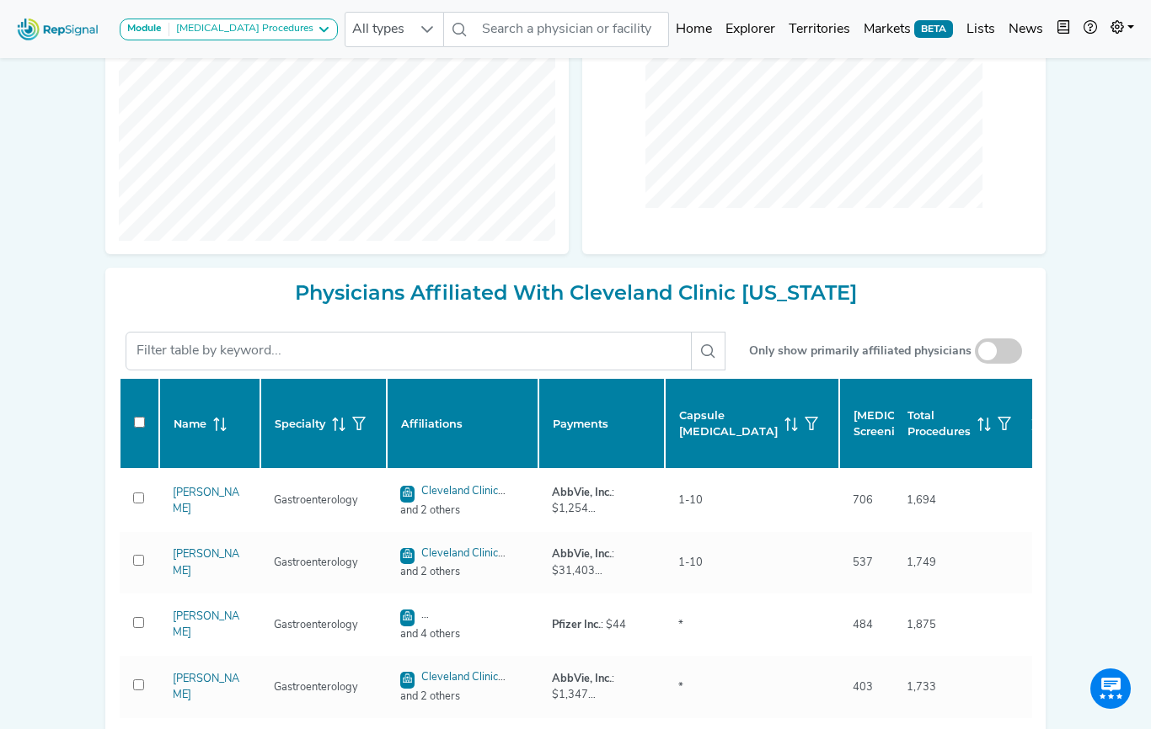
checkbox input "false"
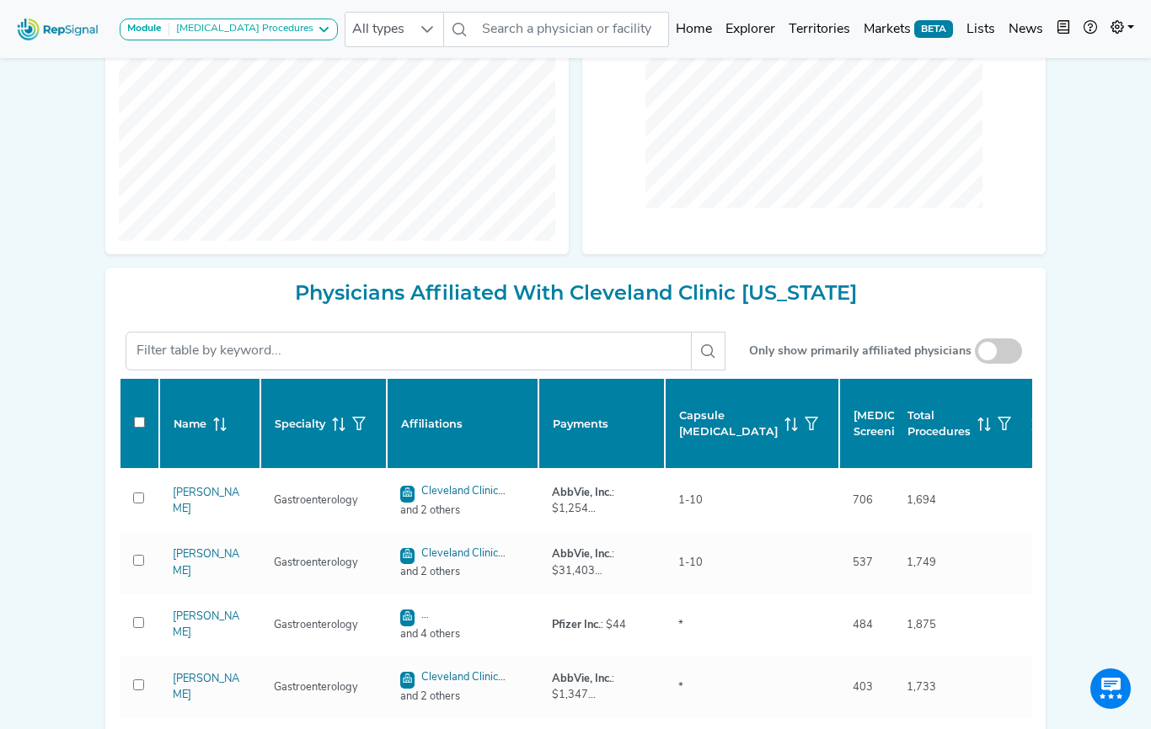
checkbox input "false"
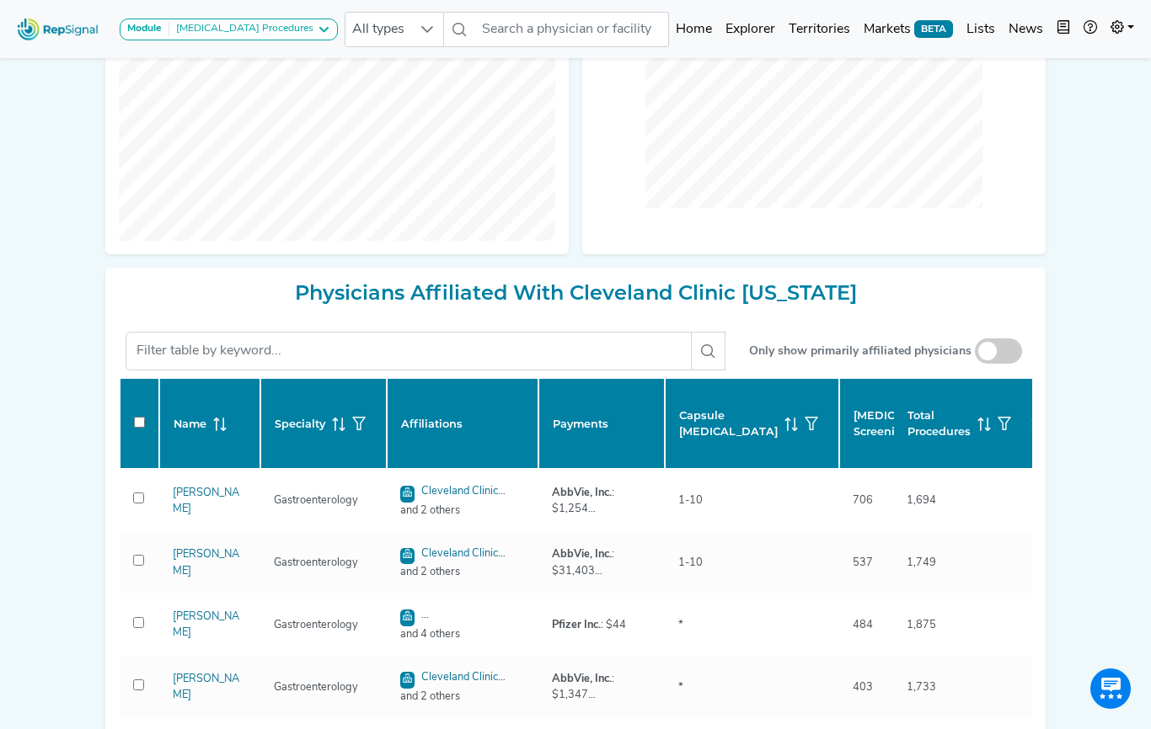
checkbox input "false"
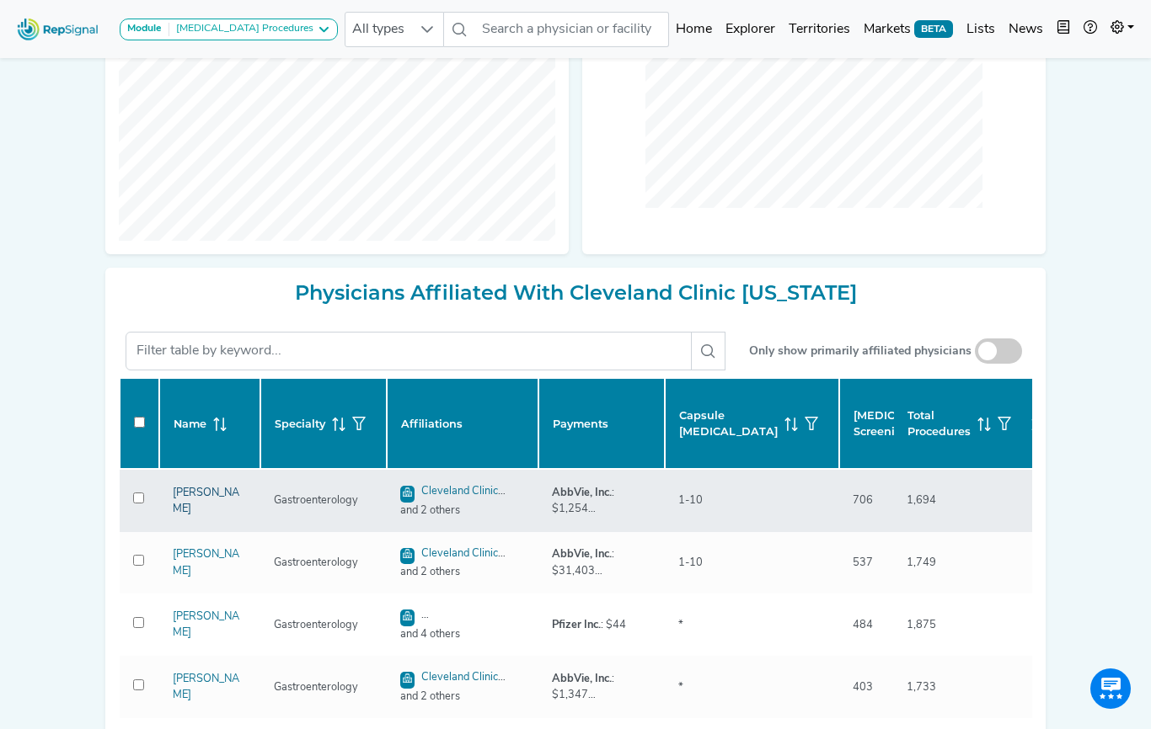
click at [200, 499] on link "David Hellman" at bounding box center [206, 501] width 67 height 27
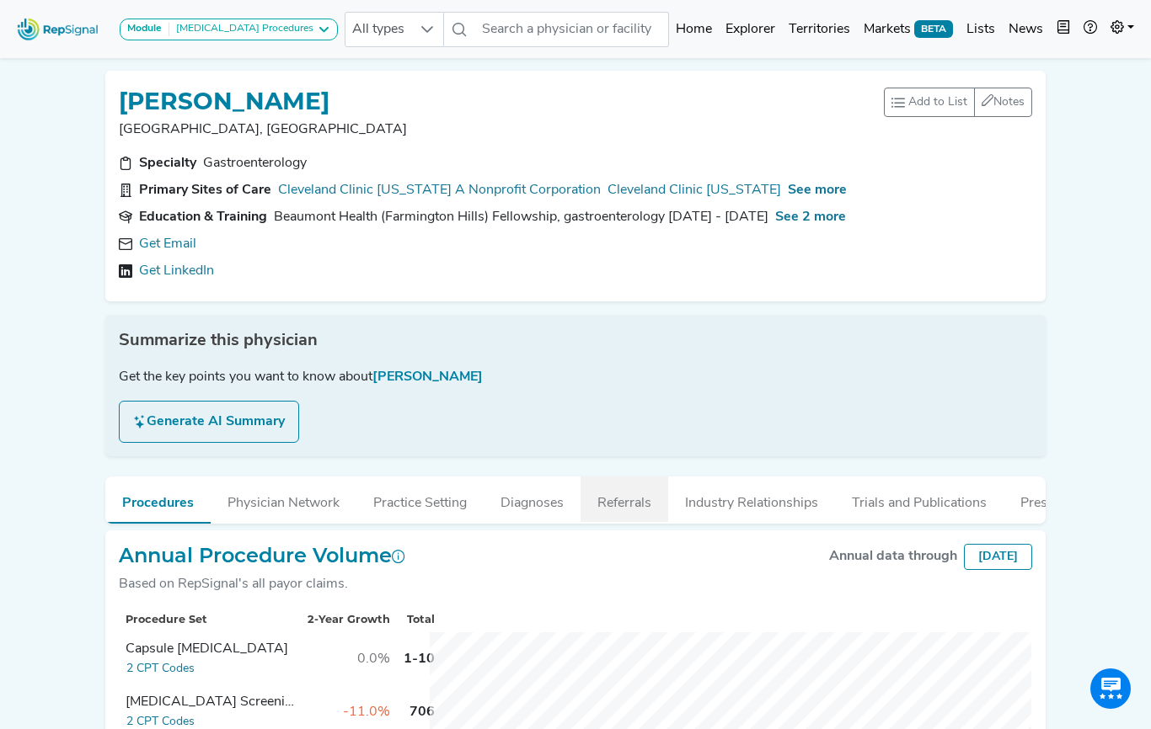
click at [641, 499] on button "Referrals" at bounding box center [624, 499] width 88 height 45
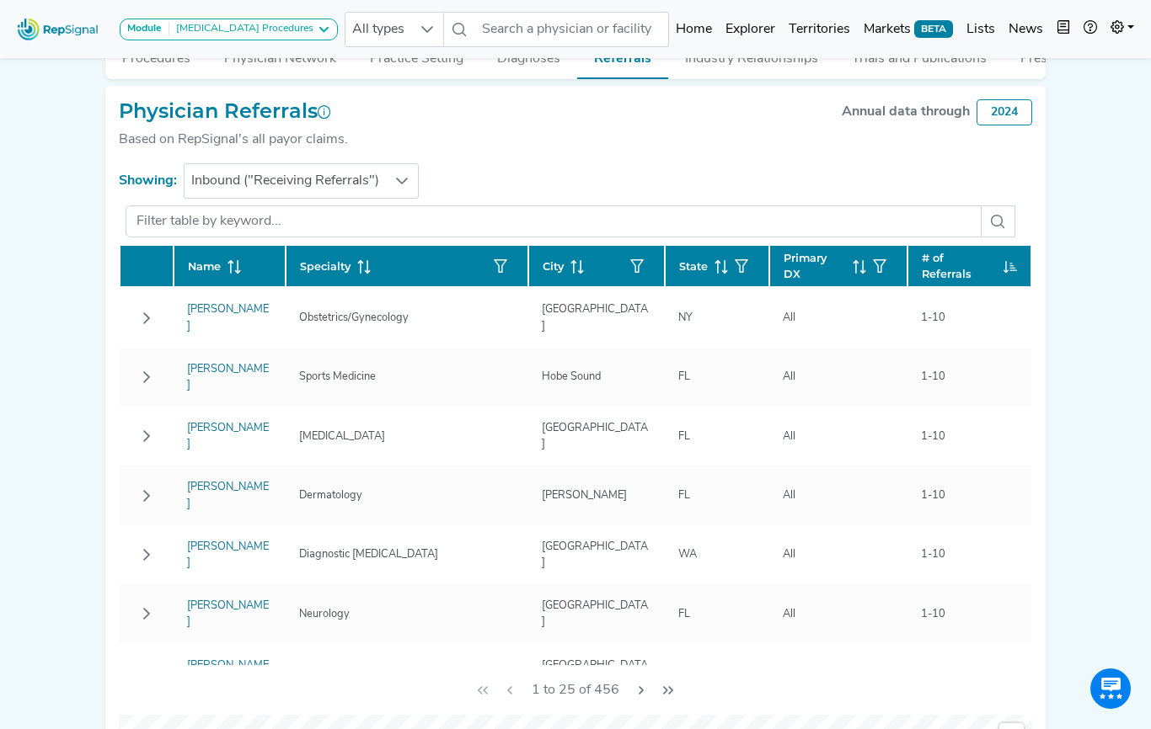
scroll to position [448, 0]
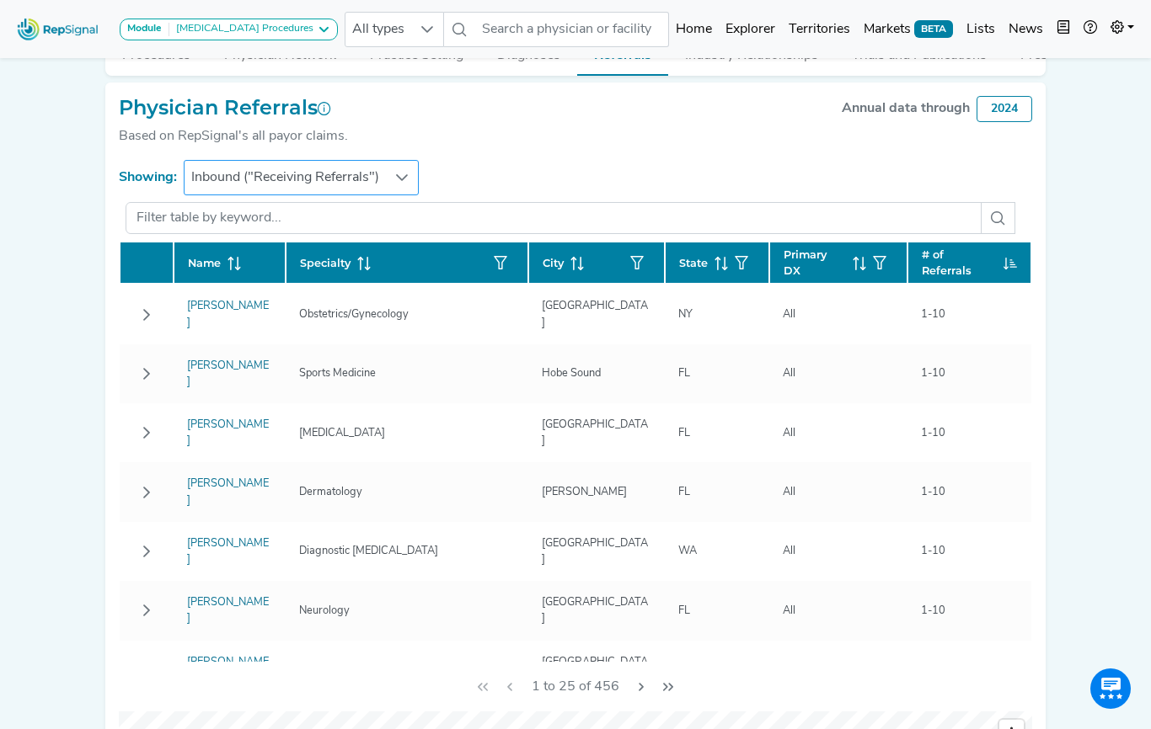
click at [398, 180] on icon at bounding box center [401, 177] width 13 height 13
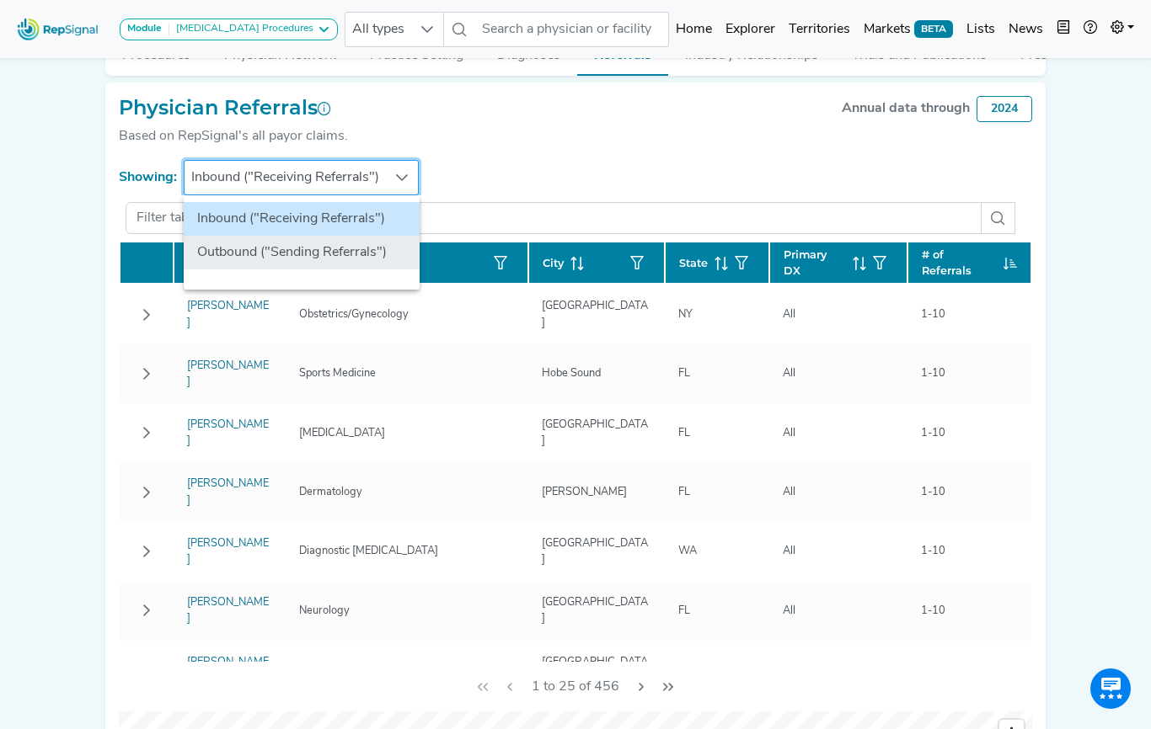
click at [356, 249] on li "Outbound ("Sending Referrals")" at bounding box center [302, 253] width 236 height 34
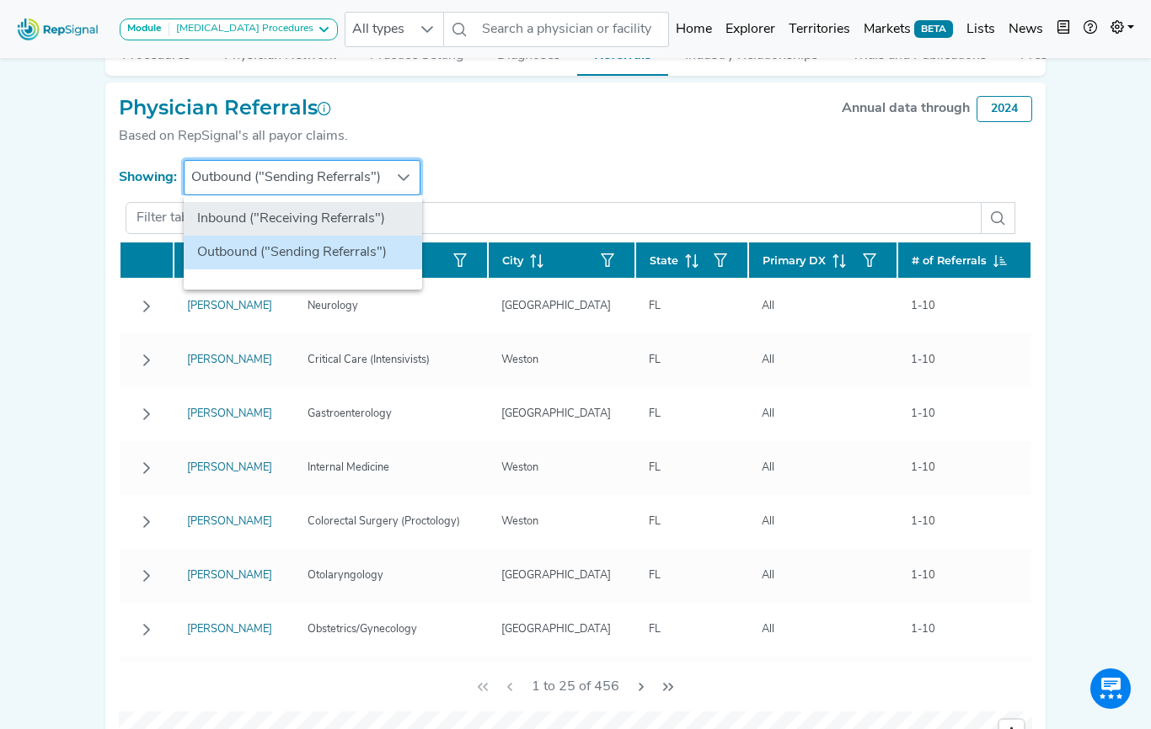
click at [343, 209] on li "Inbound ("Receiving Referrals")" at bounding box center [303, 219] width 238 height 34
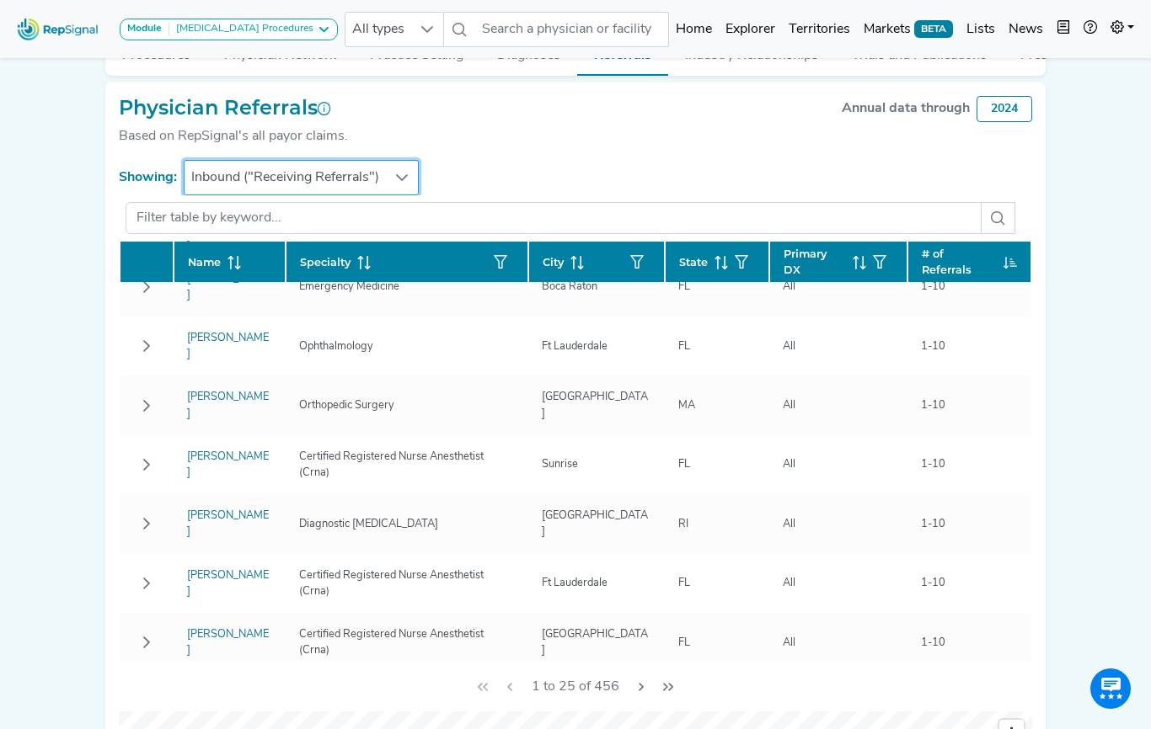
scroll to position [562, 0]
click at [514, 259] on button "button" at bounding box center [500, 261] width 27 height 27
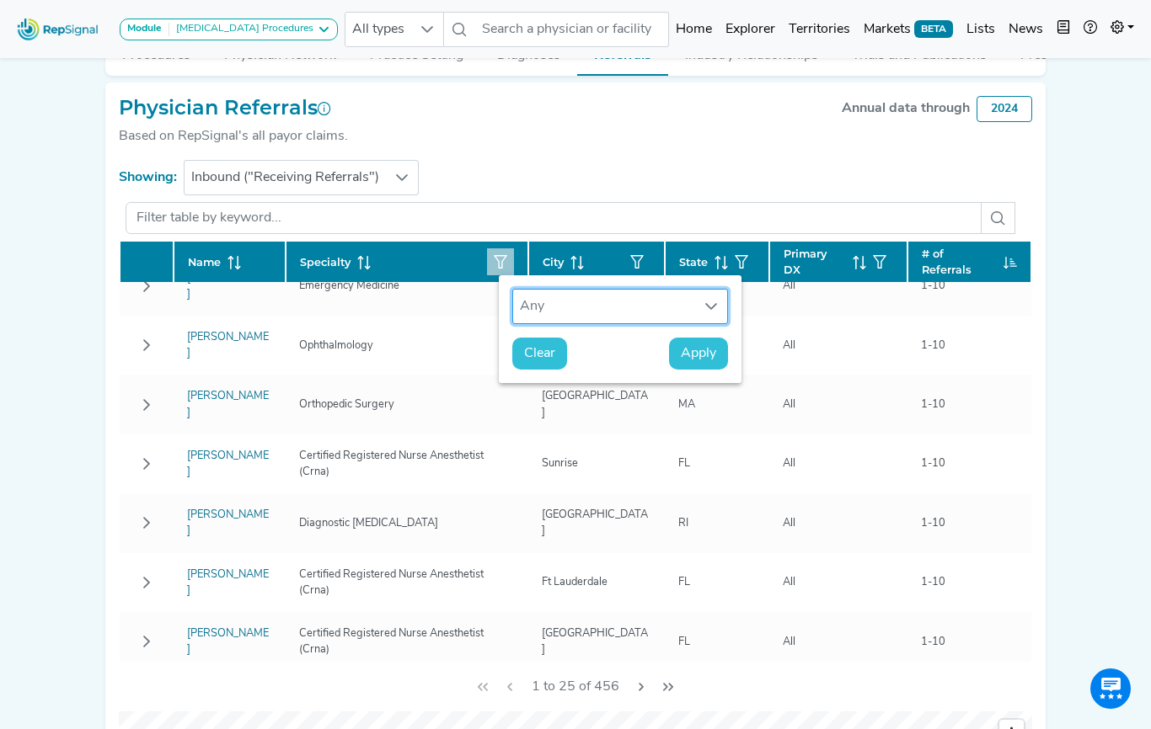
scroll to position [12, 78]
click at [713, 308] on icon at bounding box center [710, 306] width 13 height 13
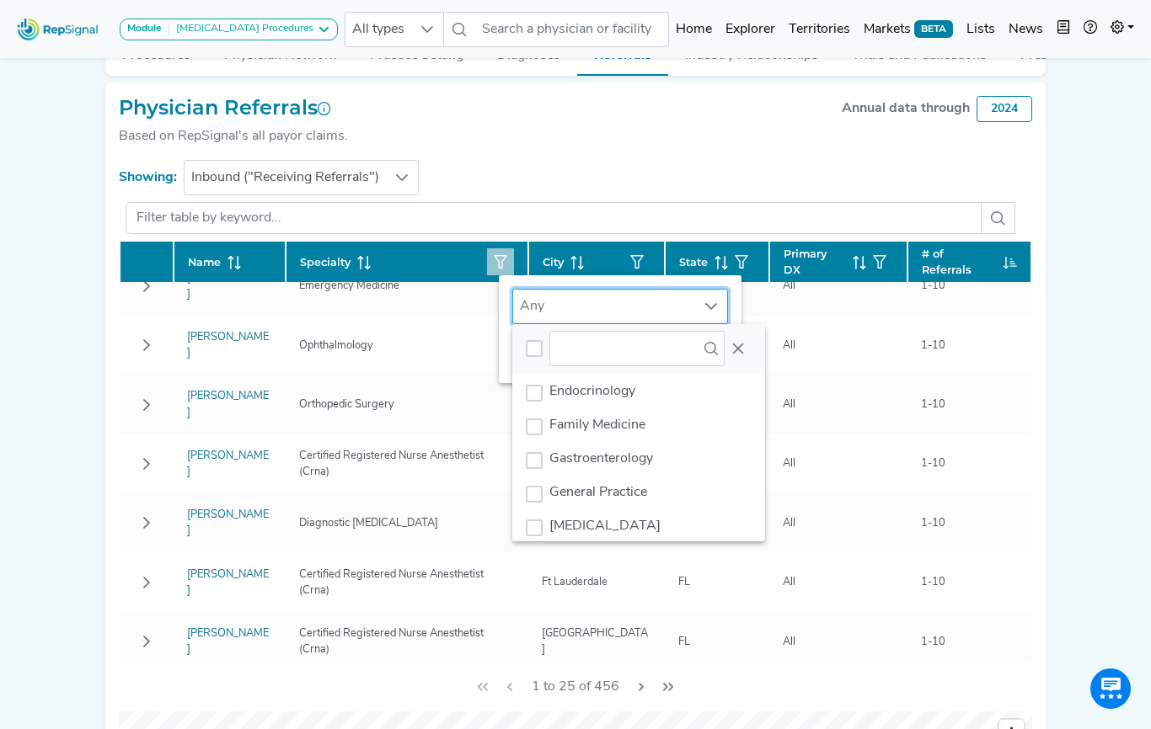
scroll to position [306, 0]
click at [534, 466] on div "Gastroenterology" at bounding box center [534, 463] width 17 height 17
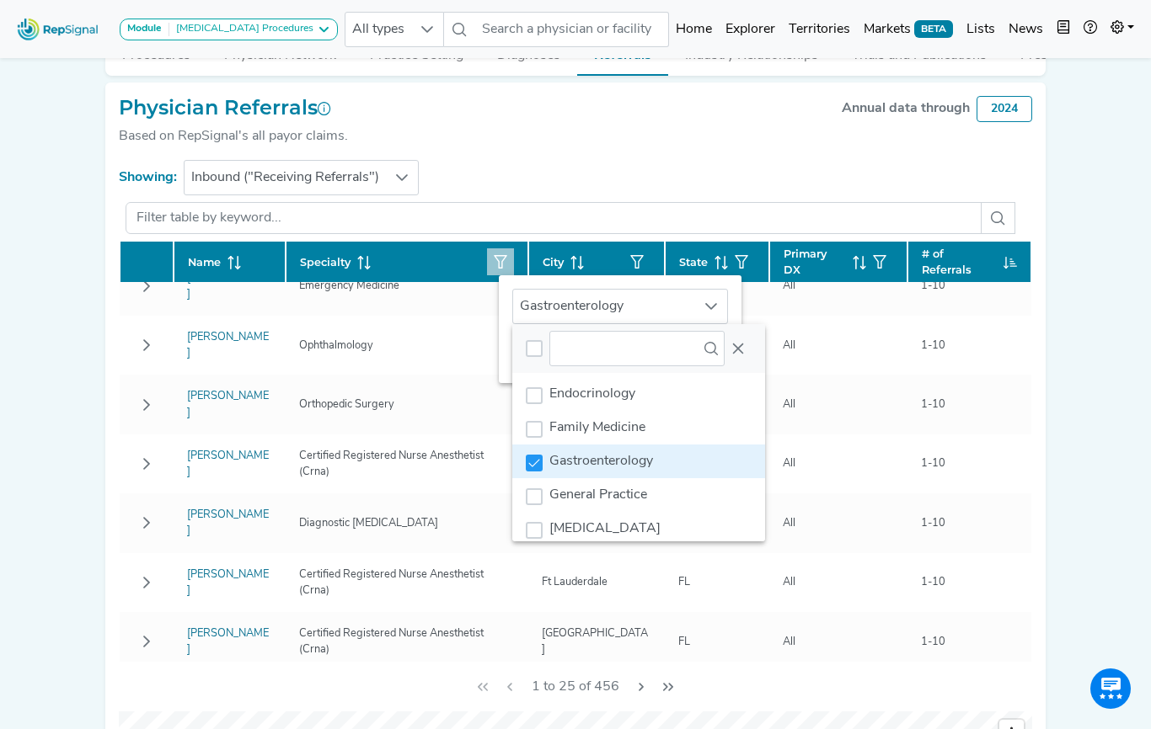
click at [735, 296] on div "Gastroenterology" at bounding box center [620, 306] width 243 height 62
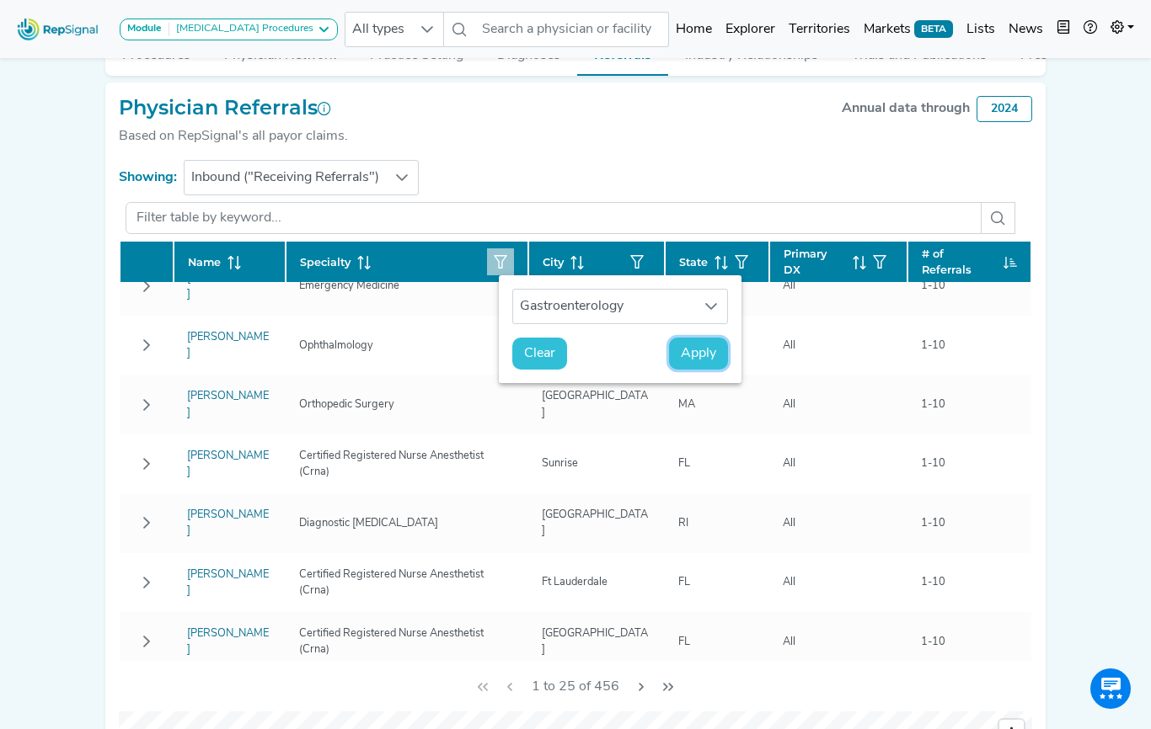
click at [685, 359] on span "Apply" at bounding box center [698, 354] width 35 height 20
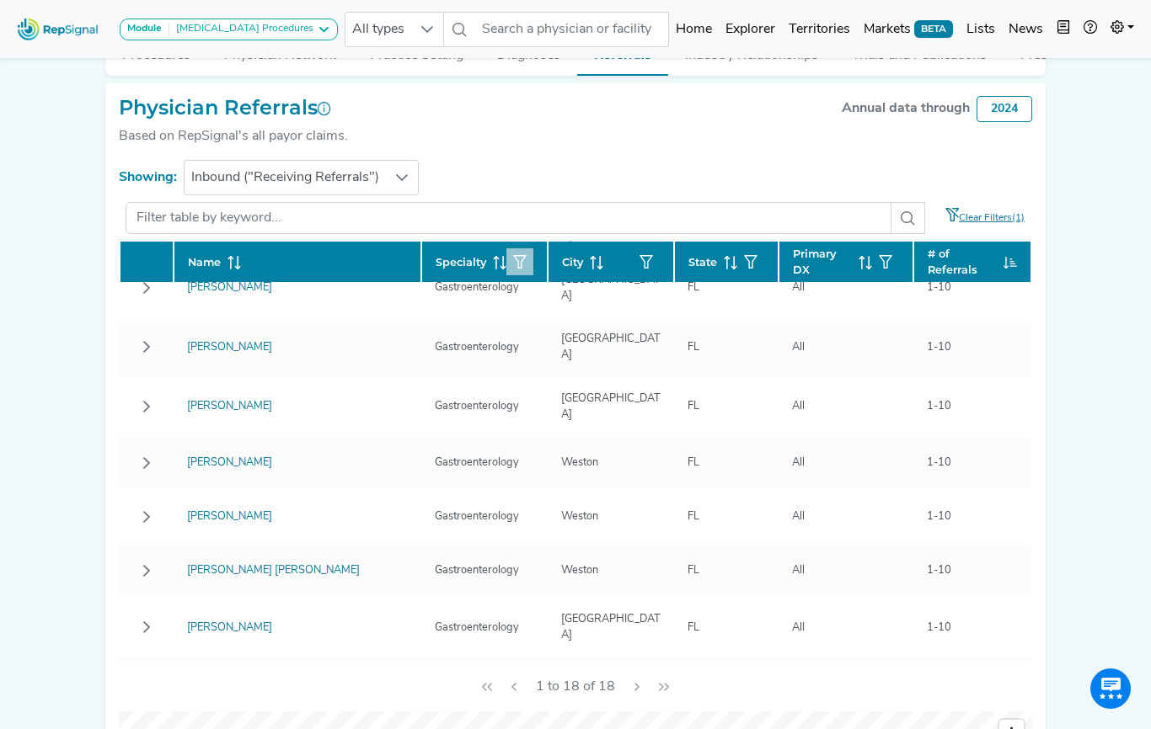
scroll to position [0, 0]
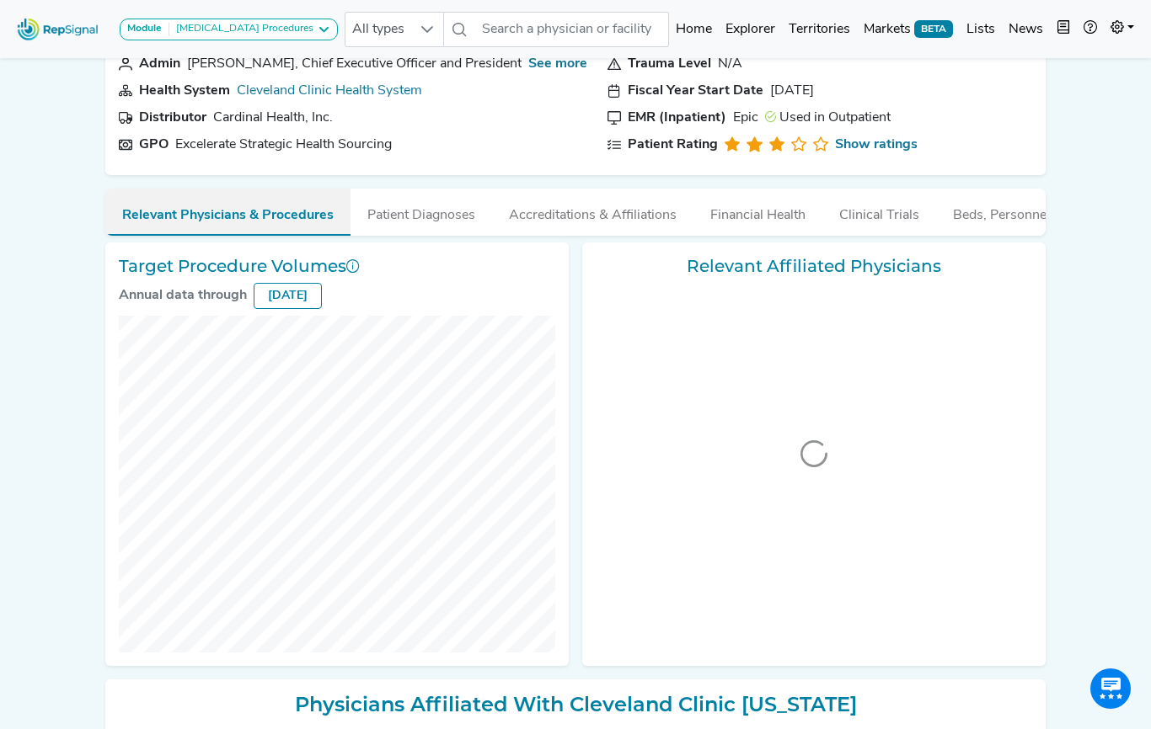
scroll to position [616, 0]
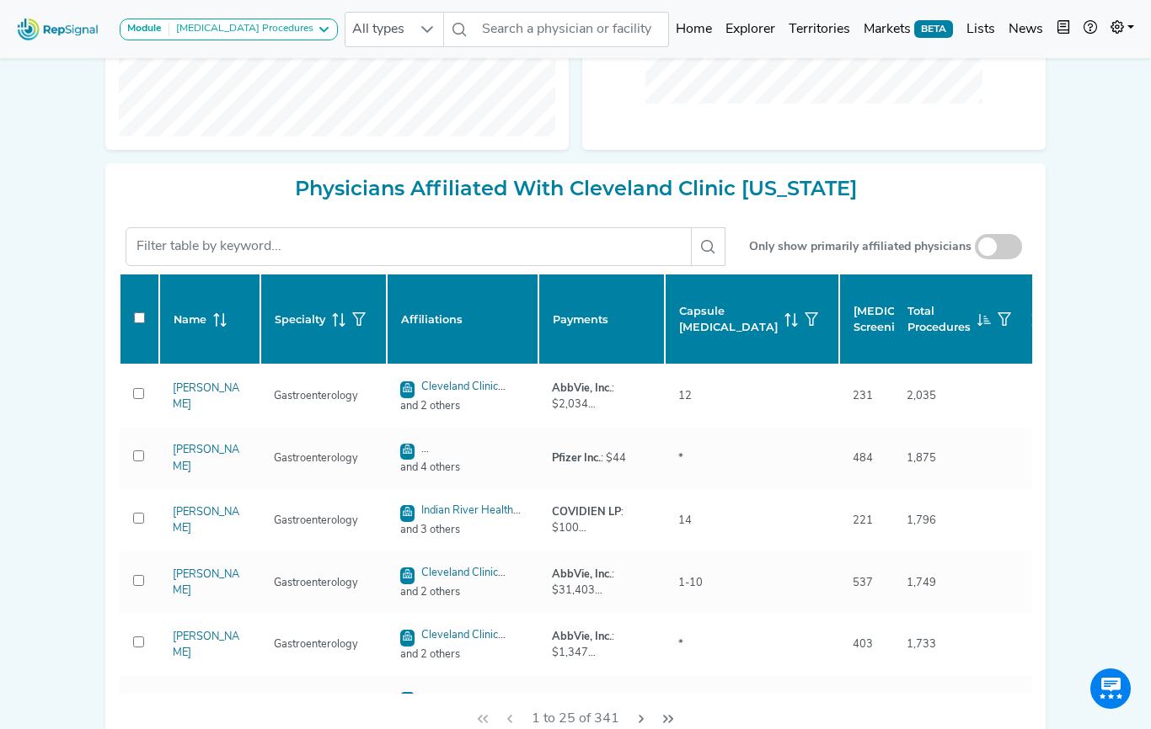
checkbox input "false"
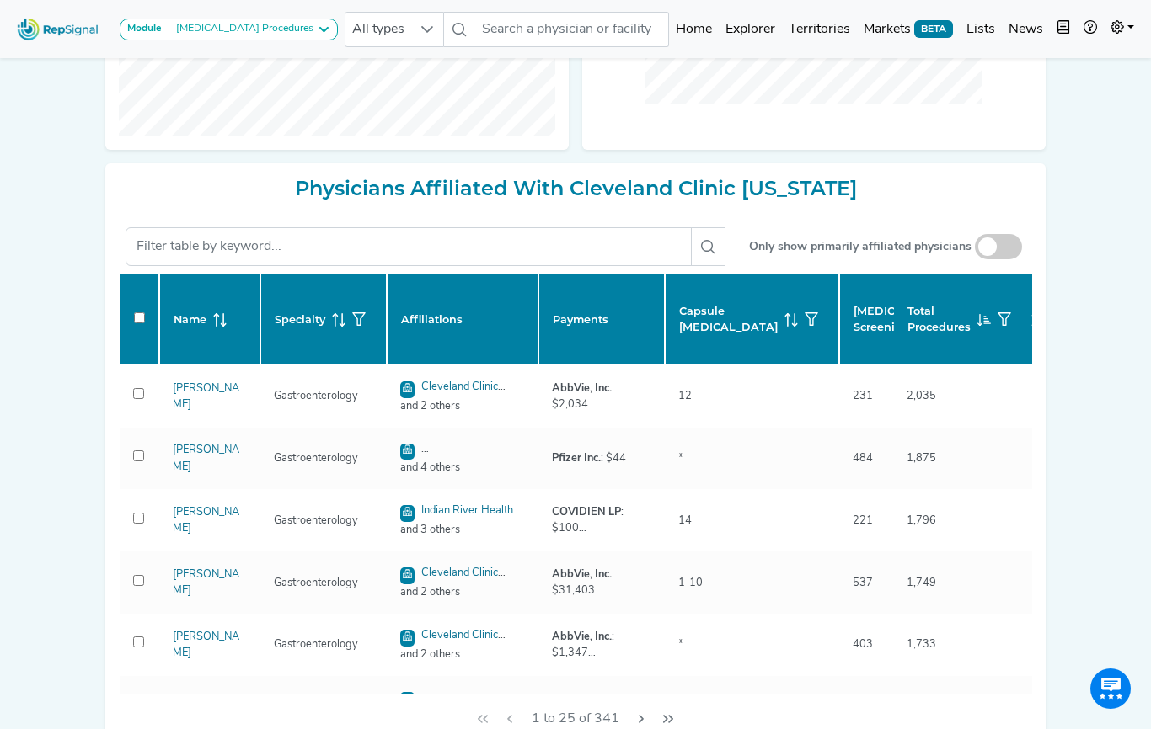
checkbox input "false"
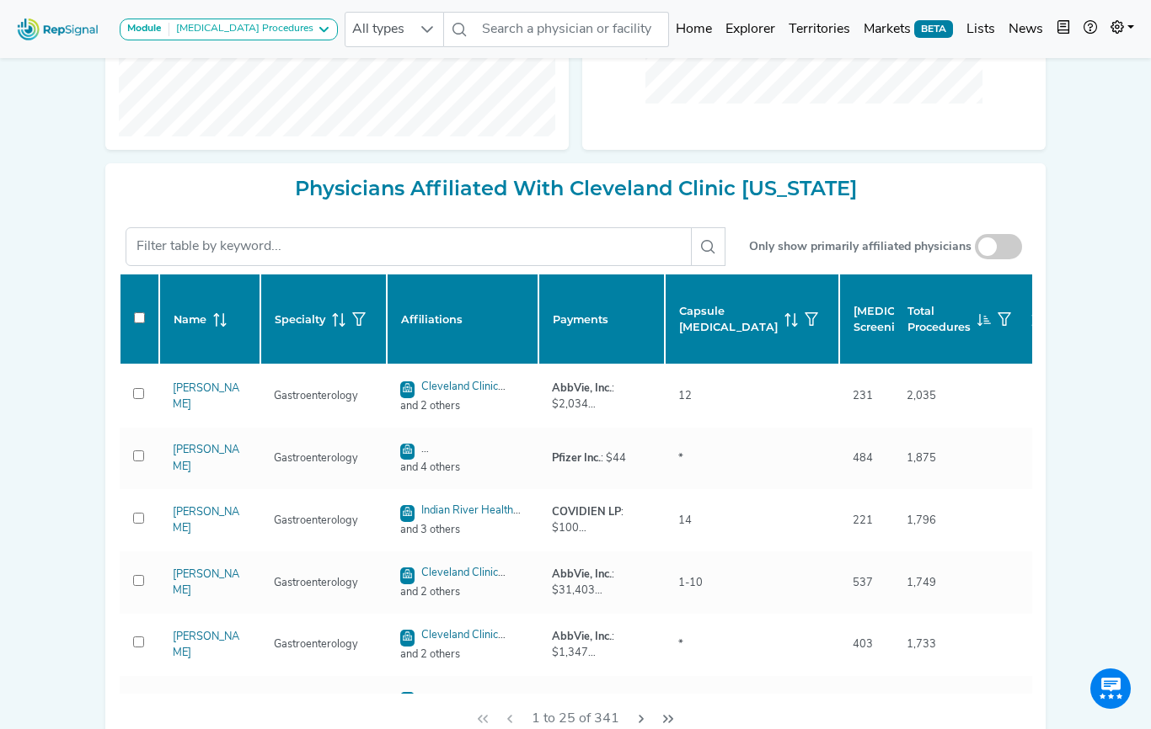
checkbox input "false"
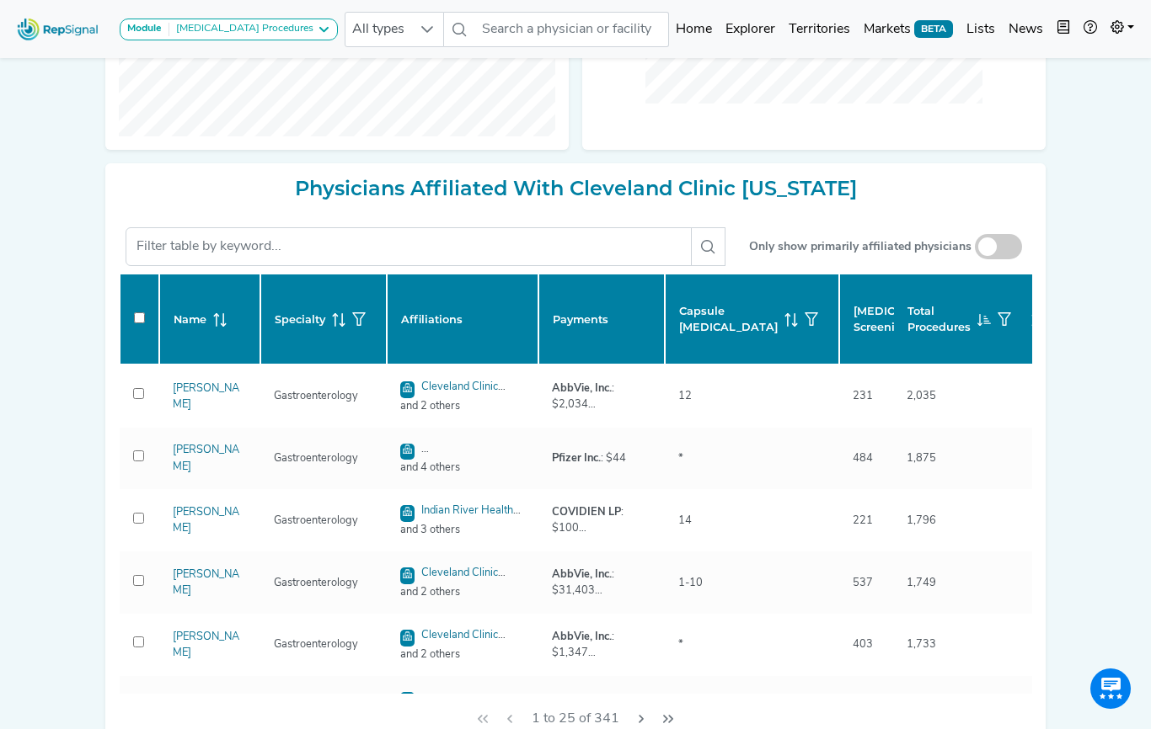
checkbox input "false"
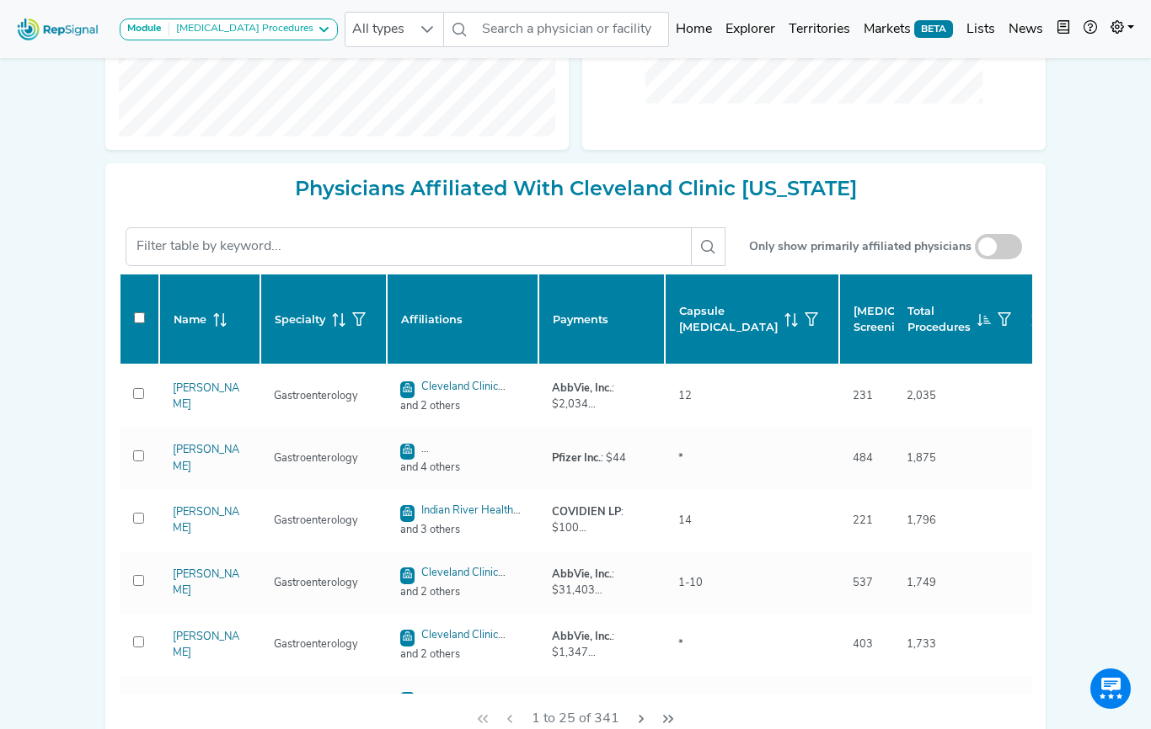
checkbox input "false"
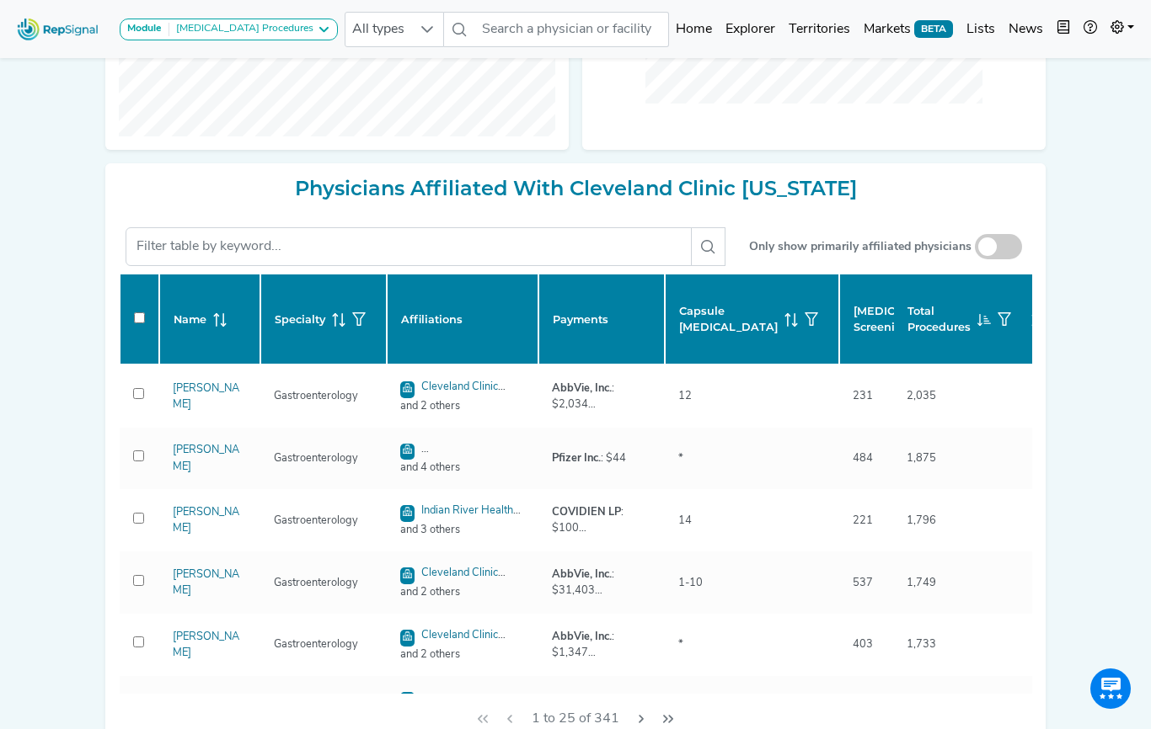
checkbox input "false"
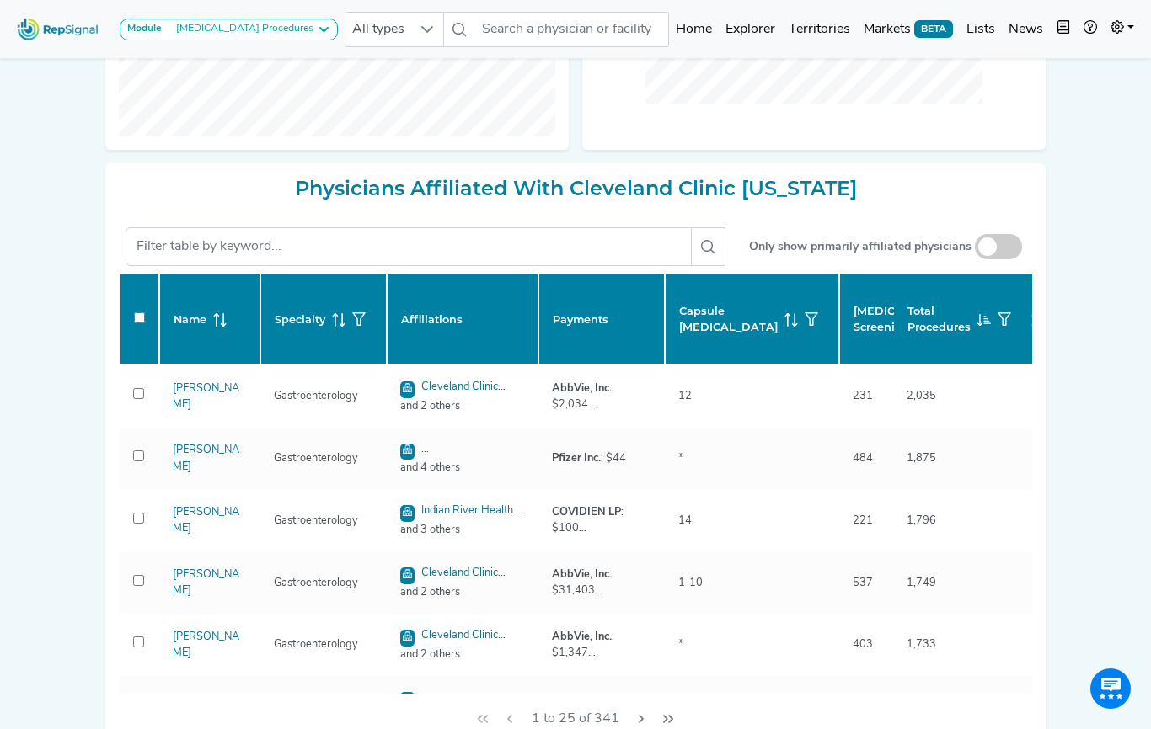
checkbox input "false"
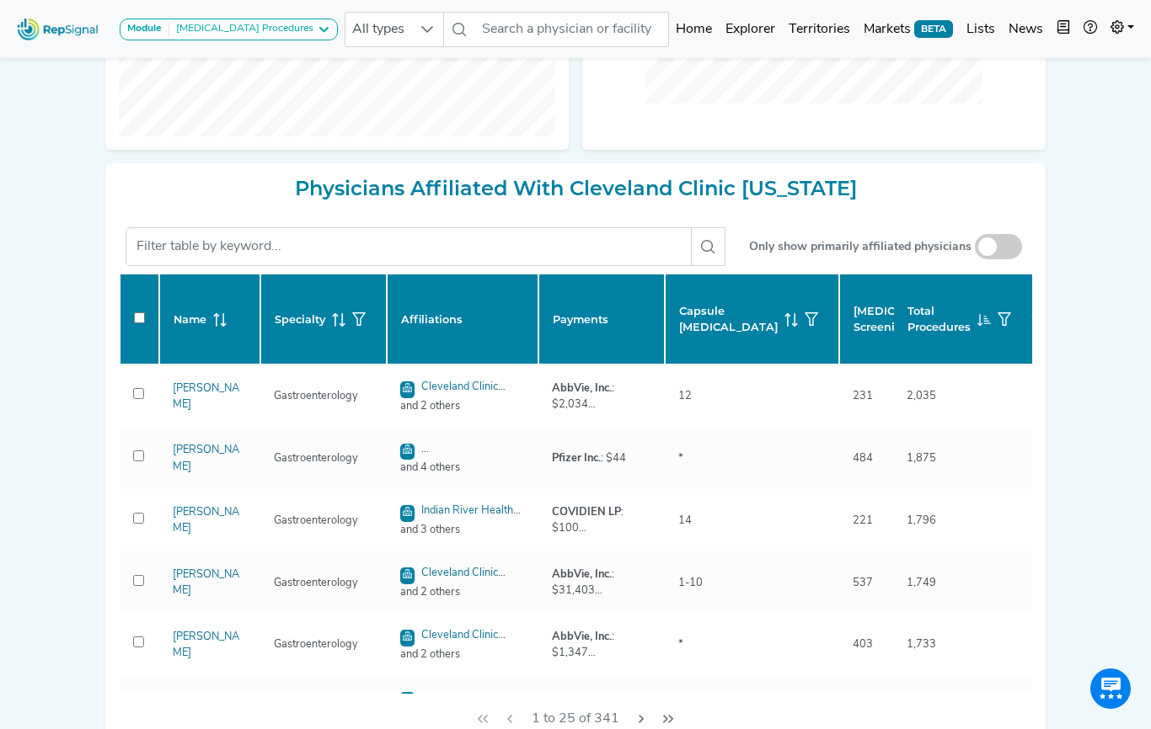
checkbox input "false"
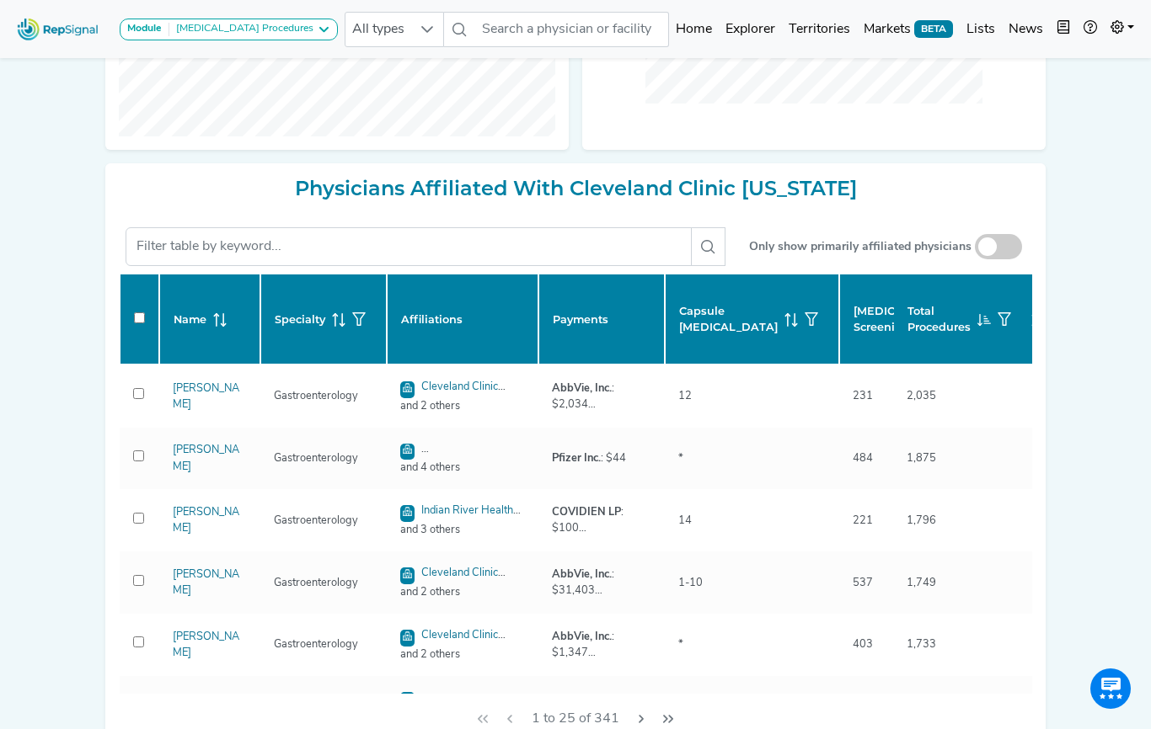
checkbox input "false"
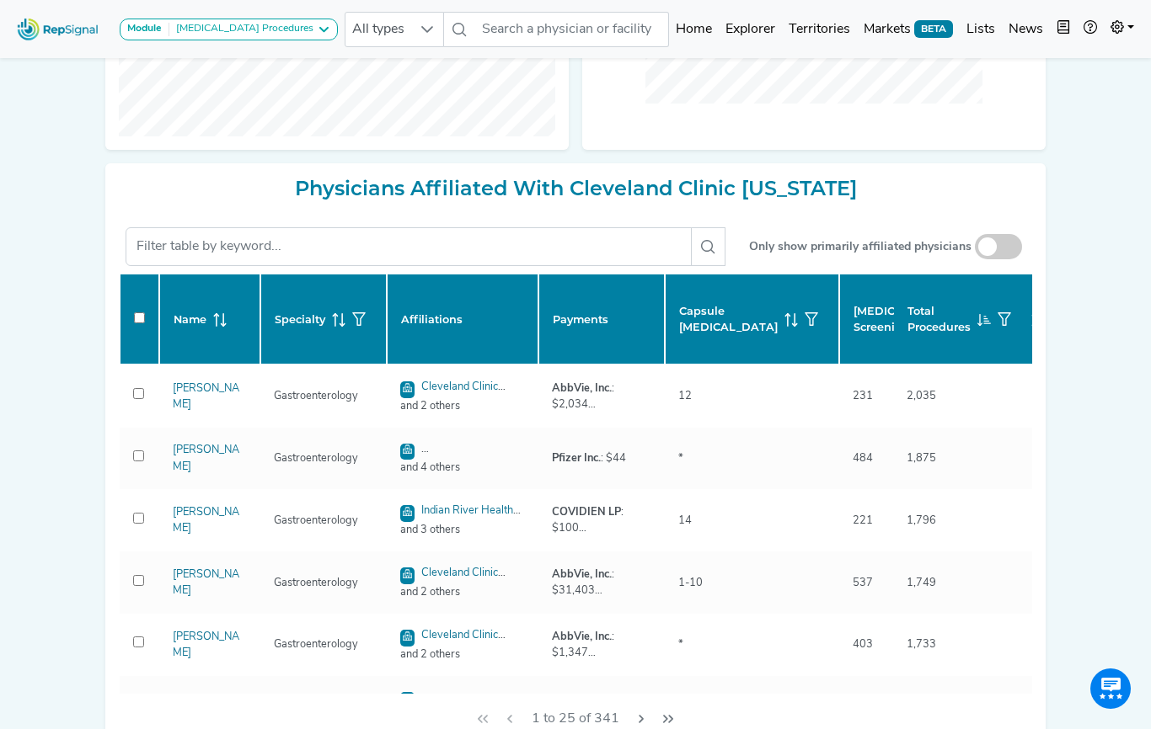
checkbox input "false"
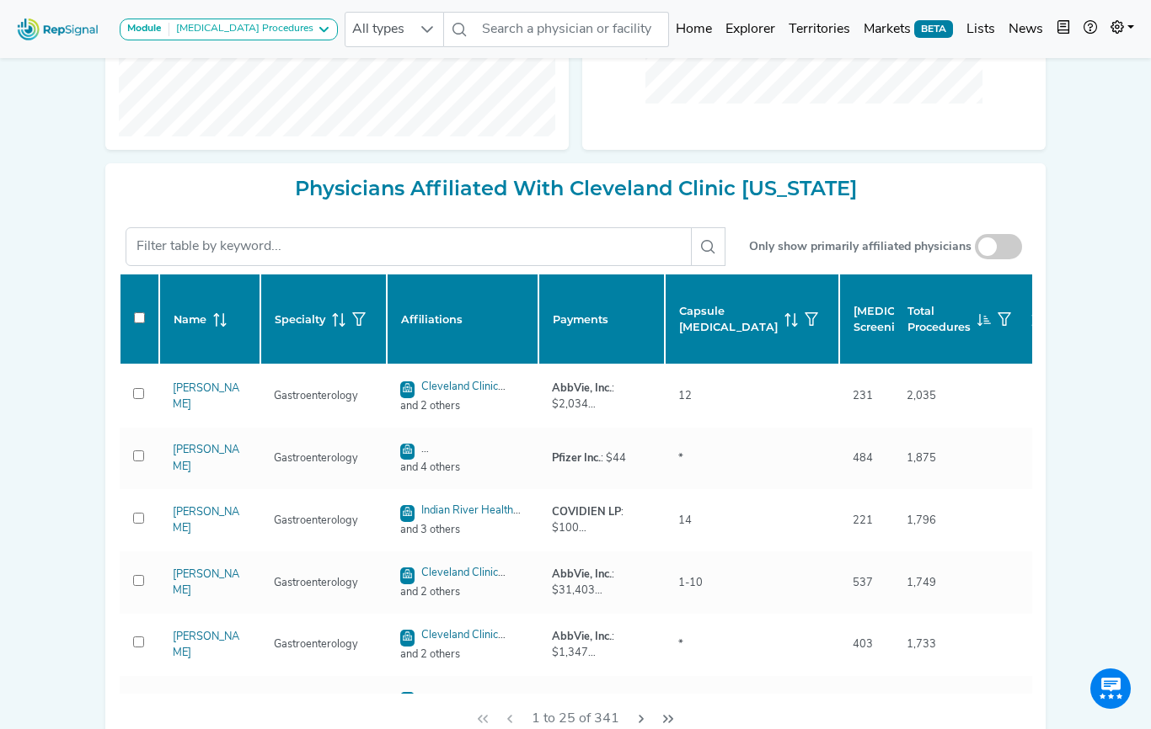
checkbox input "false"
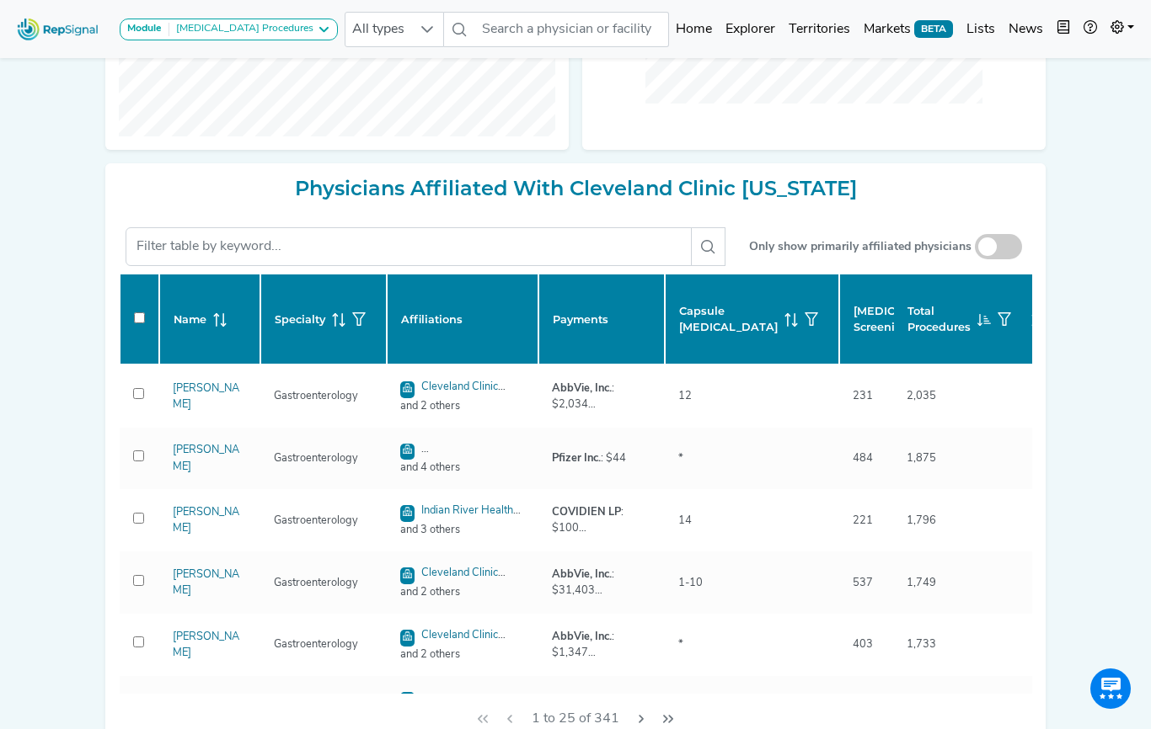
checkbox input "false"
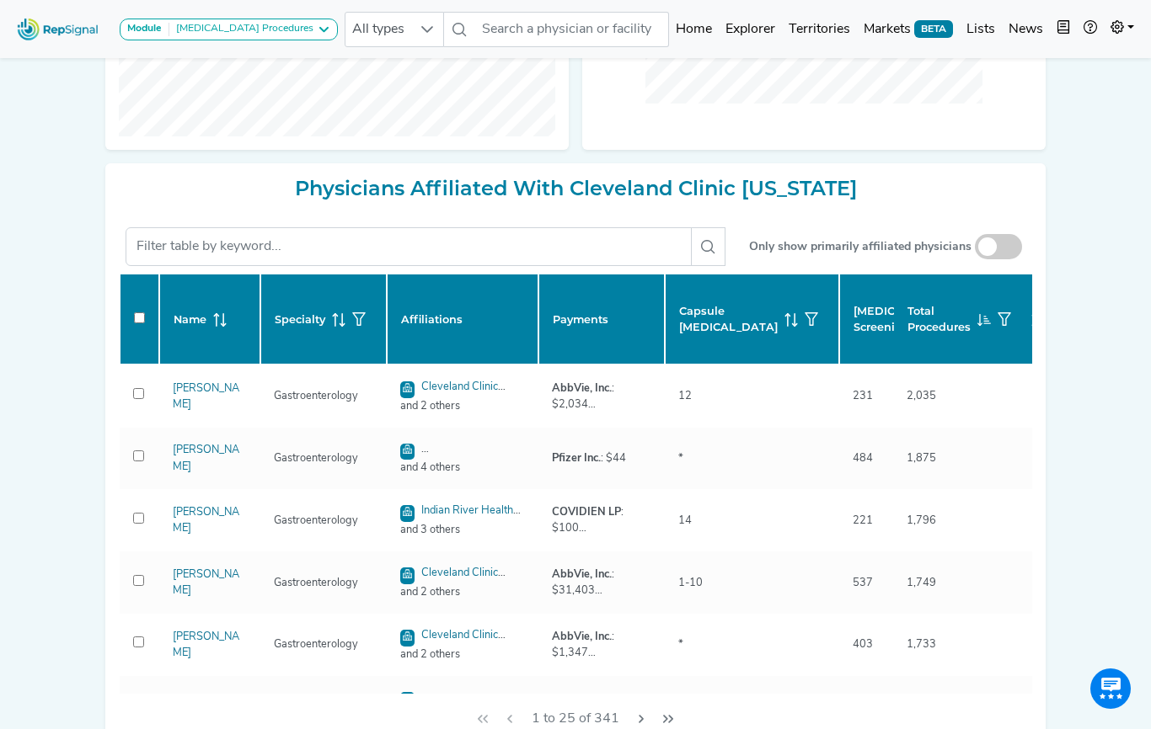
checkbox input "false"
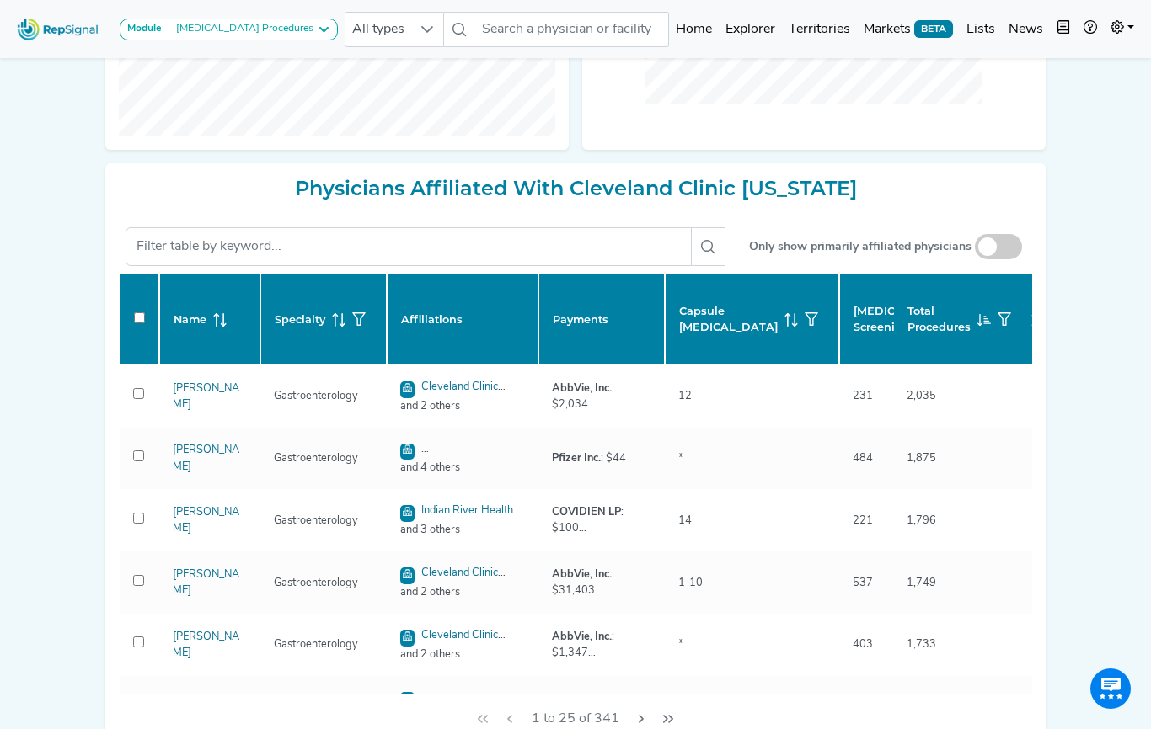
checkbox input "false"
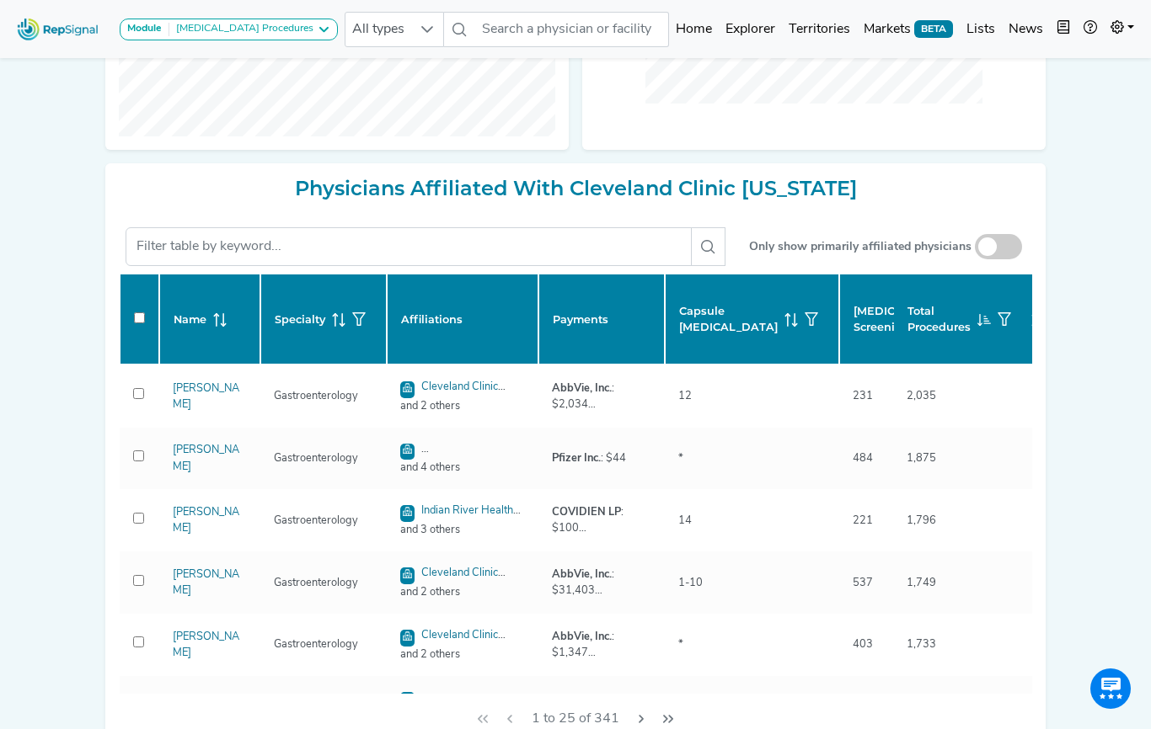
checkbox input "false"
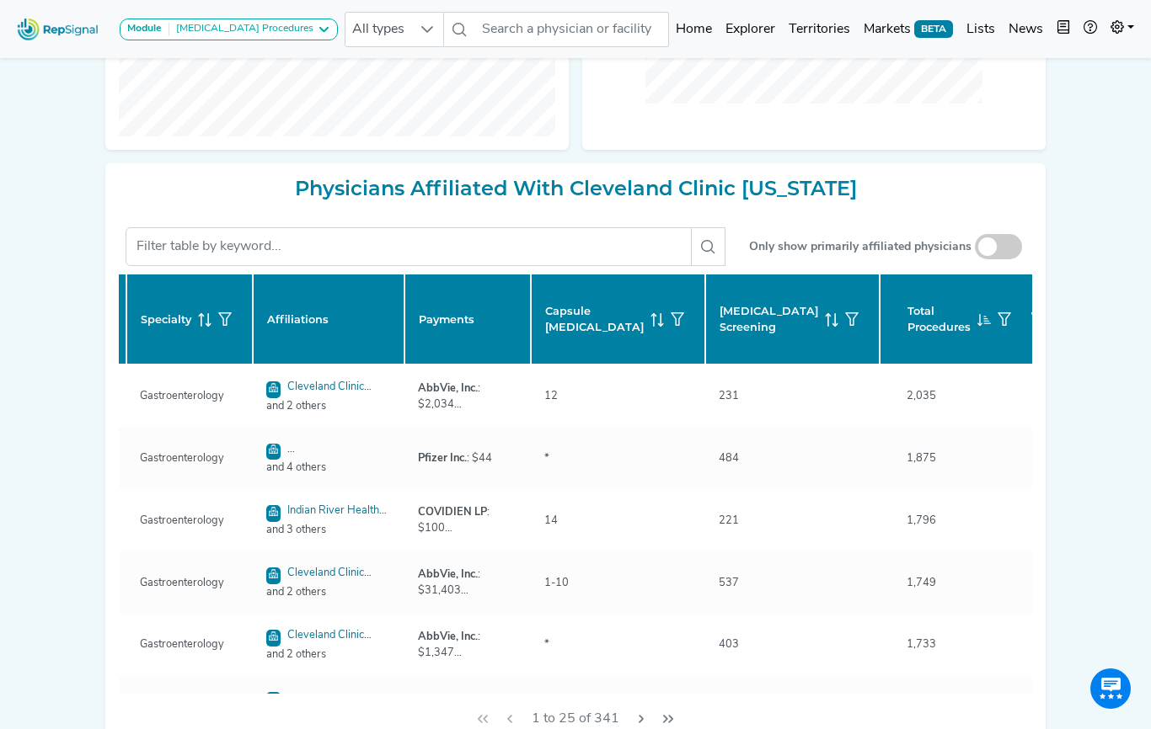
scroll to position [0, 134]
click at [737, 321] on span "[MEDICAL_DATA] Screening" at bounding box center [768, 319] width 99 height 32
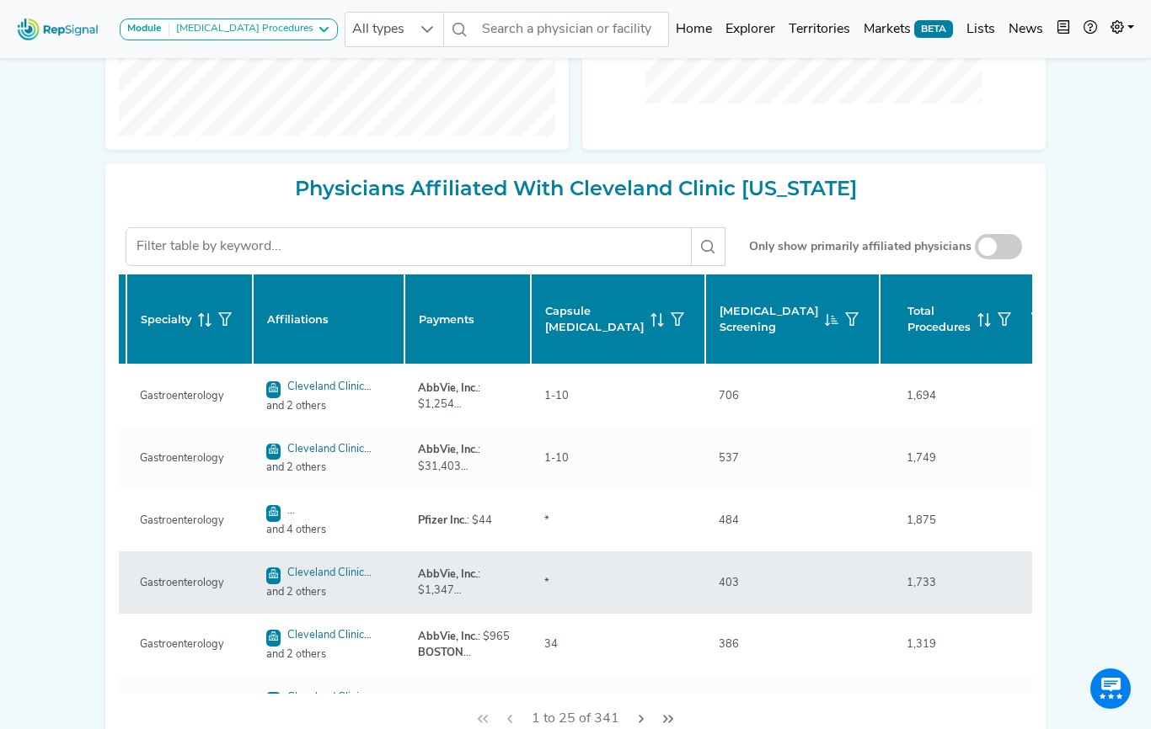
checkbox input "false"
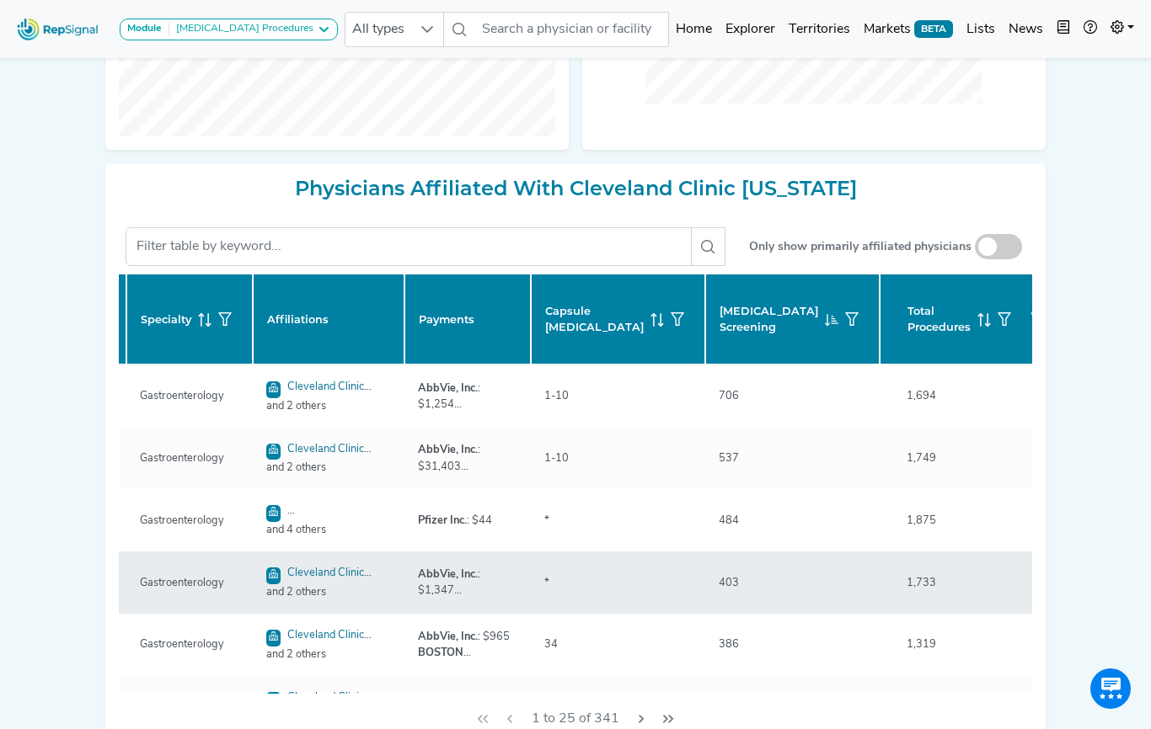
checkbox input "false"
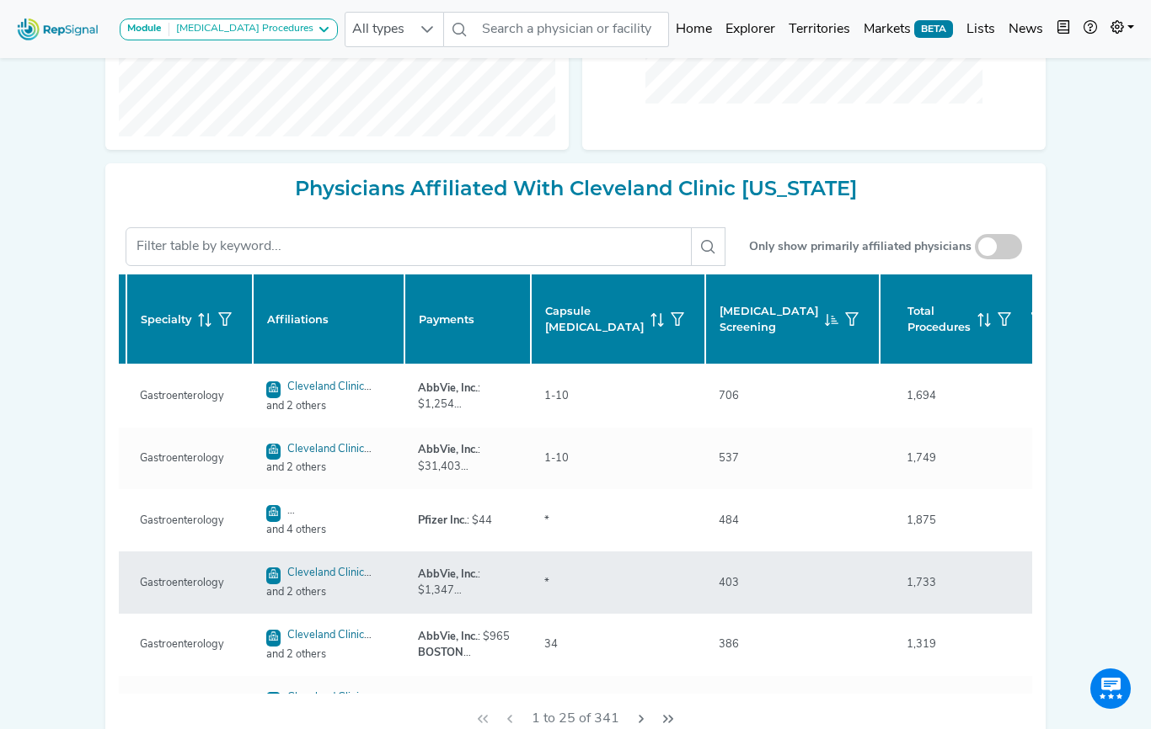
checkbox input "false"
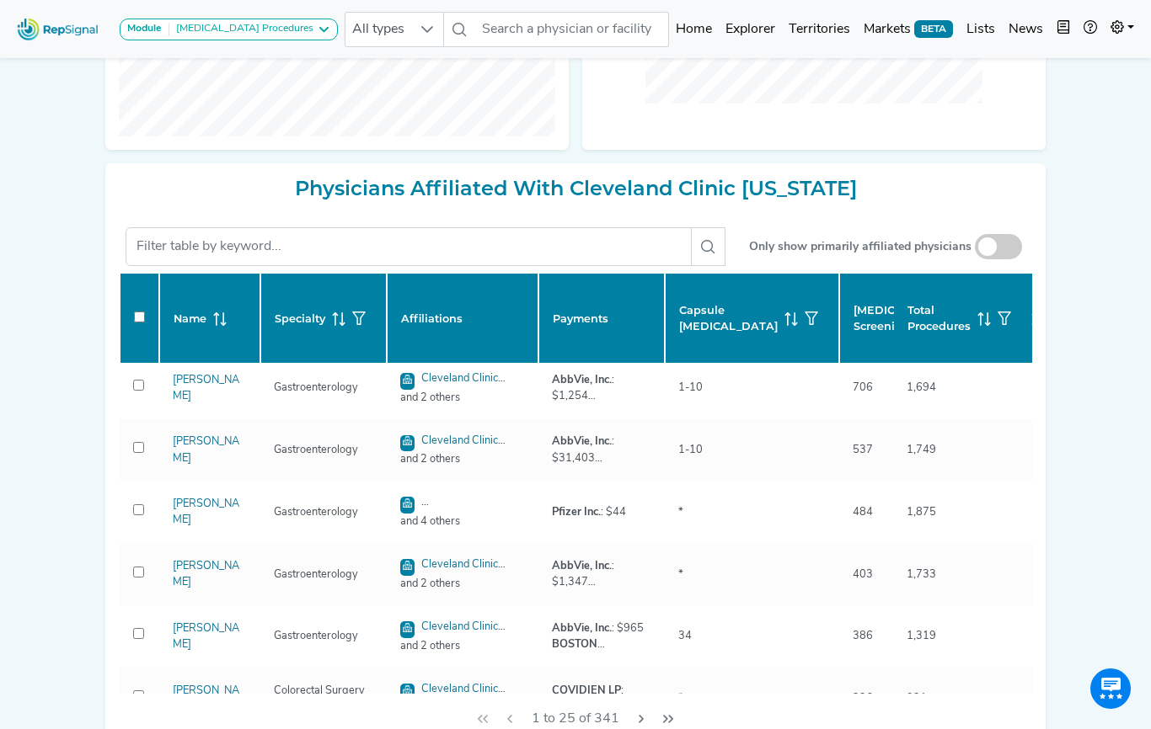
scroll to position [0, 0]
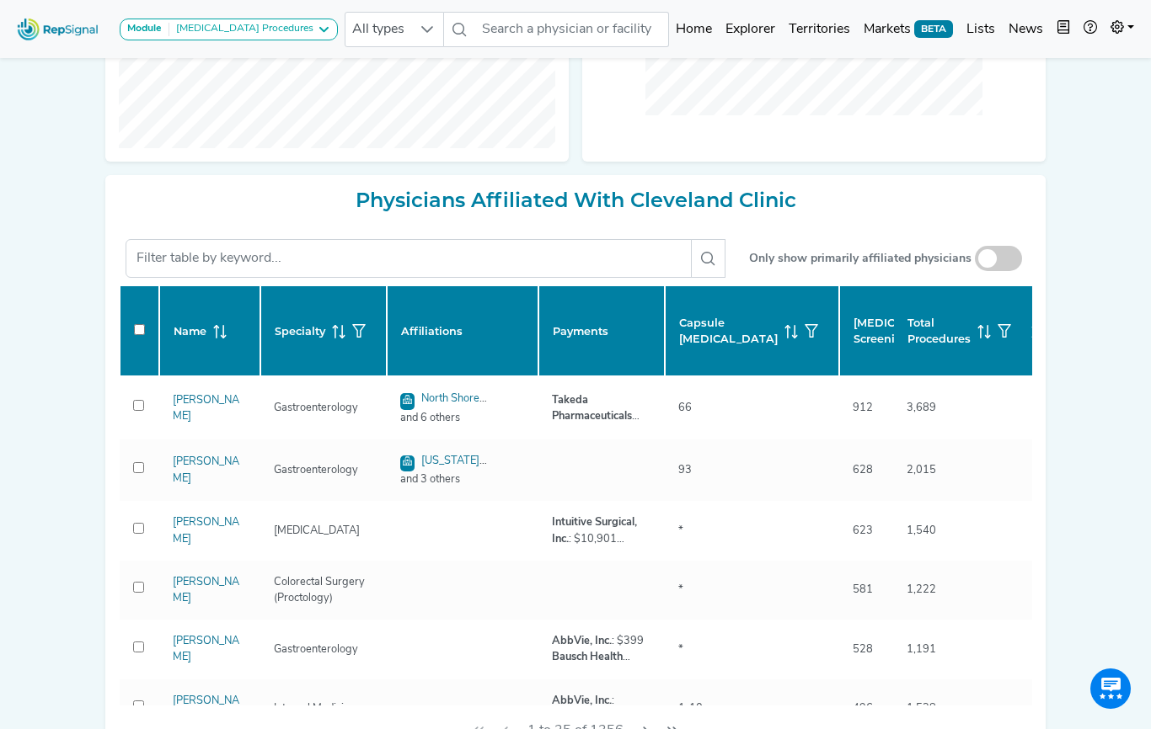
checkbox input "false"
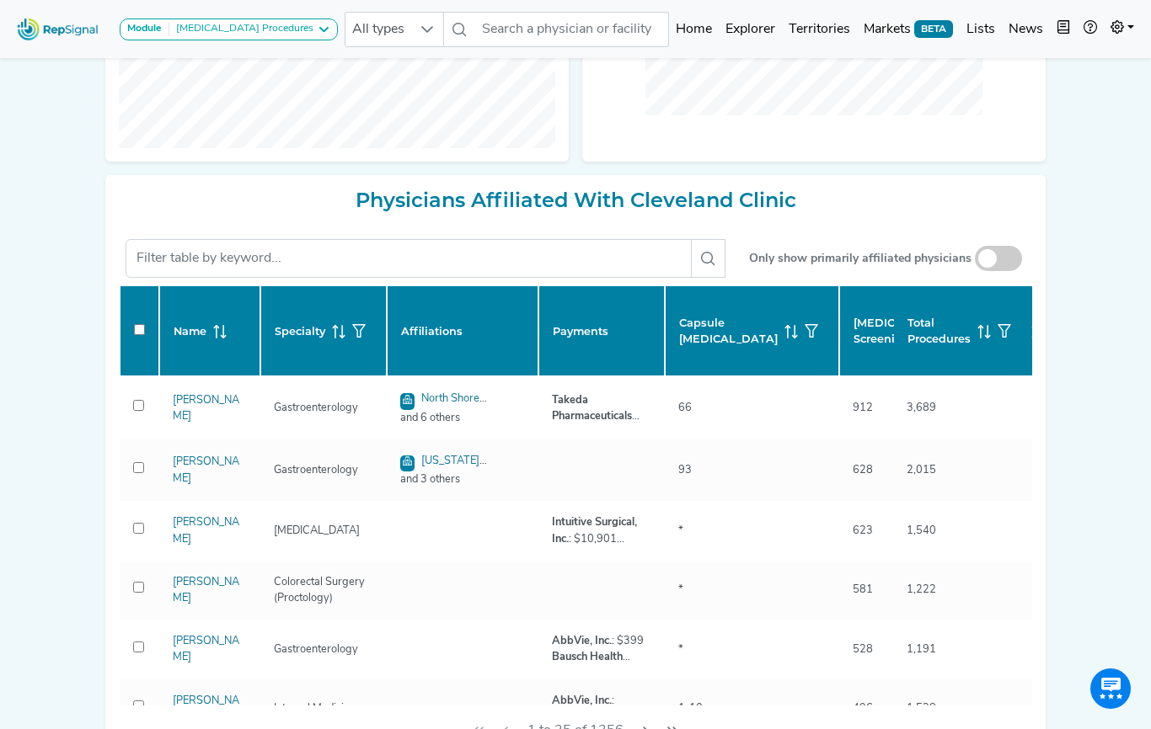
checkbox input "false"
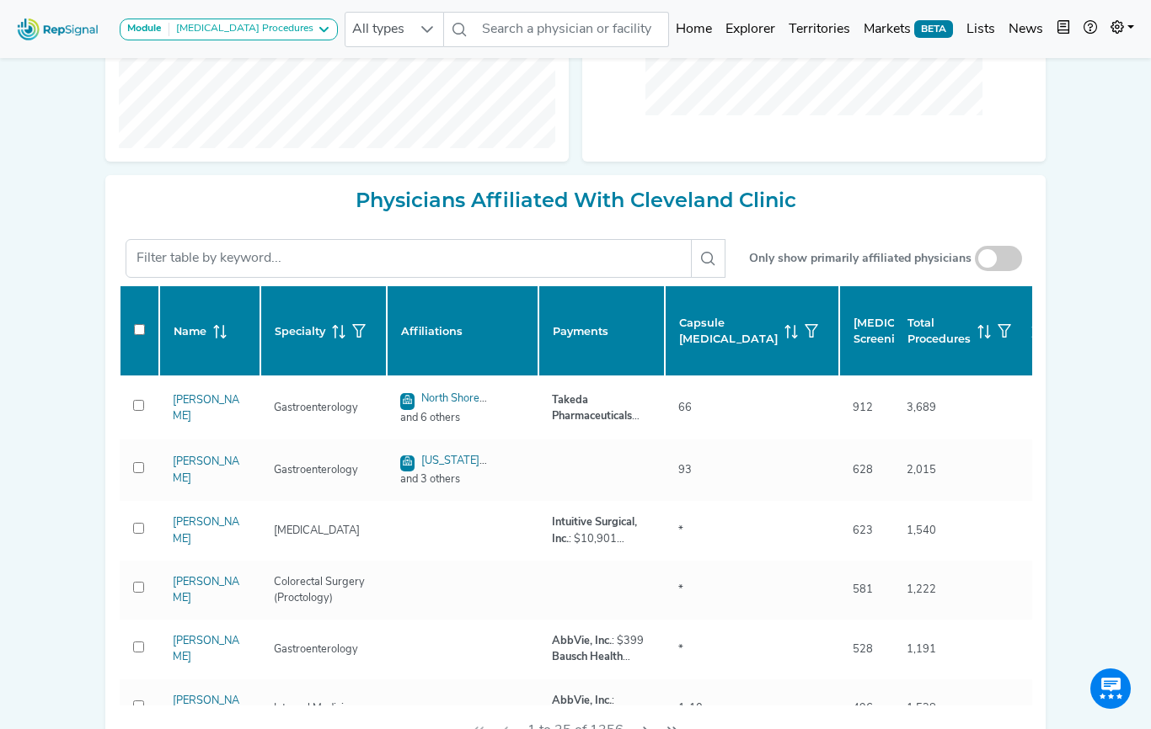
checkbox input "false"
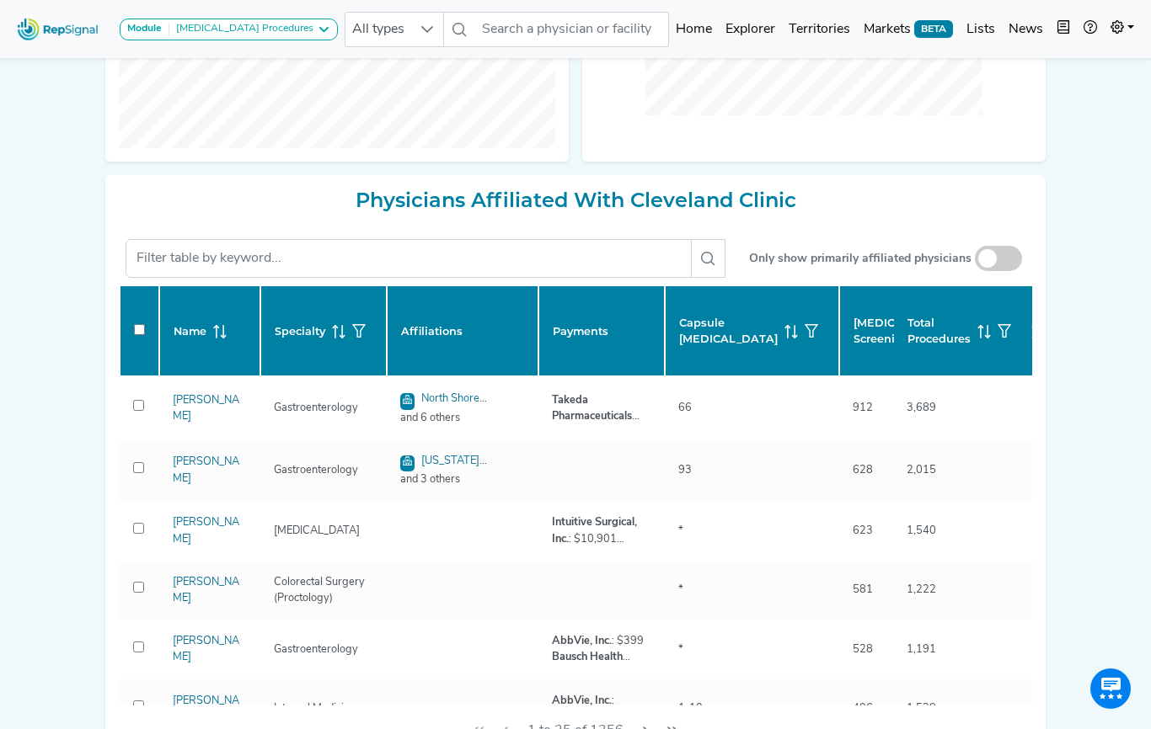
checkbox input "false"
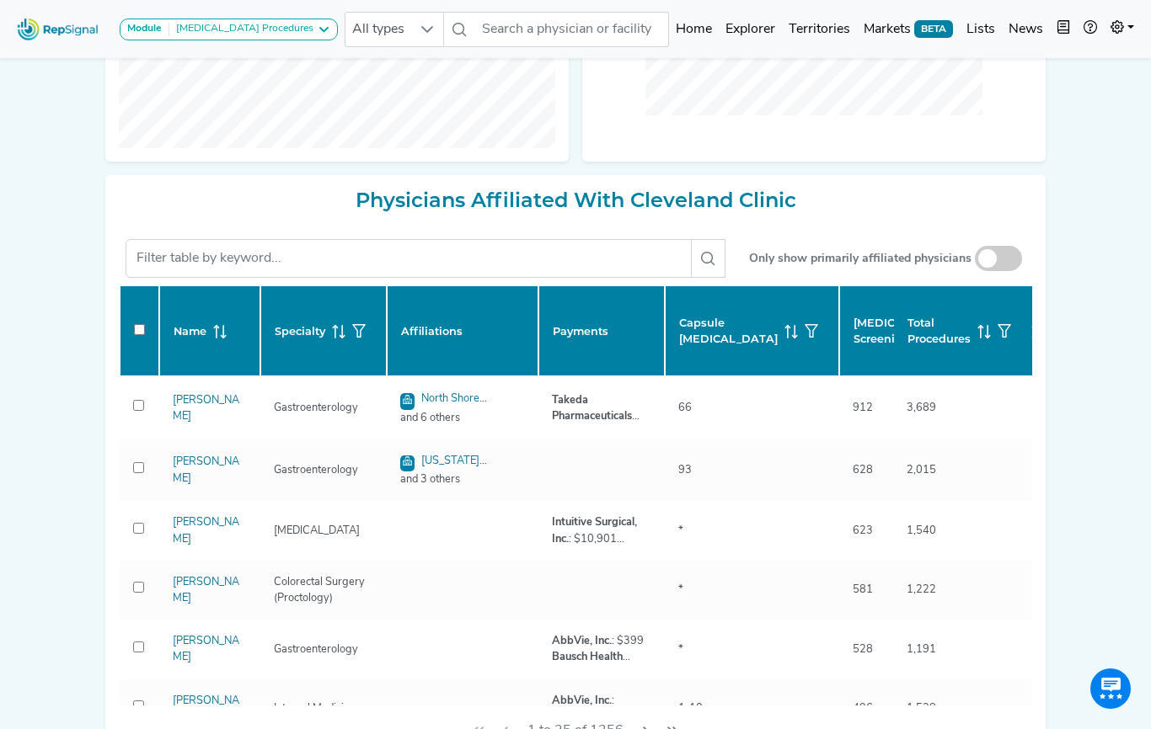
checkbox input "false"
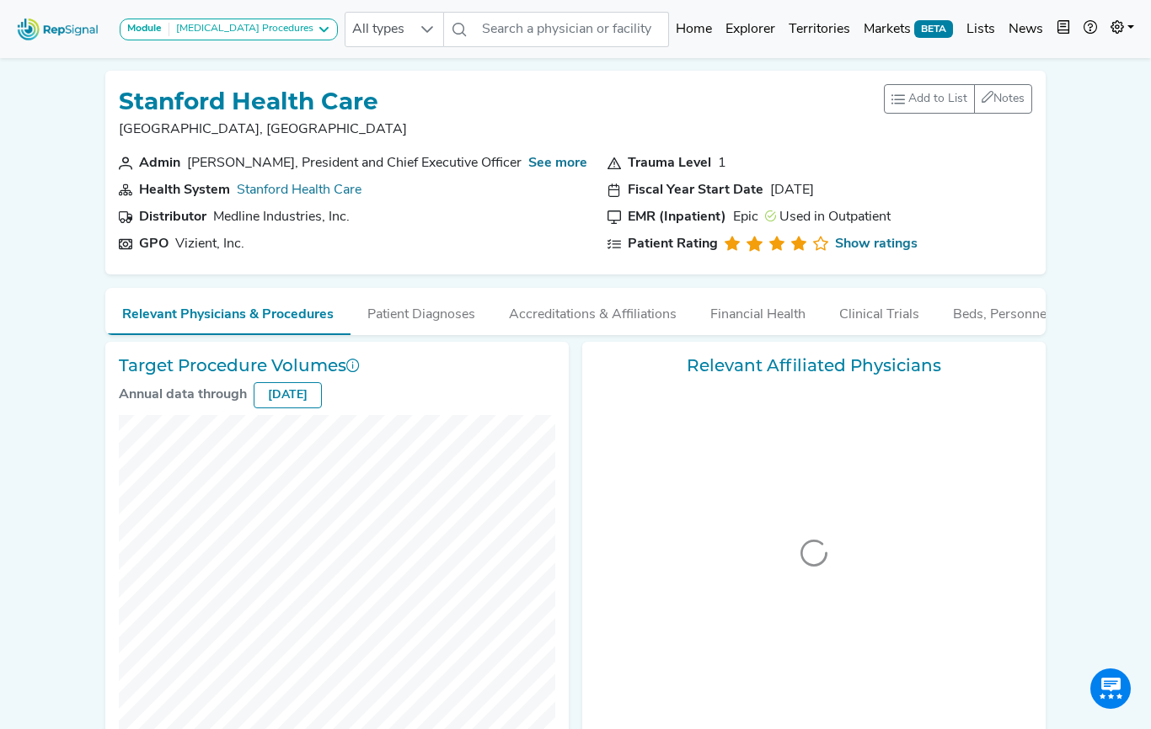
click at [45, 28] on img at bounding box center [58, 29] width 96 height 36
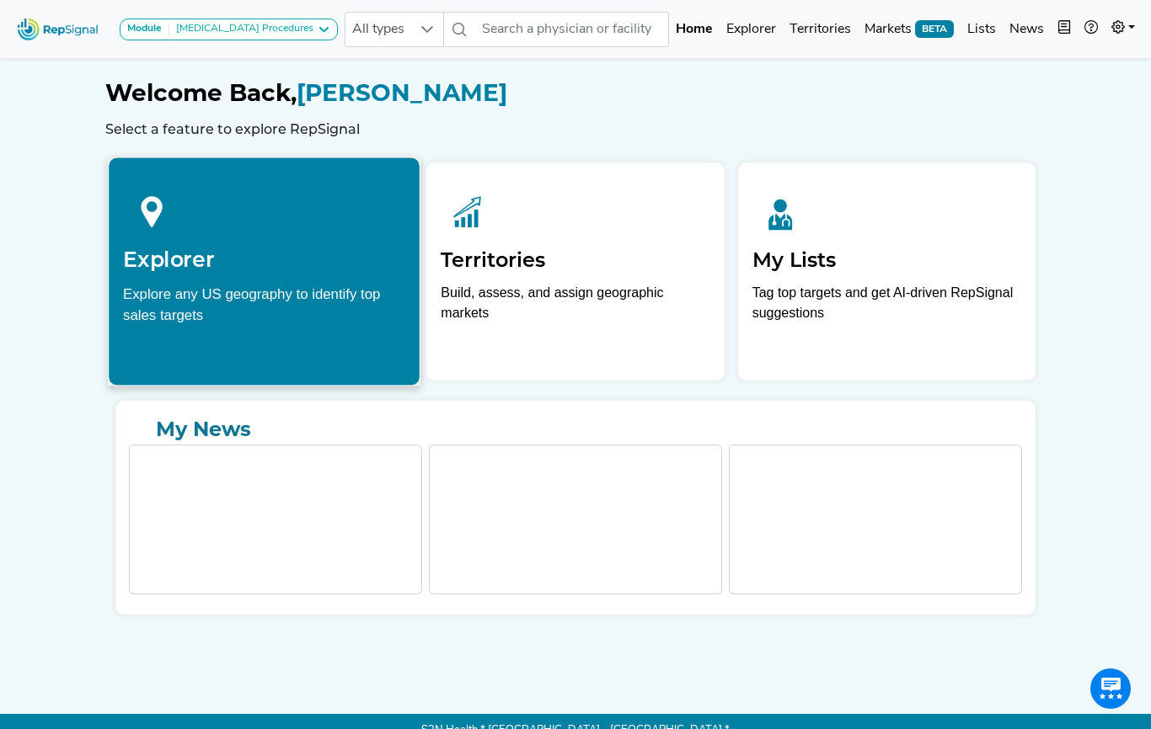
click at [194, 235] on div at bounding box center [264, 209] width 282 height 75
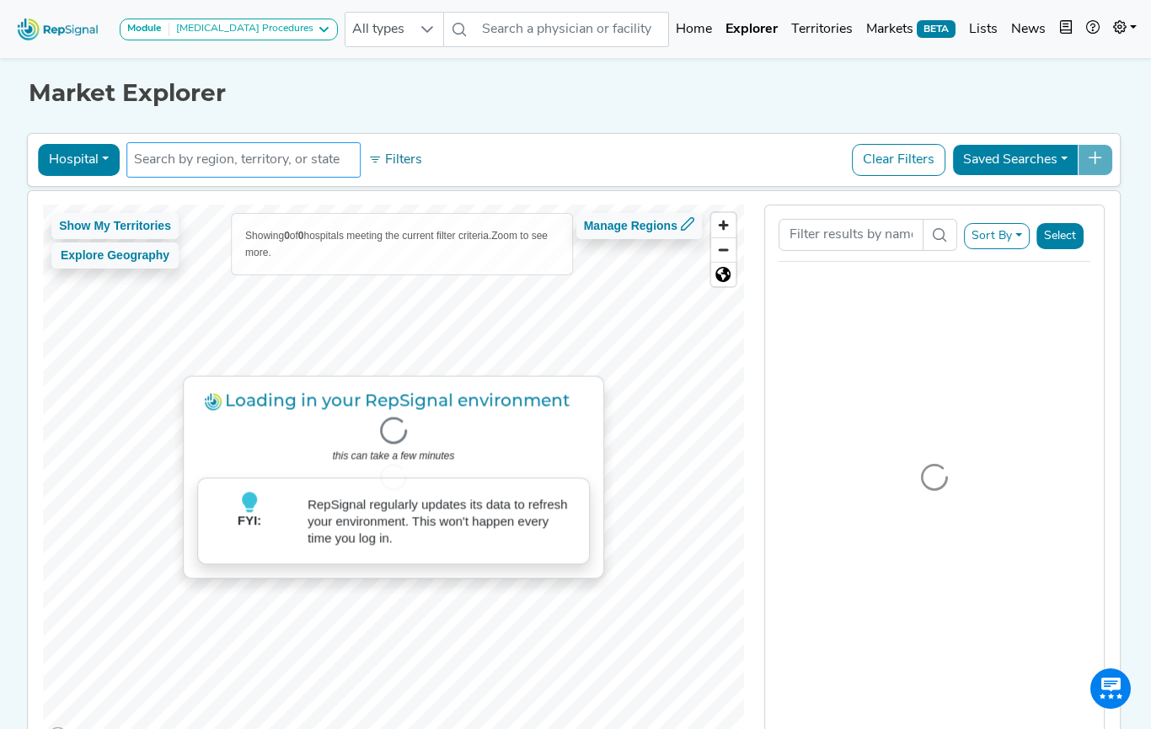
click at [248, 167] on input "text" at bounding box center [243, 160] width 219 height 20
type input "B"
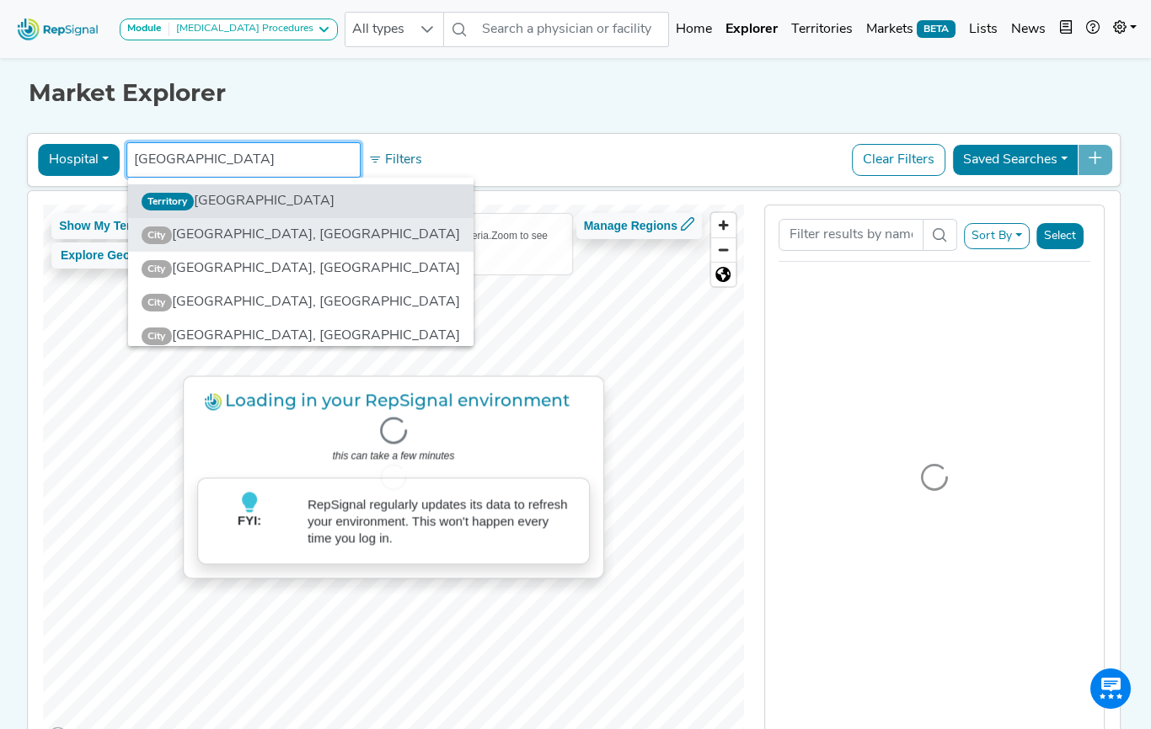
type input "[GEOGRAPHIC_DATA]"
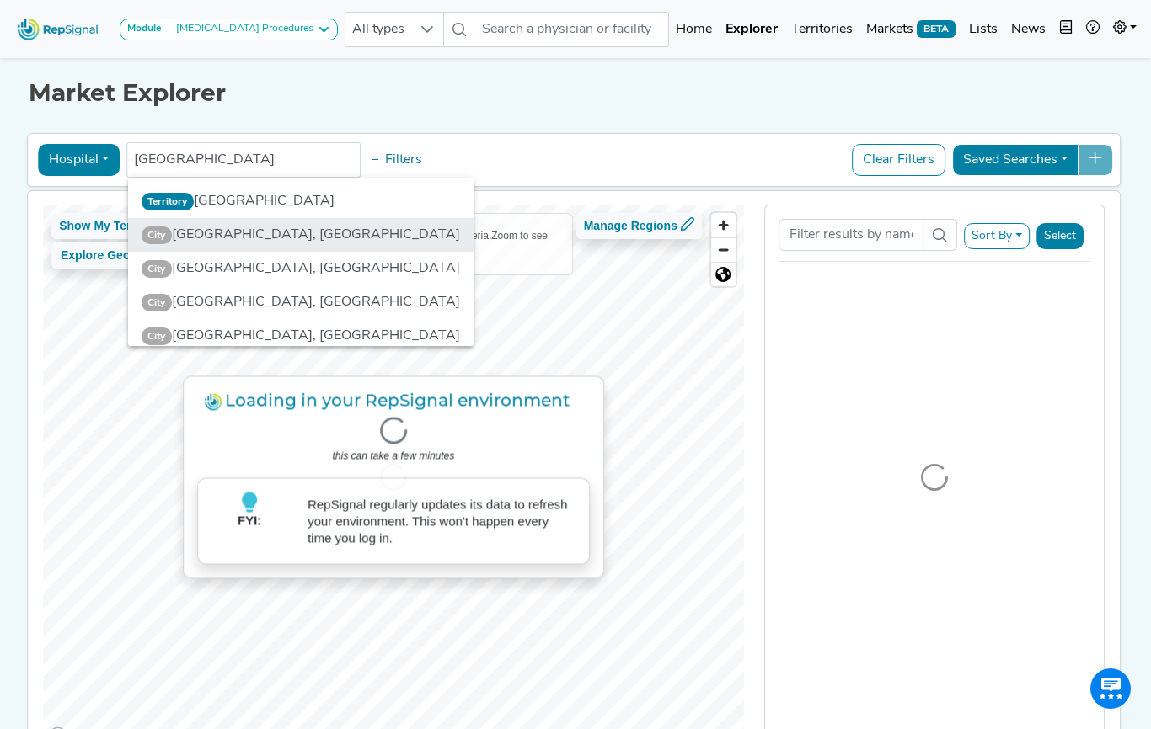
click at [248, 236] on li "City [GEOGRAPHIC_DATA], [GEOGRAPHIC_DATA]" at bounding box center [301, 235] width 346 height 34
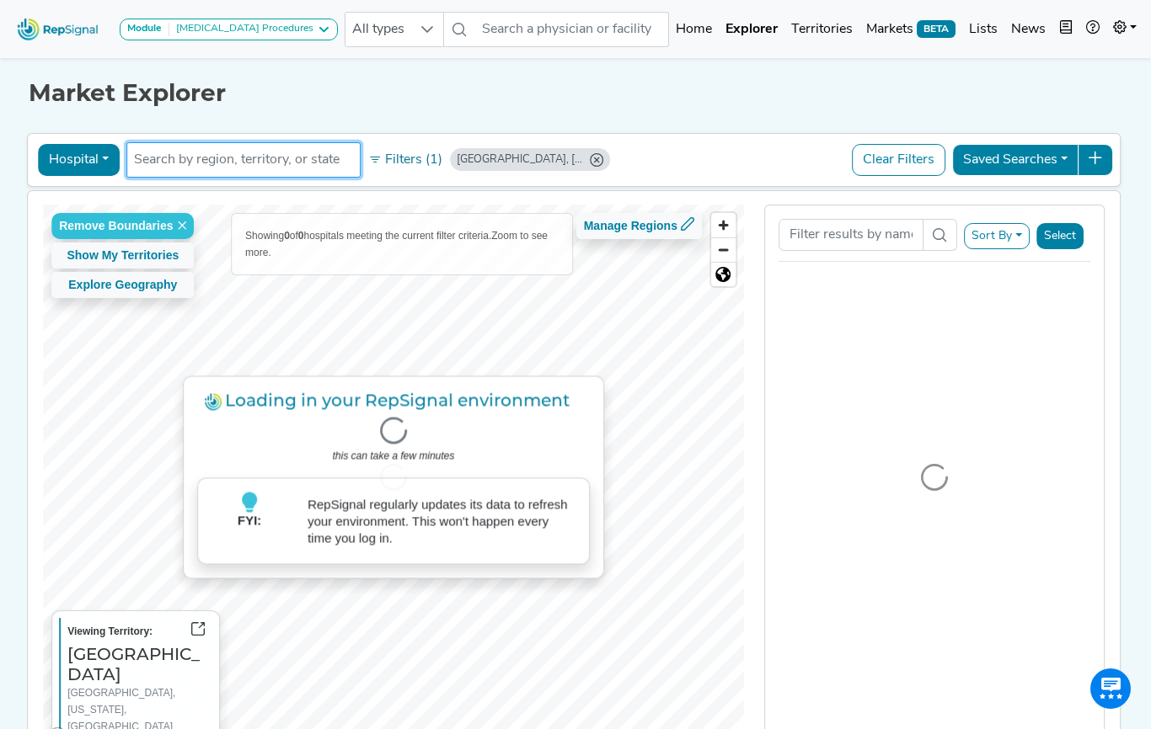
click at [387, 649] on div at bounding box center [393, 479] width 701 height 548
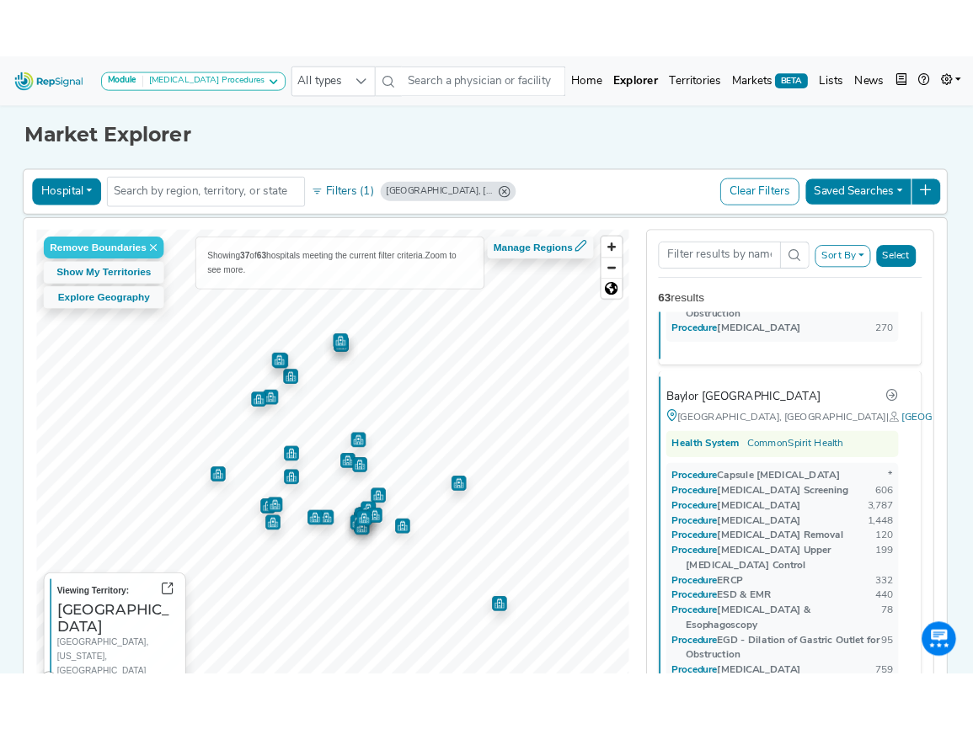
scroll to position [1212, 0]
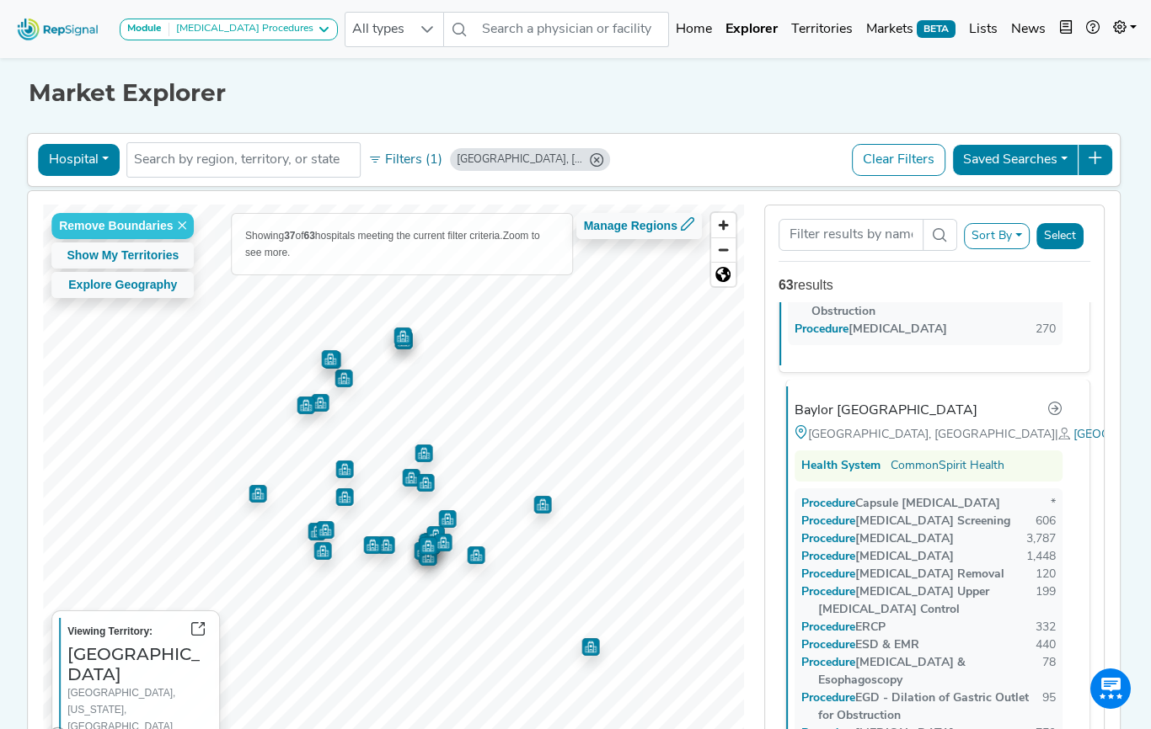
click at [874, 401] on div "Baylor [GEOGRAPHIC_DATA]" at bounding box center [885, 411] width 183 height 20
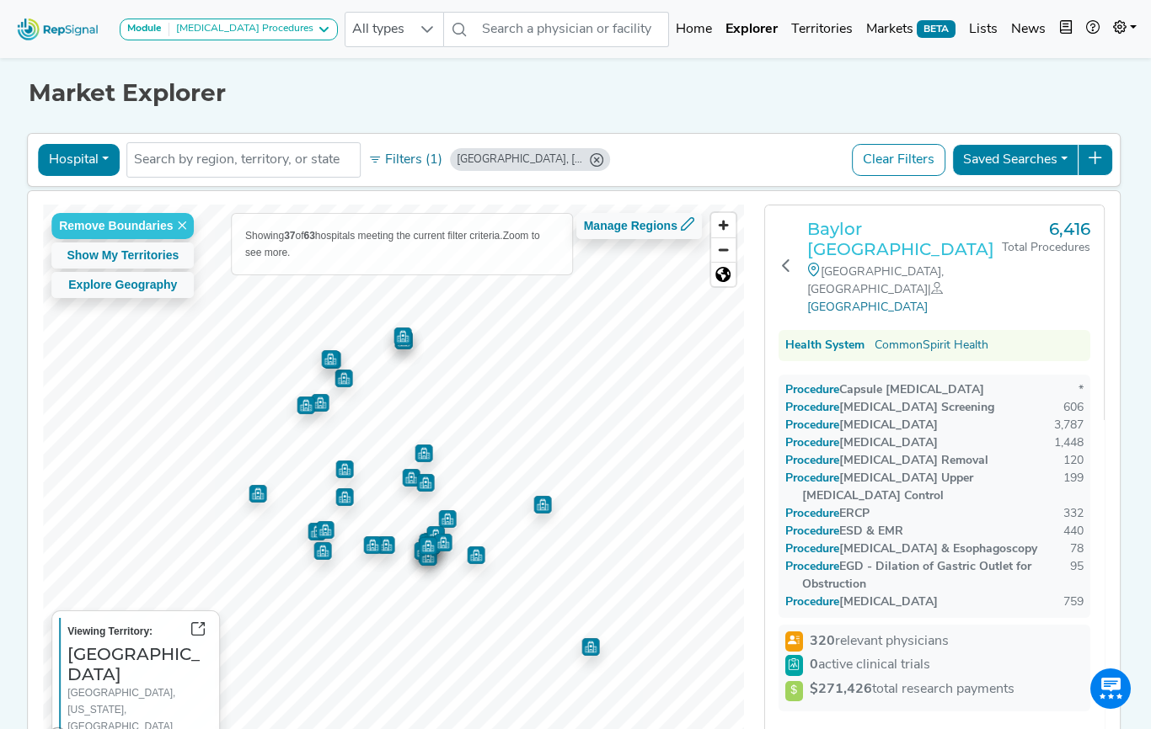
click at [857, 249] on h3 "Baylor [GEOGRAPHIC_DATA]" at bounding box center [904, 239] width 195 height 40
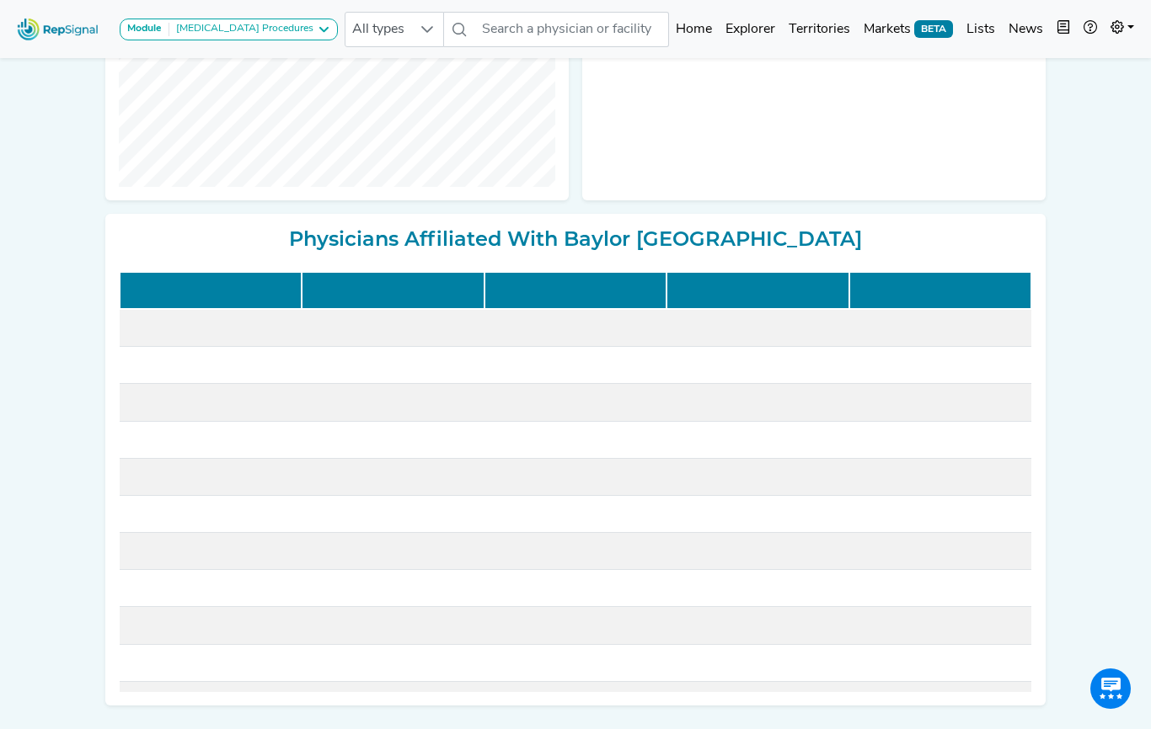
scroll to position [566, 0]
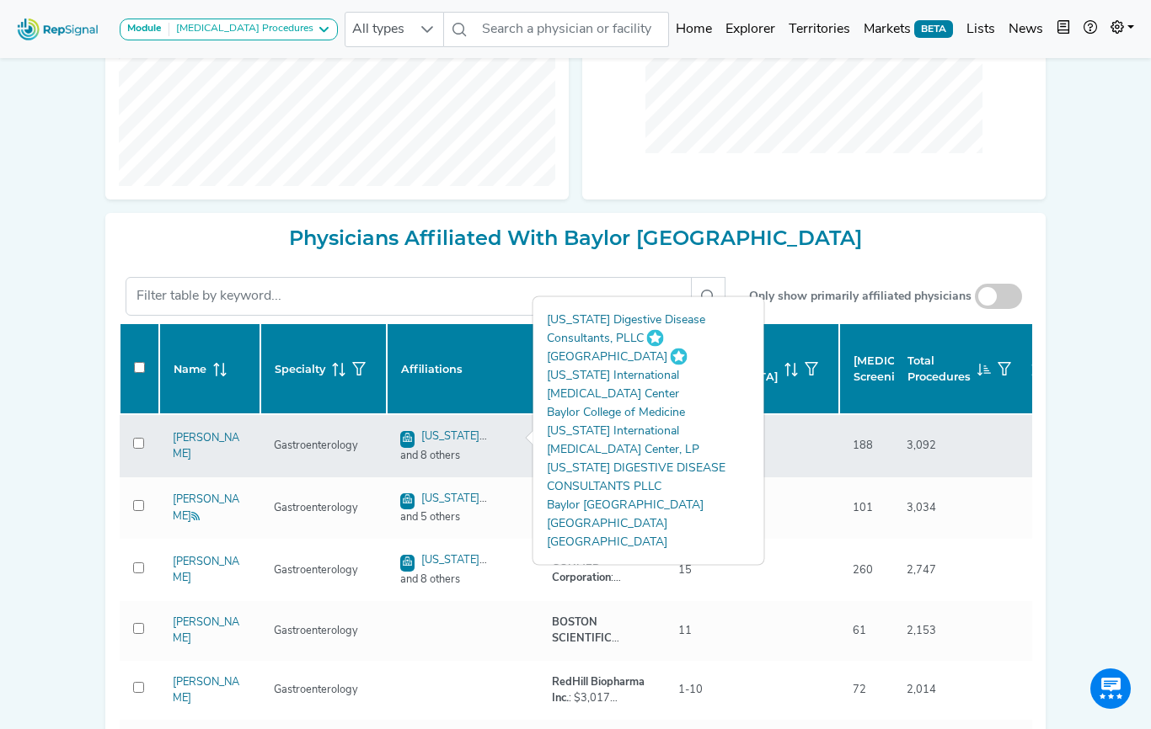
checkbox input "false"
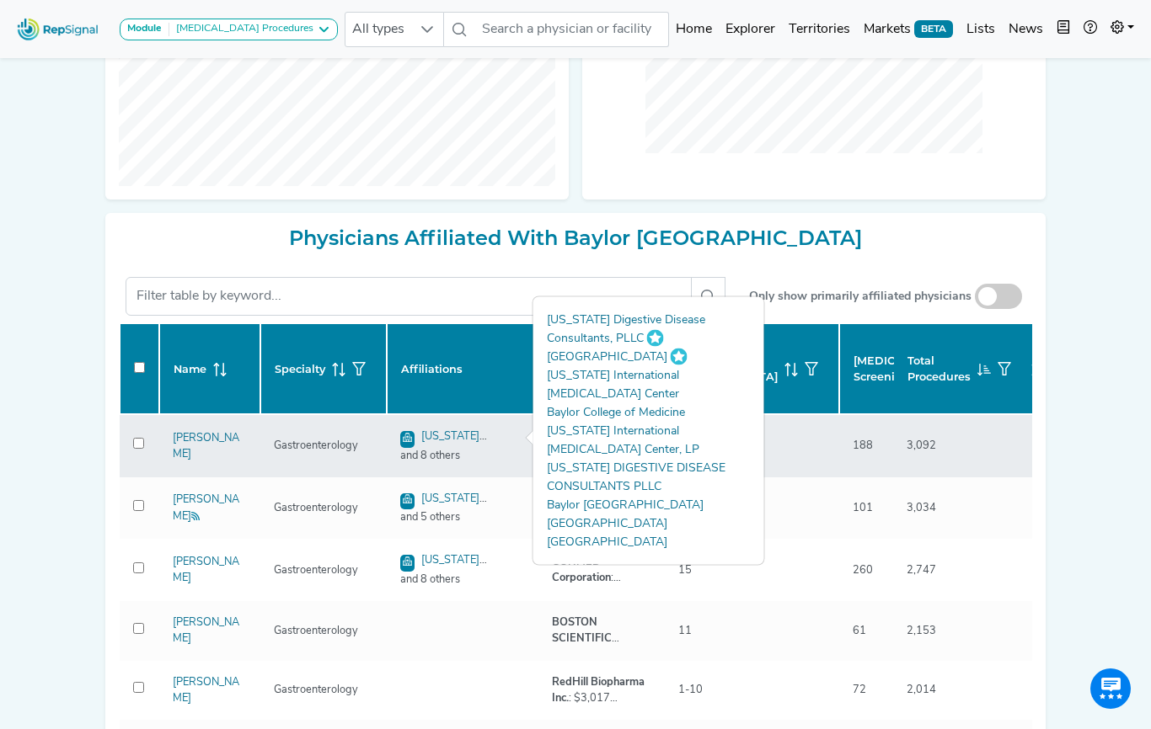
checkbox input "false"
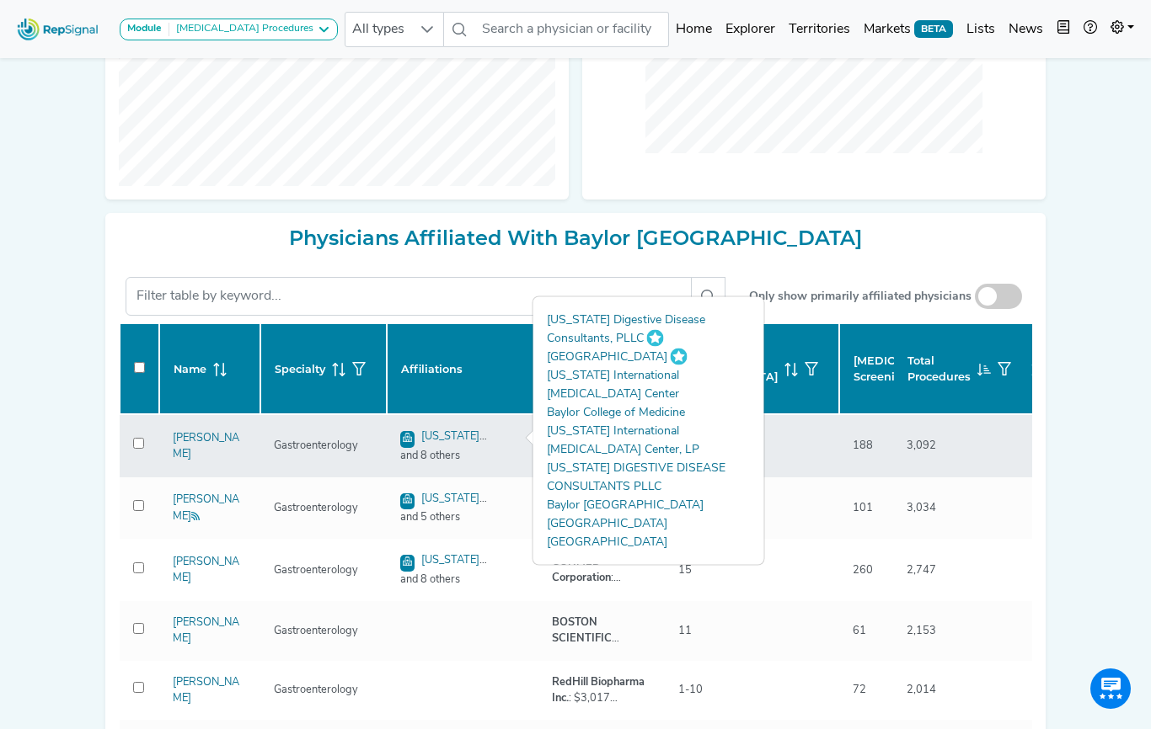
checkbox input "false"
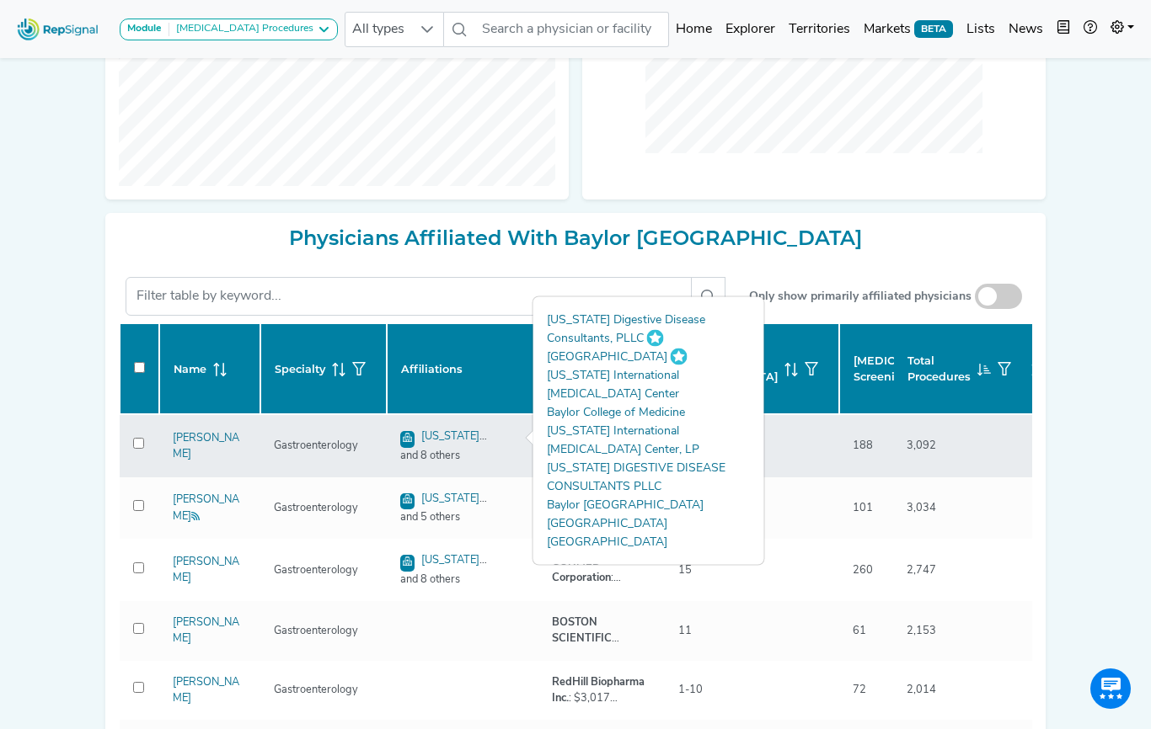
checkbox input "false"
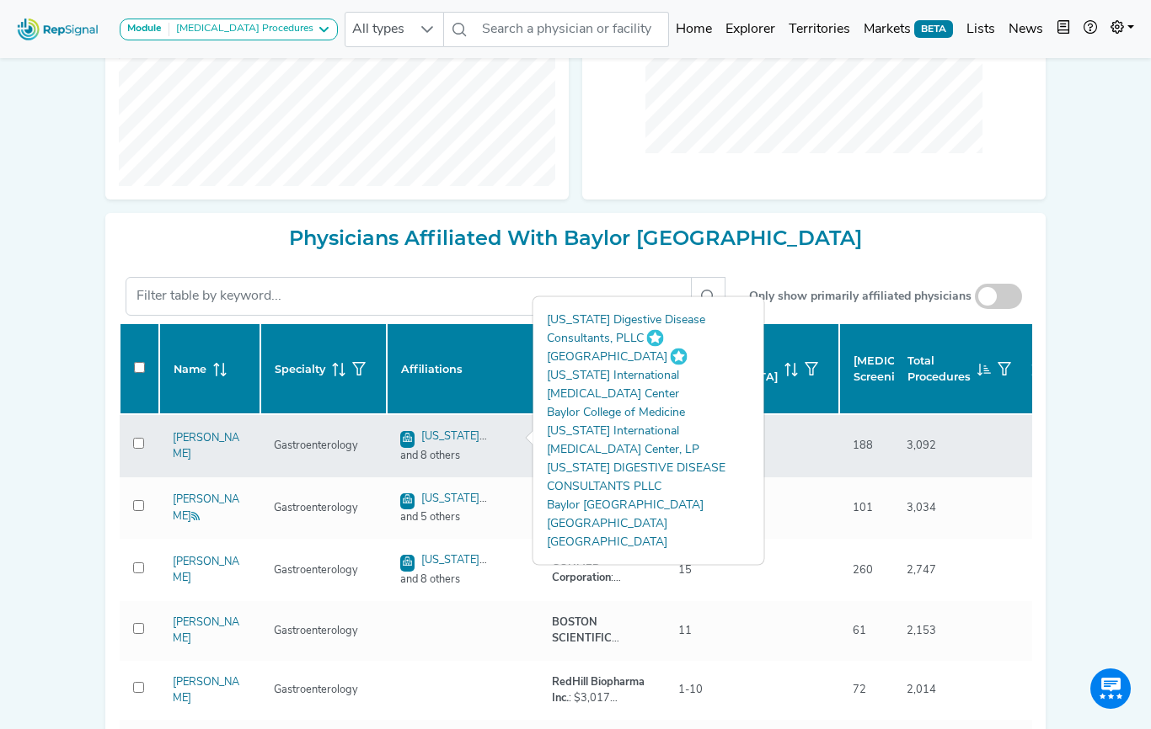
checkbox input "false"
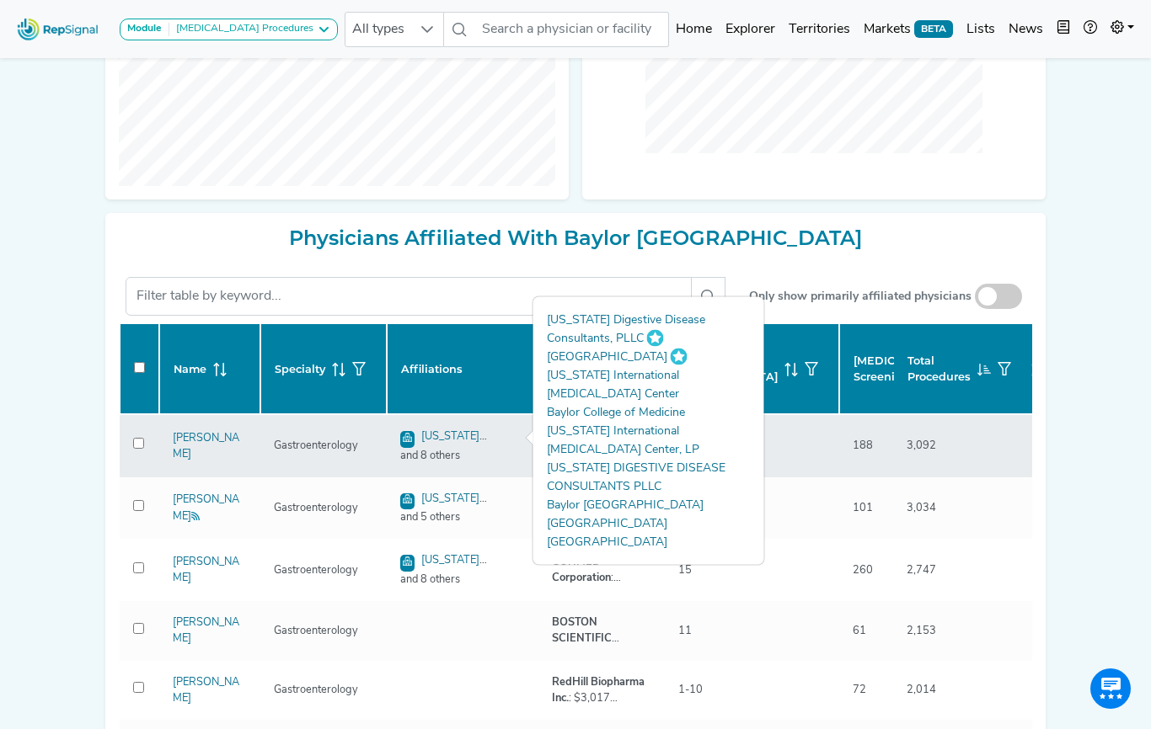
checkbox input "false"
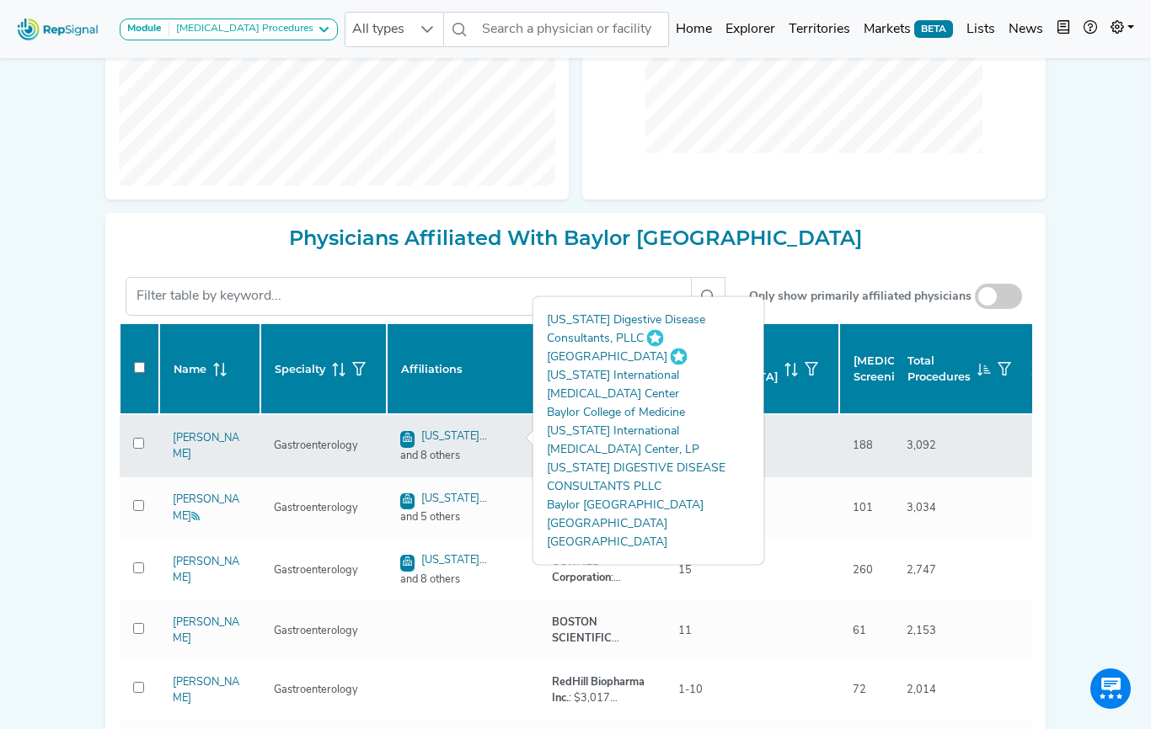
checkbox input "false"
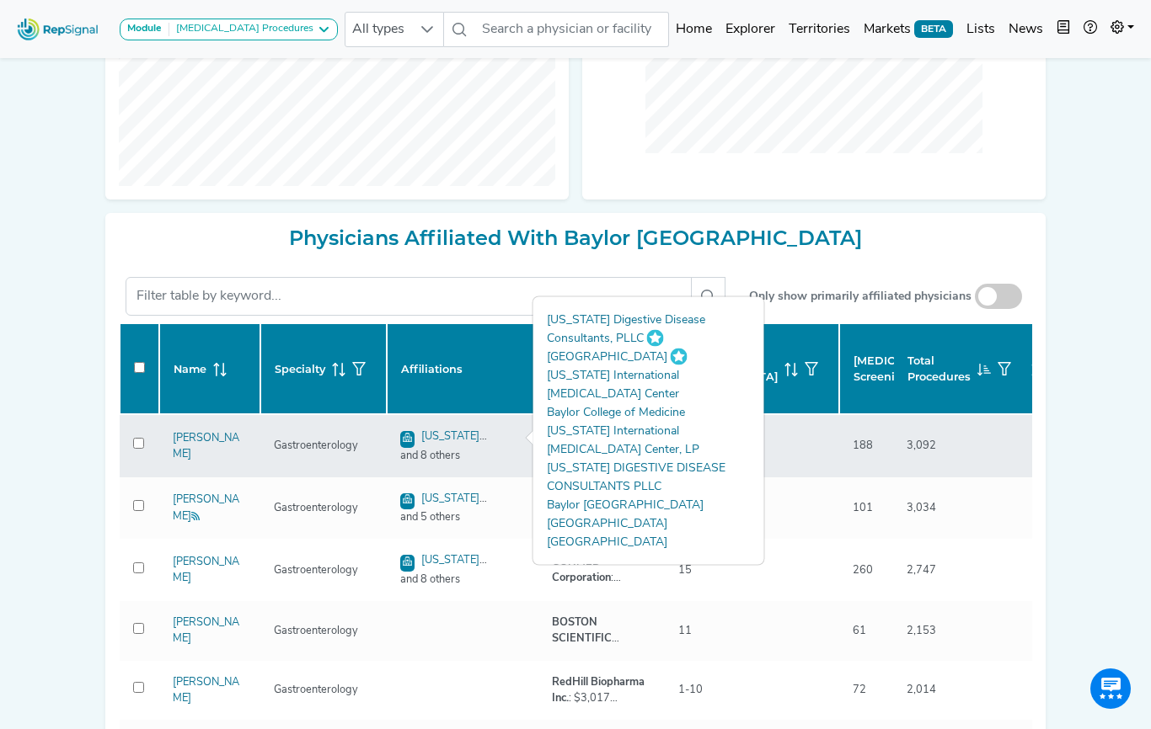
checkbox input "false"
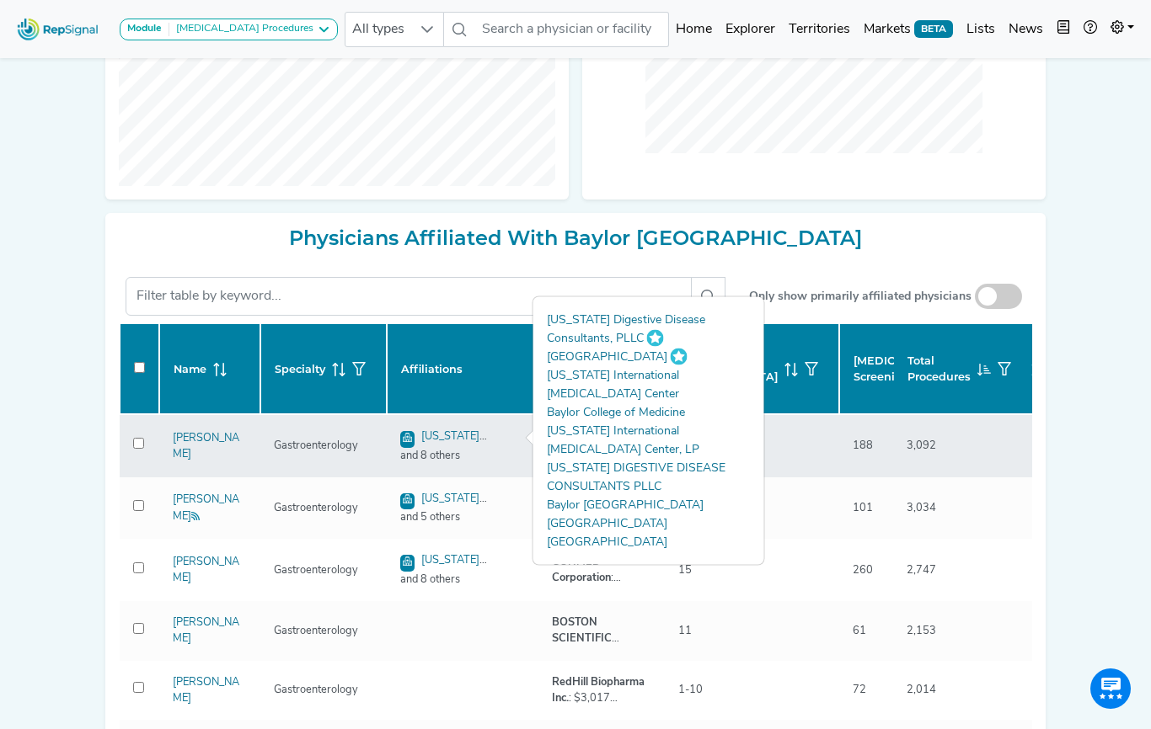
checkbox input "false"
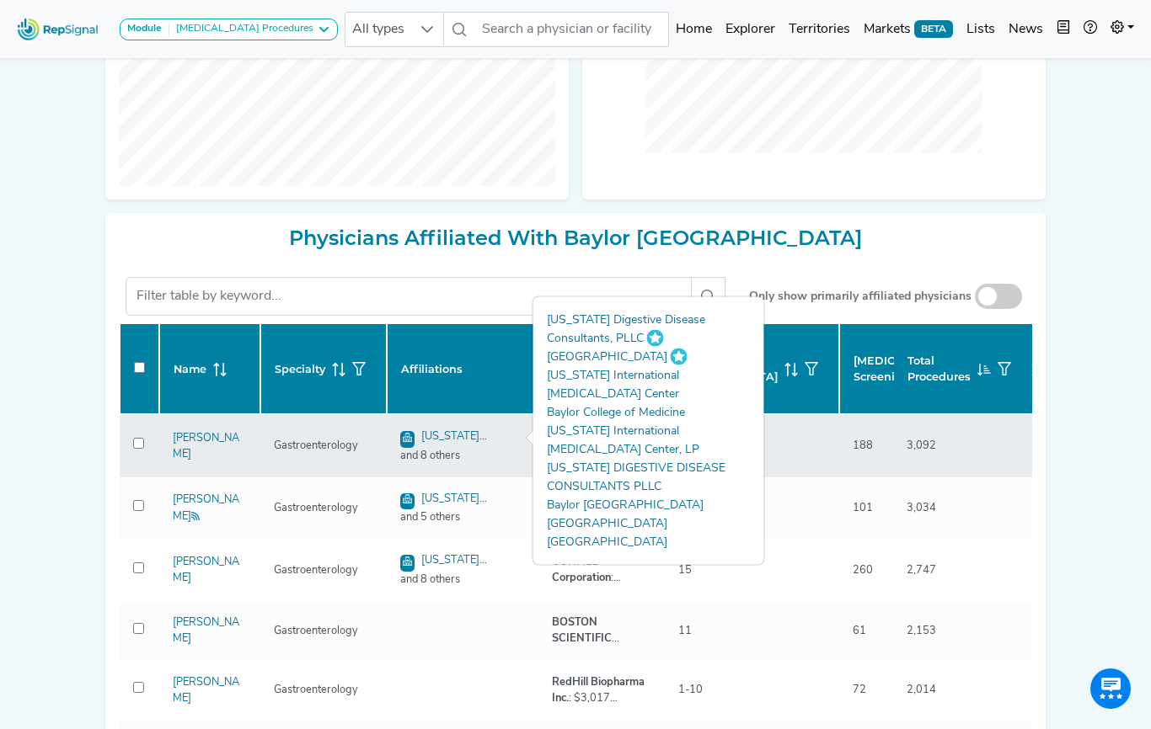
checkbox input "false"
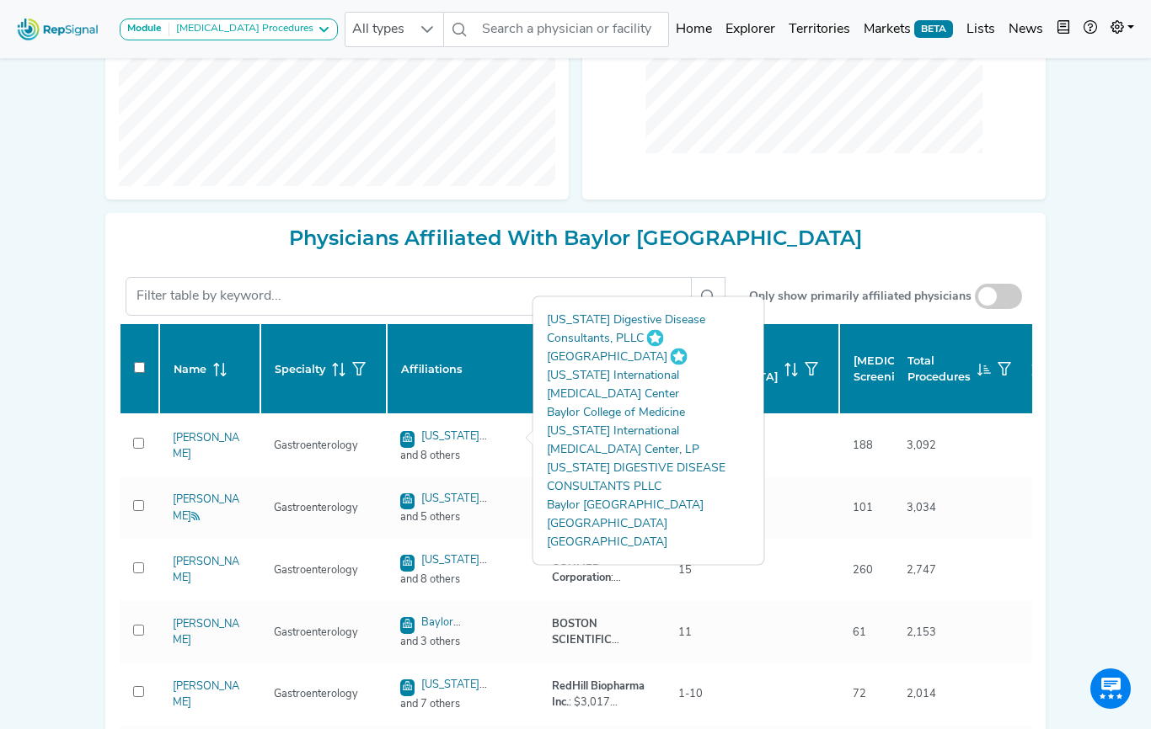
checkbox input "false"
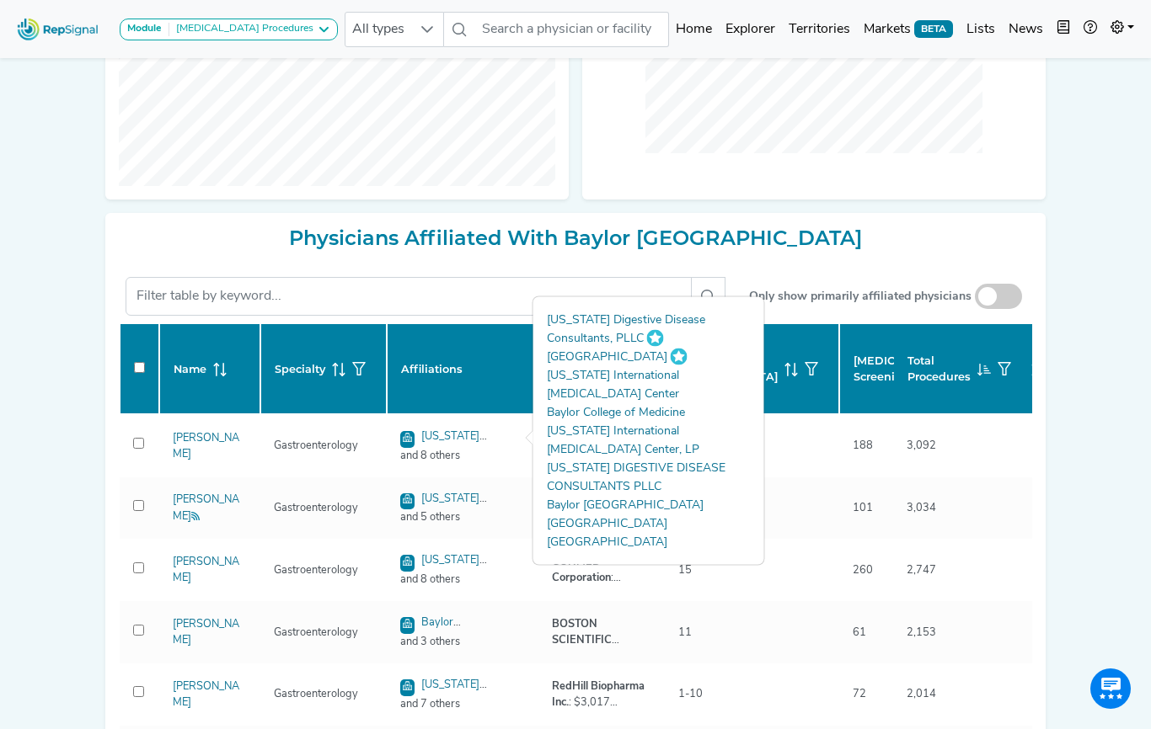
checkbox input "false"
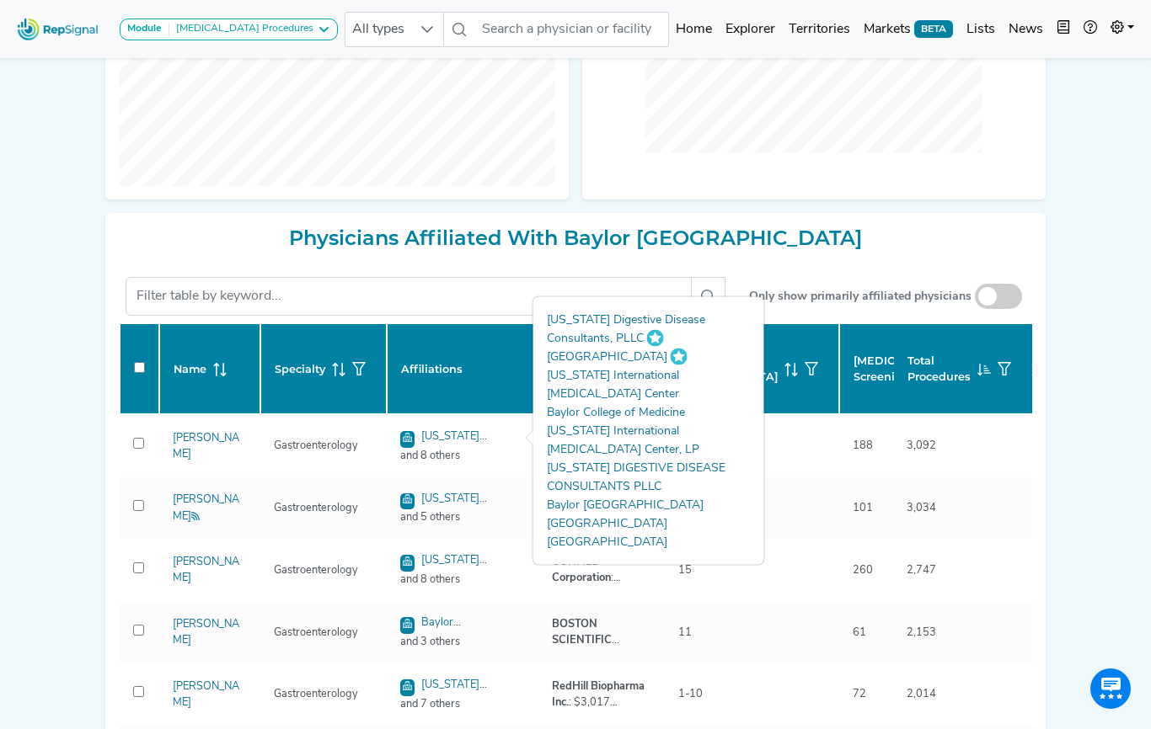
checkbox input "false"
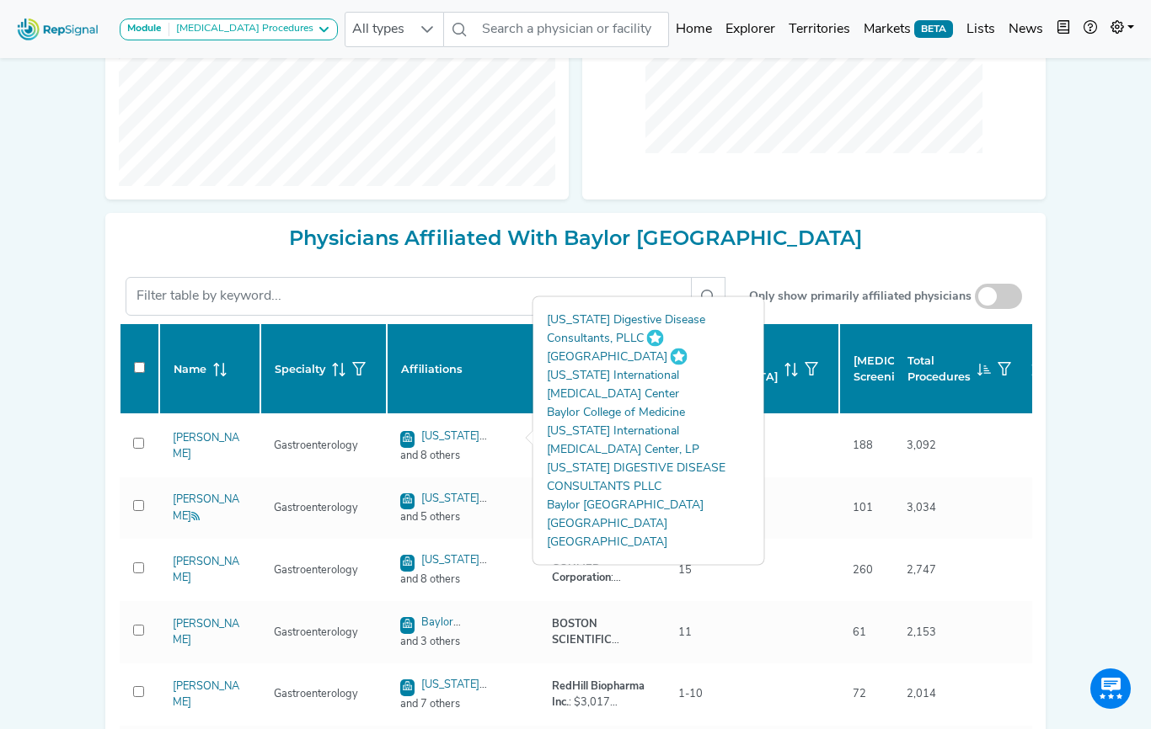
checkbox input "false"
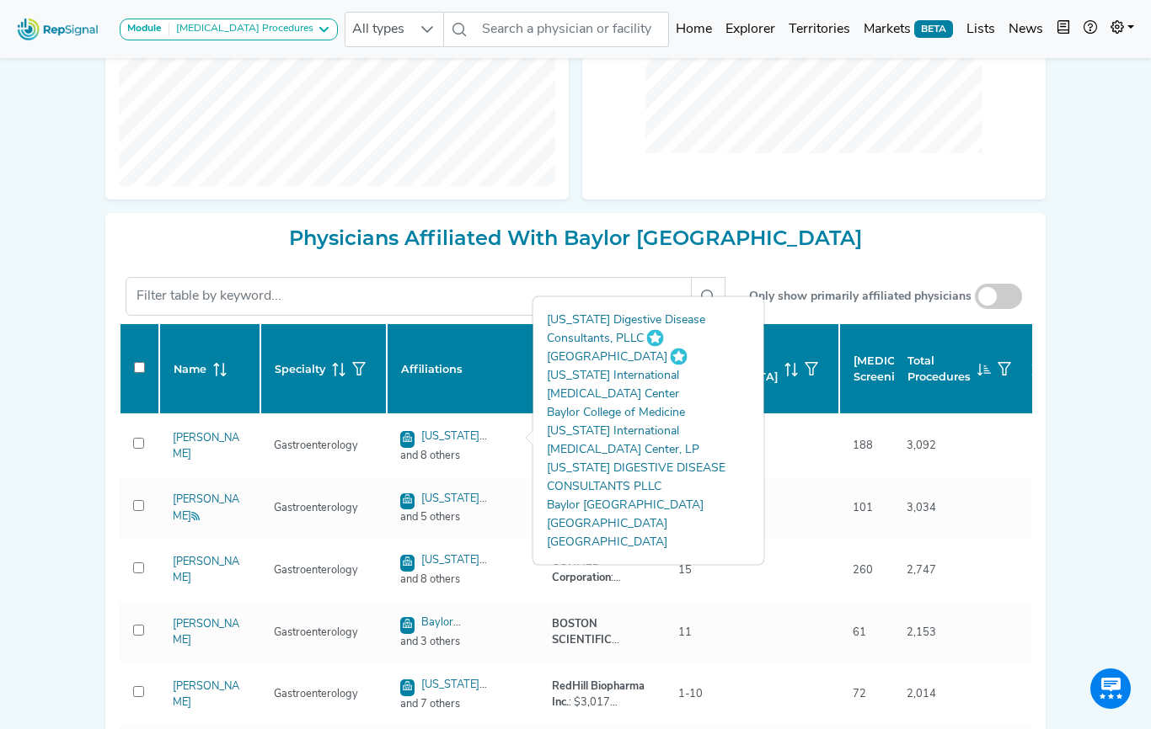
checkbox input "false"
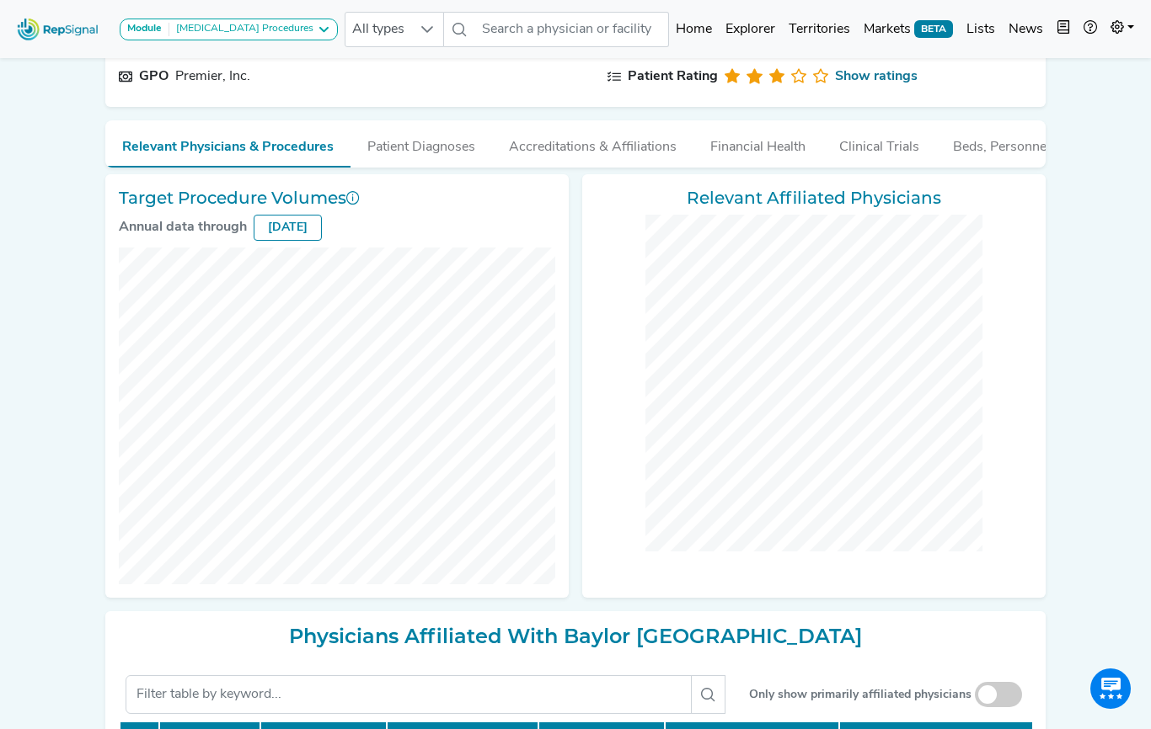
scroll to position [0, 0]
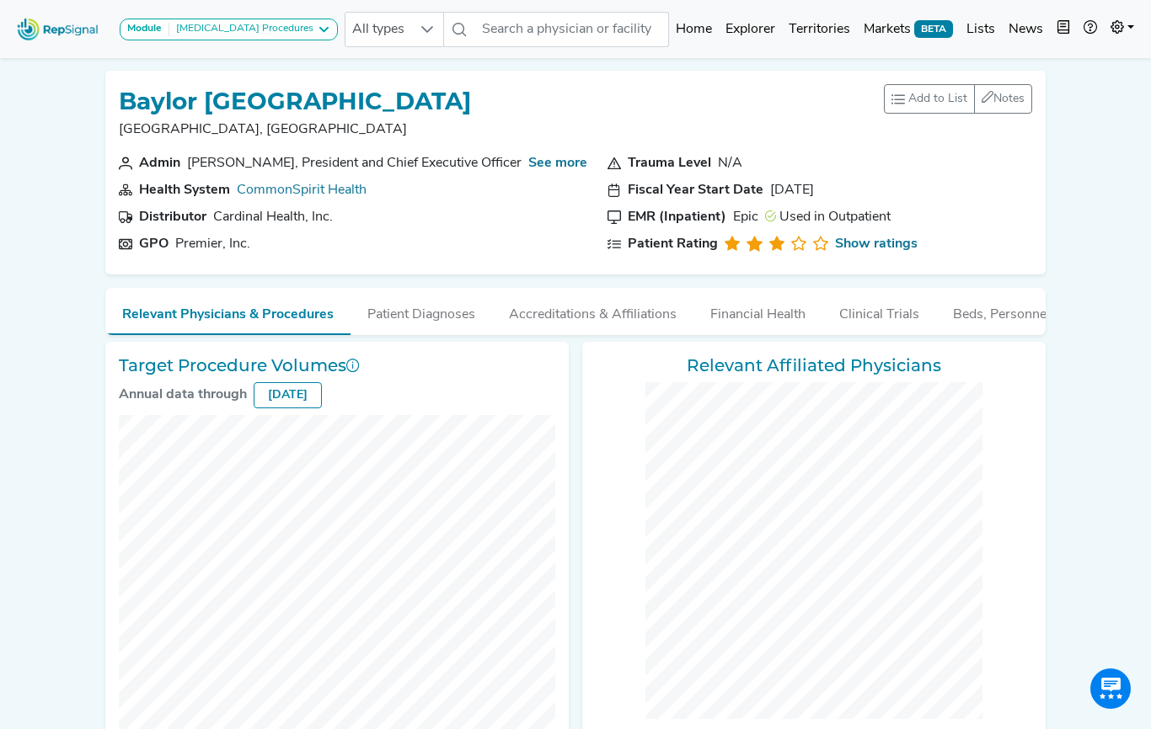
click at [58, 32] on img at bounding box center [58, 29] width 96 height 36
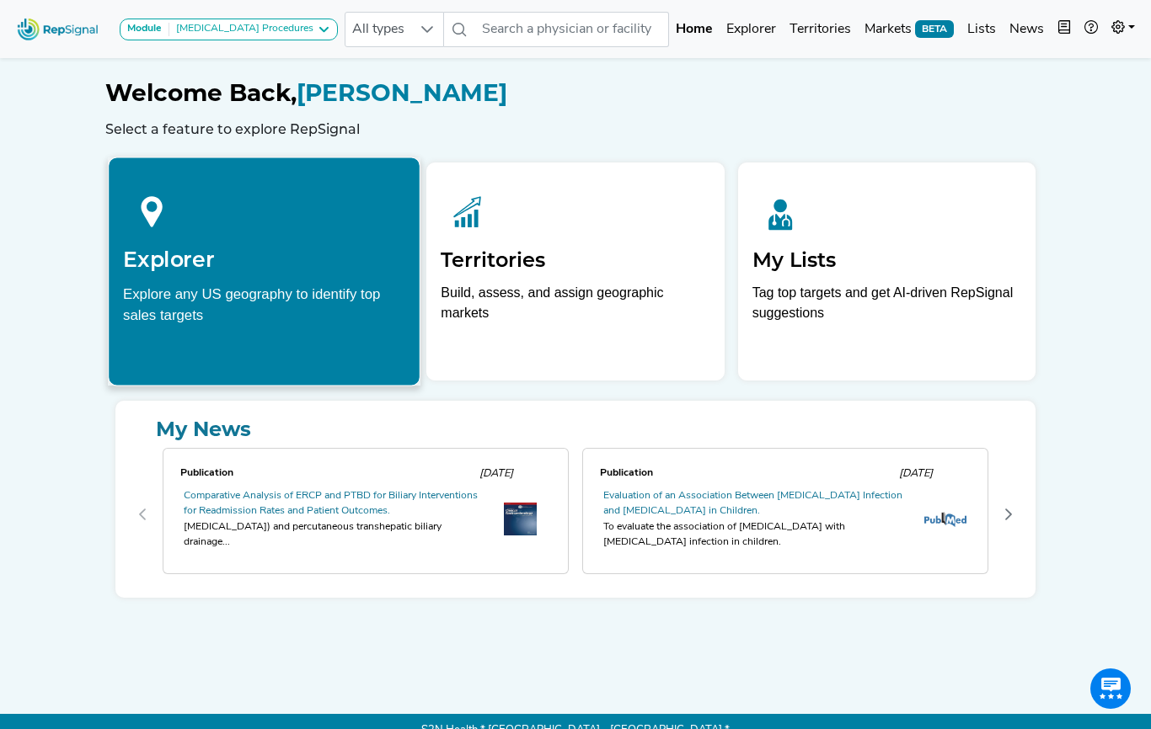
click at [225, 275] on div "Explorer Explore any US geography to identify top sales targets" at bounding box center [264, 254] width 311 height 192
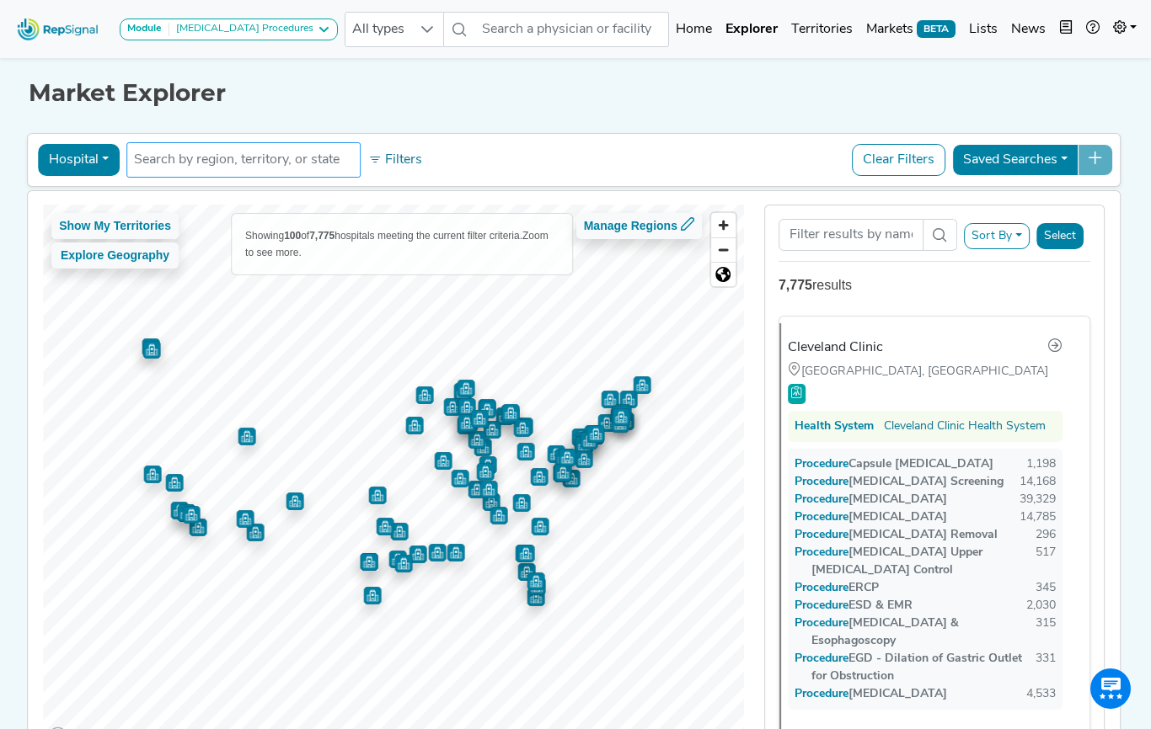
click at [267, 155] on input "text" at bounding box center [243, 160] width 219 height 20
type input "Orlando"
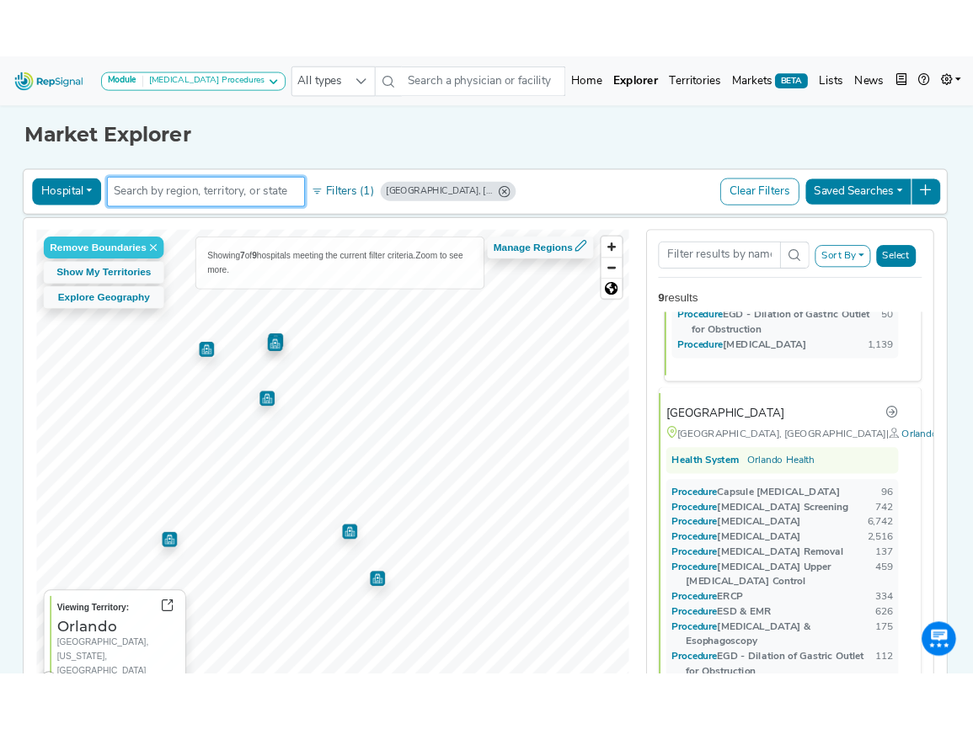
scroll to position [350, 0]
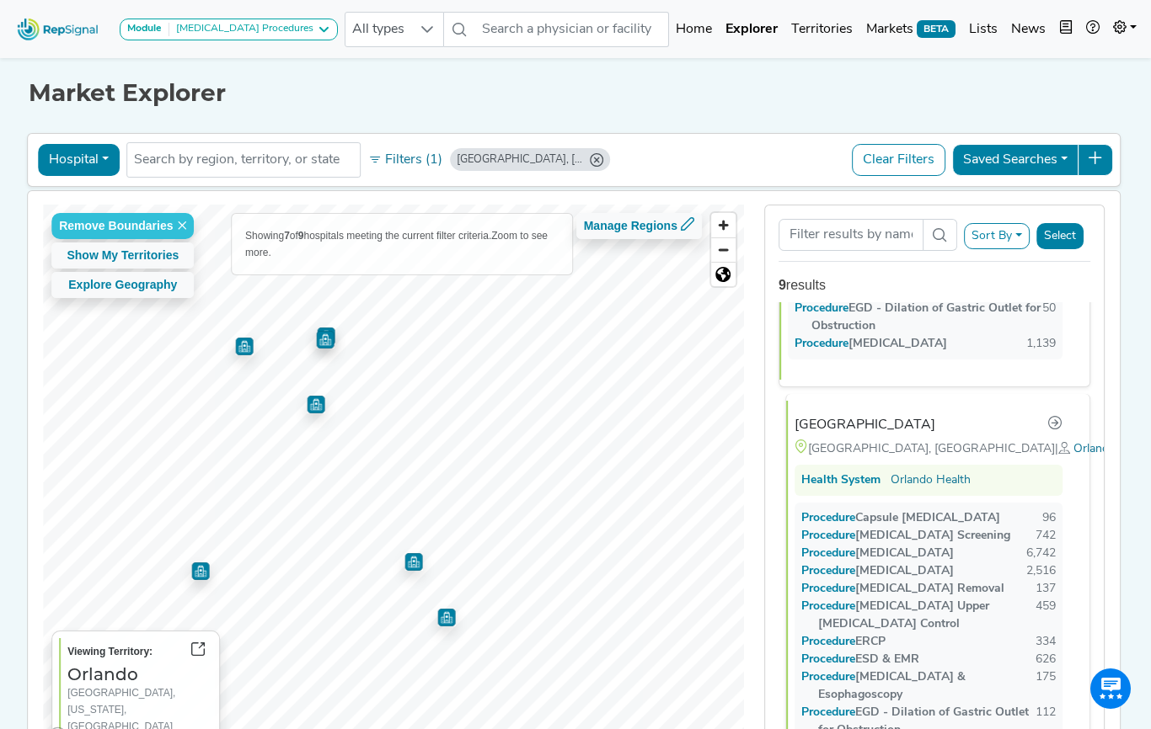
click at [873, 415] on div "Orlando Health Orlando Regional Medical Center" at bounding box center [864, 425] width 141 height 20
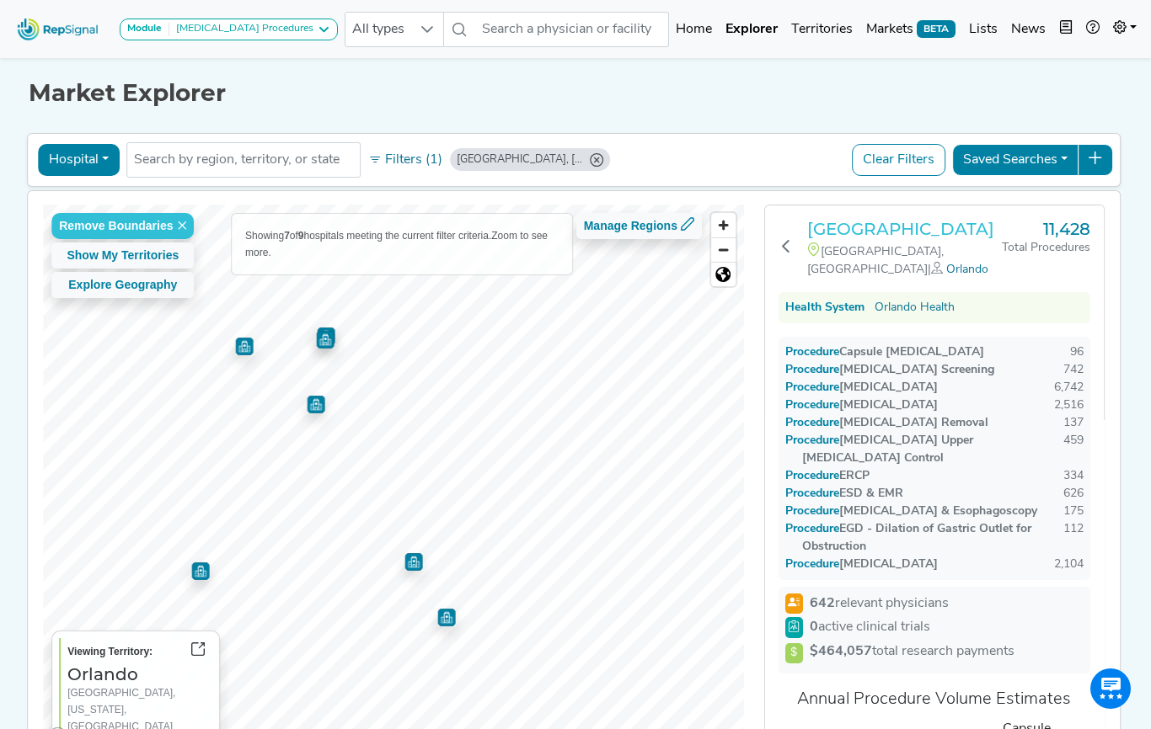
click at [839, 239] on h3 "Orlando Health Orlando Regional Medical Center" at bounding box center [904, 229] width 195 height 20
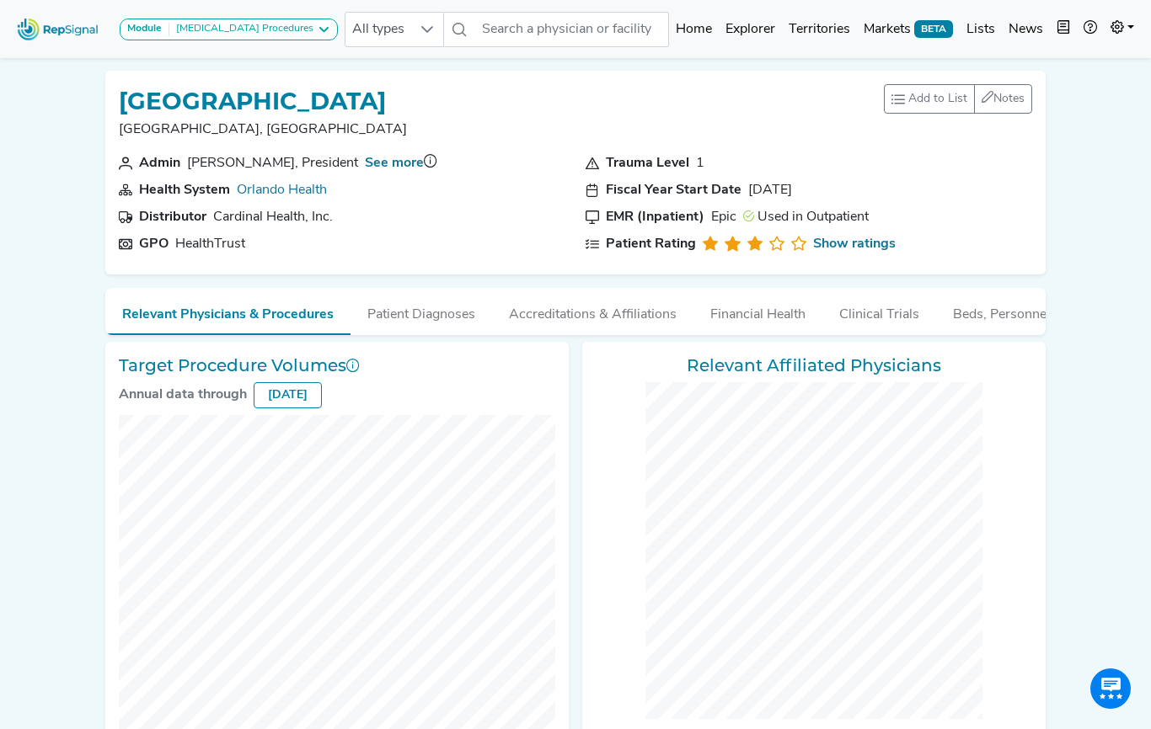
checkbox input "false"
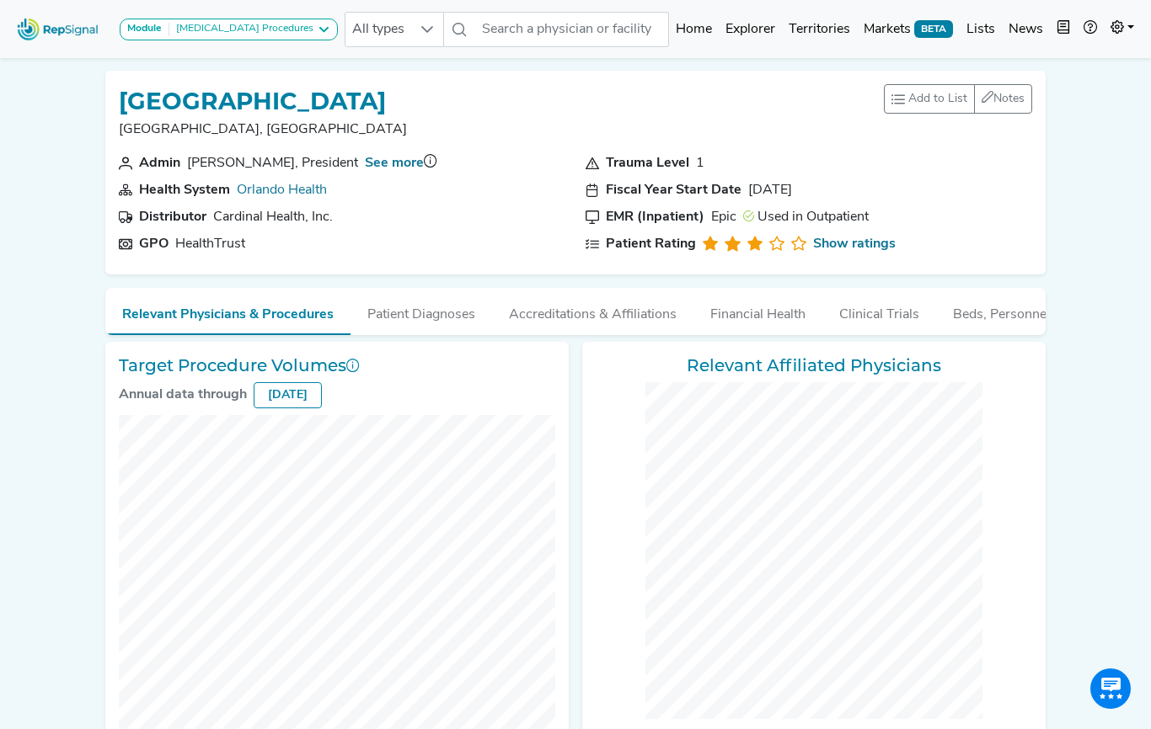
checkbox input "false"
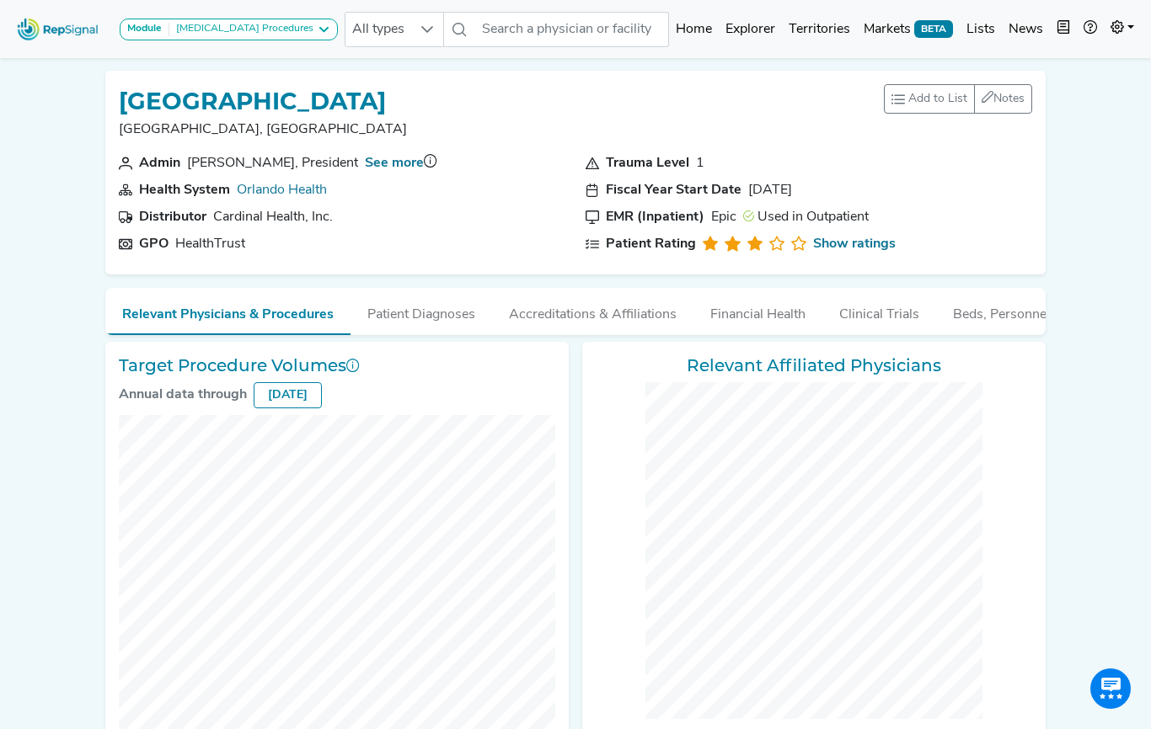
checkbox input "false"
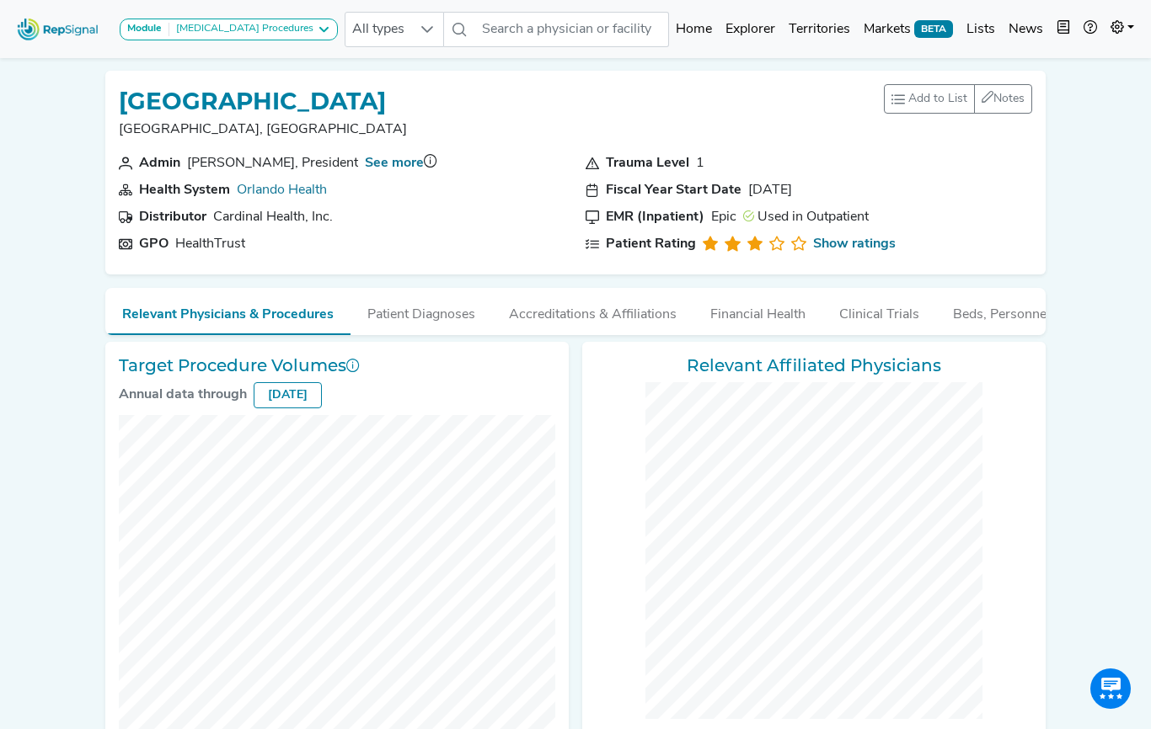
checkbox input "false"
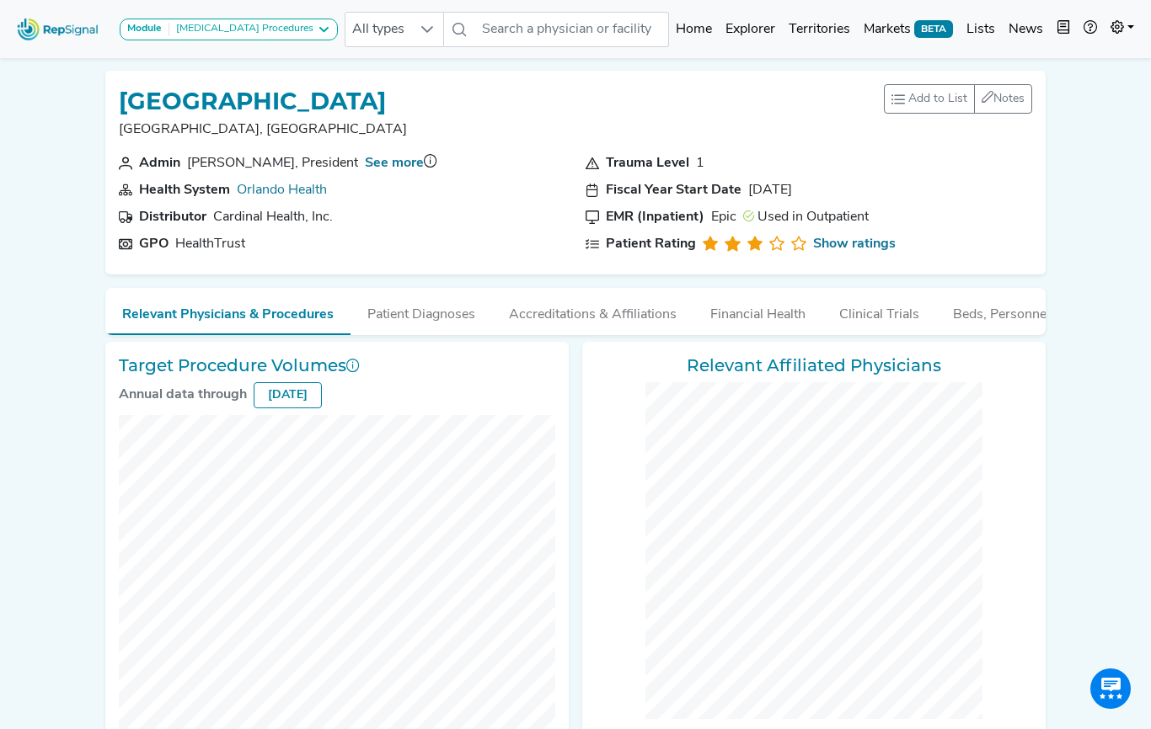
checkbox input "false"
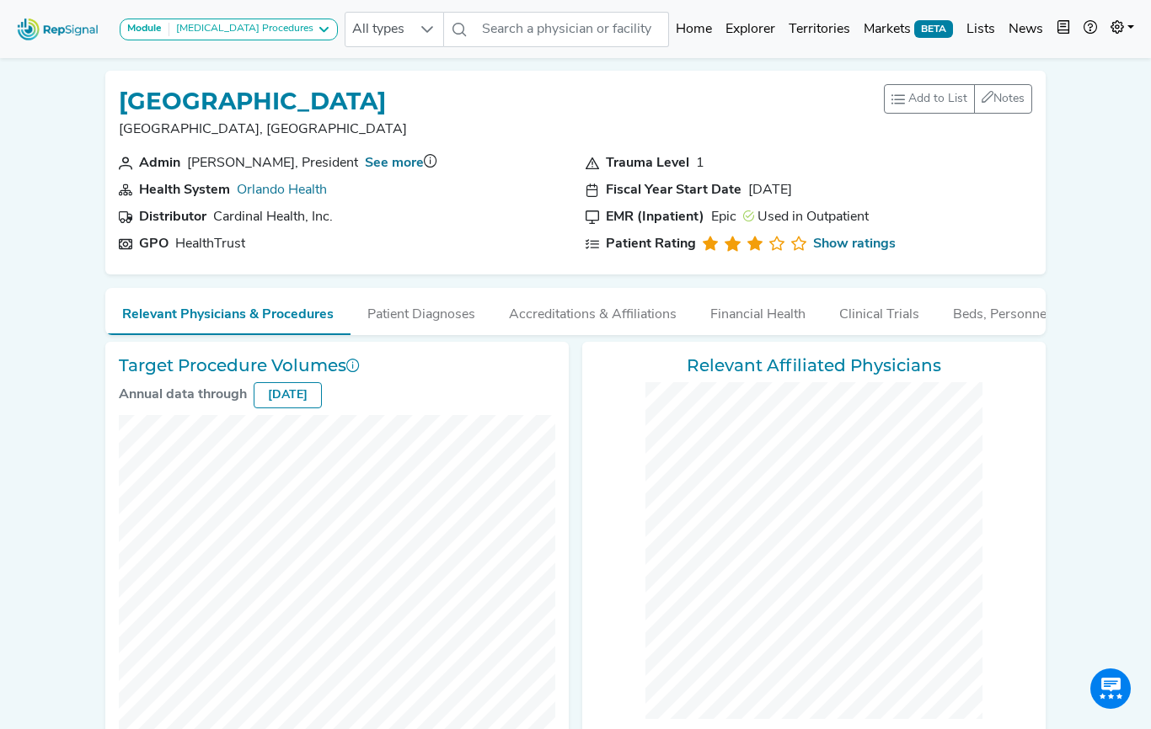
checkbox input "false"
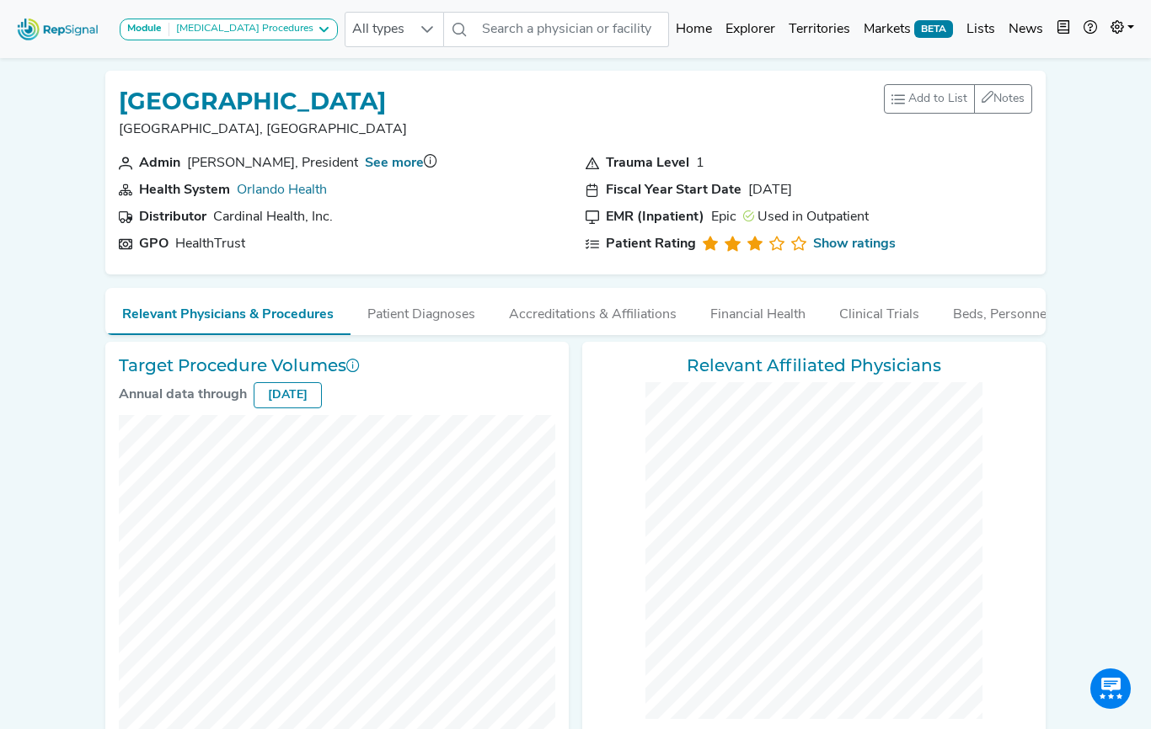
checkbox input "false"
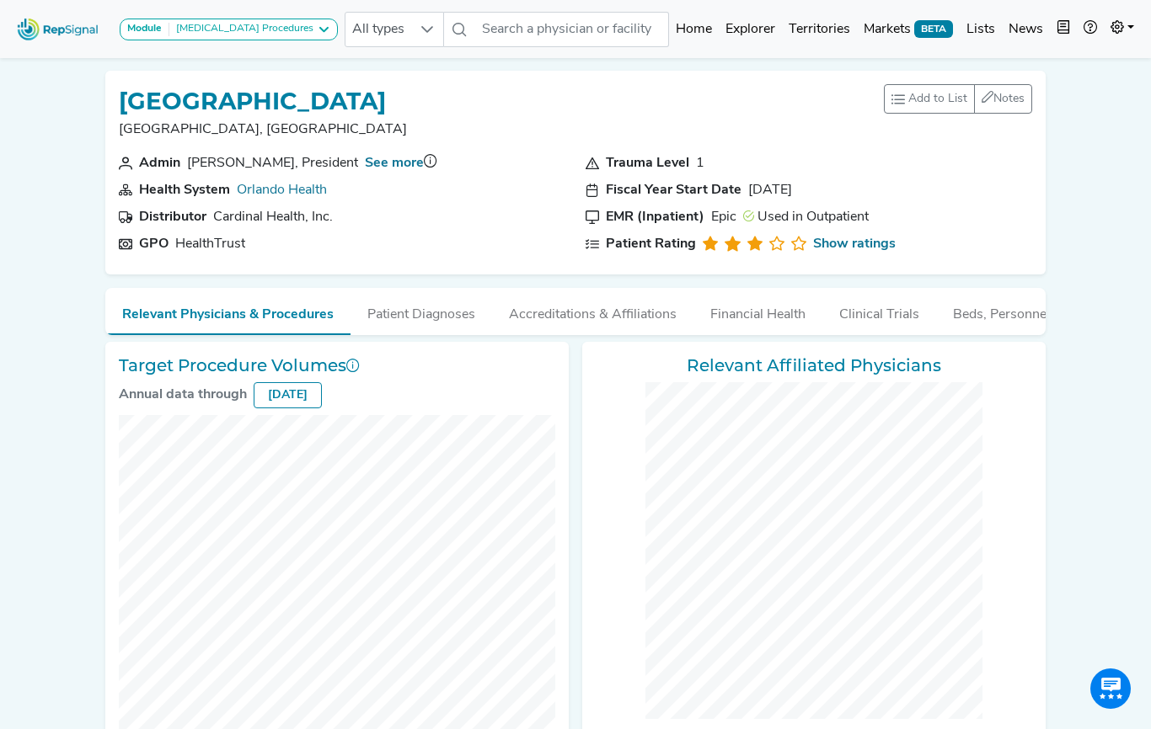
checkbox input "false"
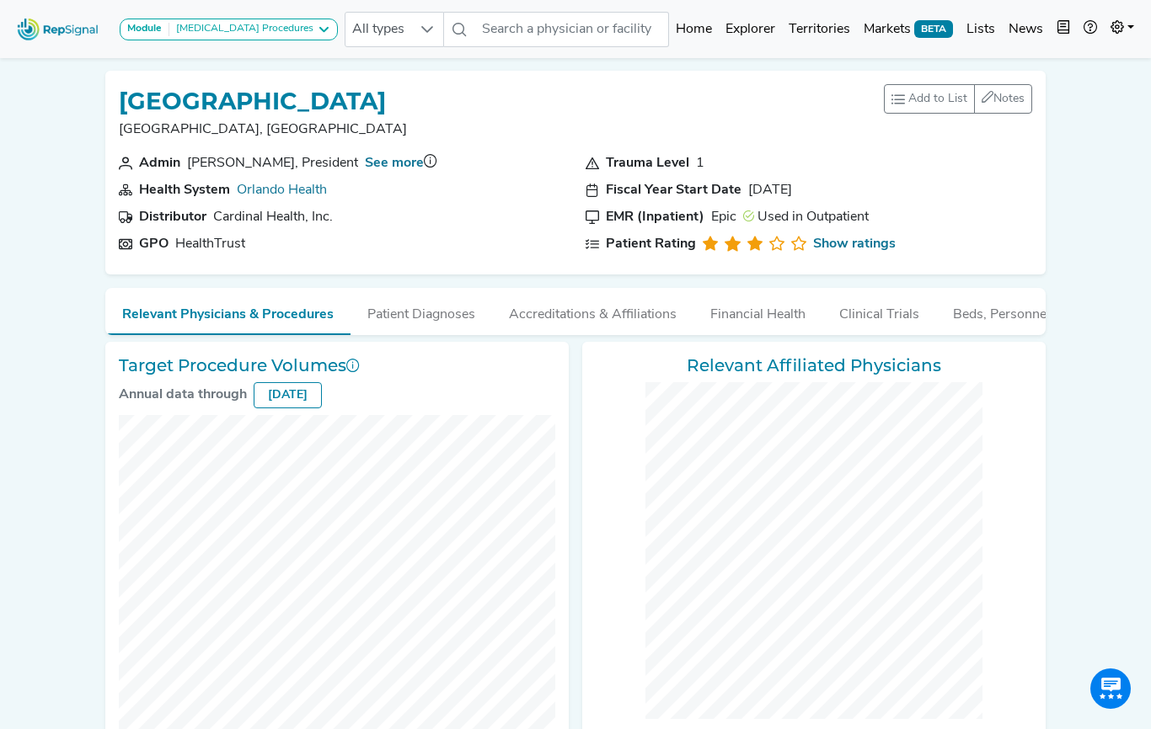
checkbox input "false"
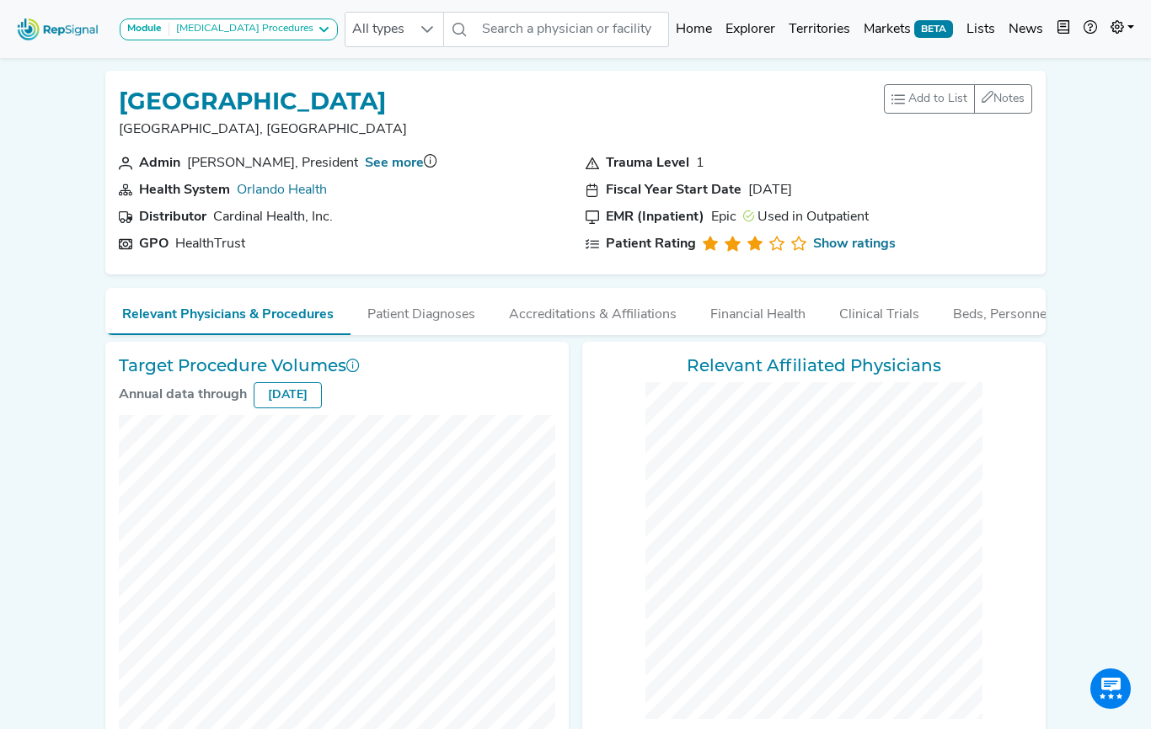
checkbox input "false"
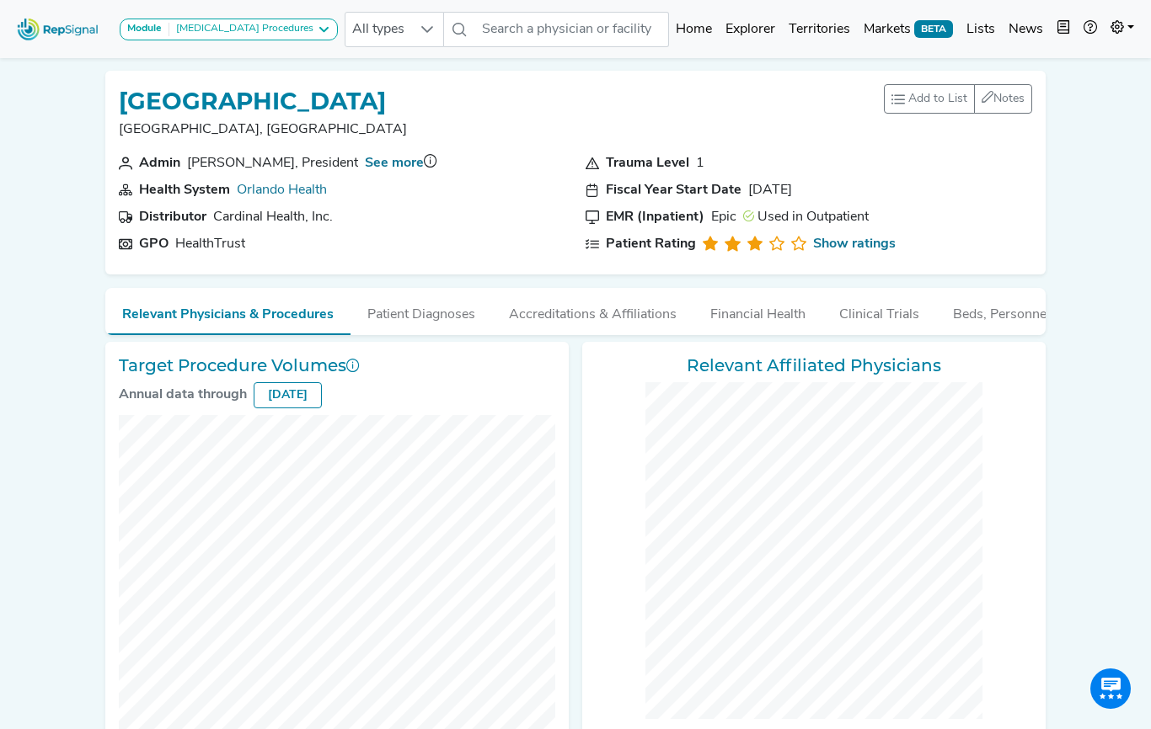
checkbox input "false"
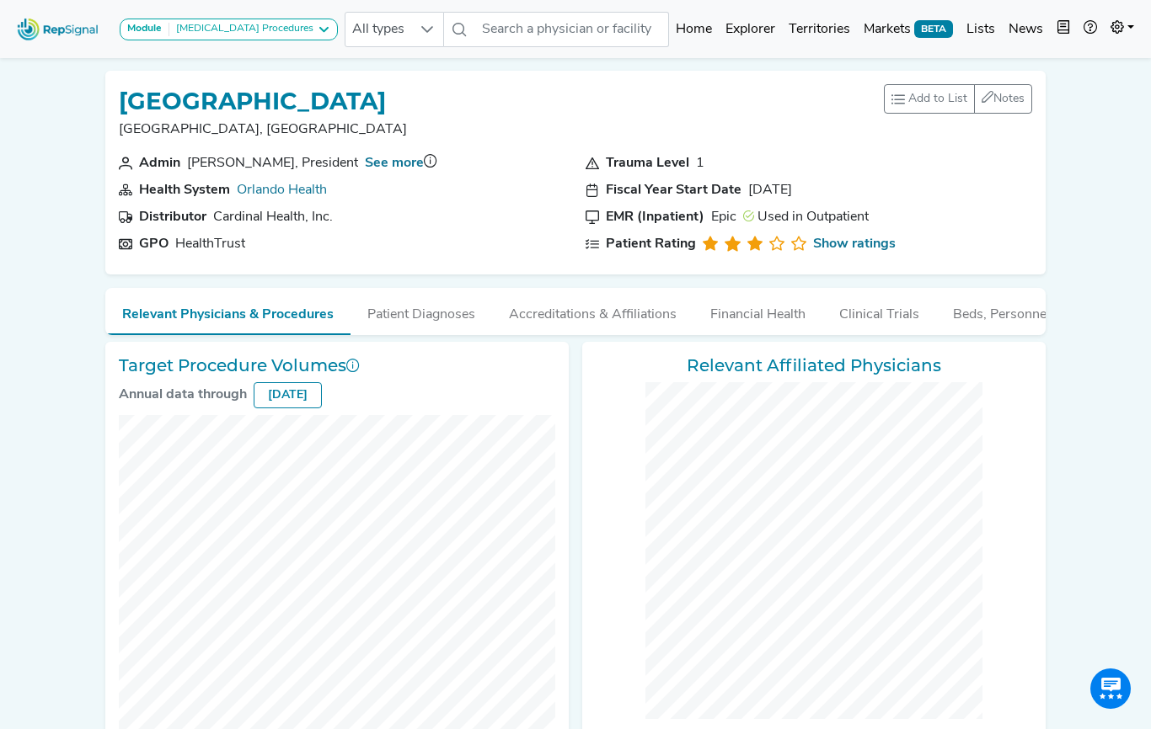
checkbox input "false"
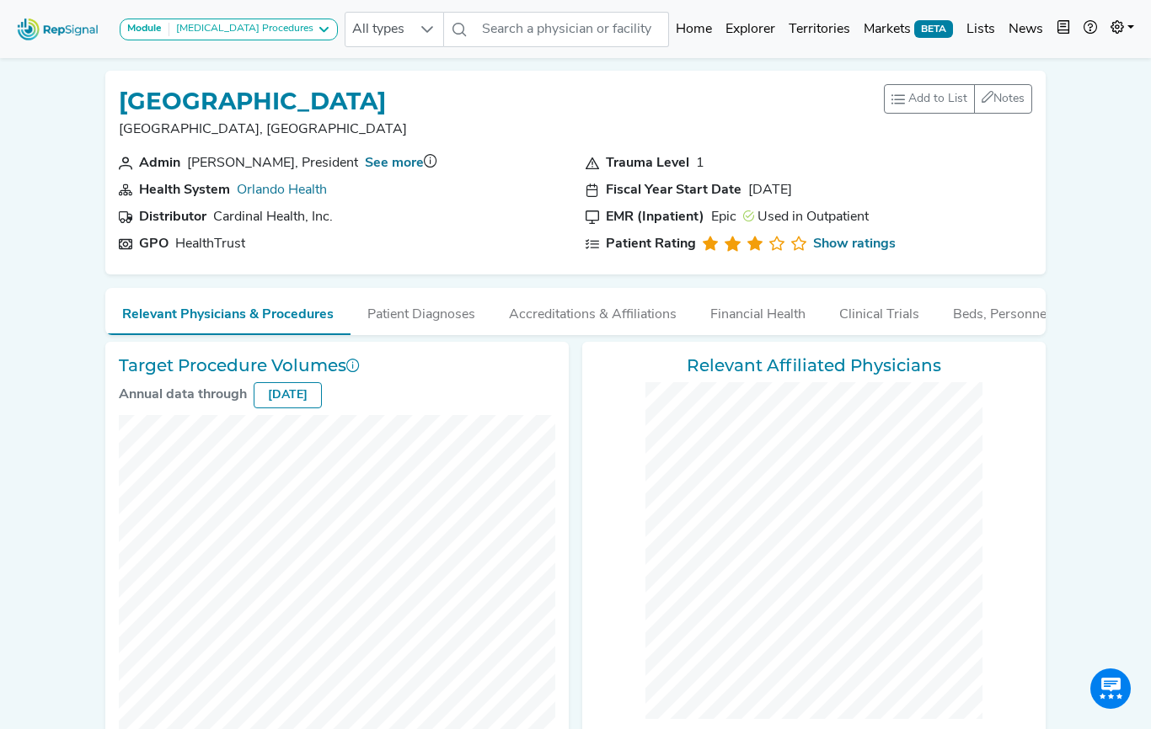
checkbox input "false"
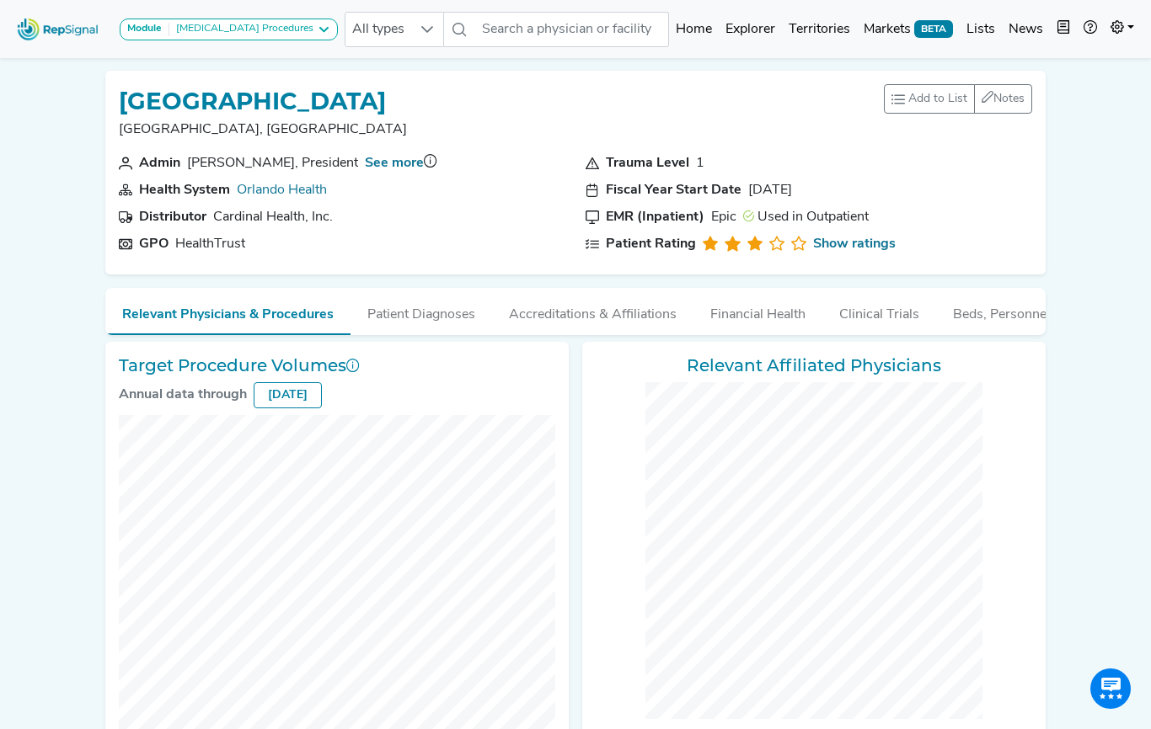
checkbox input "false"
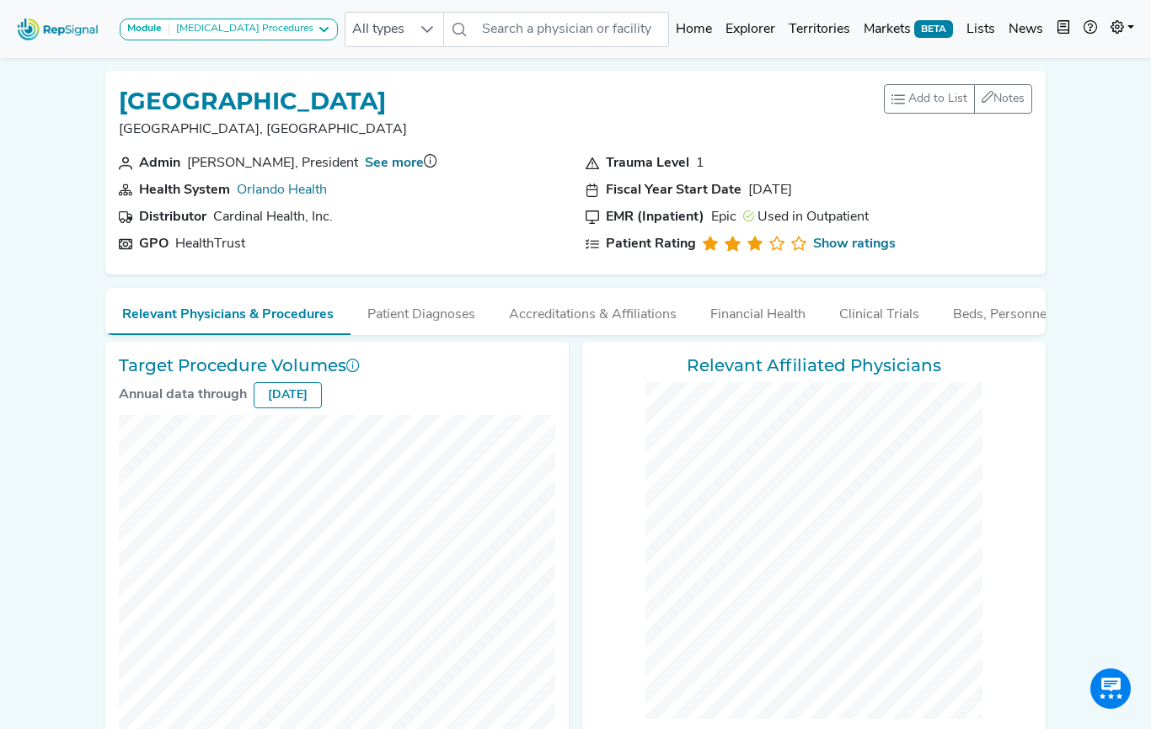
checkbox input "false"
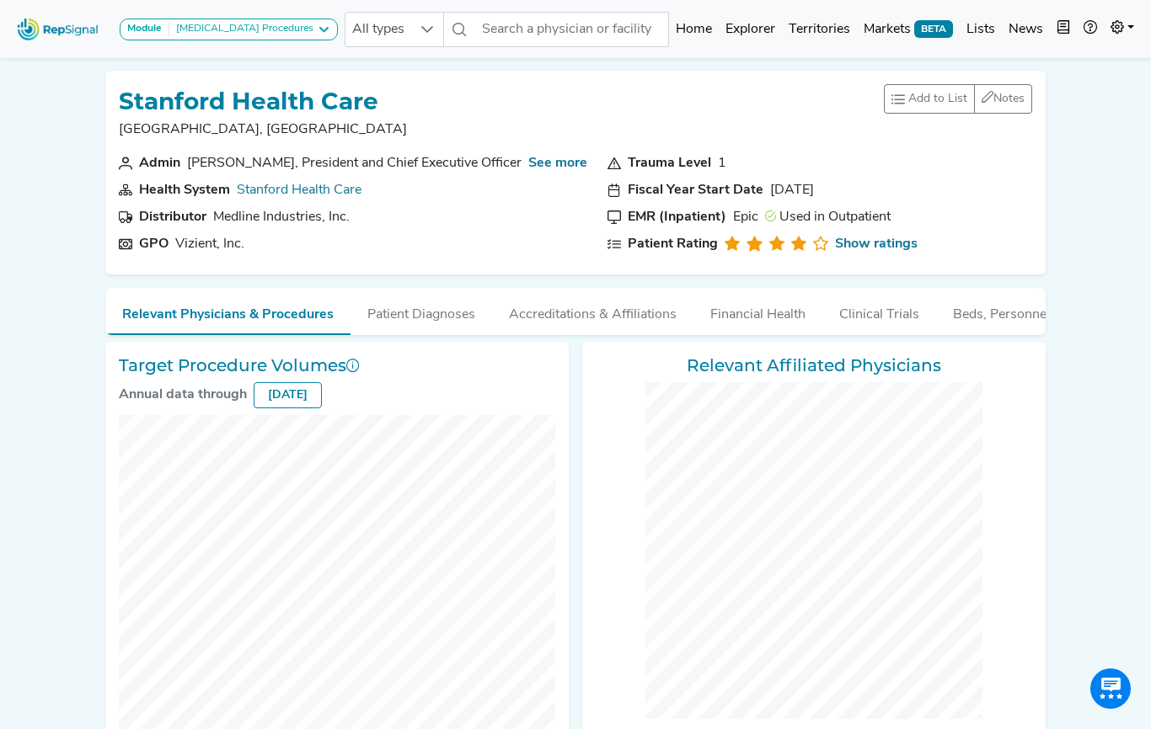
checkbox input "false"
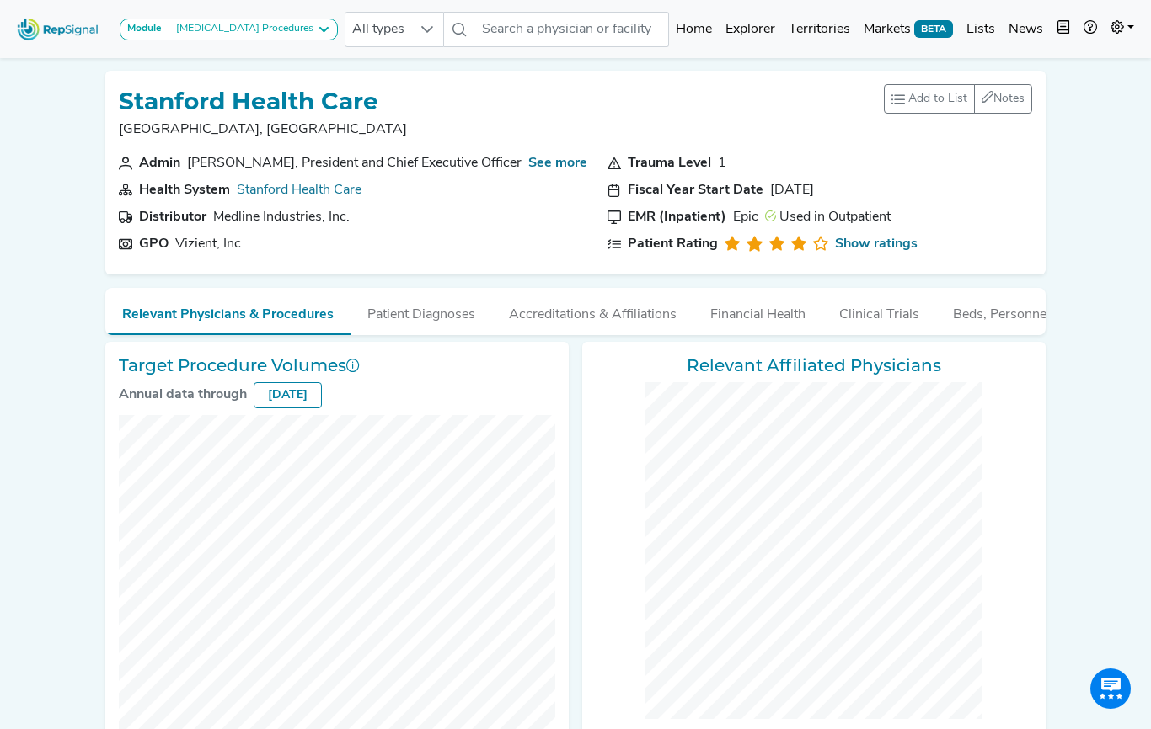
checkbox input "false"
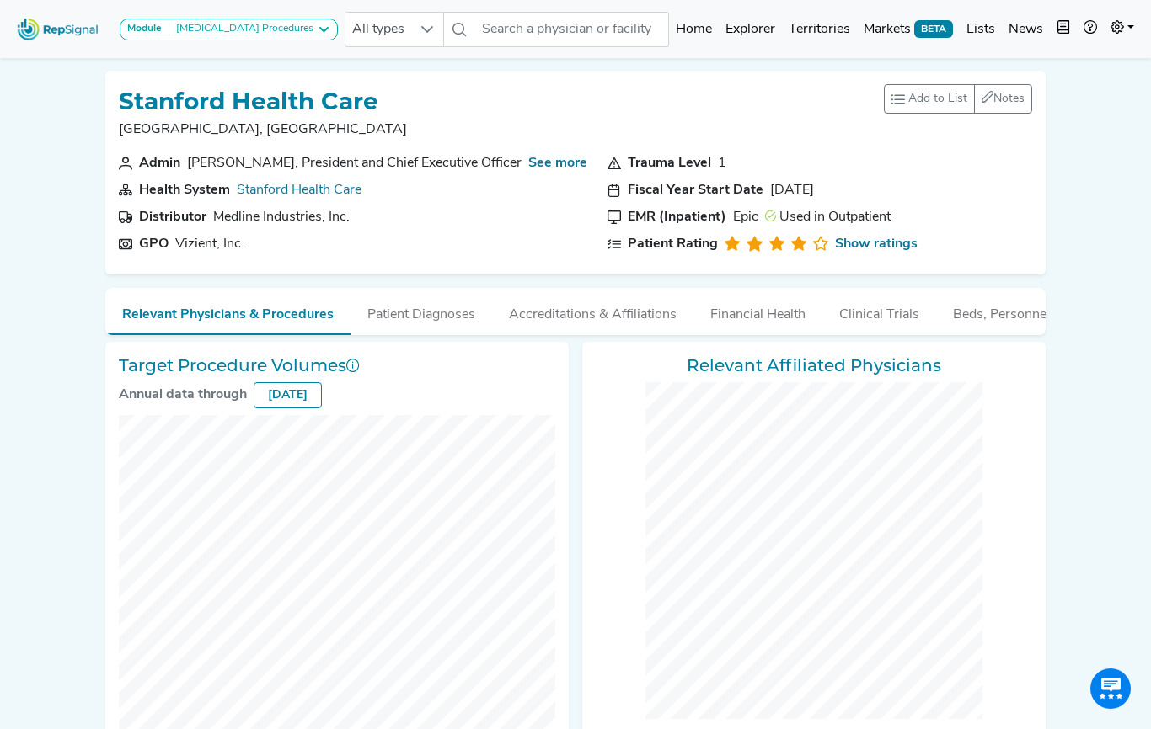
checkbox input "false"
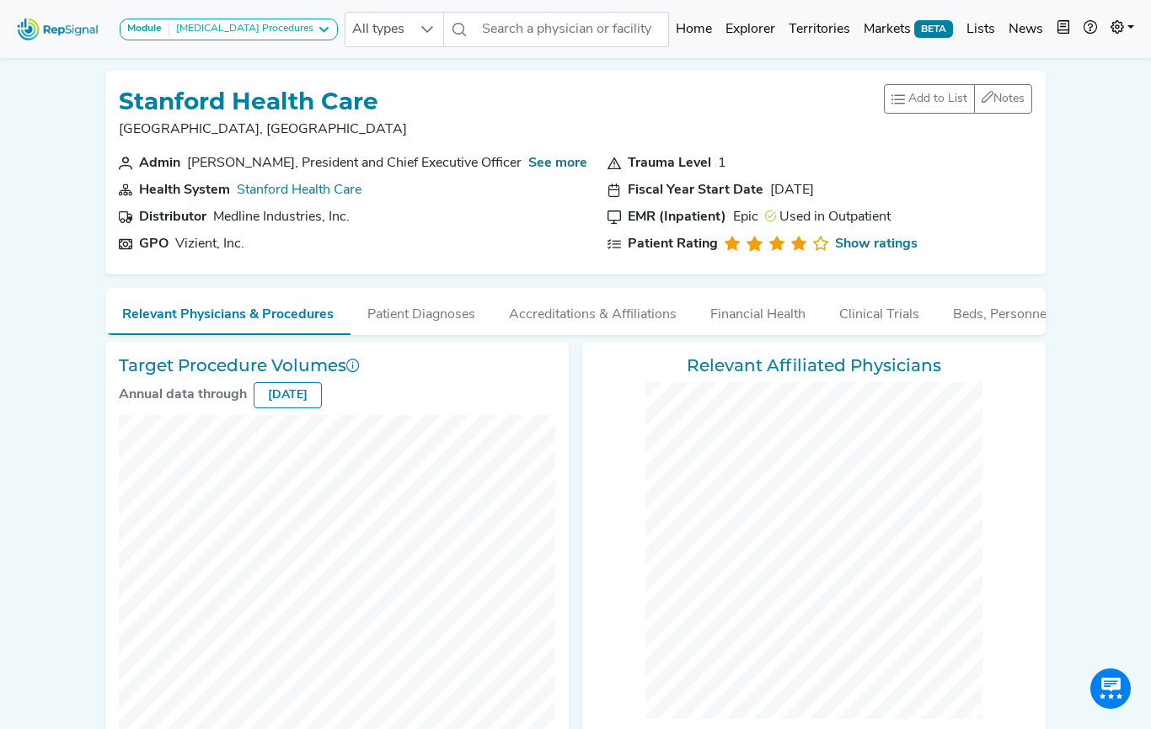
checkbox input "false"
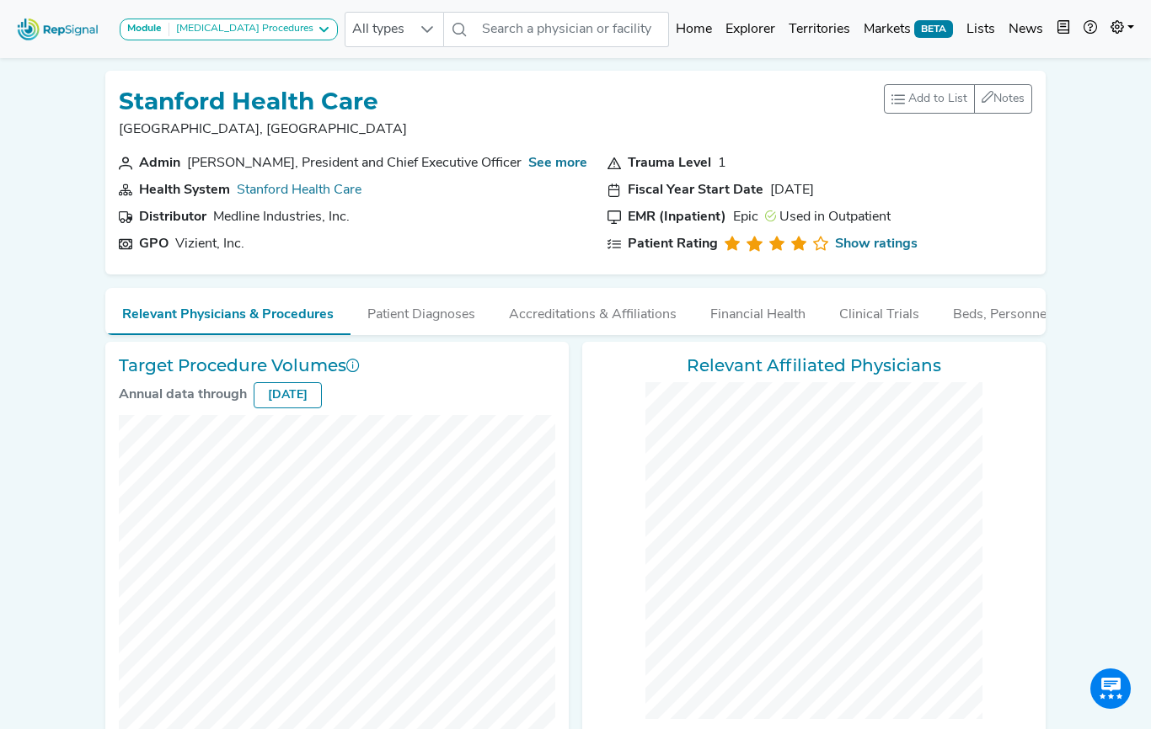
checkbox input "false"
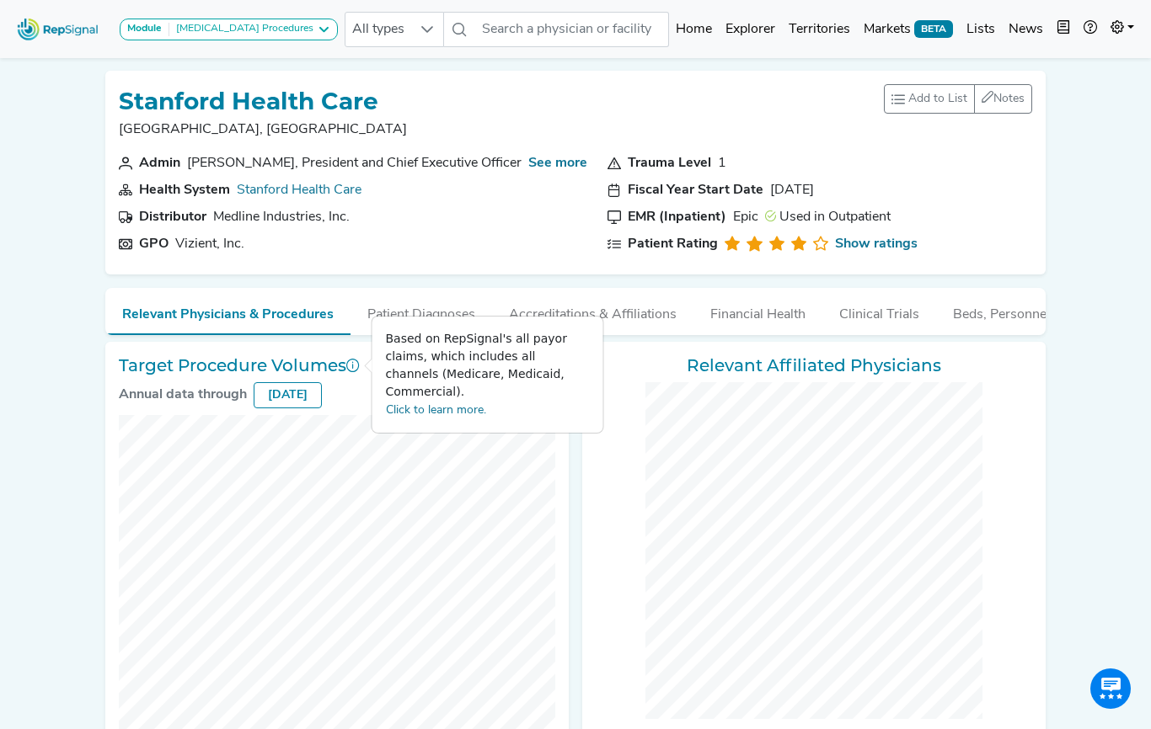
checkbox input "false"
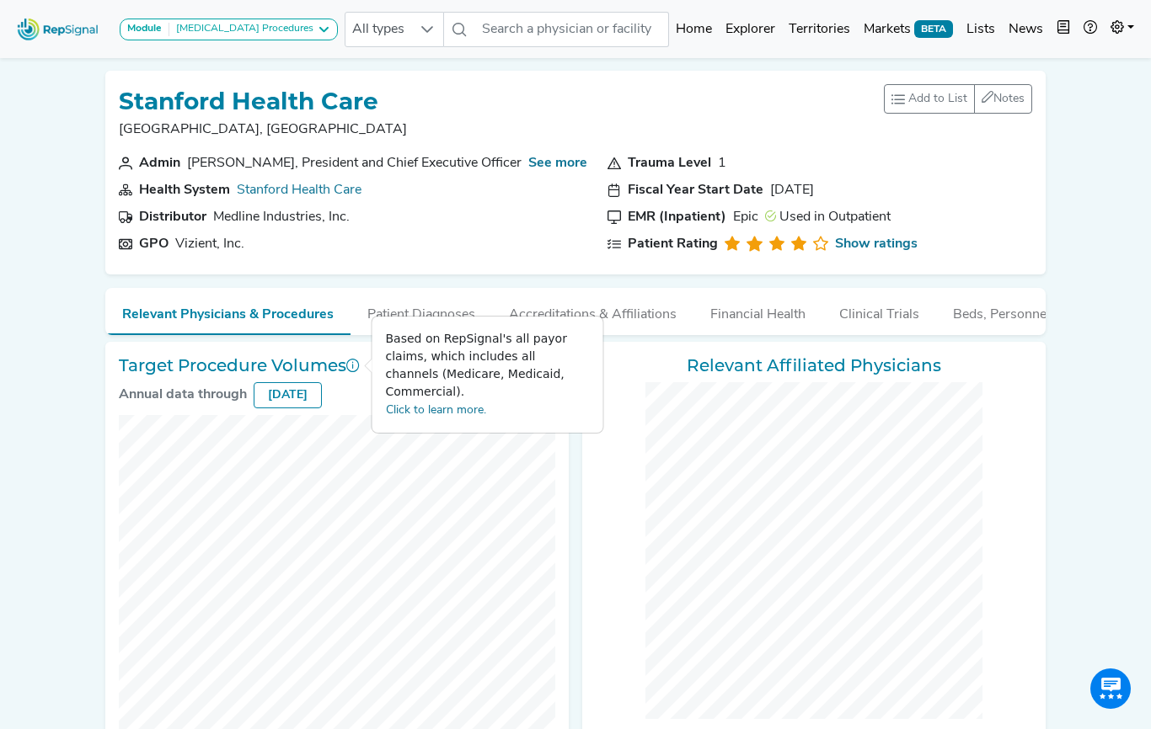
checkbox input "false"
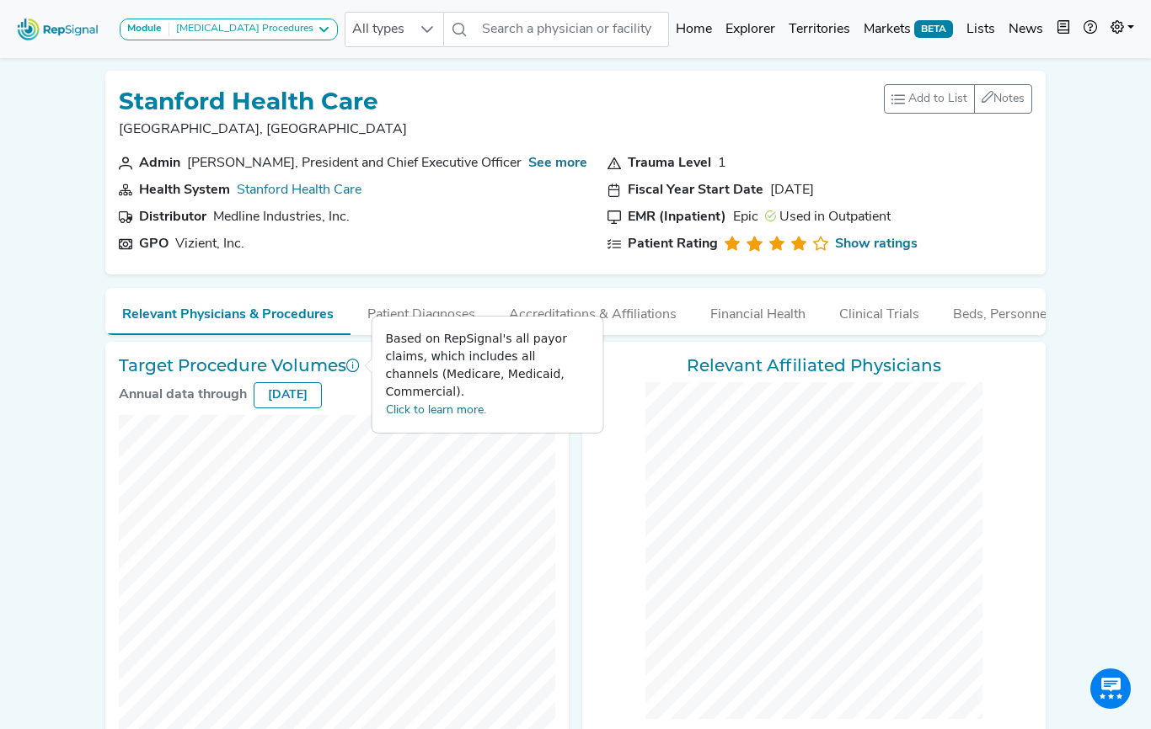
checkbox input "false"
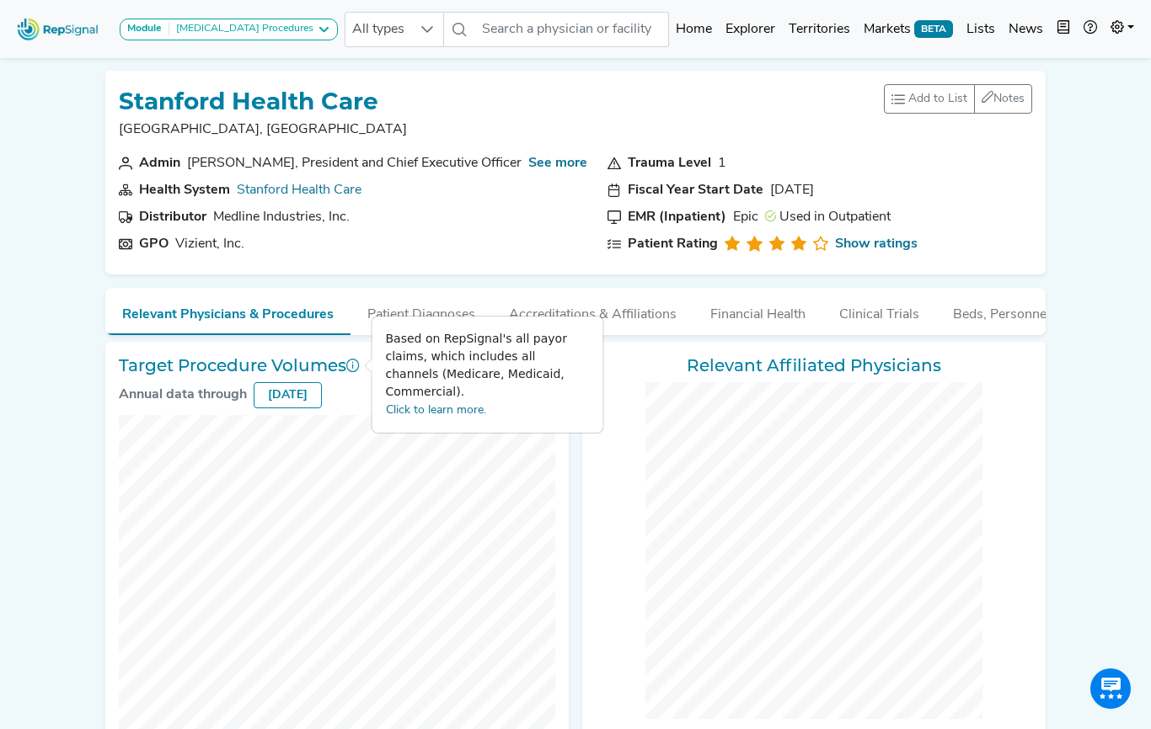
checkbox input "false"
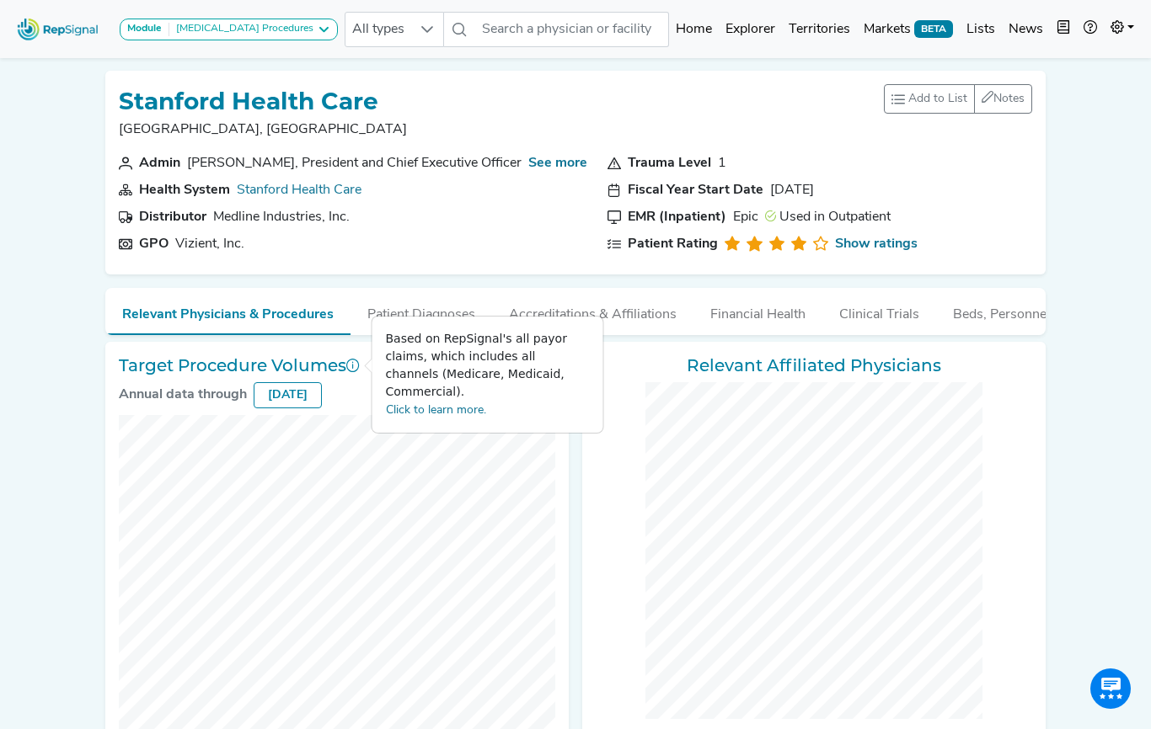
checkbox input "false"
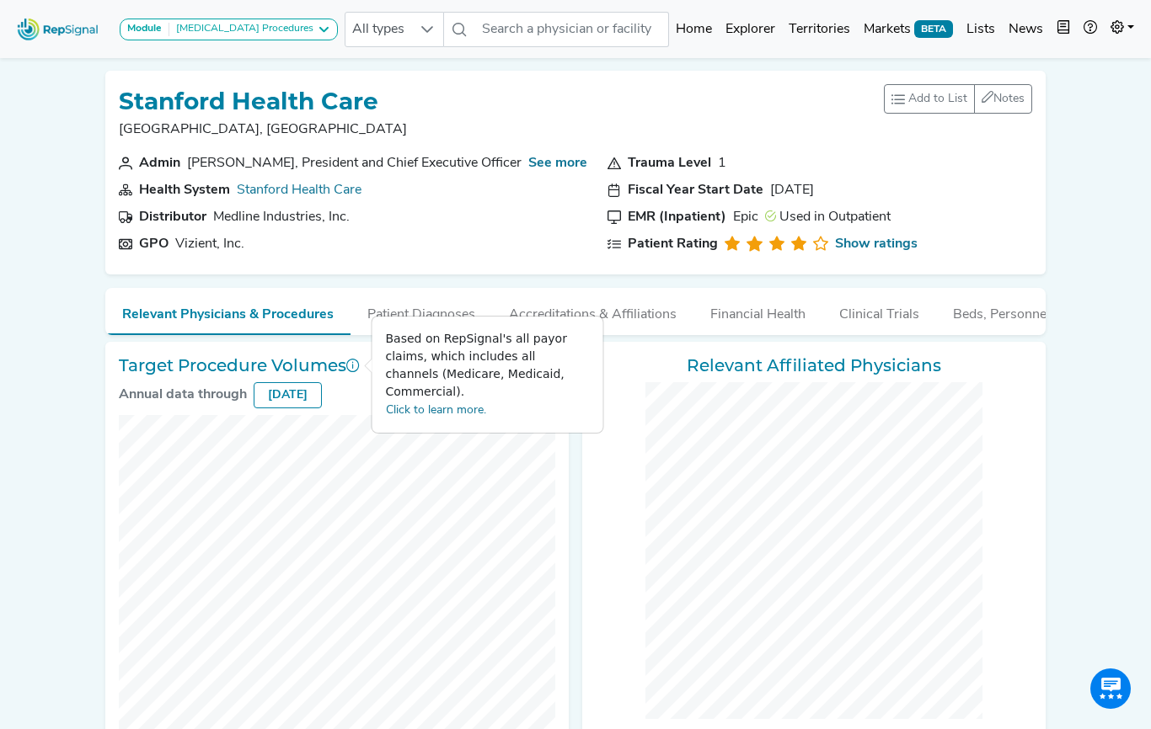
checkbox input "false"
click at [415, 404] on link "Click to learn more." at bounding box center [436, 410] width 100 height 13
checkbox input "false"
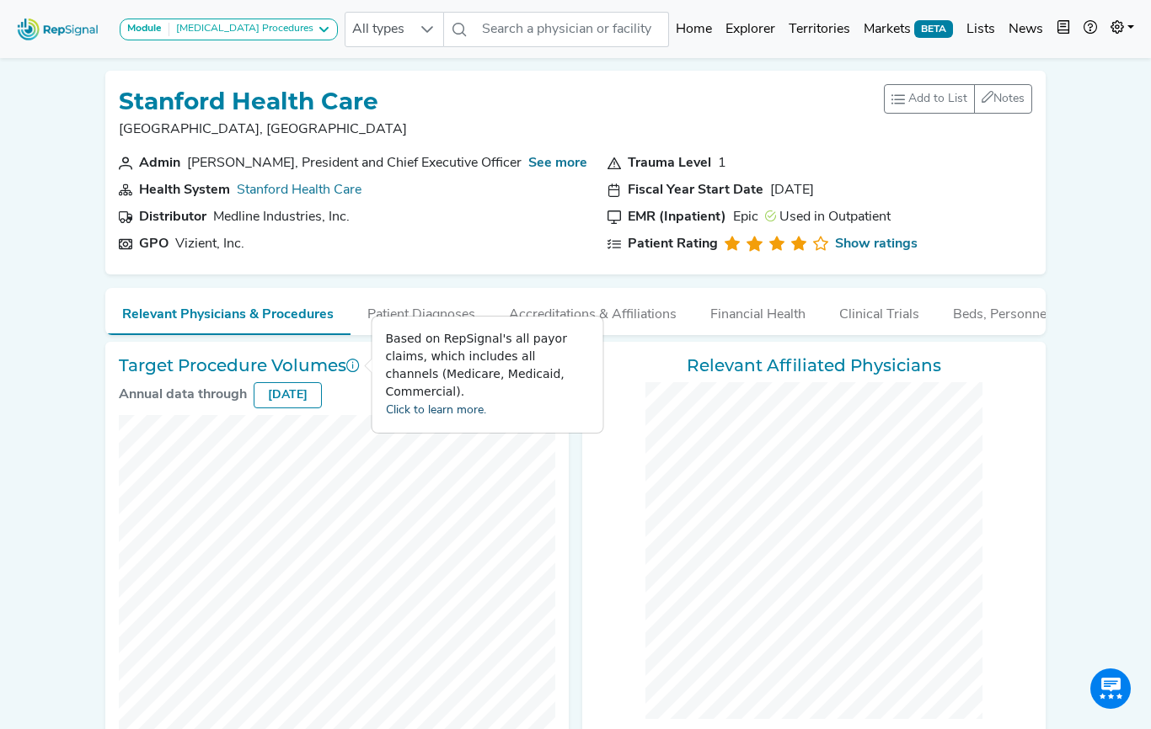
checkbox input "false"
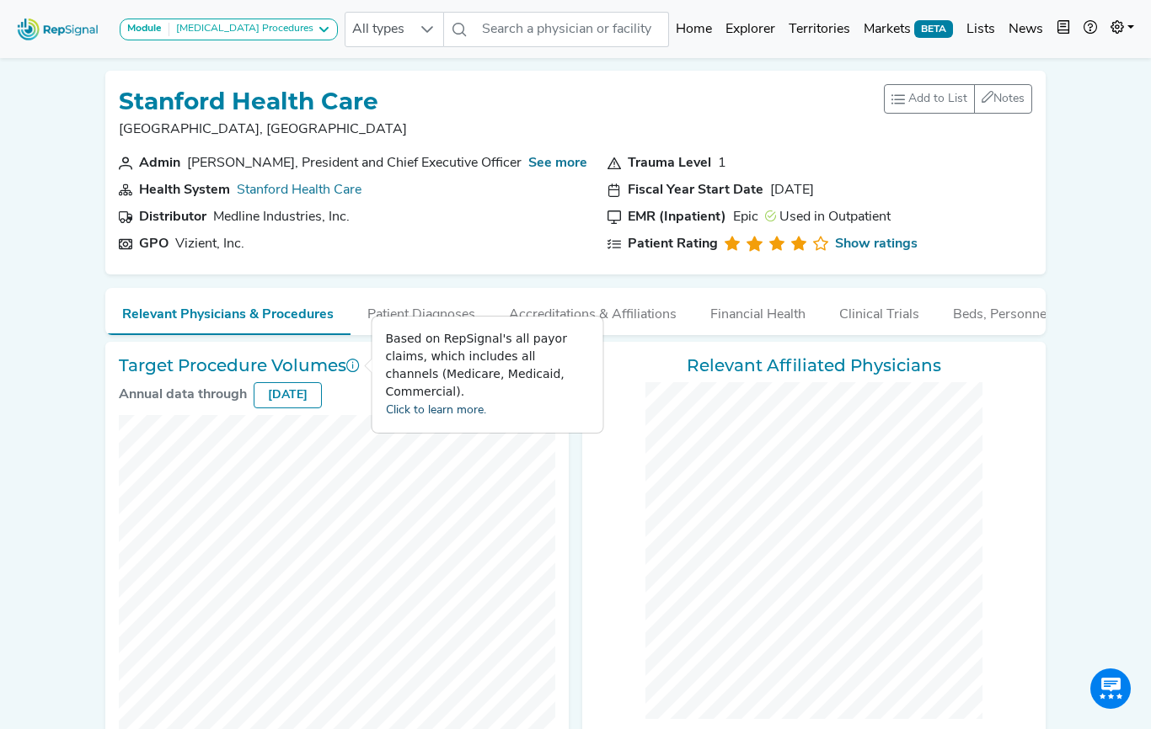
checkbox input "false"
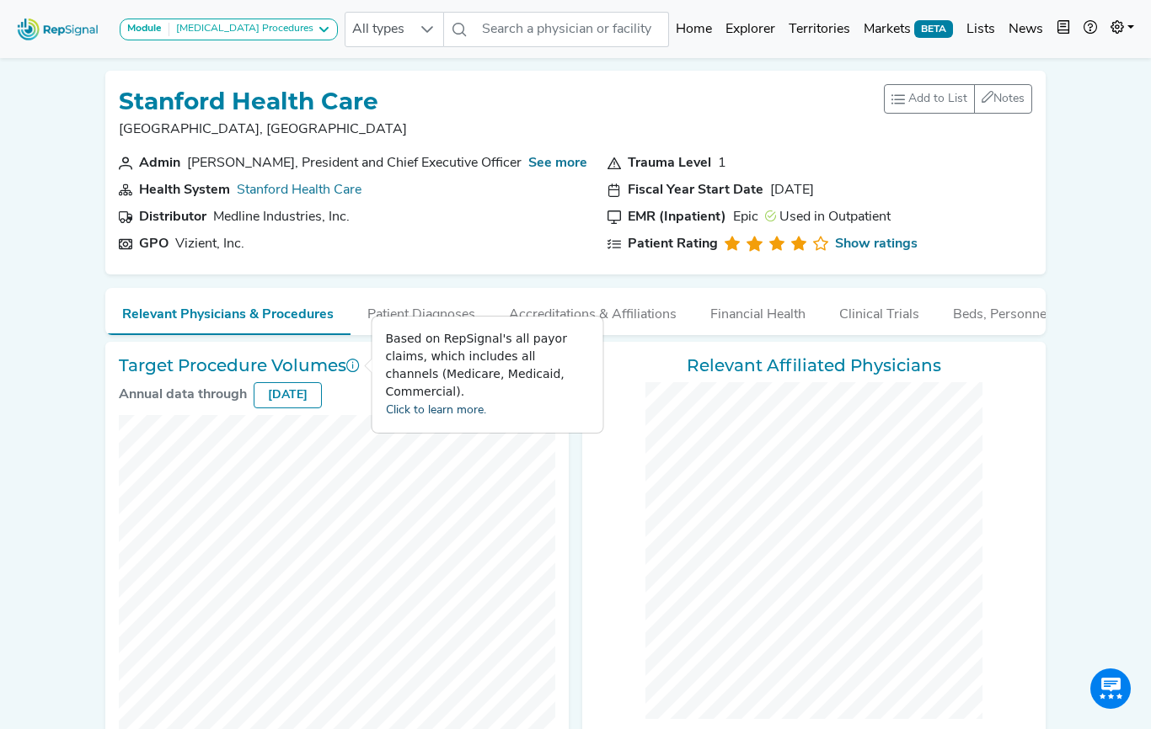
checkbox input "false"
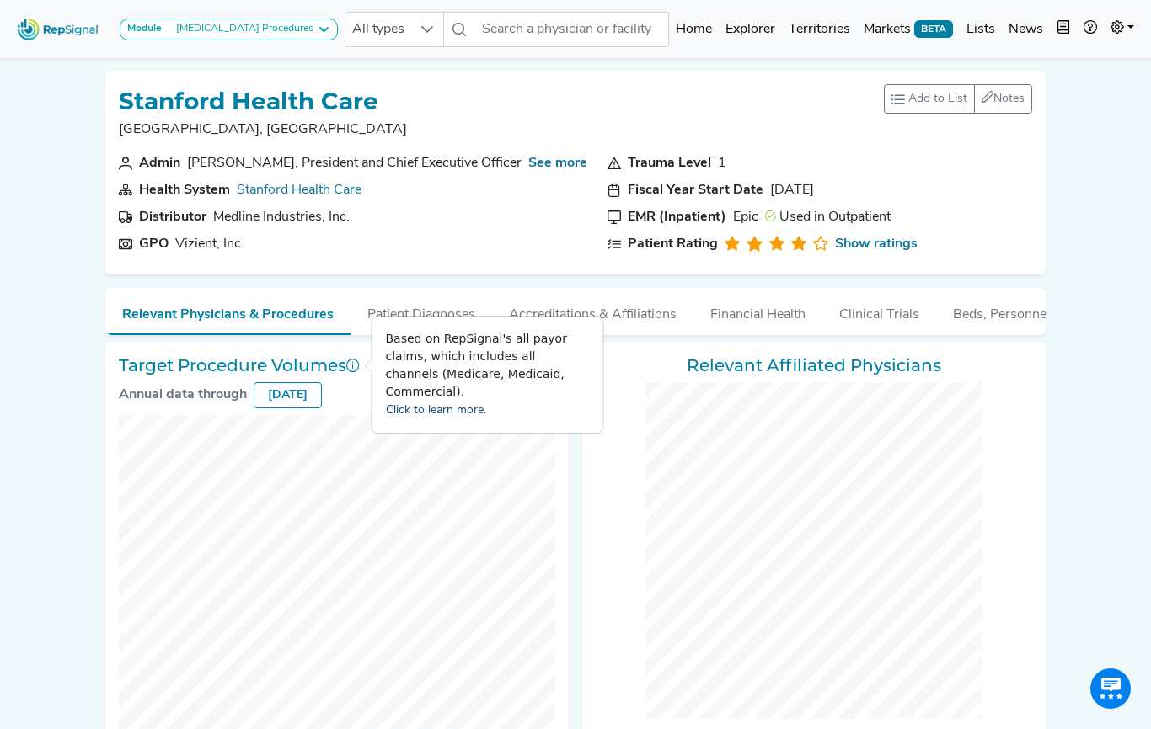
checkbox input "false"
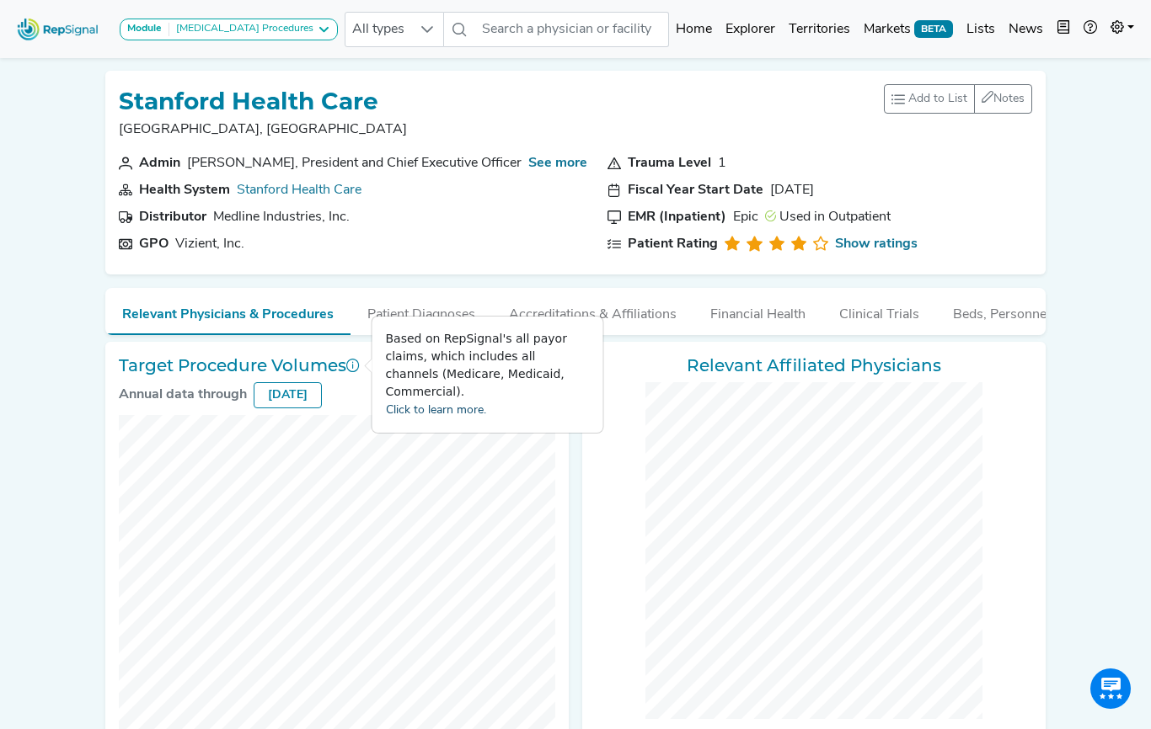
checkbox input "false"
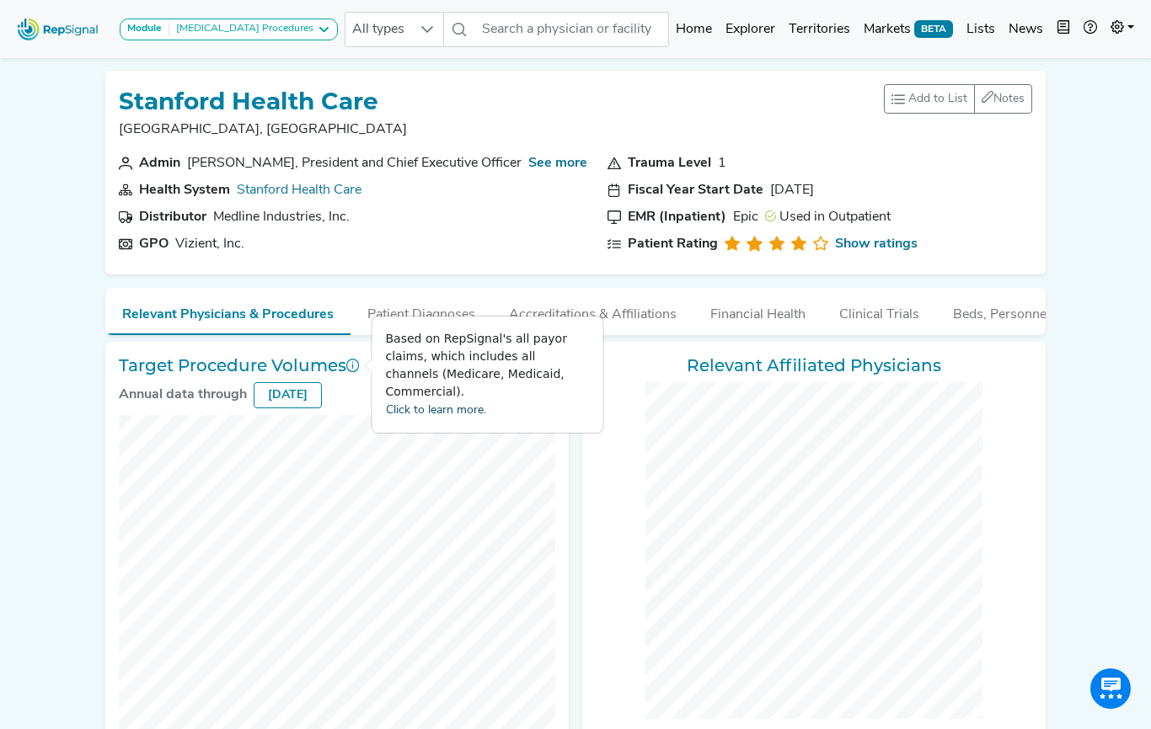
checkbox input "false"
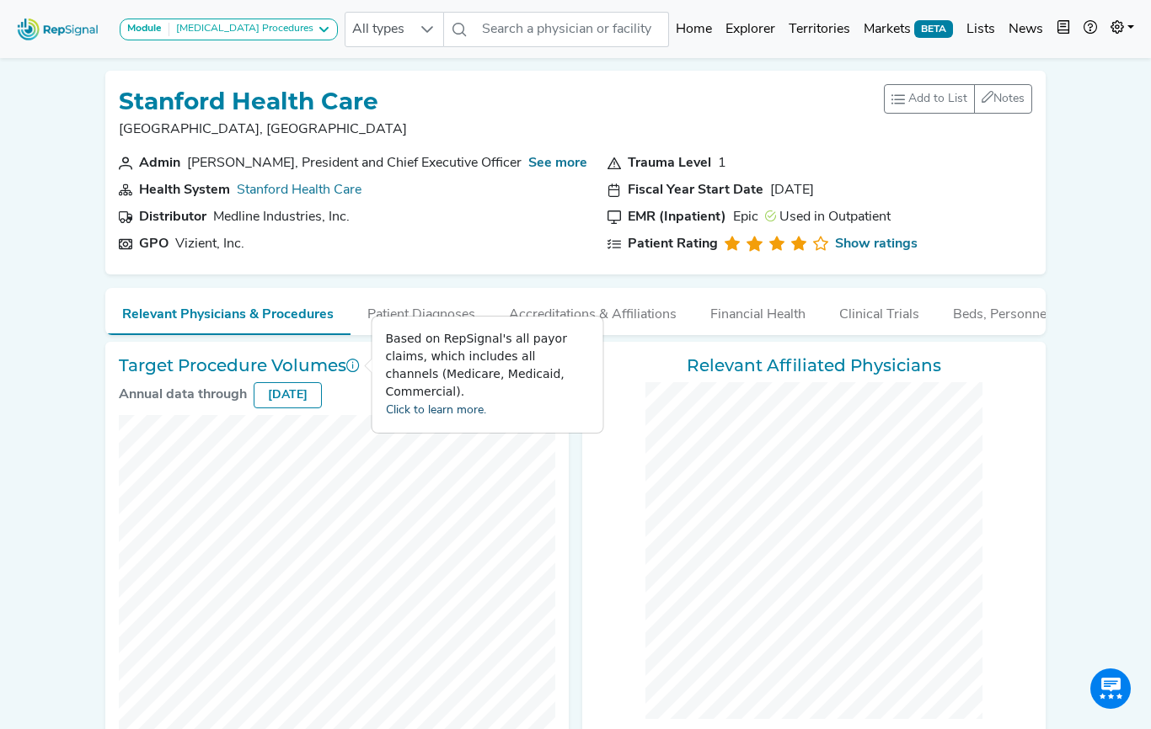
checkbox input "false"
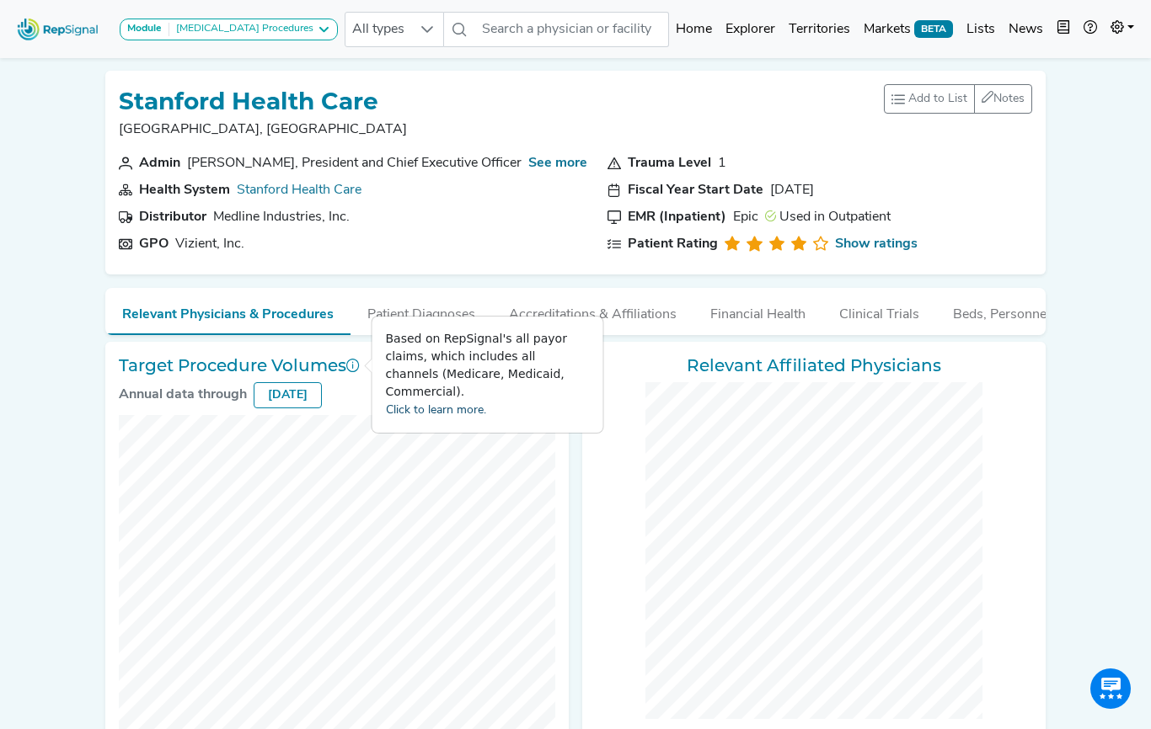
checkbox input "false"
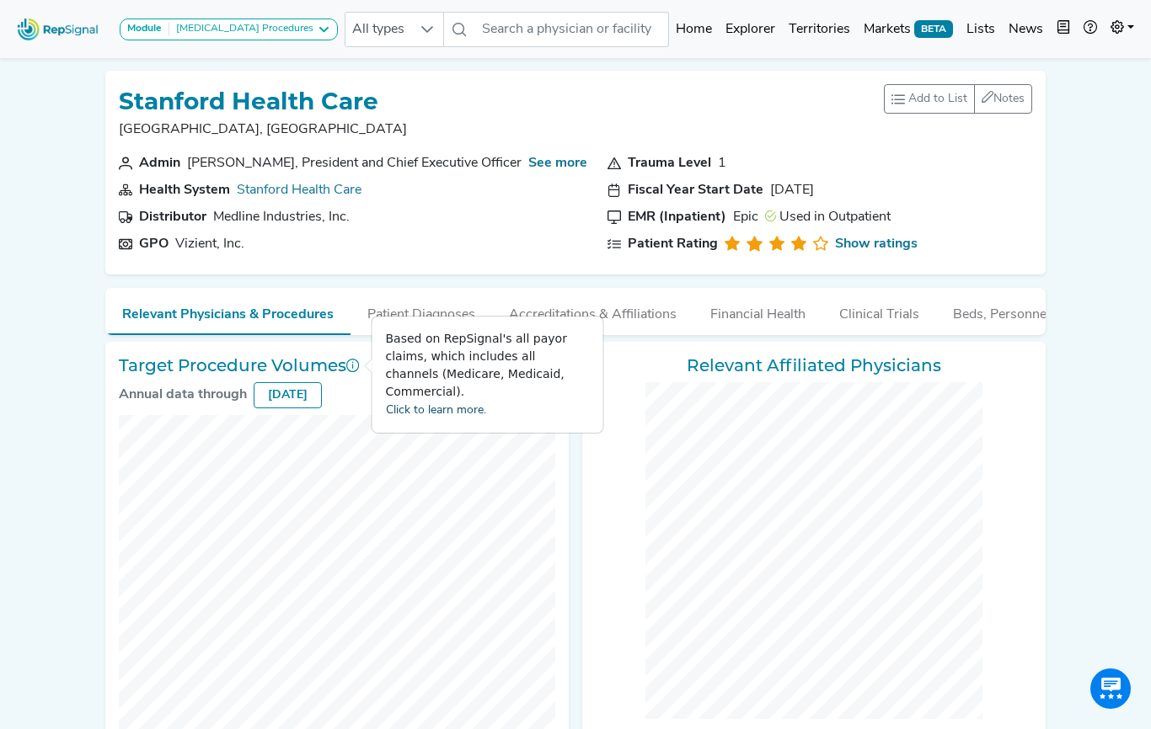
checkbox input "false"
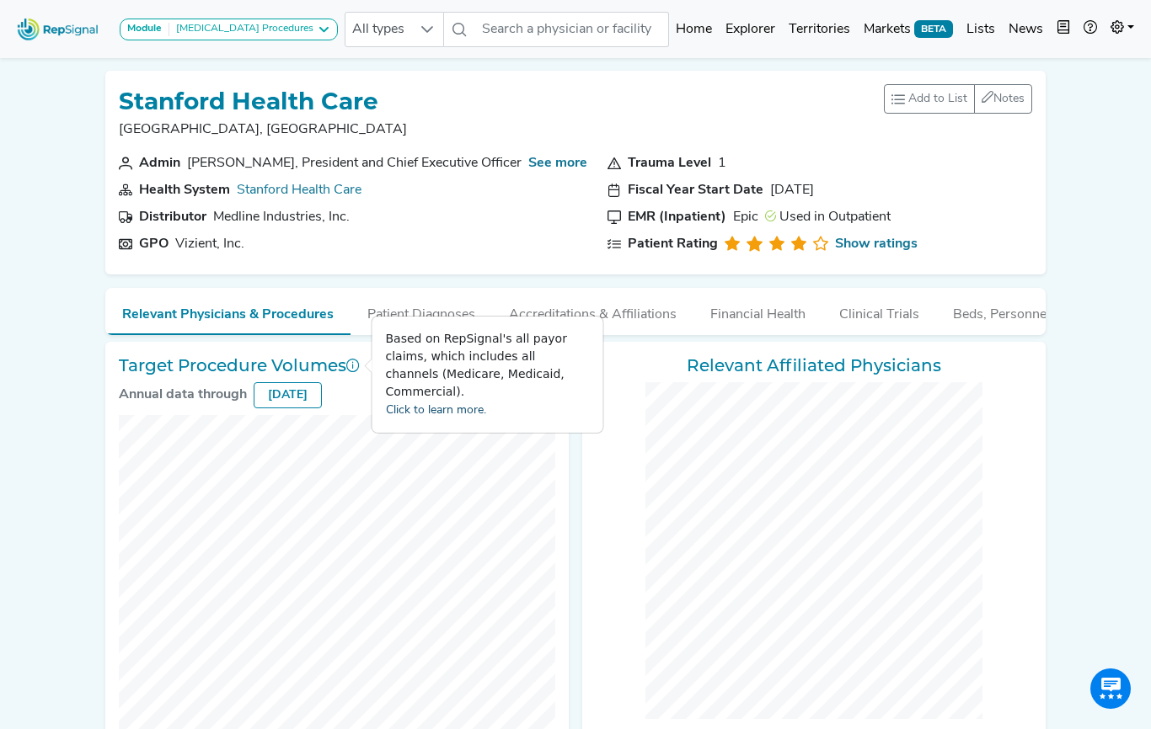
checkbox input "false"
